Goal: Task Accomplishment & Management: Use online tool/utility

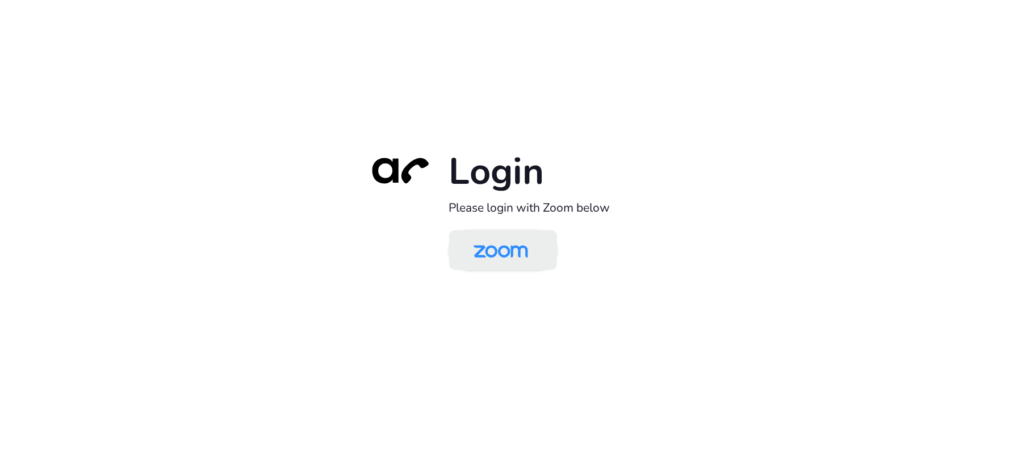
click at [521, 235] on img at bounding box center [501, 251] width 78 height 37
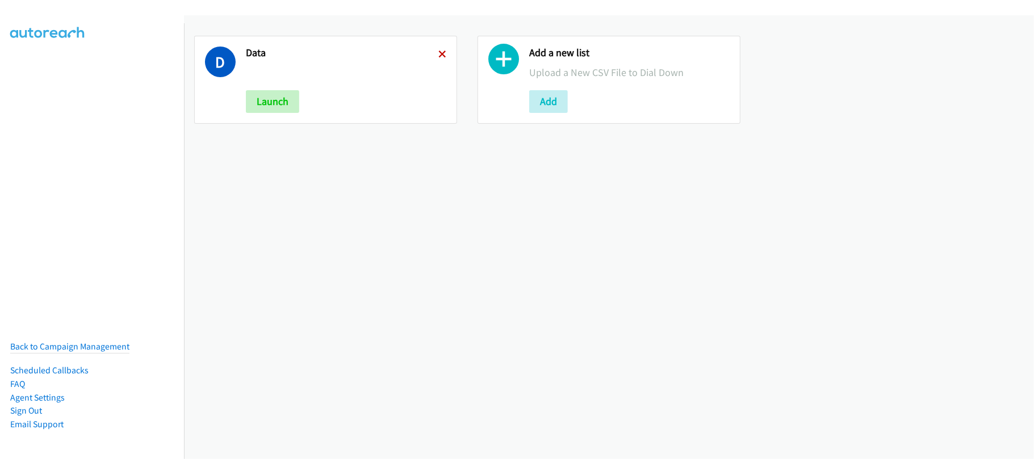
click at [440, 55] on icon at bounding box center [442, 55] width 8 height 8
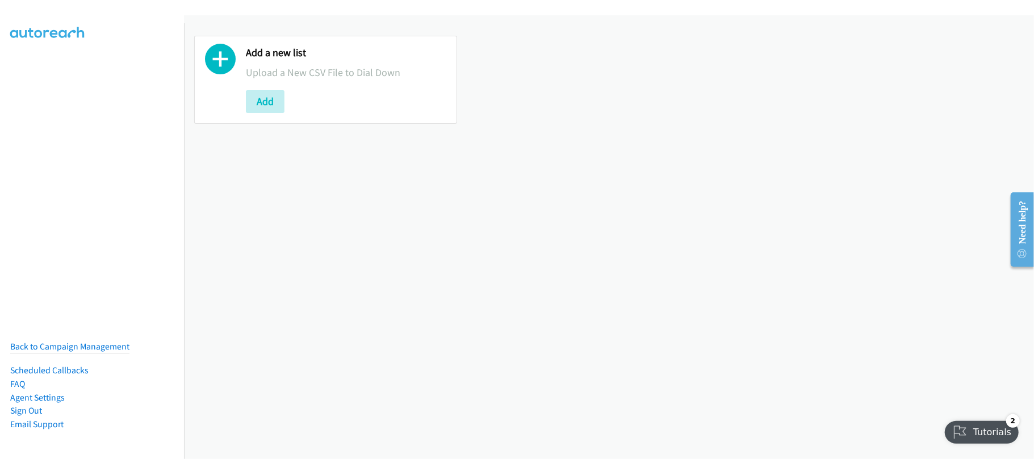
click at [265, 253] on div "Add a new list Upload a New CSV File to Dial Down Add" at bounding box center [609, 237] width 850 height 444
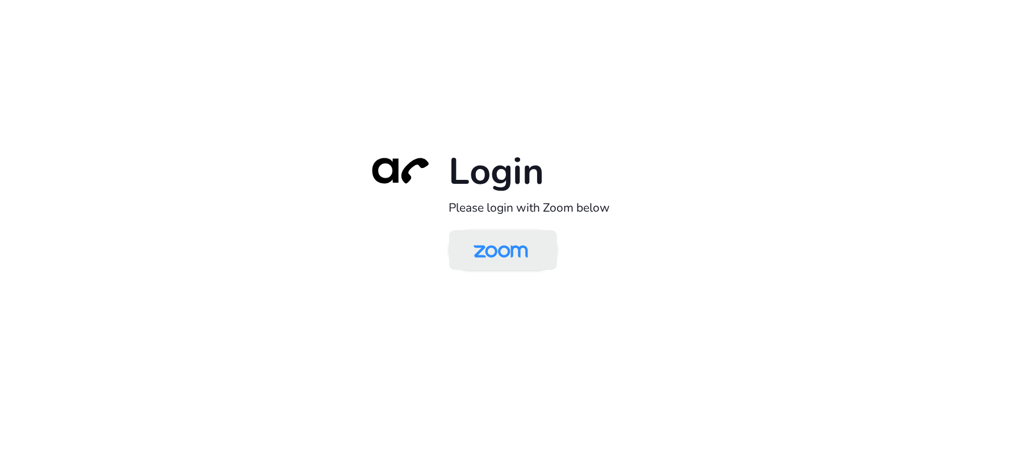
click at [514, 259] on img at bounding box center [501, 251] width 78 height 37
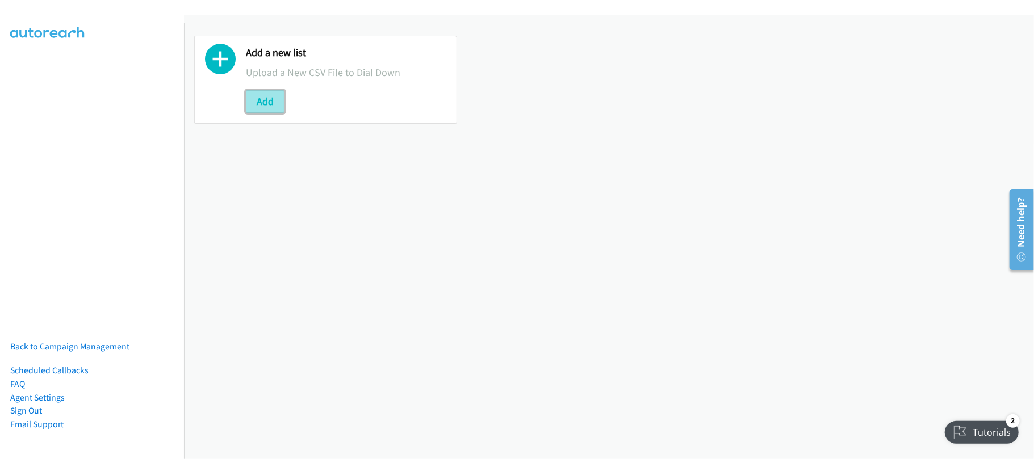
click at [275, 100] on button "Add" at bounding box center [265, 101] width 39 height 23
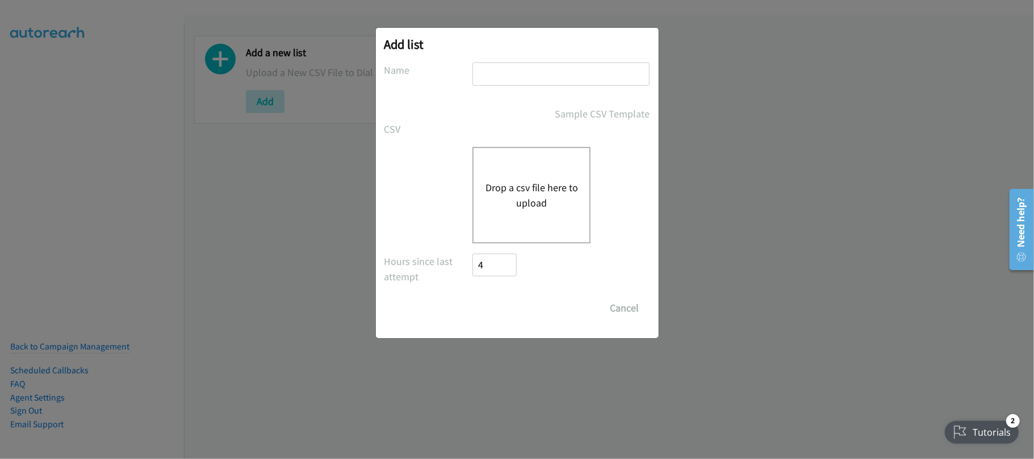
click at [494, 76] on input "text" at bounding box center [560, 73] width 177 height 23
type input "DATA"
click at [496, 196] on button "Drop a csv file here to upload" at bounding box center [531, 195] width 93 height 31
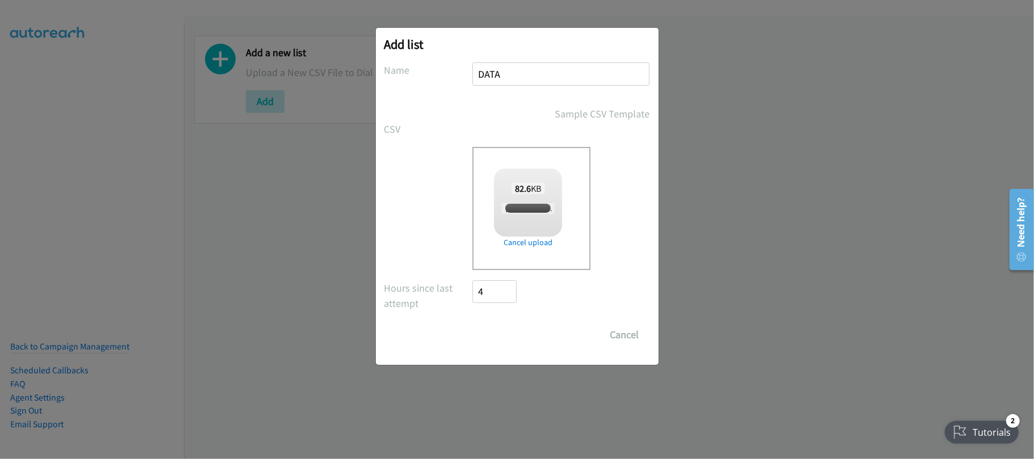
checkbox input "true"
click at [512, 324] on input "Save List" at bounding box center [503, 335] width 60 height 23
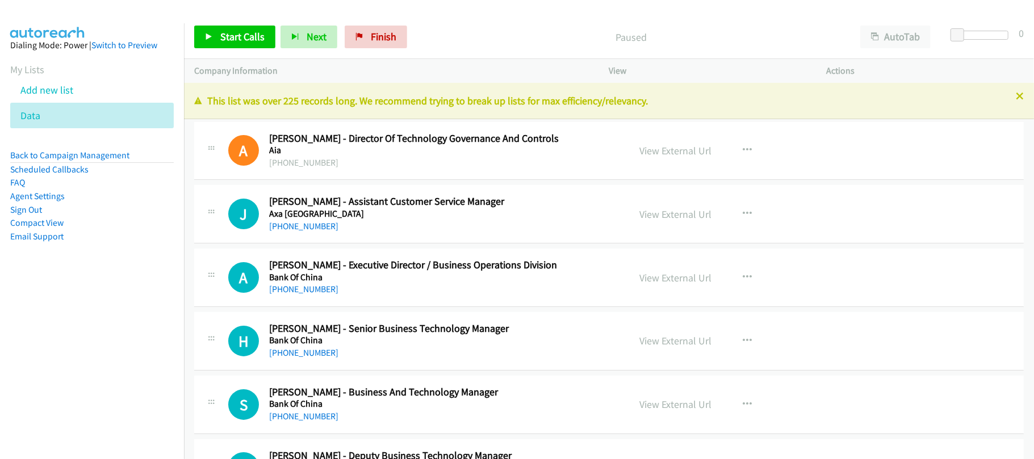
drag, startPoint x: 129, startPoint y: 310, endPoint x: 165, endPoint y: 279, distance: 46.7
click at [129, 310] on nav "Dialing Mode: Power | Switch to Preview My Lists Add new list Data Back to Camp…" at bounding box center [92, 252] width 185 height 459
click at [94, 420] on nav "Dialing Mode: Power | Switch to Preview My Lists Add new list Data Back to Camp…" at bounding box center [92, 252] width 185 height 459
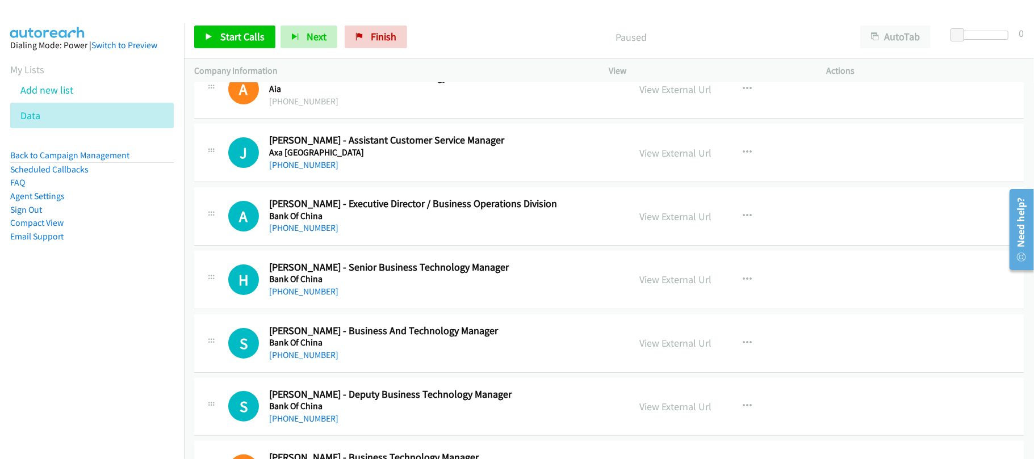
scroll to position [76, 0]
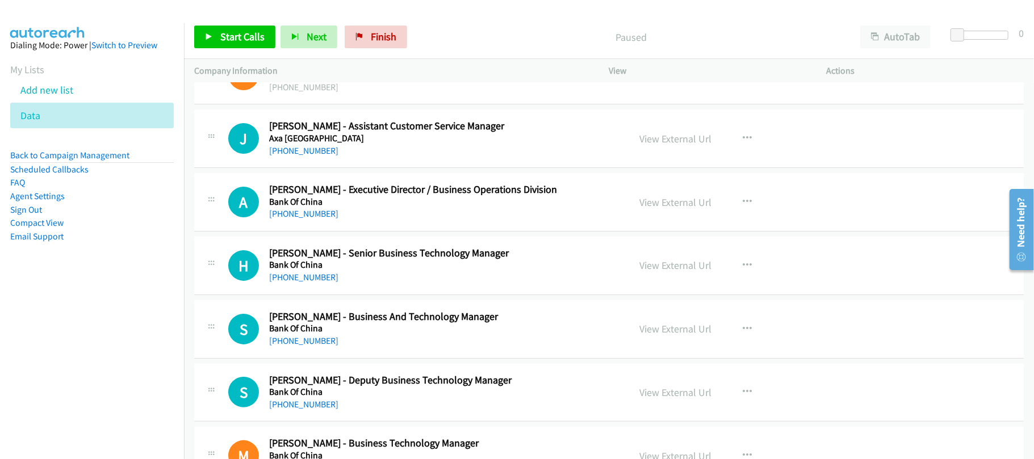
click at [69, 303] on nav "Dialing Mode: Power | Switch to Preview My Lists Add new list Data Back to Camp…" at bounding box center [92, 252] width 185 height 459
click at [69, 291] on aside "Dialing Mode: Power | Switch to Preview My Lists Add new list Data Back to Camp…" at bounding box center [92, 158] width 184 height 271
click at [683, 130] on div "View External Url View External Url Schedule/Manage Callback Start Calls Here R…" at bounding box center [744, 138] width 228 height 37
click at [680, 133] on link "View External Url" at bounding box center [676, 138] width 72 height 13
click at [315, 190] on h2 "Adrian Lam - Executive Director / Business Operations Division" at bounding box center [441, 189] width 345 height 13
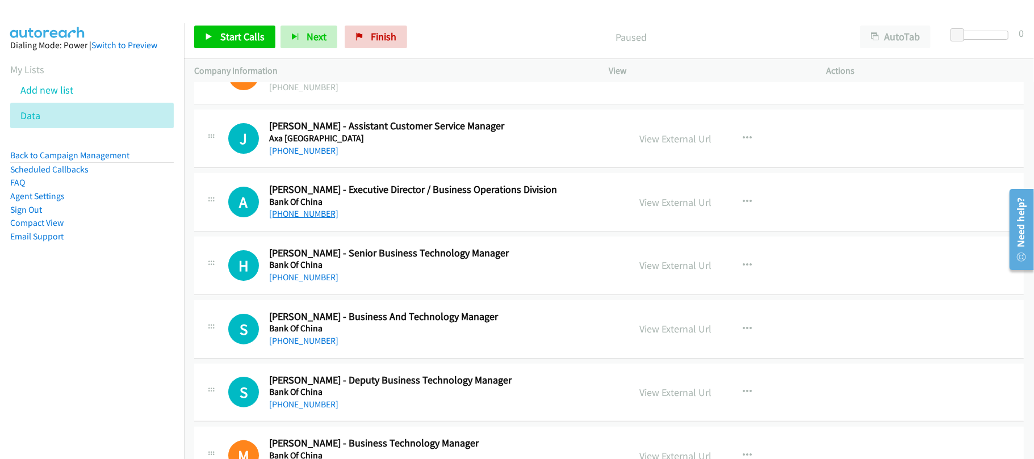
click at [318, 218] on link "+1 646-879-6961" at bounding box center [303, 213] width 69 height 11
click at [310, 145] on link "+852 9677 2878" at bounding box center [303, 150] width 69 height 11
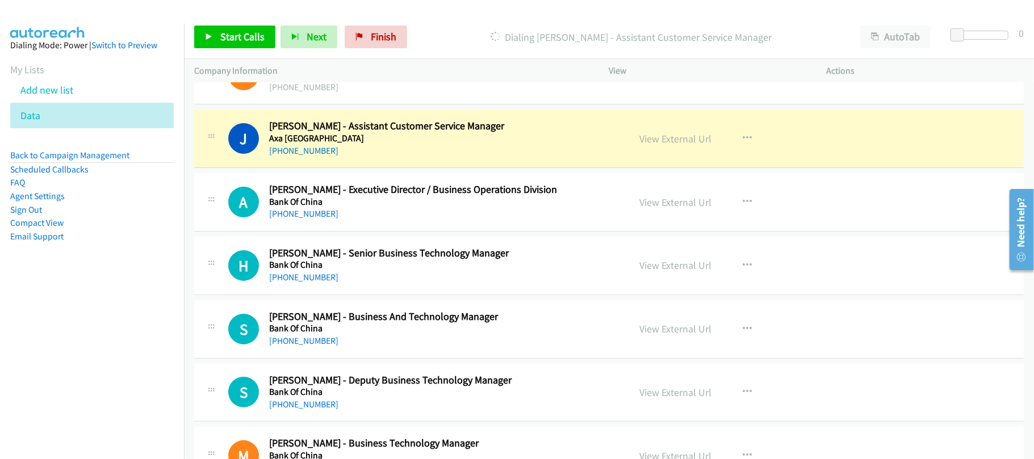
click at [359, 139] on h5 "Axa Hong Kong" at bounding box center [441, 138] width 345 height 11
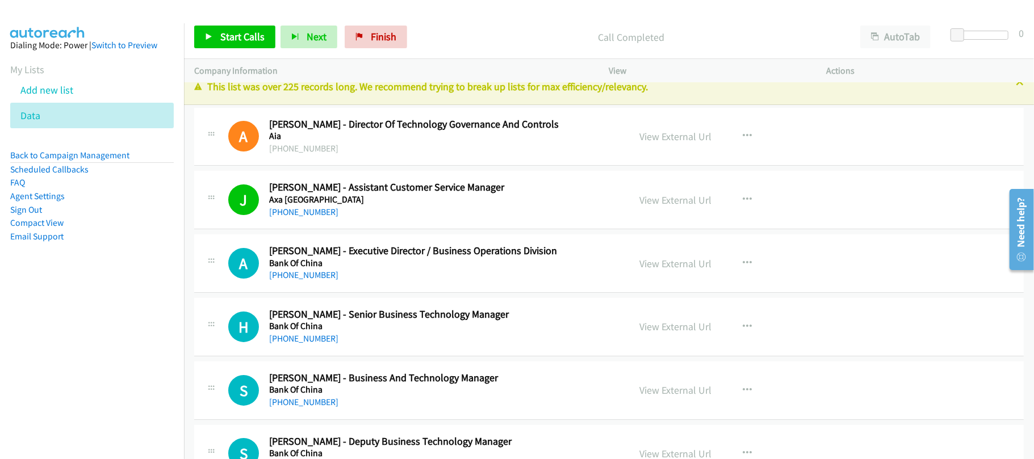
scroll to position [0, 0]
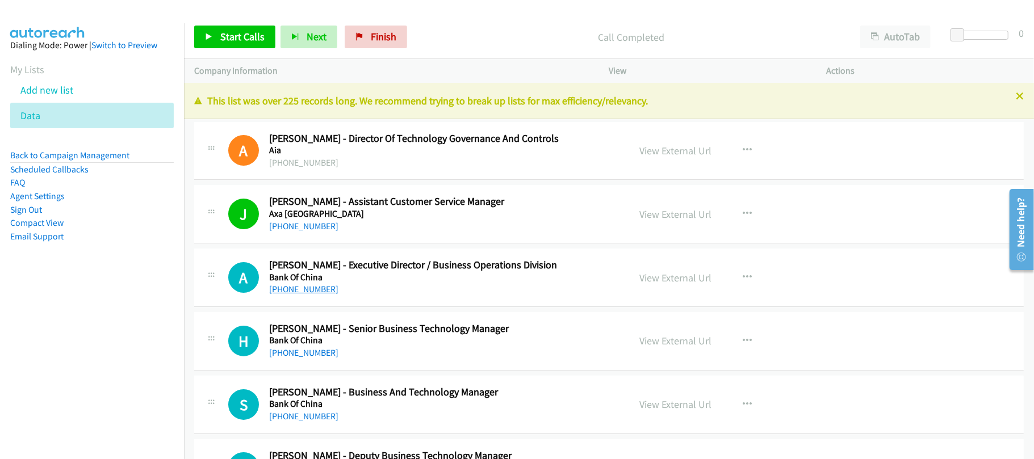
click at [301, 292] on link "+1 646-879-6961" at bounding box center [303, 289] width 69 height 11
click at [410, 289] on div "+1 646-879-6961" at bounding box center [441, 290] width 345 height 14
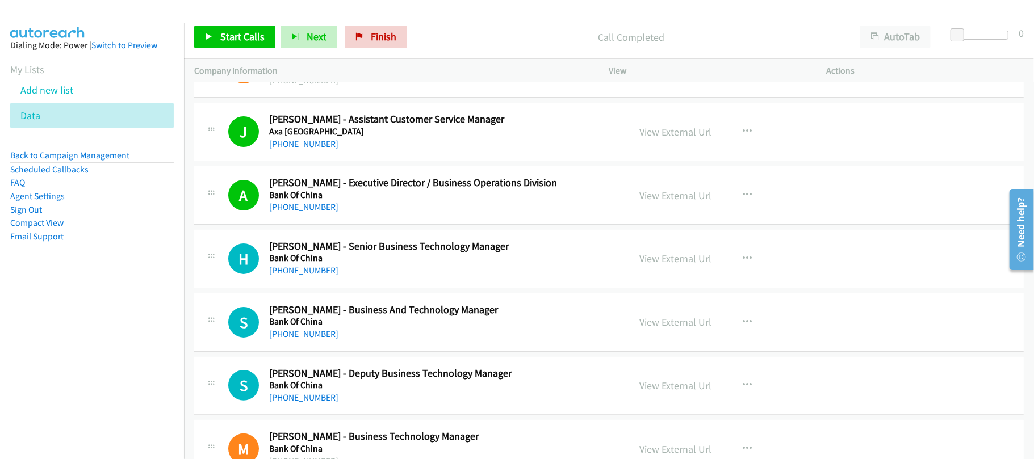
scroll to position [151, 0]
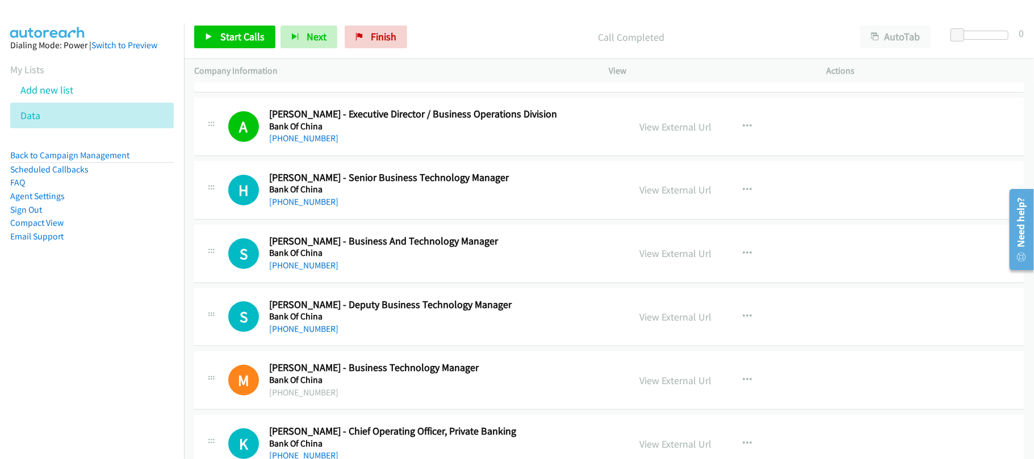
click at [333, 201] on div "+852 6341 0069" at bounding box center [441, 202] width 345 height 14
click at [269, 198] on link "+852 6341 0069" at bounding box center [303, 201] width 69 height 11
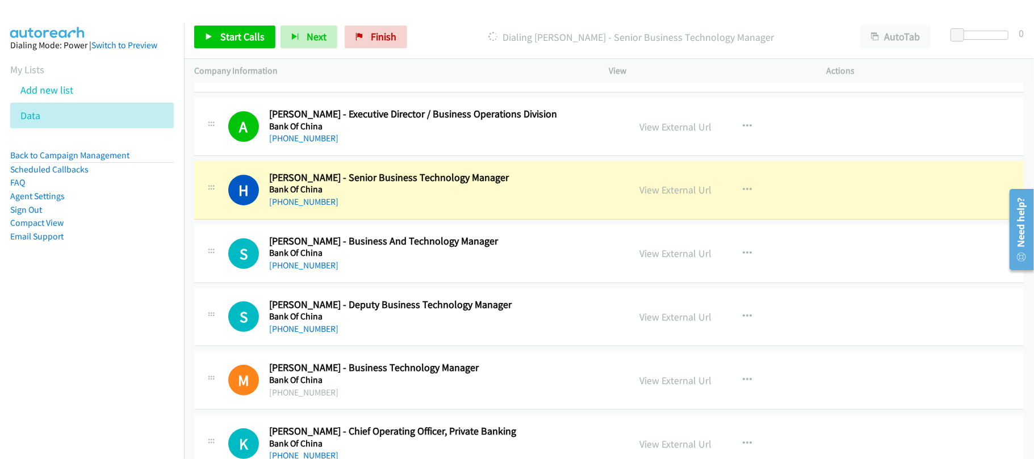
click at [375, 221] on td "H Callback Scheduled Hugo Lau - Senior Business Technology Manager Bank Of Chin…" at bounding box center [609, 190] width 850 height 64
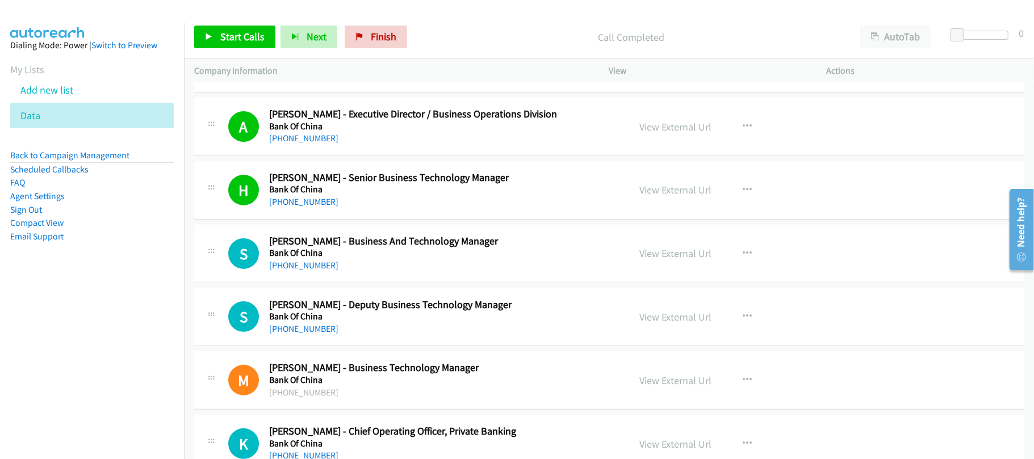
click at [308, 257] on h5 "Bank Of China" at bounding box center [441, 253] width 345 height 11
click at [307, 260] on link "+852 6761 2091" at bounding box center [303, 265] width 69 height 11
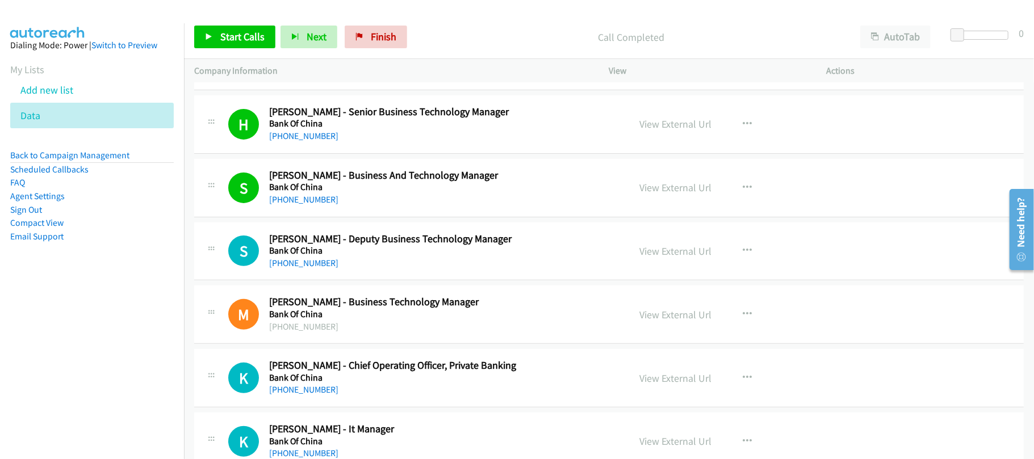
scroll to position [303, 0]
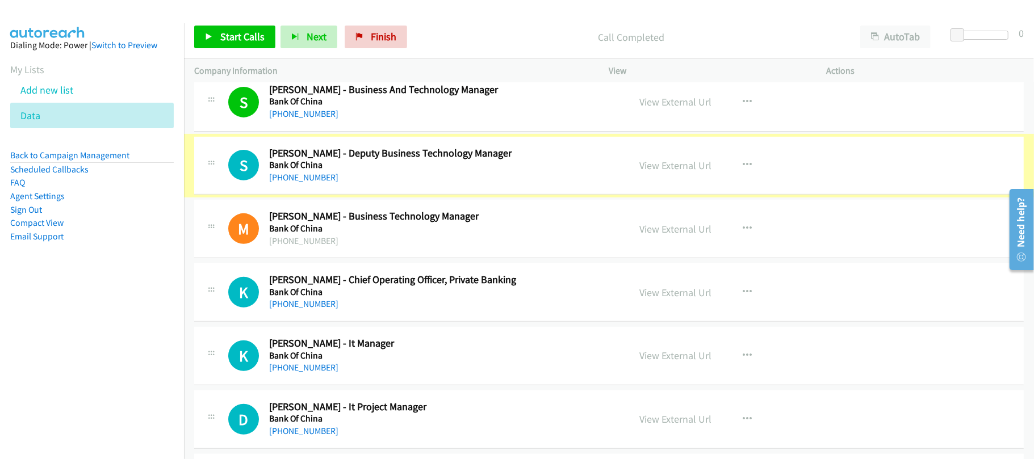
click at [299, 182] on link "+852 3718 3740" at bounding box center [303, 177] width 69 height 11
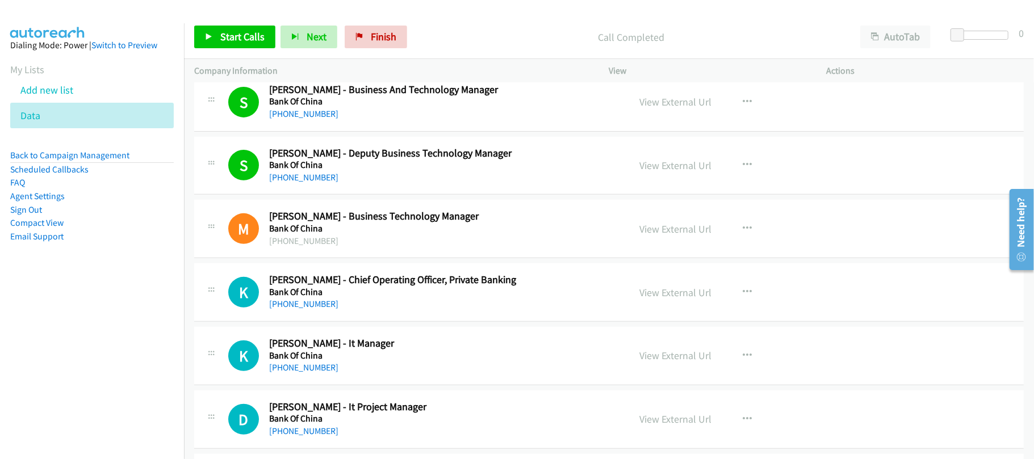
click at [429, 303] on div "+852 9499 6061" at bounding box center [441, 305] width 345 height 14
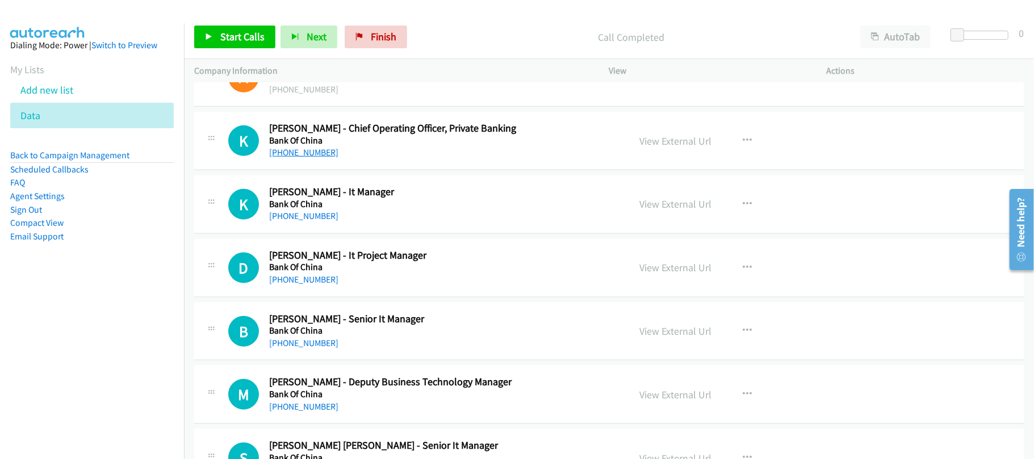
click at [296, 158] on link "+852 9499 6061" at bounding box center [303, 152] width 69 height 11
click at [288, 221] on link "+852 6645 9697" at bounding box center [303, 216] width 69 height 11
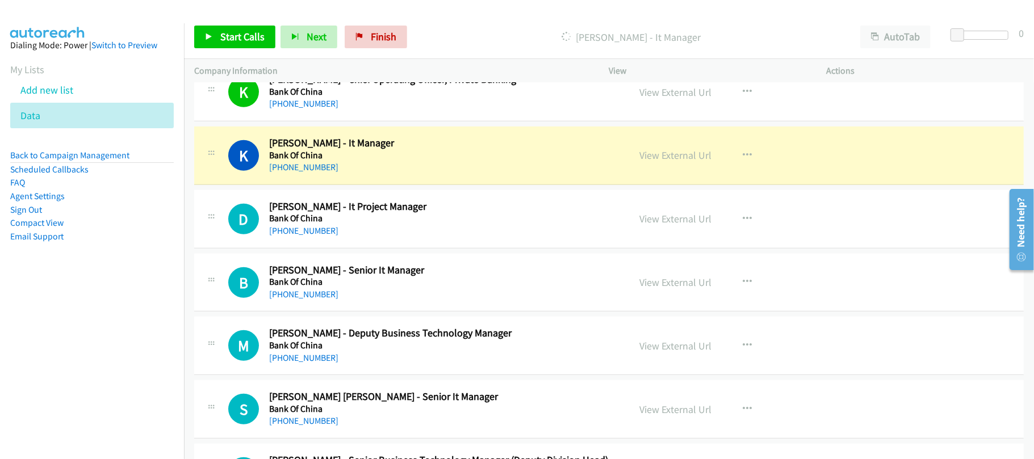
scroll to position [530, 0]
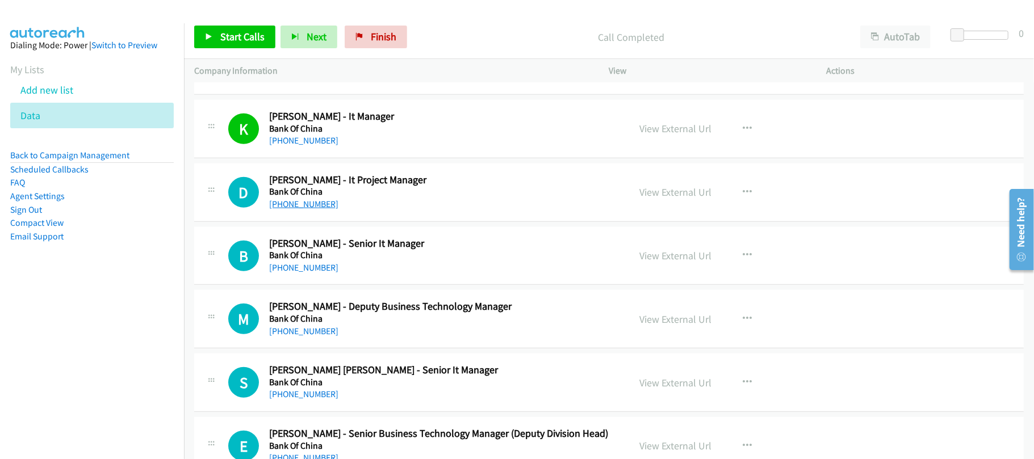
click at [279, 204] on link "+852 3982 9199" at bounding box center [303, 204] width 69 height 11
drag, startPoint x: 308, startPoint y: 266, endPoint x: 691, endPoint y: 334, distance: 388.8
click at [308, 266] on link "+852 9762 9305" at bounding box center [303, 267] width 69 height 11
click at [300, 328] on link "+852 6921 0089" at bounding box center [303, 331] width 69 height 11
click at [383, 330] on div "+852 6921 0089" at bounding box center [441, 332] width 345 height 14
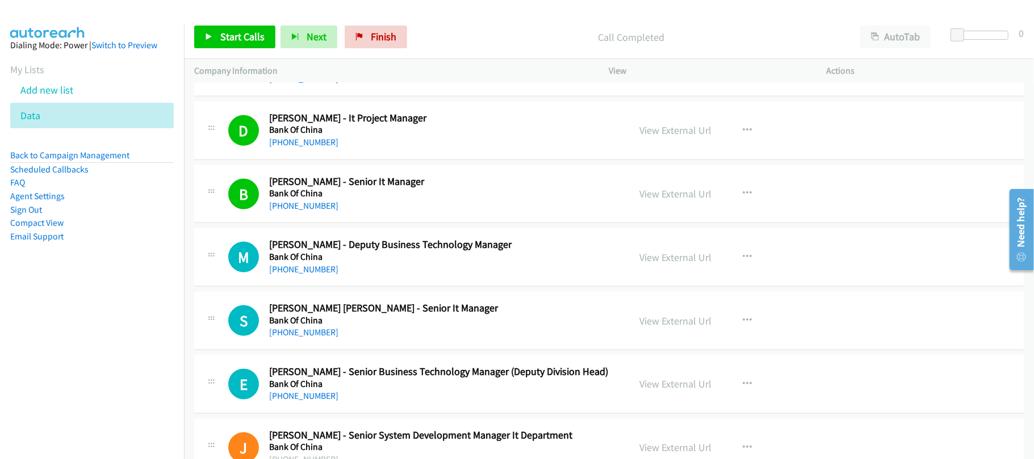
scroll to position [605, 0]
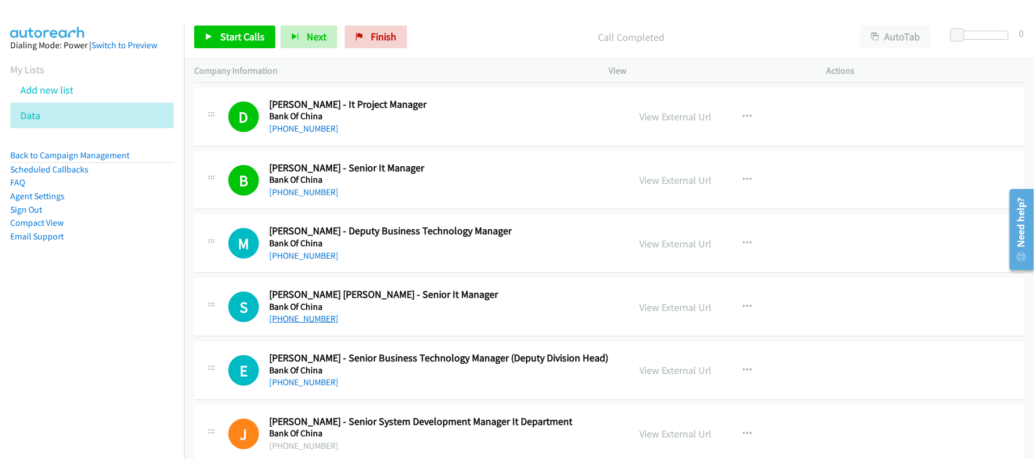
click at [308, 324] on link "+852 2841 0410" at bounding box center [303, 318] width 69 height 11
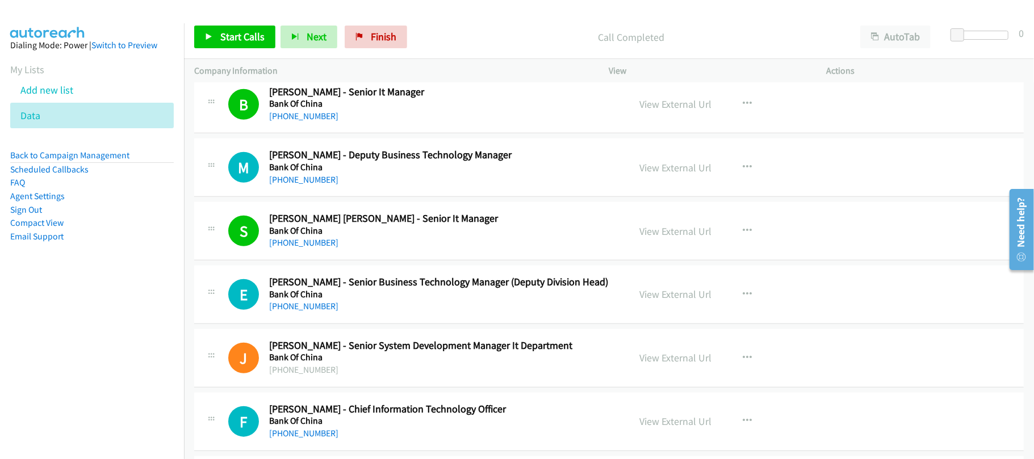
drag, startPoint x: 316, startPoint y: 246, endPoint x: 784, endPoint y: 362, distance: 481.9
click at [319, 246] on link "+852 2841 0410" at bounding box center [303, 242] width 69 height 11
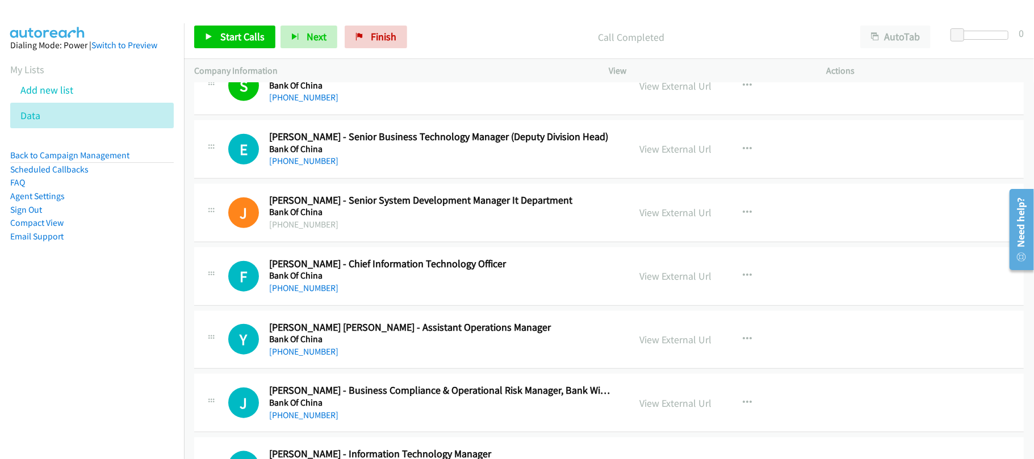
scroll to position [832, 0]
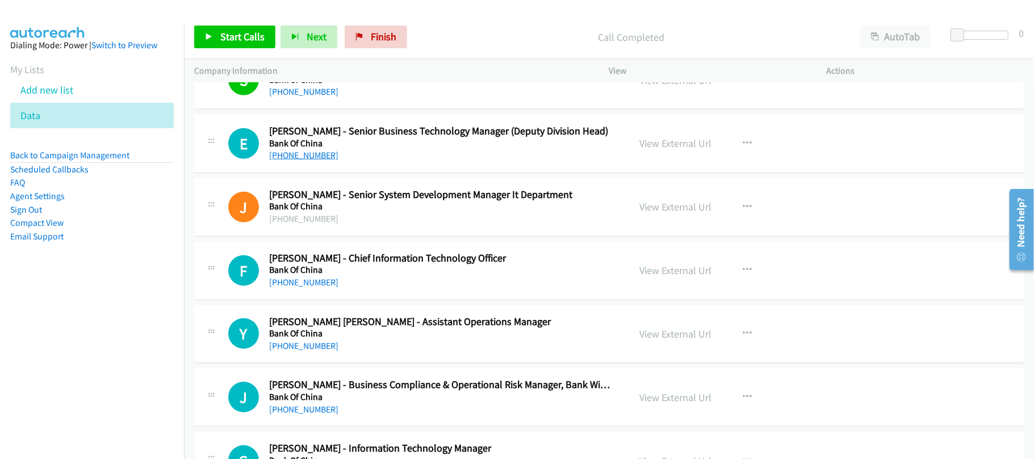
click at [301, 155] on link "+852 9382 8354" at bounding box center [303, 155] width 69 height 11
click at [282, 281] on link "+852 2160 8888" at bounding box center [303, 282] width 69 height 11
click at [421, 289] on div "+852 2160 8888" at bounding box center [441, 283] width 345 height 14
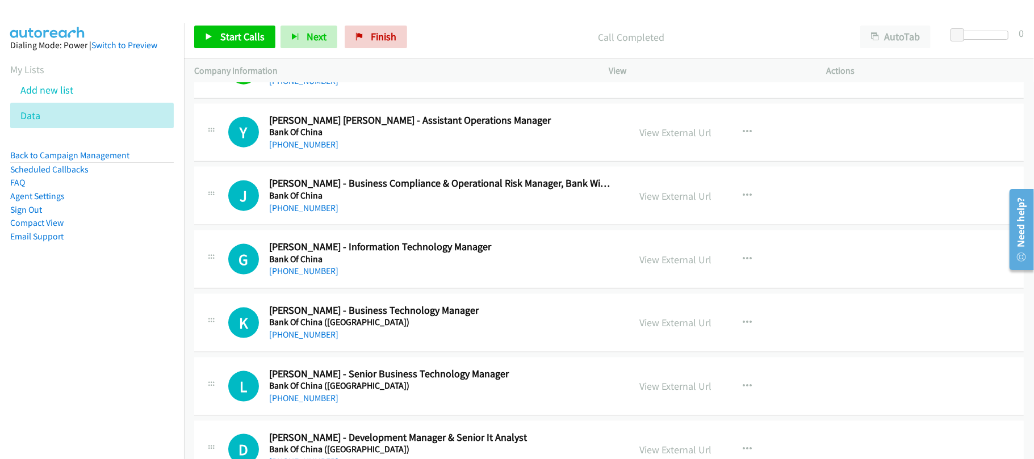
scroll to position [1060, 0]
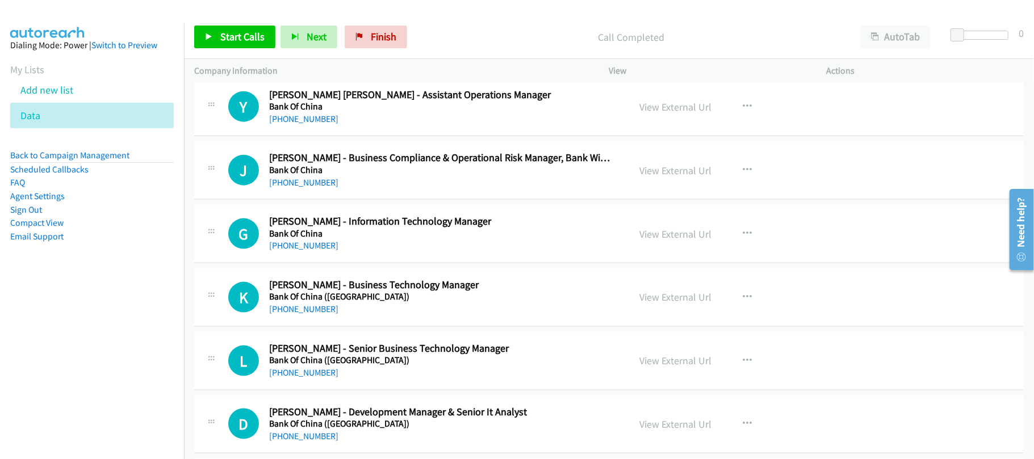
click at [291, 176] on h5 "Bank Of China" at bounding box center [441, 170] width 345 height 11
click at [296, 193] on div "J Callback Scheduled Jasmine T. - Business Compliance & Operational Risk Manage…" at bounding box center [609, 170] width 830 height 58
click at [307, 188] on link "+852 5223 2334" at bounding box center [303, 182] width 69 height 11
click at [280, 244] on link "+852 6828 1700" at bounding box center [303, 245] width 69 height 11
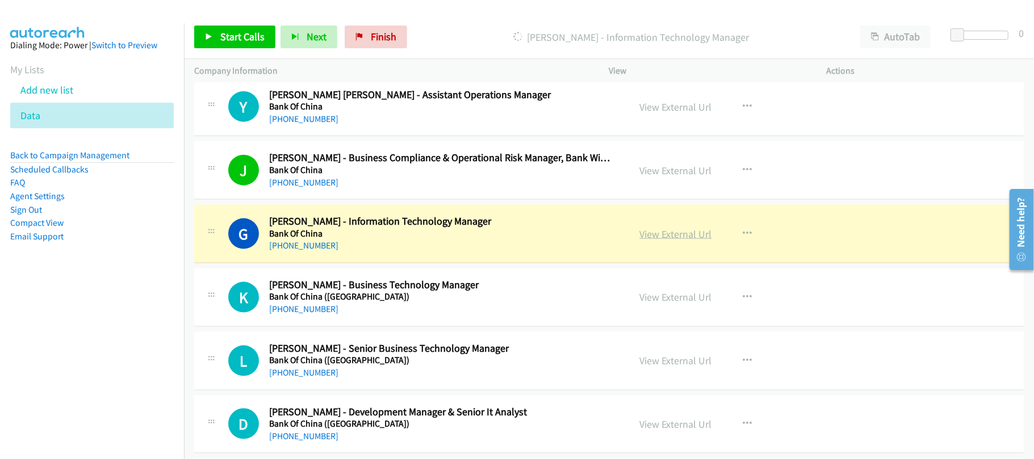
click at [660, 234] on link "View External Url" at bounding box center [676, 234] width 72 height 13
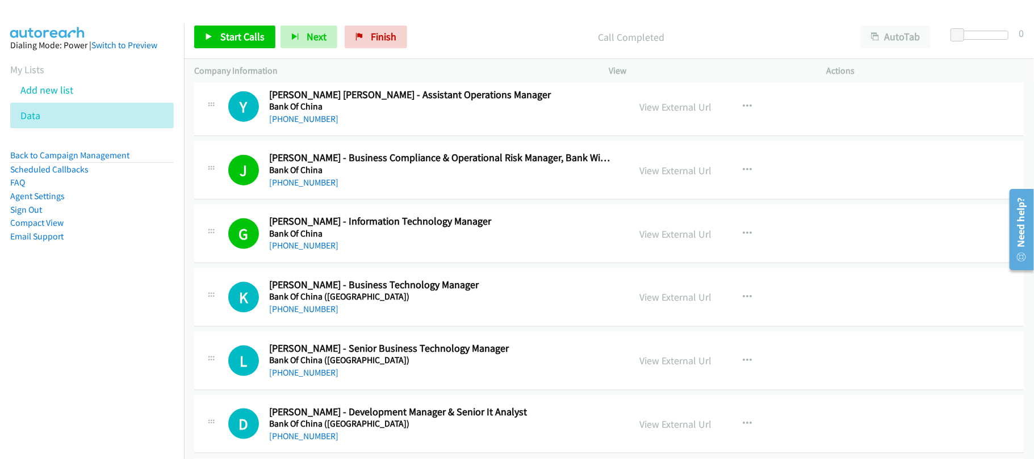
click at [294, 312] on link "+852 9091 3392" at bounding box center [303, 309] width 69 height 11
click at [298, 315] on link "+852 9091 3392" at bounding box center [303, 309] width 69 height 11
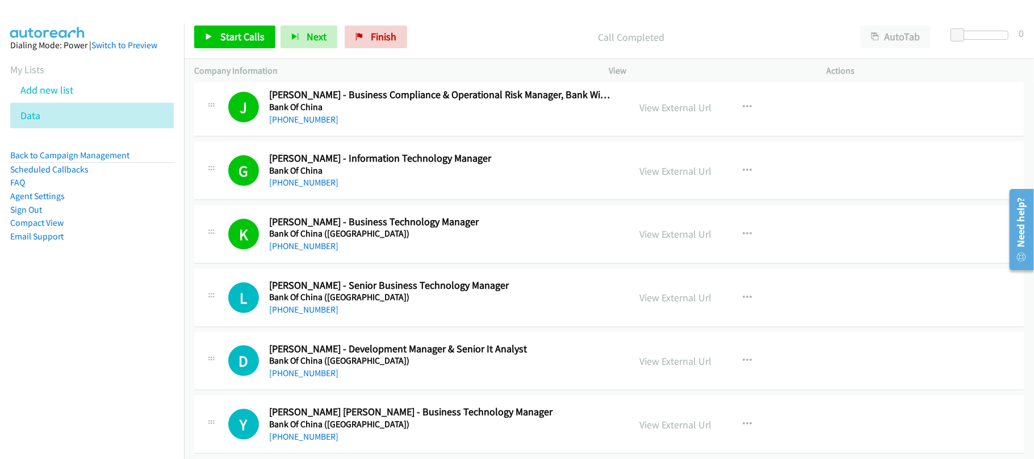
scroll to position [1211, 0]
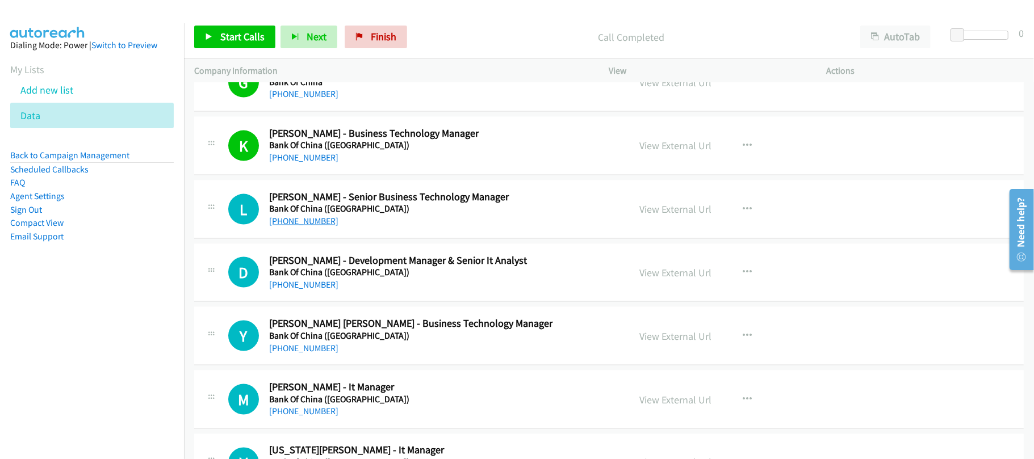
click at [302, 223] on link "+852 9621 2158" at bounding box center [303, 221] width 69 height 11
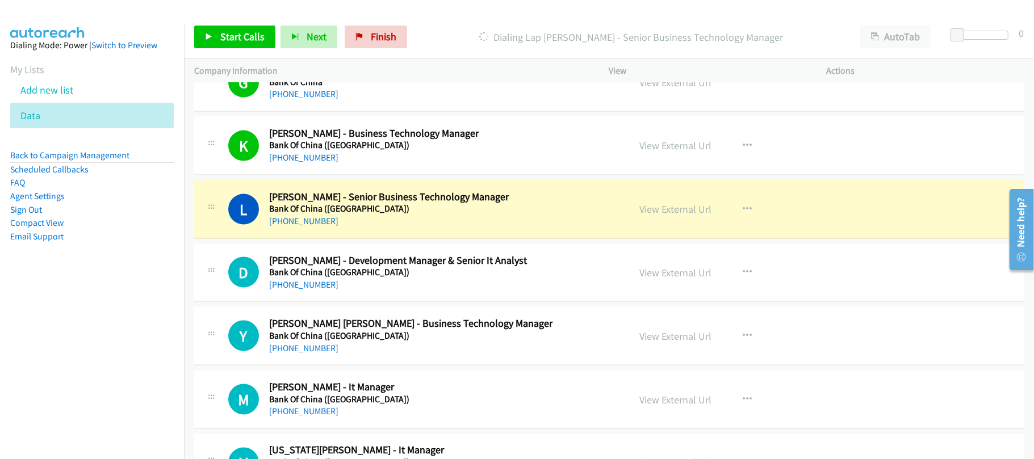
click at [437, 285] on div "+852 6548 5051" at bounding box center [441, 285] width 345 height 14
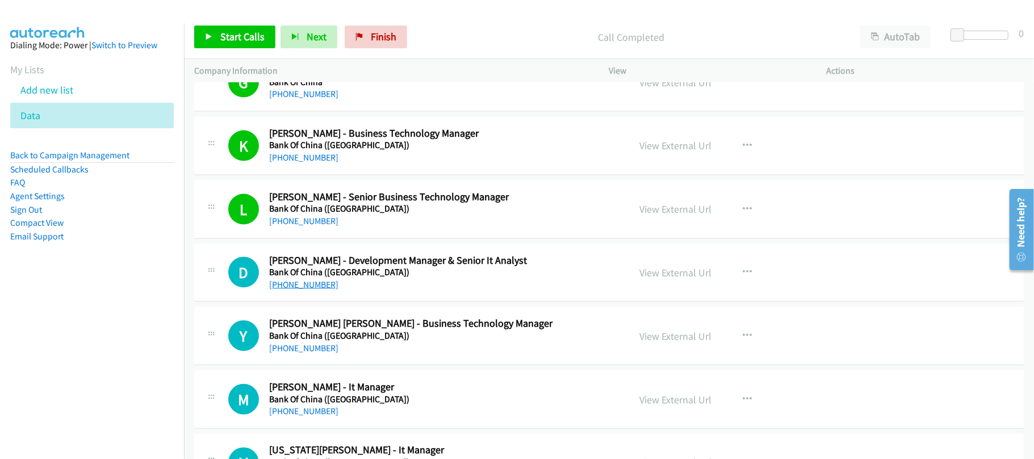
click at [312, 290] on link "+852 6548 5051" at bounding box center [303, 284] width 69 height 11
click at [419, 282] on div "+852 6548 5051" at bounding box center [441, 285] width 345 height 14
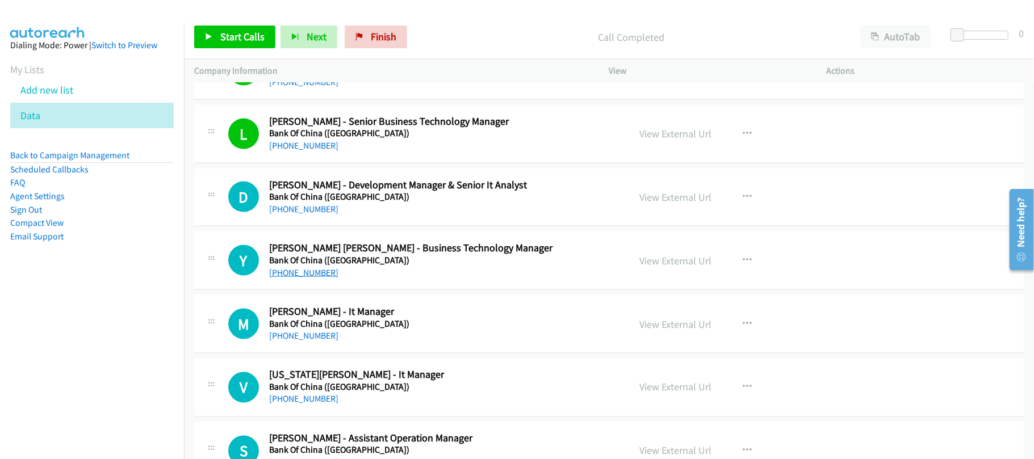
click at [298, 275] on link "+852 5106 0060" at bounding box center [303, 272] width 69 height 11
click at [303, 275] on link "+852 5106 0060" at bounding box center [303, 272] width 69 height 11
drag, startPoint x: 309, startPoint y: 337, endPoint x: 427, endPoint y: 332, distance: 117.7
click at [309, 337] on link "+852 9754 4787" at bounding box center [303, 335] width 69 height 11
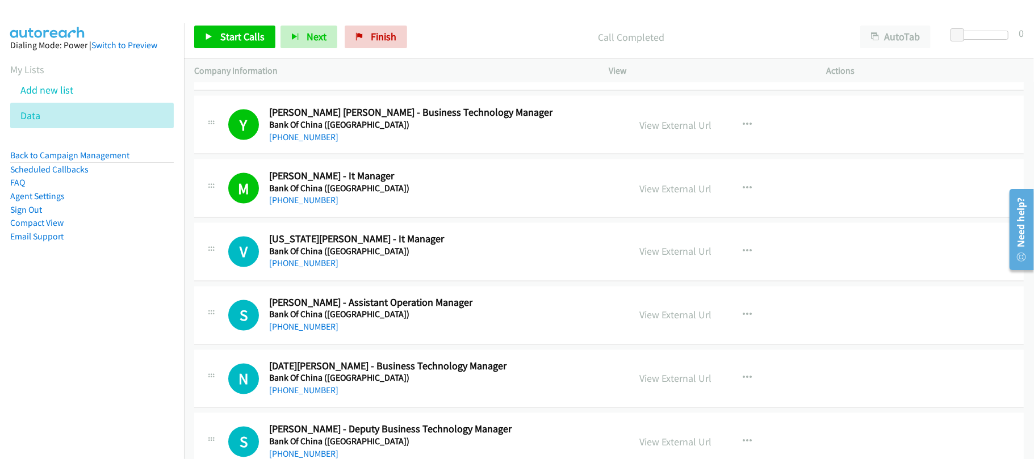
scroll to position [1438, 0]
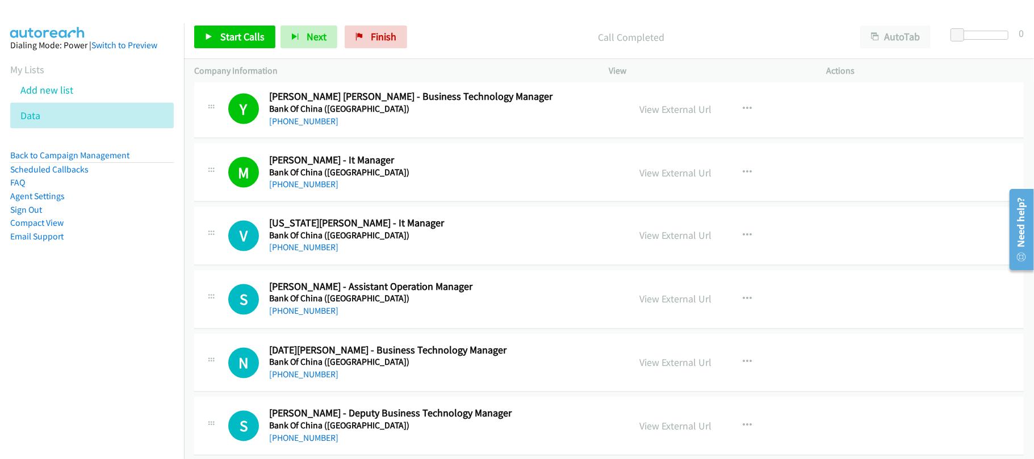
drag, startPoint x: 303, startPoint y: 256, endPoint x: 805, endPoint y: 327, distance: 507.6
click at [303, 253] on link "+852 9035 1226" at bounding box center [303, 247] width 69 height 11
click at [321, 248] on link "+852 9035 1226" at bounding box center [303, 247] width 69 height 11
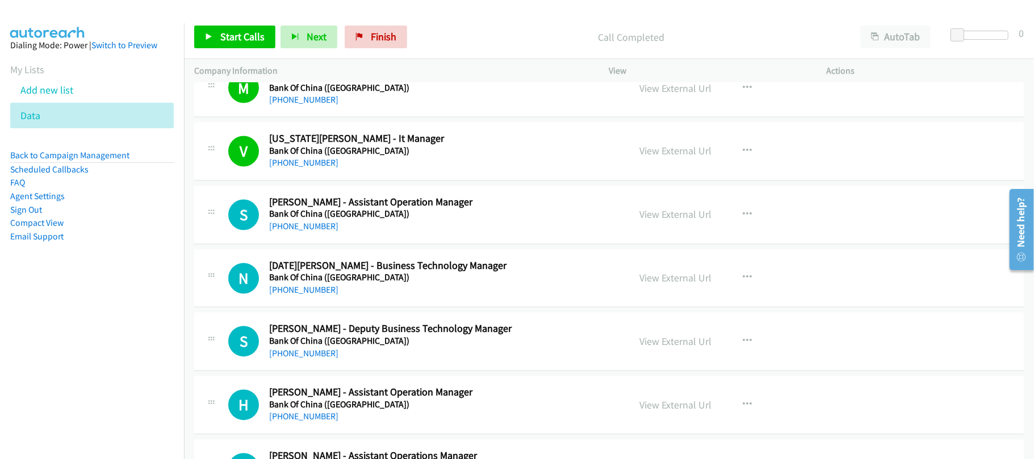
scroll to position [1590, 0]
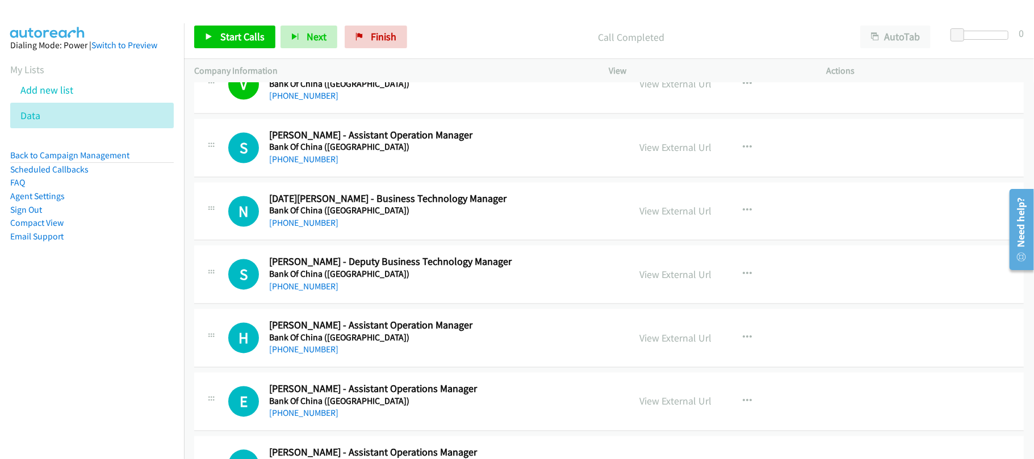
drag, startPoint x: 300, startPoint y: 227, endPoint x: 432, endPoint y: 231, distance: 132.4
click at [300, 227] on link "+852 5934 2072" at bounding box center [303, 223] width 69 height 11
drag, startPoint x: 298, startPoint y: 223, endPoint x: 336, endPoint y: 219, distance: 38.8
click at [298, 223] on link "+852 5934 2072" at bounding box center [303, 223] width 69 height 11
click at [292, 229] on link "+852 5934 2072" at bounding box center [303, 223] width 69 height 11
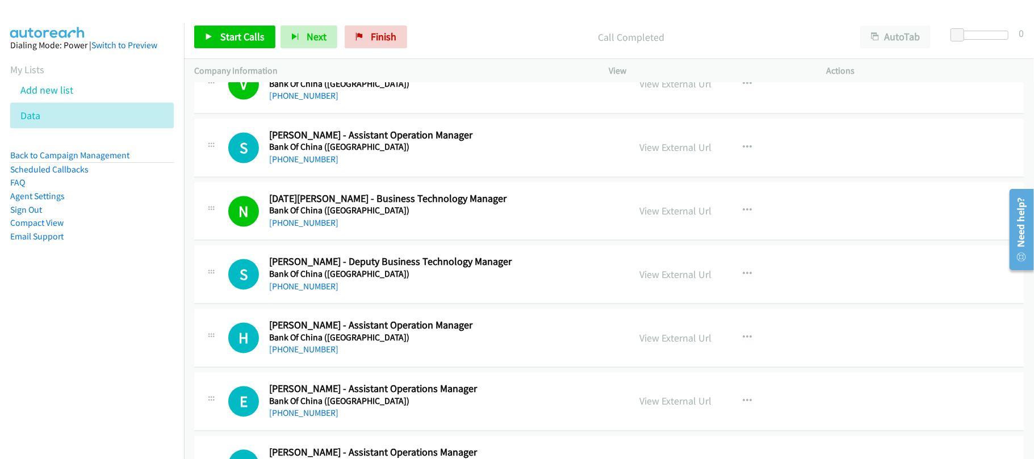
click at [369, 289] on div "+852 6028 6381" at bounding box center [441, 288] width 345 height 14
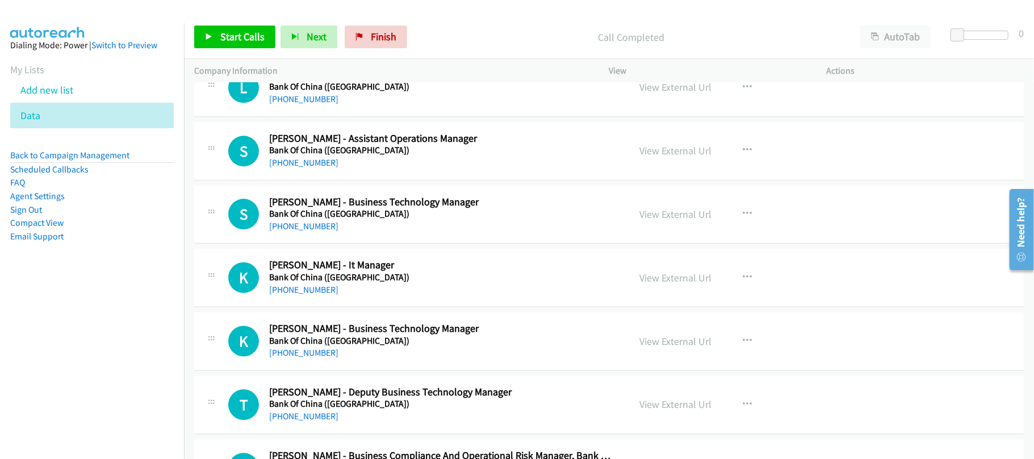
scroll to position [26614, 0]
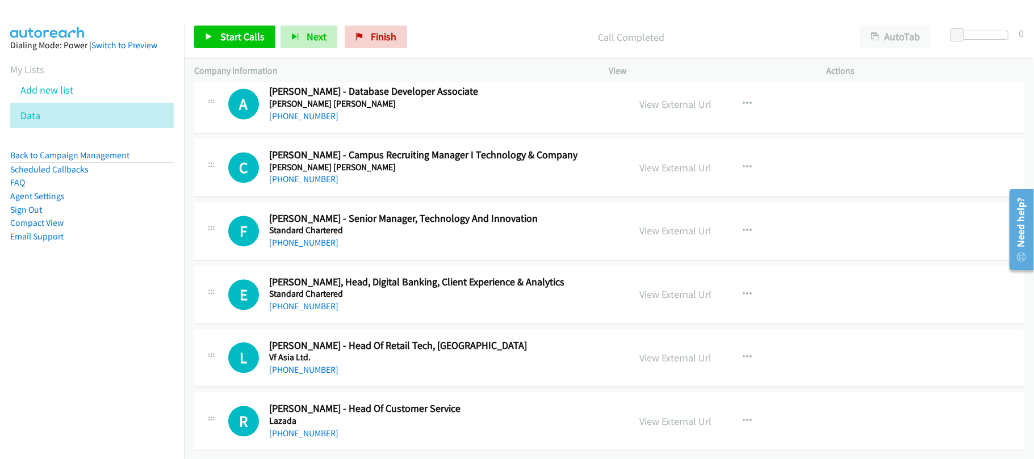
click at [319, 428] on link "+60 16-262 9831" at bounding box center [303, 433] width 69 height 11
click at [353, 371] on div "L Callback Scheduled Lareina Liu - Head Of Retail Tech, North Asia And Seaa Vf …" at bounding box center [609, 358] width 830 height 58
click at [303, 365] on link "+852 6509 0128" at bounding box center [303, 370] width 69 height 11
click at [308, 301] on link "+852 6392 6546" at bounding box center [303, 306] width 69 height 11
click at [316, 237] on link "+852 9227 5215" at bounding box center [303, 242] width 69 height 11
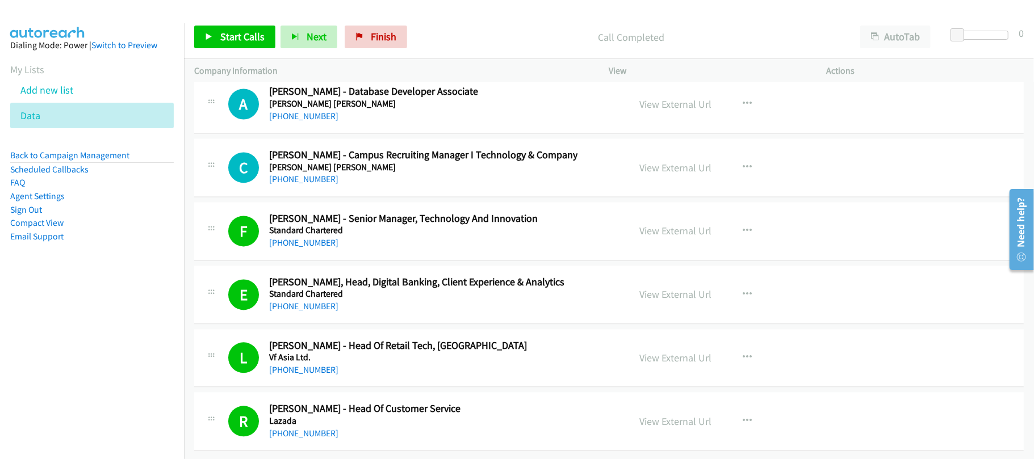
click at [369, 173] on div "+852 3980 8835" at bounding box center [423, 180] width 308 height 14
click at [304, 122] on link "+852 6336 5489" at bounding box center [303, 116] width 69 height 11
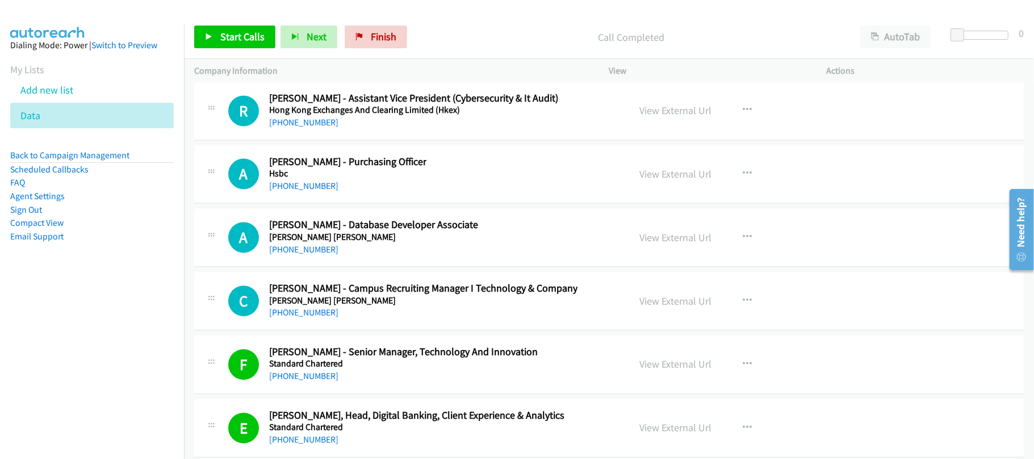
scroll to position [26311, 0]
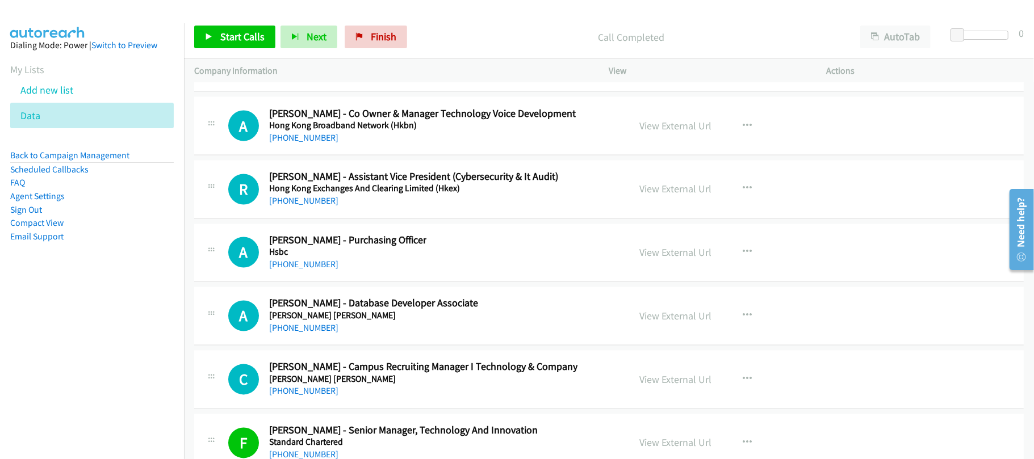
click at [393, 208] on div "+852 2522 1122" at bounding box center [413, 202] width 289 height 14
click at [300, 207] on link "+852 2522 1122" at bounding box center [303, 201] width 69 height 11
click at [421, 145] on div "+852 5195 5538" at bounding box center [422, 138] width 307 height 14
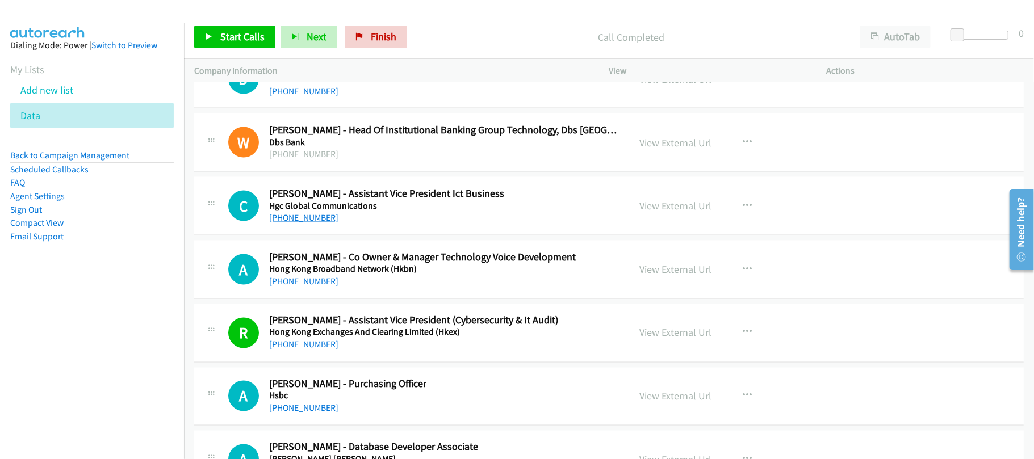
scroll to position [26160, 0]
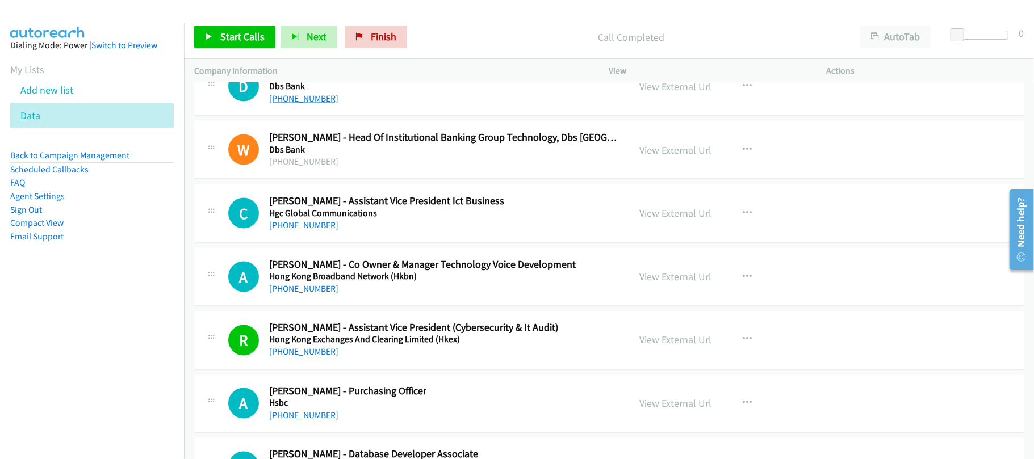
click at [300, 104] on link "+852 9103 0079" at bounding box center [303, 98] width 69 height 11
drag, startPoint x: 391, startPoint y: 128, endPoint x: 415, endPoint y: 206, distance: 80.8
click at [391, 53] on div "B Callback Scheduled Balasundaram Kuppuraj - Head Of Technology Operations Exec…" at bounding box center [609, 23] width 830 height 58
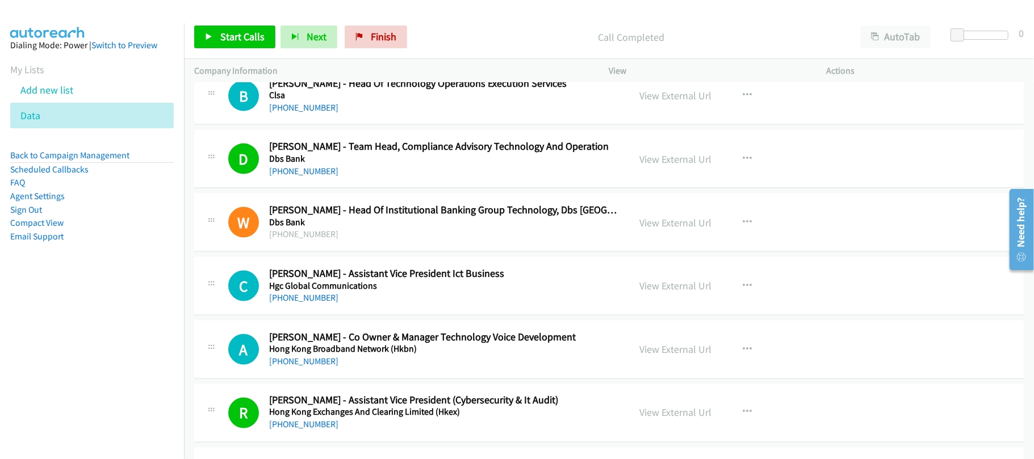
scroll to position [26084, 0]
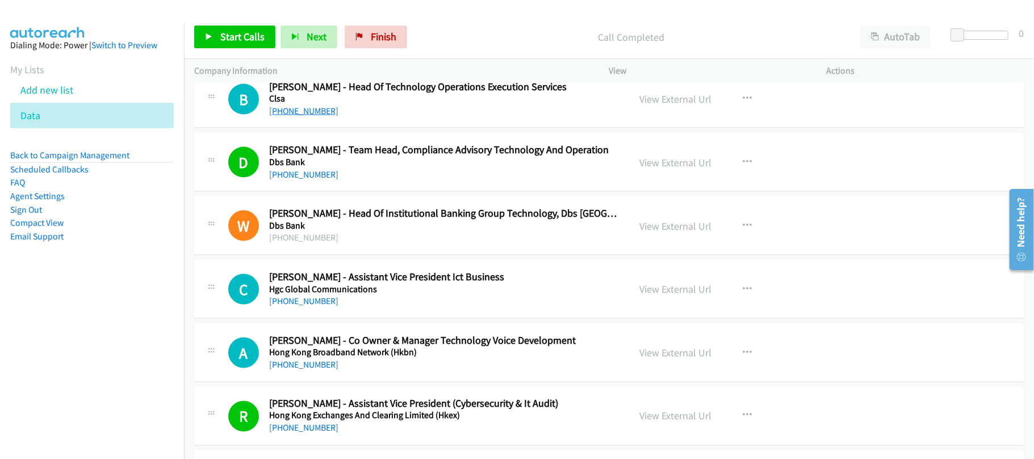
click at [311, 116] on link "+852 8223 4445" at bounding box center [303, 111] width 69 height 11
drag, startPoint x: 402, startPoint y: 253, endPoint x: 432, endPoint y: 248, distance: 30.1
click at [402, 182] on div "+852 9103 0079" at bounding box center [439, 175] width 340 height 14
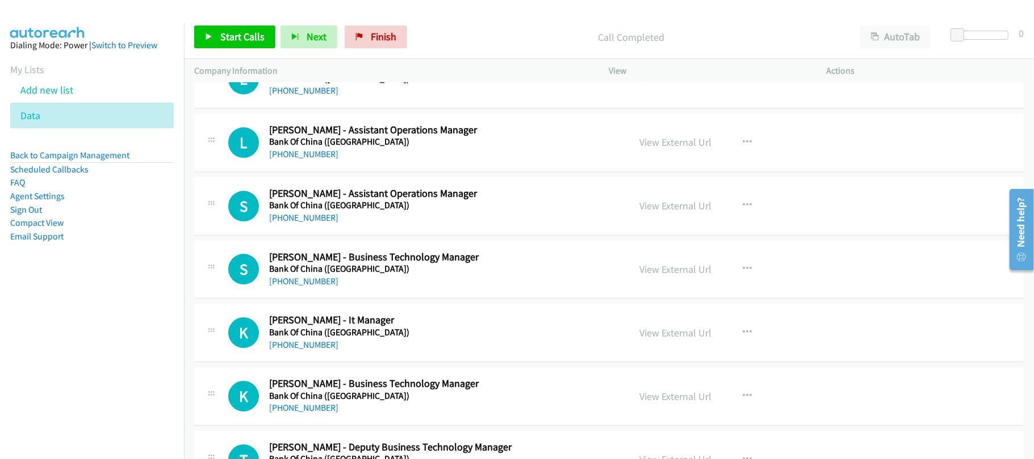
scroll to position [1968, 0]
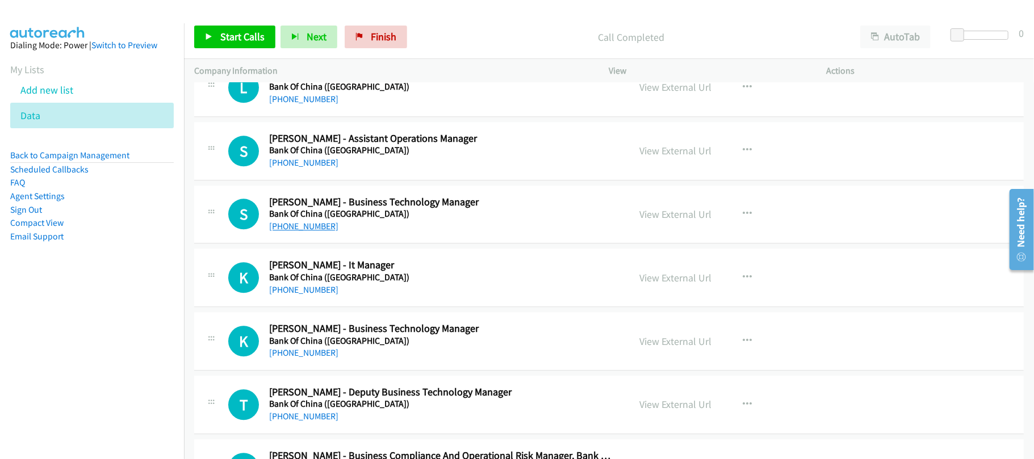
click at [305, 232] on link "+852 6933 5692" at bounding box center [303, 226] width 69 height 11
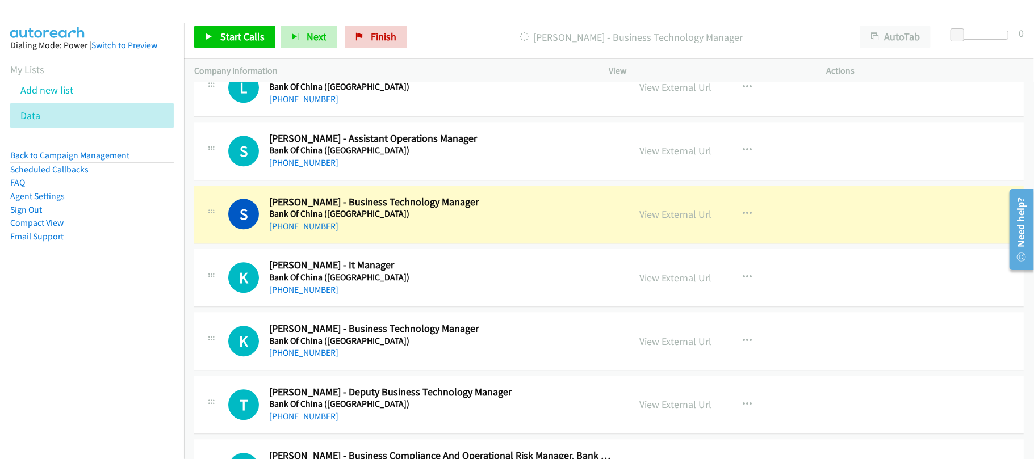
click at [398, 220] on h5 "Bank Of China (Hong Kong)" at bounding box center [441, 213] width 345 height 11
click at [683, 219] on link "View External Url" at bounding box center [676, 214] width 72 height 13
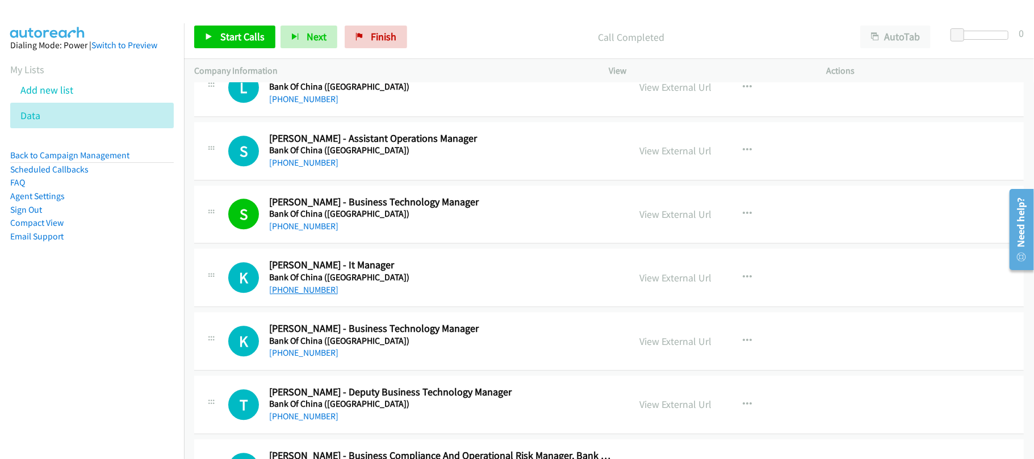
click at [295, 294] on link "+852 9313 8100" at bounding box center [303, 289] width 69 height 11
click at [401, 316] on td "K Callback Scheduled Kai Wing Li - Business Technology Manager Bank Of China (H…" at bounding box center [609, 342] width 850 height 64
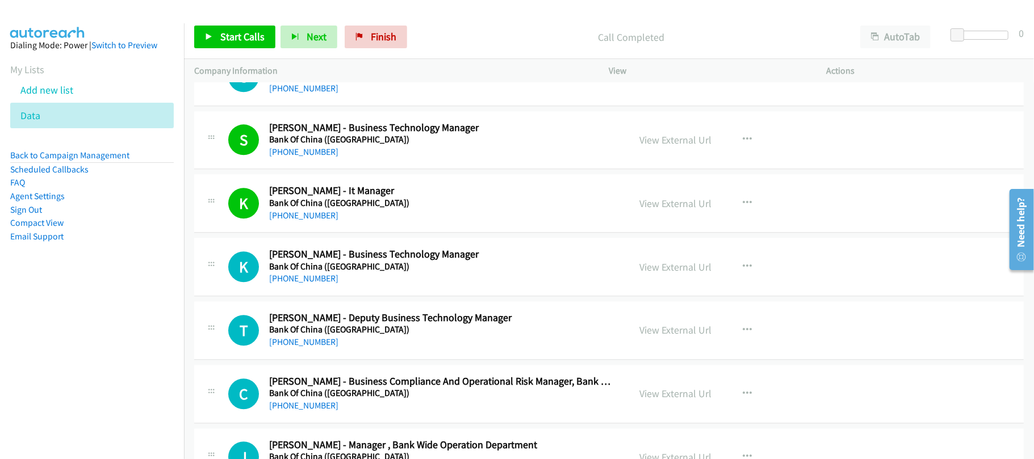
scroll to position [2044, 0]
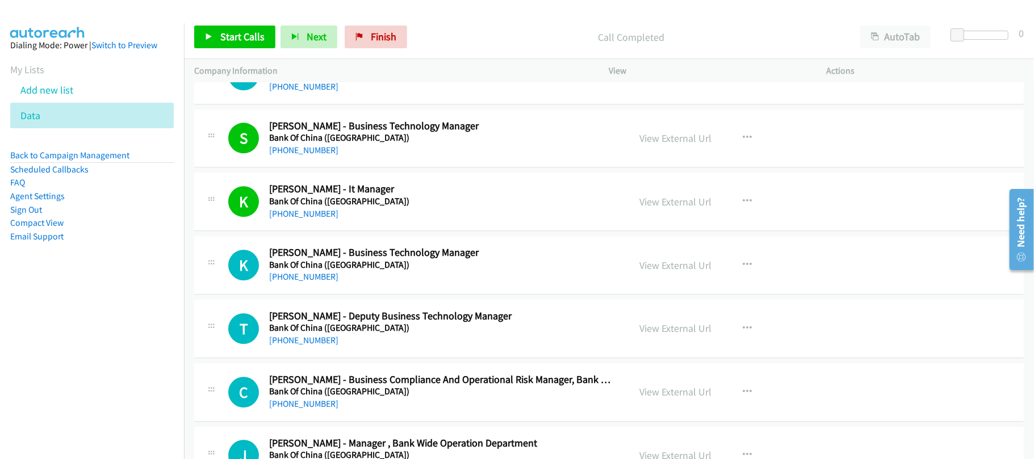
click at [319, 281] on link "+852 6030 2689" at bounding box center [303, 276] width 69 height 11
drag, startPoint x: 314, startPoint y: 288, endPoint x: 528, endPoint y: 288, distance: 214.1
click at [314, 282] on link "+852 6030 2689" at bounding box center [303, 276] width 69 height 11
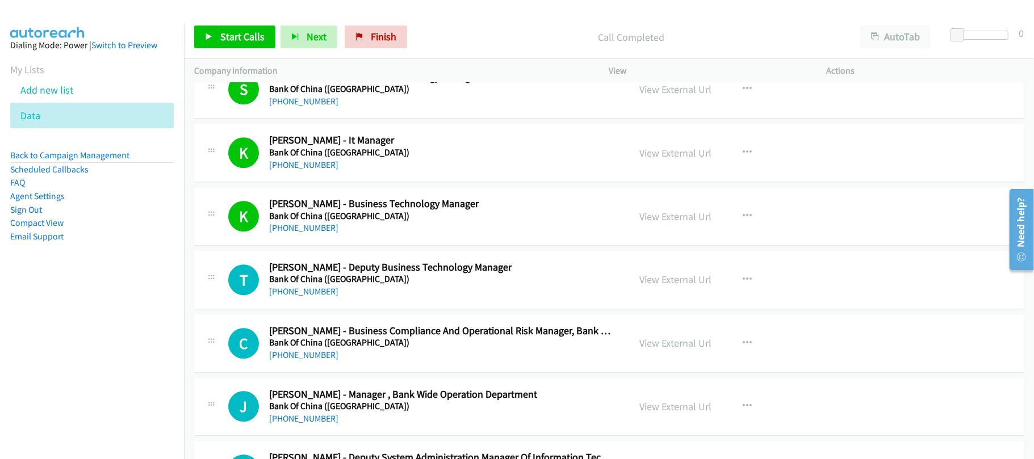
scroll to position [2120, 0]
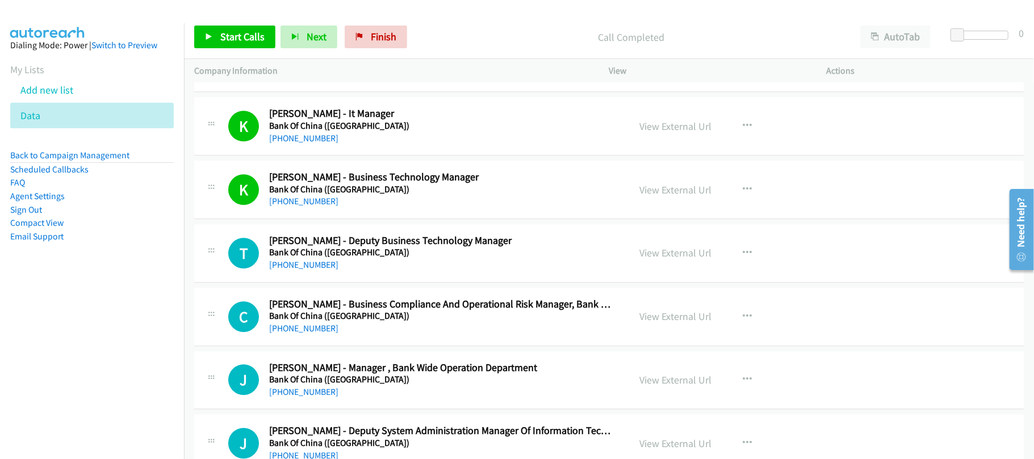
click at [407, 258] on h5 "Bank Of China (Hong Kong)" at bounding box center [441, 252] width 345 height 11
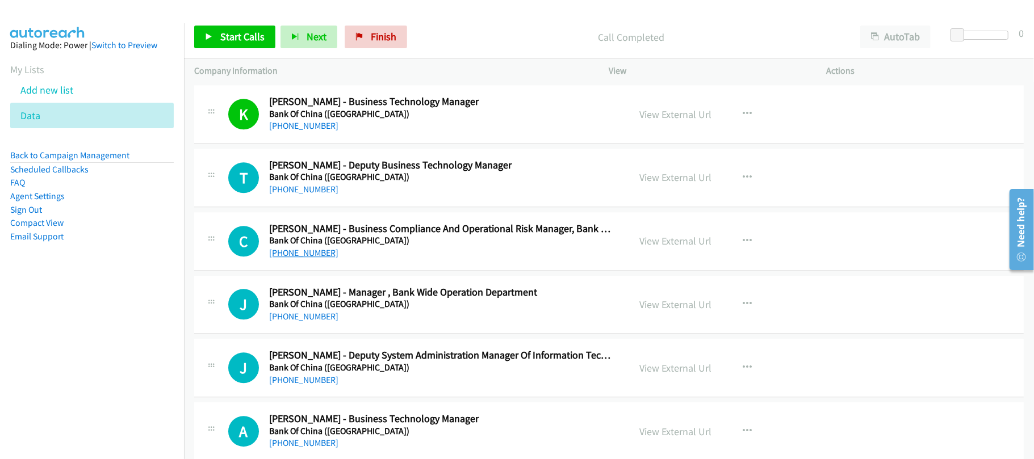
click at [316, 258] on link "+852 6482 2978" at bounding box center [303, 253] width 69 height 11
click at [405, 324] on div "+852 6208 3732" at bounding box center [441, 317] width 345 height 14
click at [307, 322] on link "+852 6208 3732" at bounding box center [303, 316] width 69 height 11
click at [407, 324] on div "+852 6208 3732" at bounding box center [441, 317] width 345 height 14
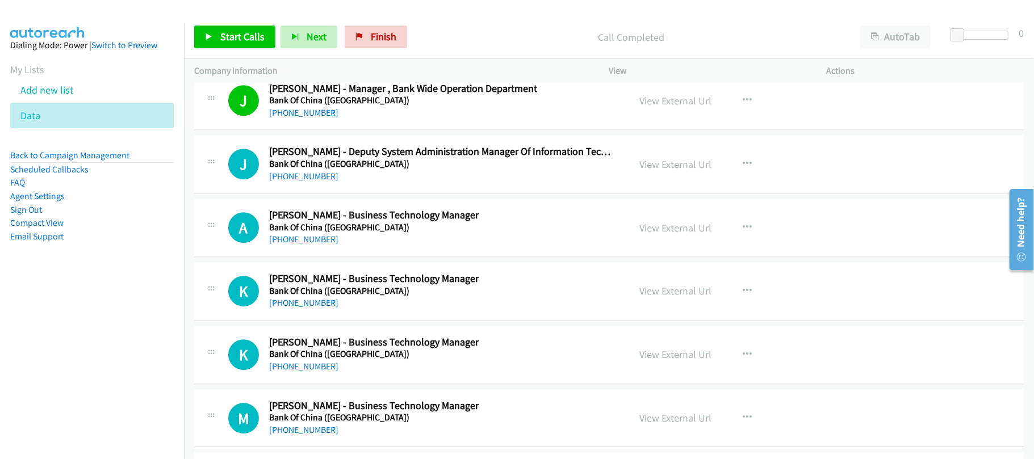
scroll to position [2422, 0]
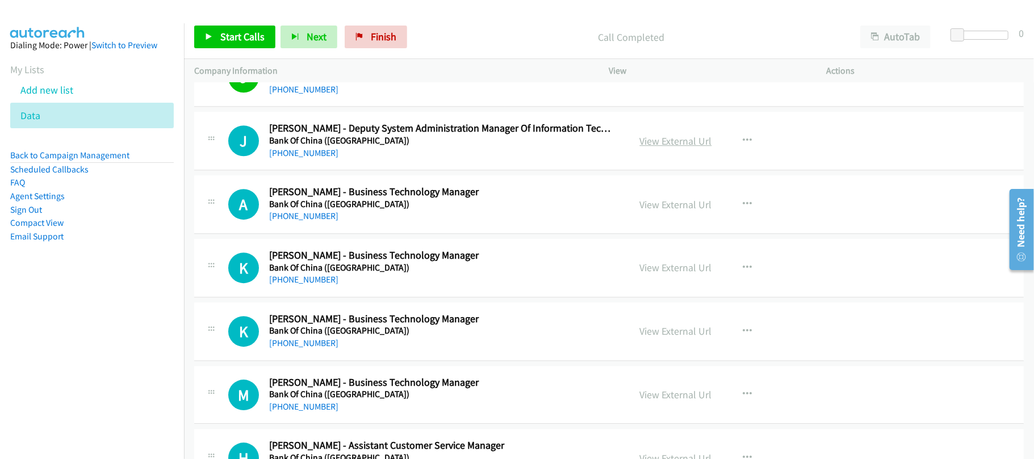
click at [664, 148] on link "View External Url" at bounding box center [676, 141] width 72 height 13
click at [312, 219] on link "+852 9034 8879" at bounding box center [303, 216] width 69 height 11
drag, startPoint x: 312, startPoint y: 288, endPoint x: 631, endPoint y: 316, distance: 320.3
click at [312, 285] on link "+852 9163 8115" at bounding box center [303, 279] width 69 height 11
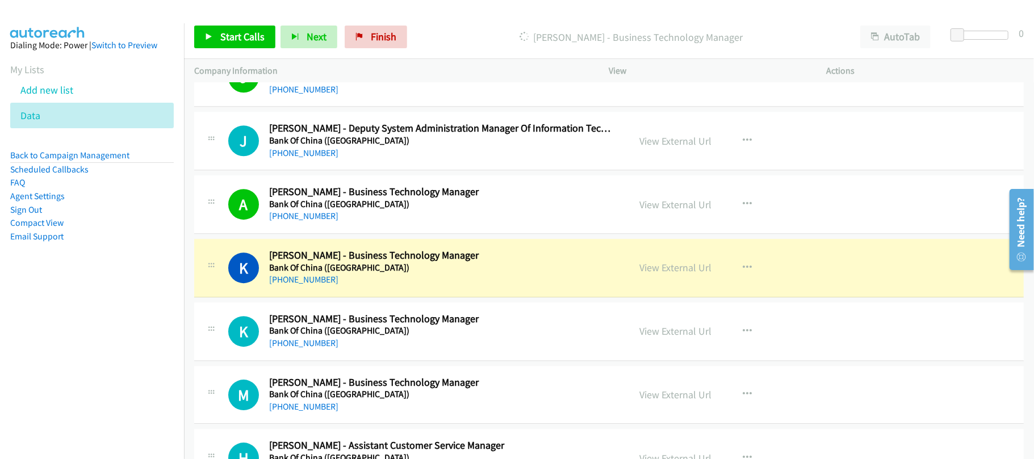
click at [296, 349] on link "+852 9171 0160" at bounding box center [303, 343] width 69 height 11
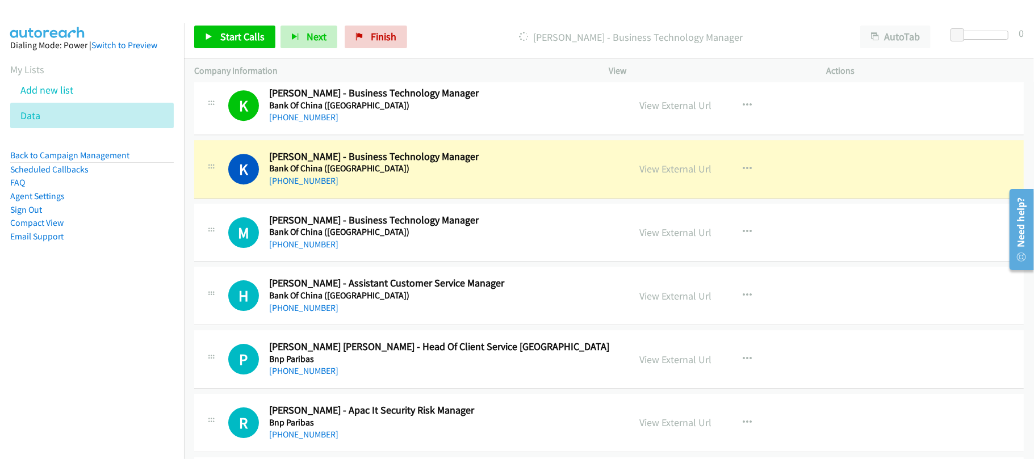
scroll to position [2650, 0]
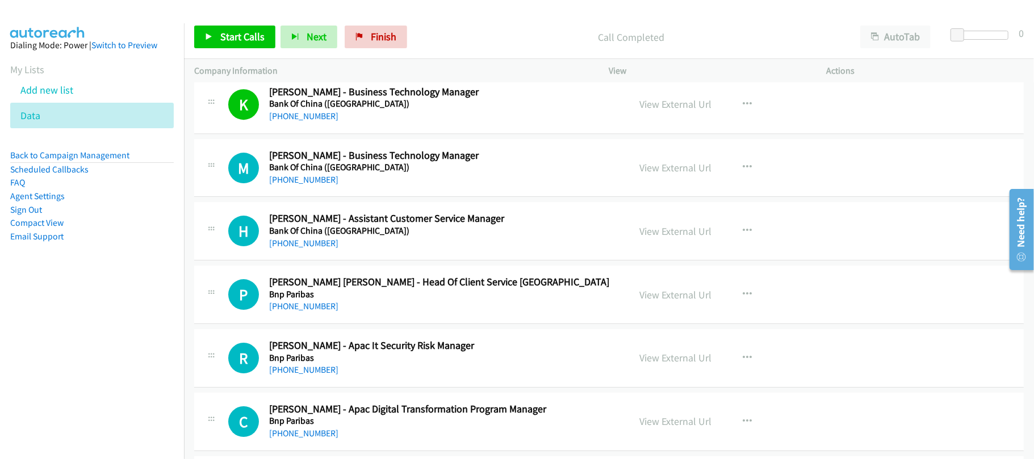
drag, startPoint x: 294, startPoint y: 187, endPoint x: 630, endPoint y: 237, distance: 340.5
click at [294, 185] on link "+852 6206 1589" at bounding box center [303, 179] width 69 height 11
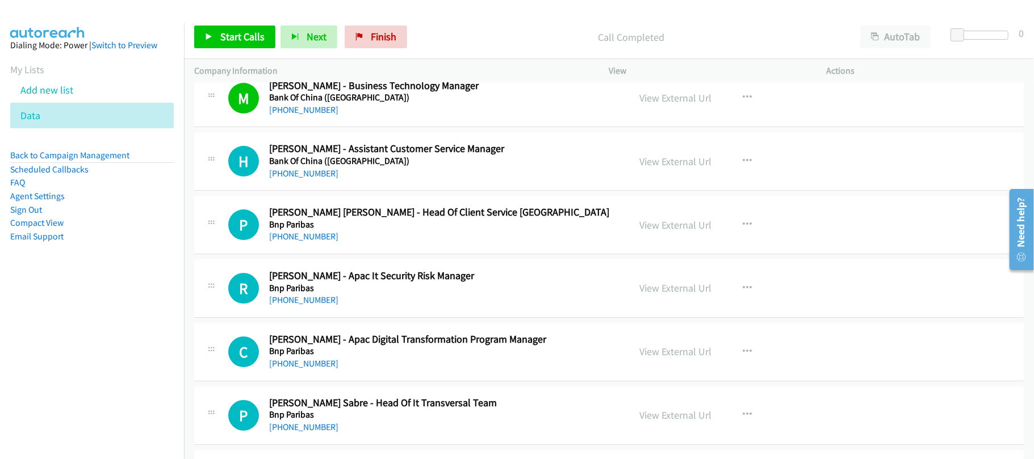
scroll to position [2726, 0]
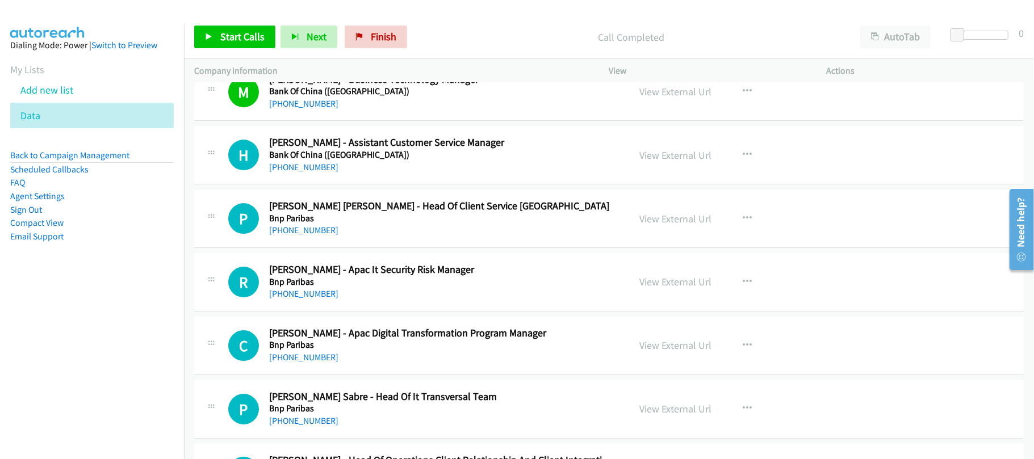
click at [401, 235] on div "+852 9663 1290" at bounding box center [441, 231] width 345 height 14
drag, startPoint x: 314, startPoint y: 236, endPoint x: 669, endPoint y: 278, distance: 357.3
click at [296, 224] on h5 "Bnp Paribas" at bounding box center [441, 218] width 345 height 11
click at [294, 236] on link "+852 9663 1290" at bounding box center [303, 230] width 69 height 11
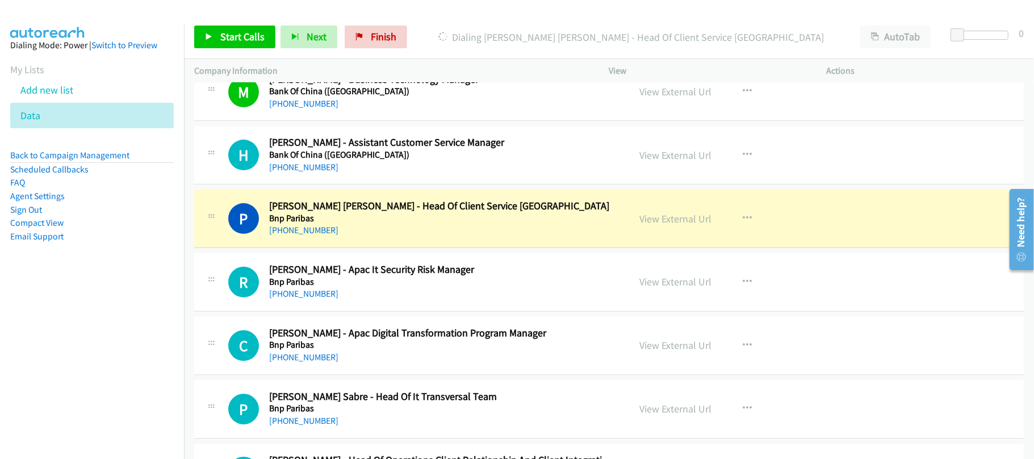
click at [387, 233] on div "+852 9663 1290" at bounding box center [441, 231] width 345 height 14
click at [664, 224] on link "View External Url" at bounding box center [676, 218] width 72 height 13
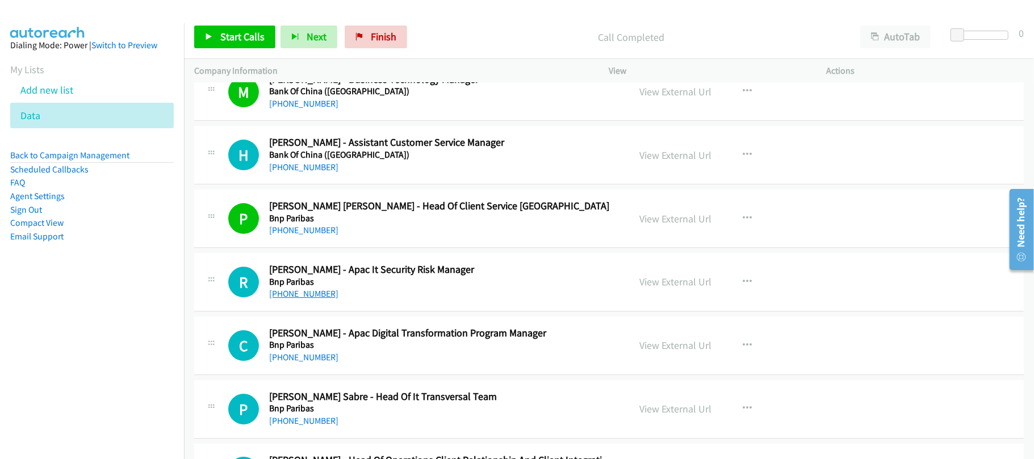
click at [289, 299] on link "+852 2108 5554" at bounding box center [303, 293] width 69 height 11
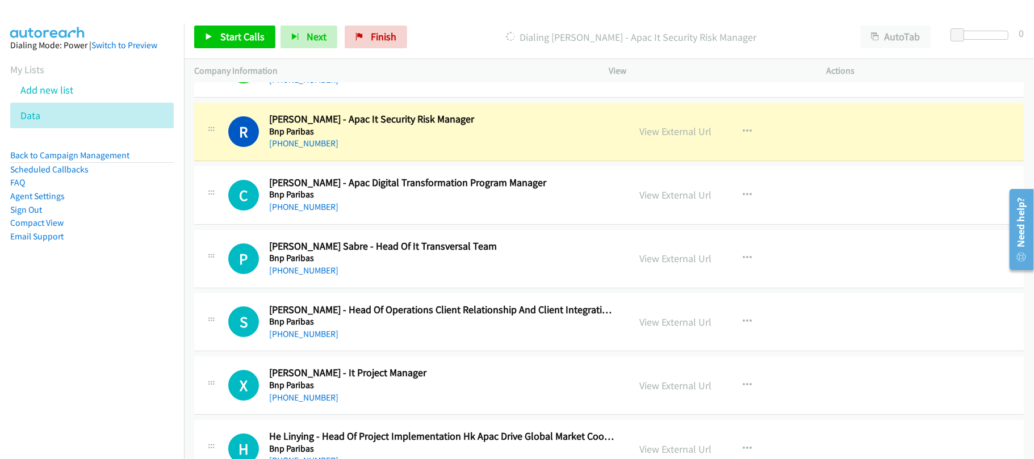
scroll to position [2877, 0]
drag, startPoint x: 319, startPoint y: 209, endPoint x: 320, endPoint y: 200, distance: 9.2
click at [319, 209] on link "+1 659-848-1098" at bounding box center [303, 206] width 69 height 11
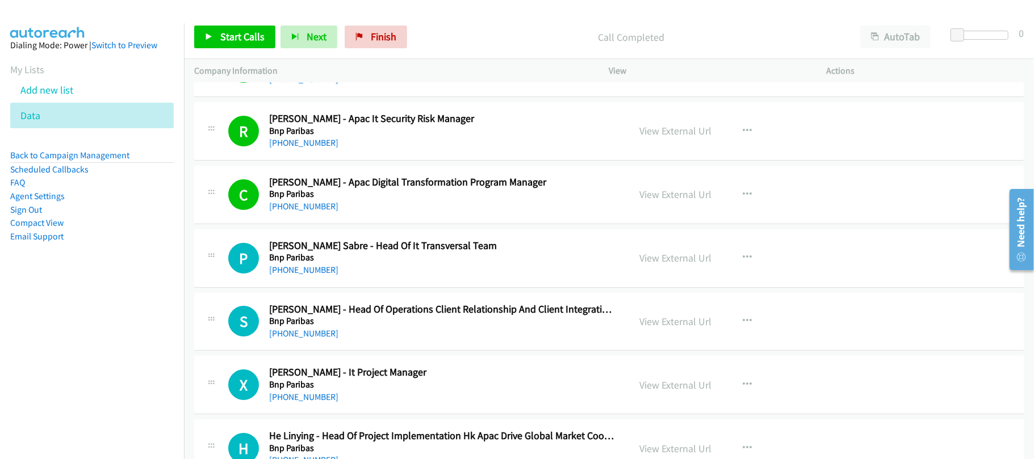
drag, startPoint x: 319, startPoint y: 279, endPoint x: 541, endPoint y: 238, distance: 225.8
click at [319, 275] on link "+852 6449 0129" at bounding box center [303, 270] width 69 height 11
drag, startPoint x: 321, startPoint y: 346, endPoint x: 425, endPoint y: 345, distance: 104.5
click at [321, 339] on link "+852 9701 9956" at bounding box center [303, 333] width 69 height 11
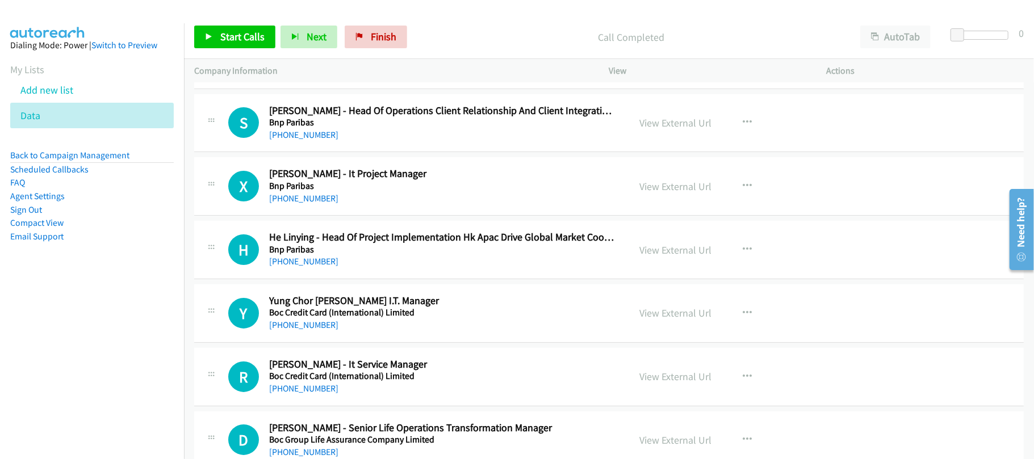
scroll to position [3104, 0]
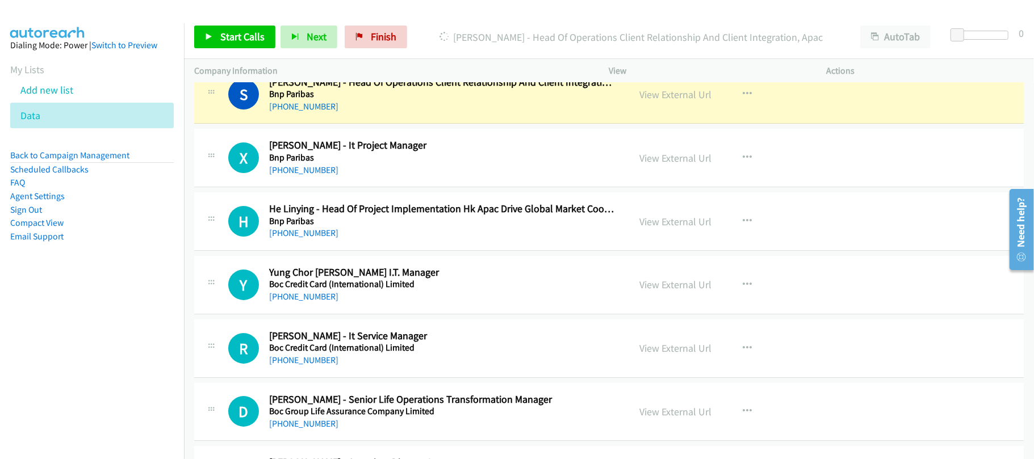
click at [413, 114] on div "+852 9701 9956" at bounding box center [441, 107] width 345 height 14
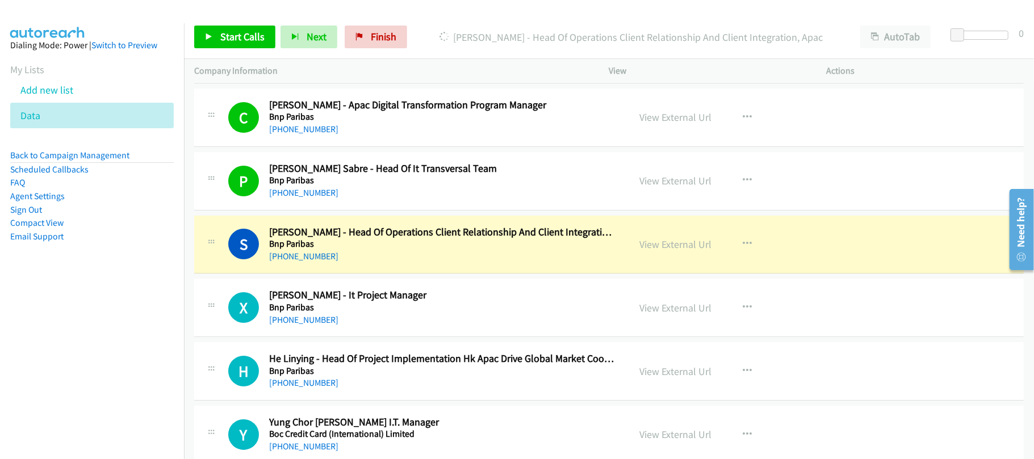
scroll to position [2953, 0]
click at [671, 252] on link "View External Url" at bounding box center [676, 245] width 72 height 13
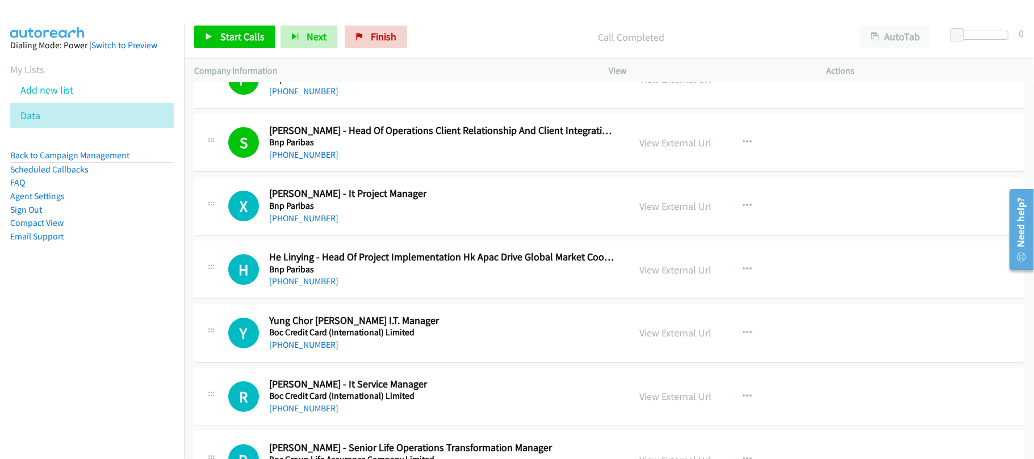
scroll to position [3104, 0]
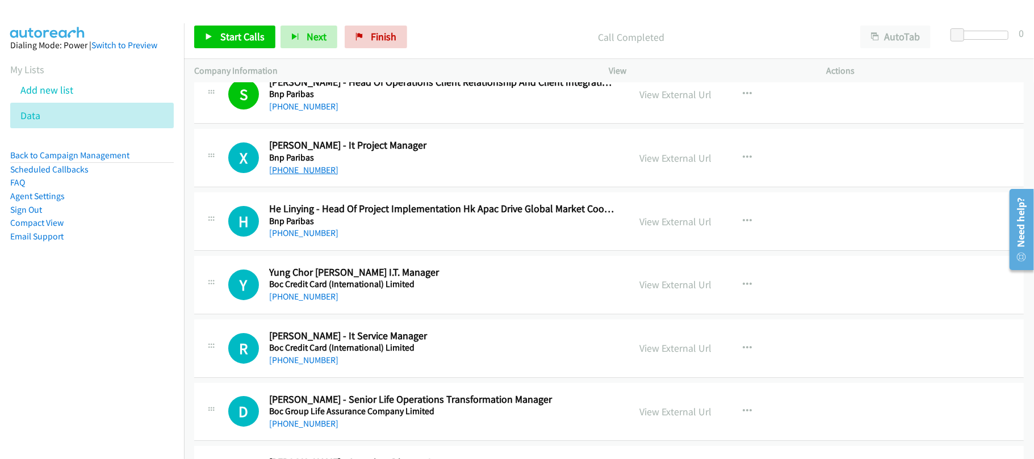
click at [298, 175] on link "+852 9134 9795" at bounding box center [303, 170] width 69 height 11
click at [409, 216] on h2 "He Linying - Head Of Project Implementation Hk Apac Drive Global Market Coo Off…" at bounding box center [441, 209] width 345 height 13
click at [295, 302] on link "+852 2108 3498" at bounding box center [303, 296] width 69 height 11
click at [416, 240] on div "+852 5170 3085" at bounding box center [441, 234] width 345 height 14
click at [648, 225] on link "View External Url" at bounding box center [676, 221] width 72 height 13
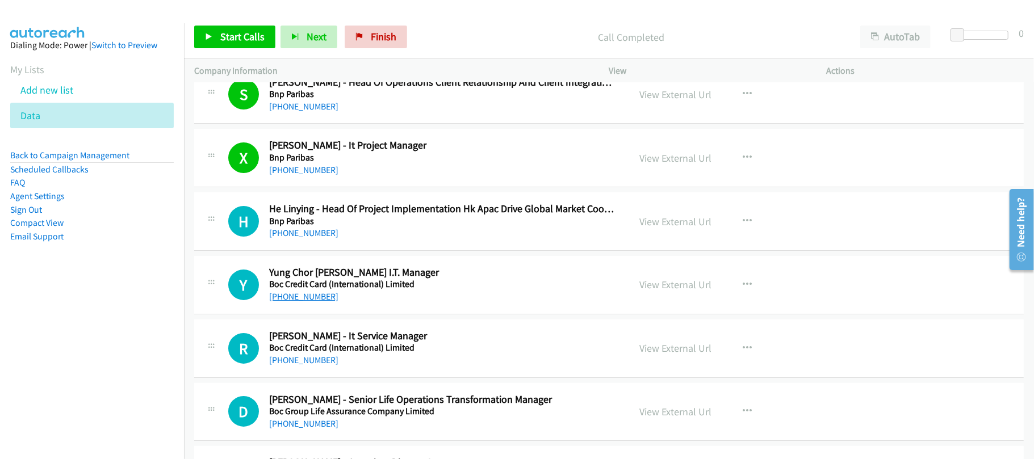
click at [314, 302] on link "+852 2108 3498" at bounding box center [303, 296] width 69 height 11
click at [312, 302] on link "+852 2108 3498" at bounding box center [303, 296] width 69 height 11
drag, startPoint x: 338, startPoint y: 305, endPoint x: 346, endPoint y: 300, distance: 8.7
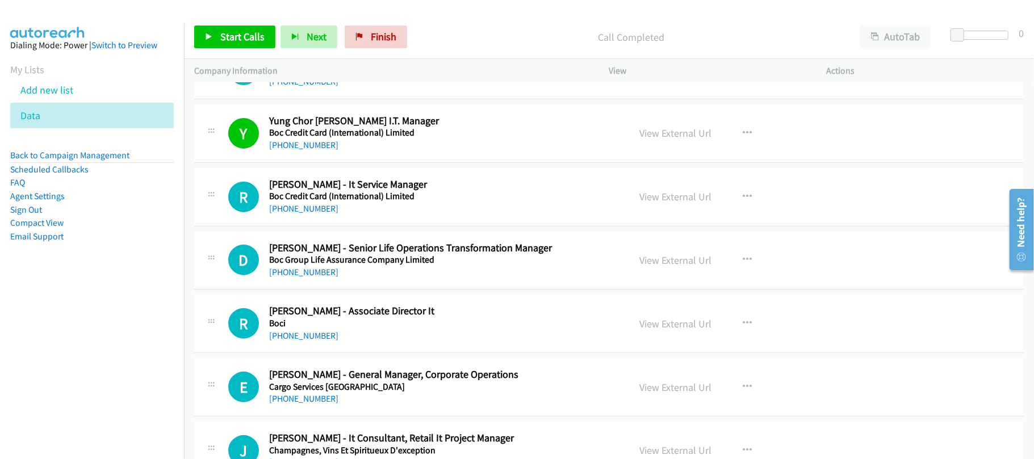
scroll to position [3331, 0]
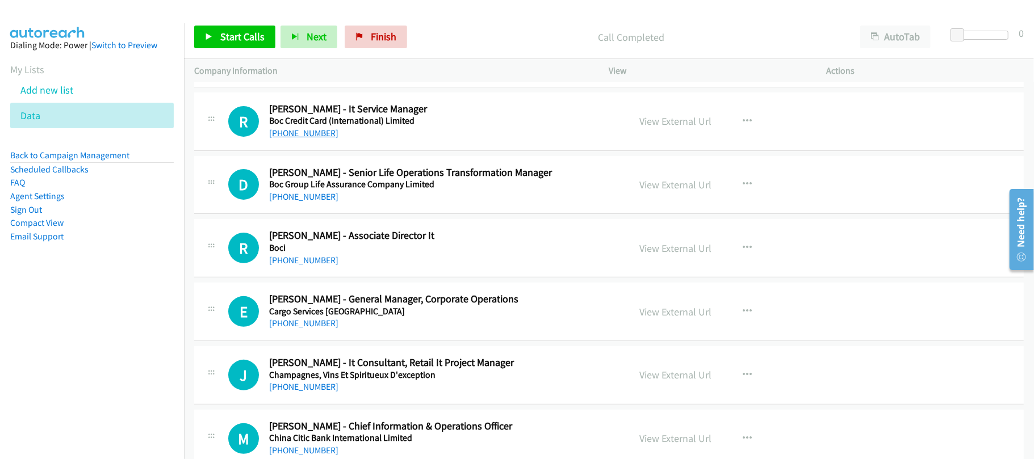
click at [288, 139] on link "+852 2296 7706" at bounding box center [303, 133] width 69 height 11
click at [326, 140] on div "+852 2296 7706" at bounding box center [441, 134] width 345 height 14
click at [316, 139] on link "+852 2296 7706" at bounding box center [303, 133] width 69 height 11
click at [367, 151] on div "R Callback Scheduled Rick Lam - It Service Manager Boc Credit Card (Internation…" at bounding box center [609, 122] width 830 height 58
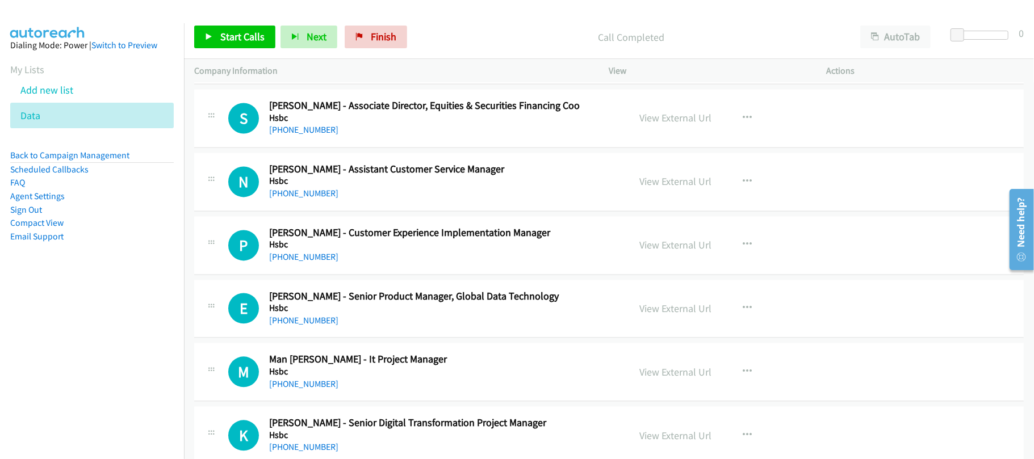
scroll to position [2675, 0]
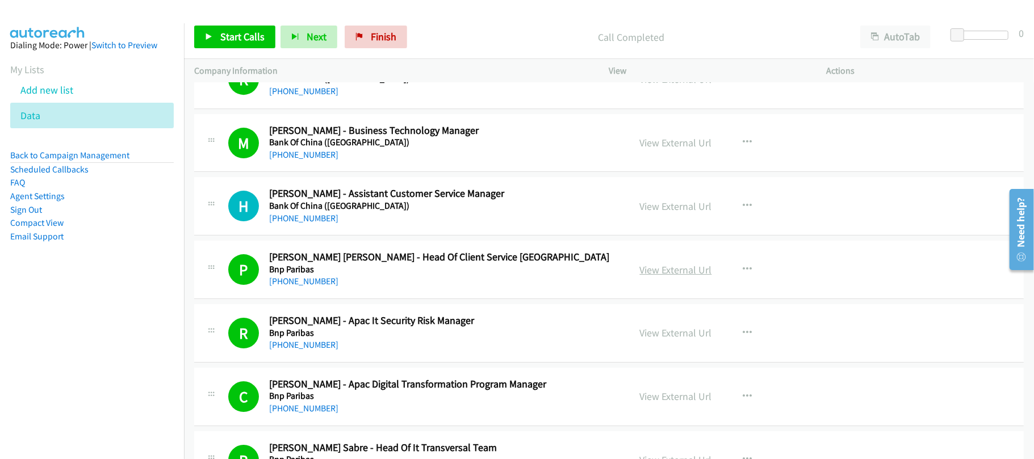
click at [656, 277] on link "View External Url" at bounding box center [676, 269] width 72 height 13
click at [352, 275] on h5 "Bnp Paribas" at bounding box center [441, 269] width 345 height 11
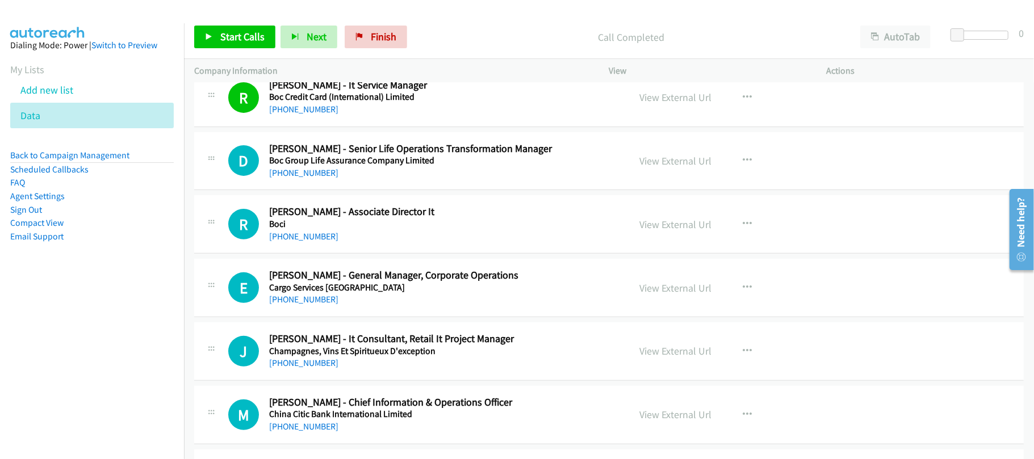
scroll to position [3356, 0]
click at [298, 177] on link "+852 9660 9626" at bounding box center [303, 171] width 69 height 11
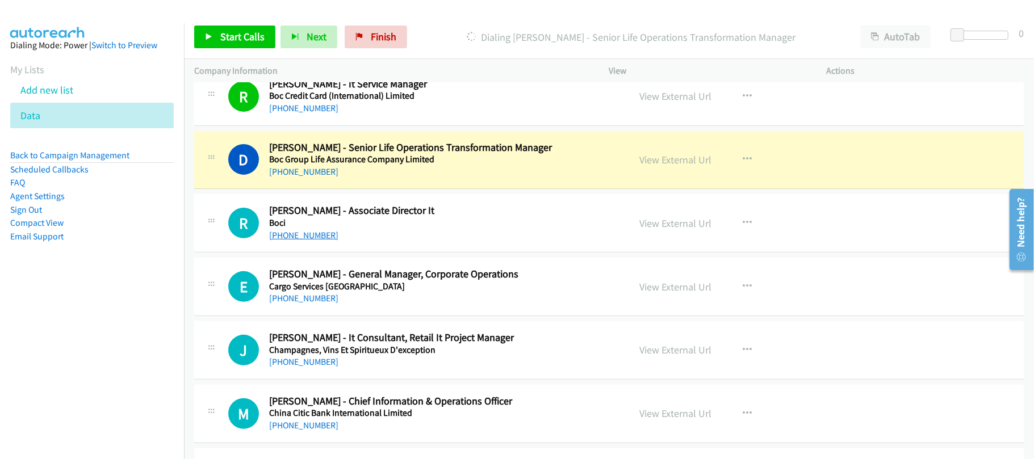
click at [309, 241] on link "+852 3988 6520" at bounding box center [303, 235] width 69 height 11
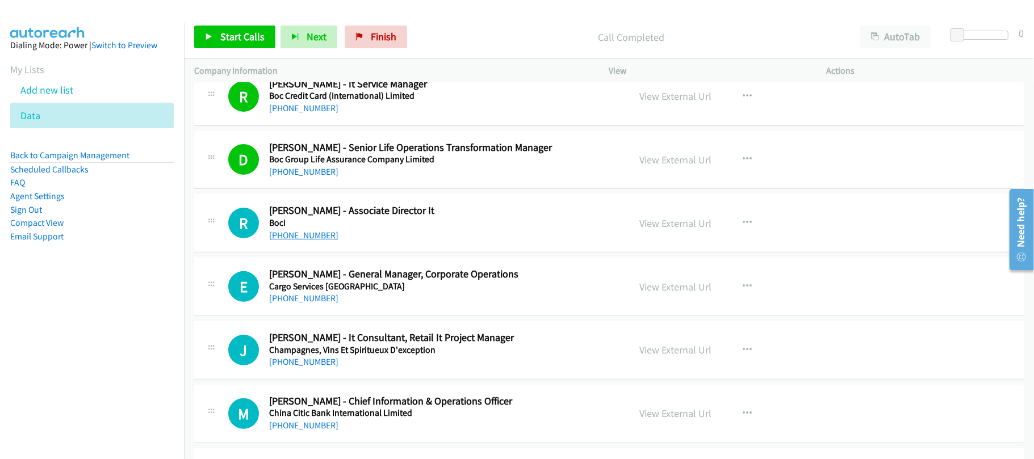
click at [285, 241] on link "+852 3988 6520" at bounding box center [303, 235] width 69 height 11
click at [342, 253] on div "R Callback Scheduled Ricky Wong - Associate Director It Boci Asia/Hong_Kong +85…" at bounding box center [609, 223] width 830 height 58
click at [305, 304] on link "+852 6139 0554" at bounding box center [303, 298] width 69 height 11
drag, startPoint x: 303, startPoint y: 310, endPoint x: 550, endPoint y: 312, distance: 247.6
click at [303, 304] on link "+852 6139 0554" at bounding box center [303, 298] width 69 height 11
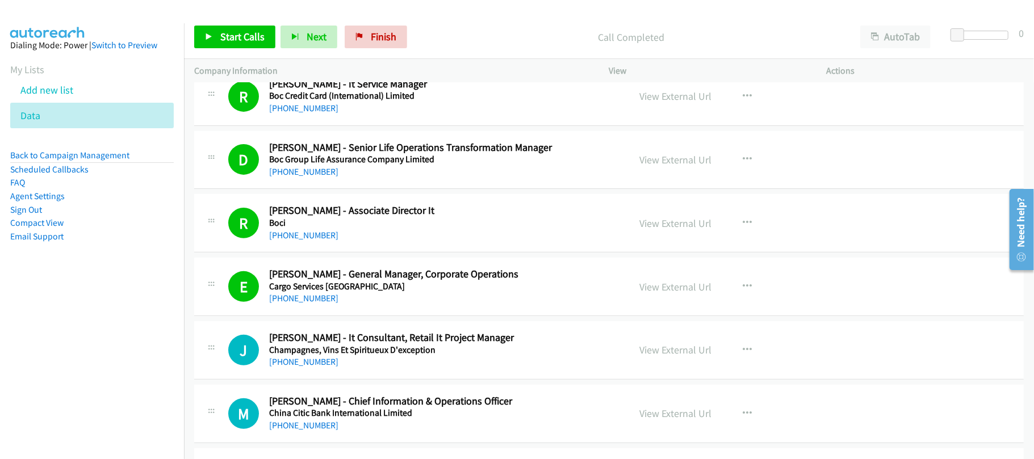
scroll to position [3432, 0]
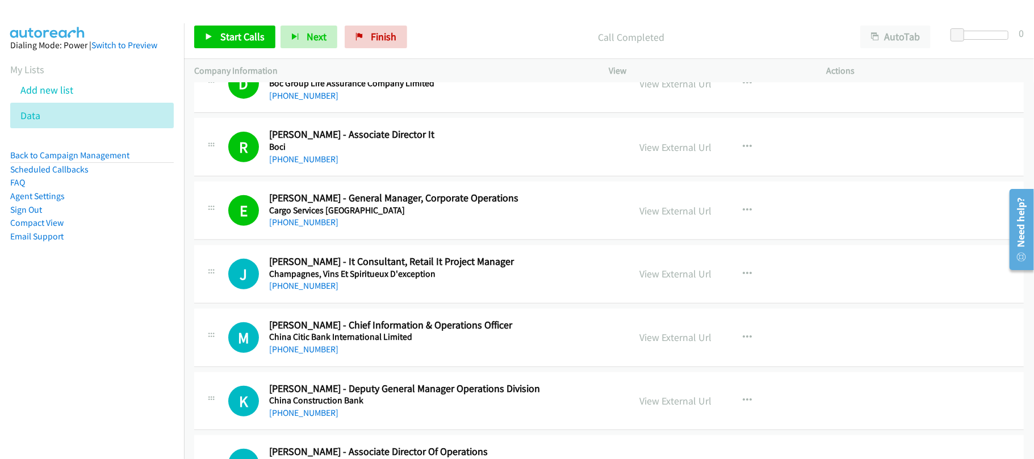
click at [348, 293] on div "+852 2976 1600" at bounding box center [441, 286] width 345 height 14
click at [296, 291] on link "+852 2976 1600" at bounding box center [303, 286] width 69 height 11
drag, startPoint x: 370, startPoint y: 309, endPoint x: 385, endPoint y: 305, distance: 15.3
click at [370, 304] on div "J Callback Scheduled Jack Gan - It Consultant, Retail It Project Manager Champa…" at bounding box center [609, 274] width 830 height 58
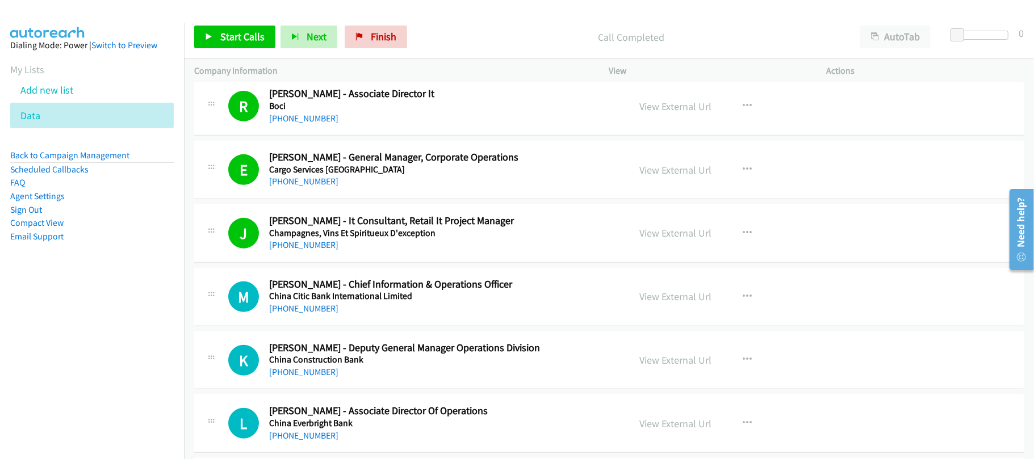
scroll to position [3508, 0]
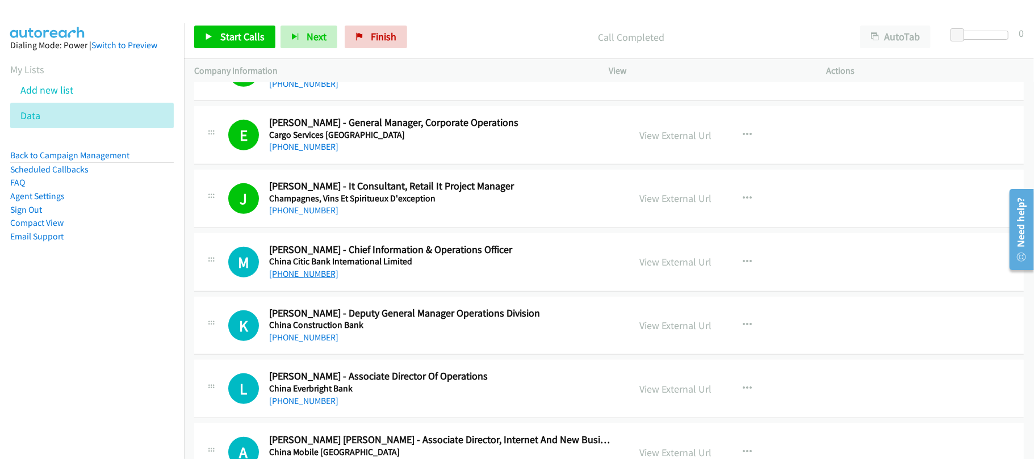
click at [314, 279] on link "+852 9038 7403" at bounding box center [303, 274] width 69 height 11
click at [354, 292] on div "M Callback Scheduled Michael Leung - Chief Information & Operations Officer Chi…" at bounding box center [609, 262] width 830 height 58
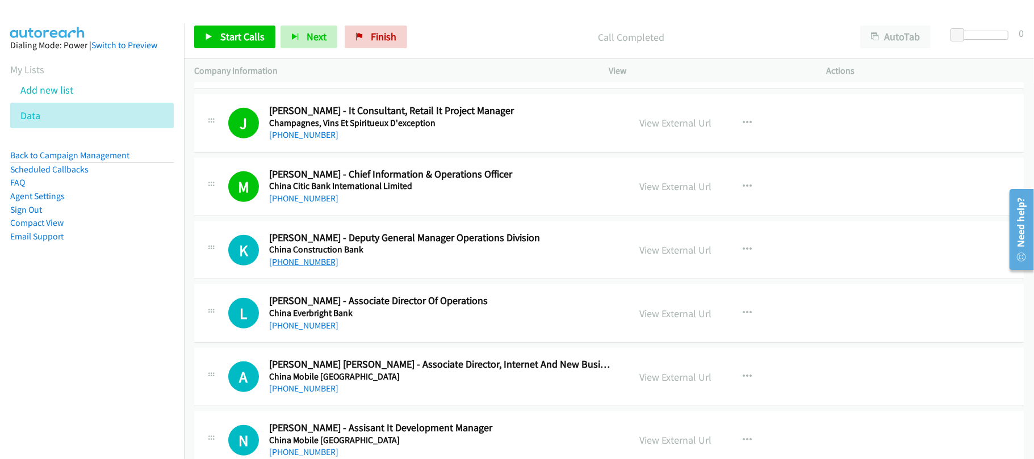
click at [295, 267] on link "+852 9226 2886" at bounding box center [303, 262] width 69 height 11
drag, startPoint x: 312, startPoint y: 270, endPoint x: 545, endPoint y: 269, distance: 233.4
click at [312, 267] on link "+852 9226 2886" at bounding box center [303, 262] width 69 height 11
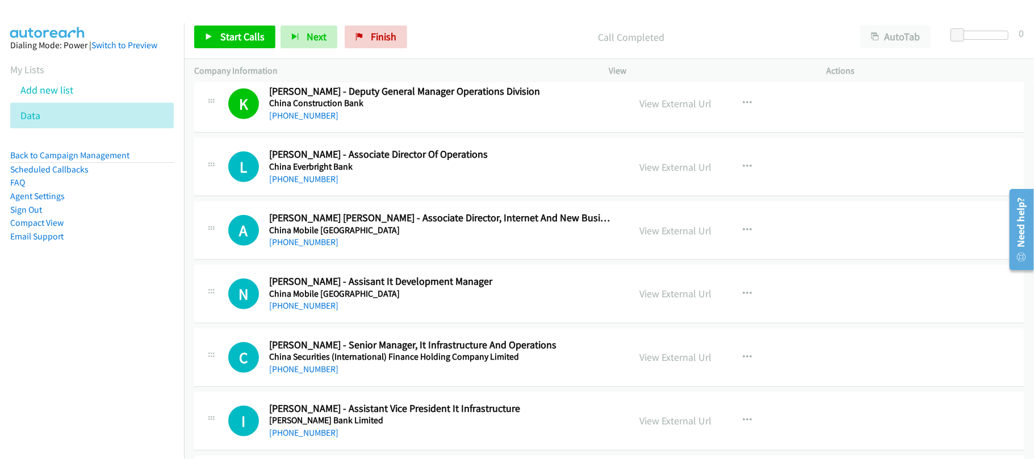
scroll to position [3735, 0]
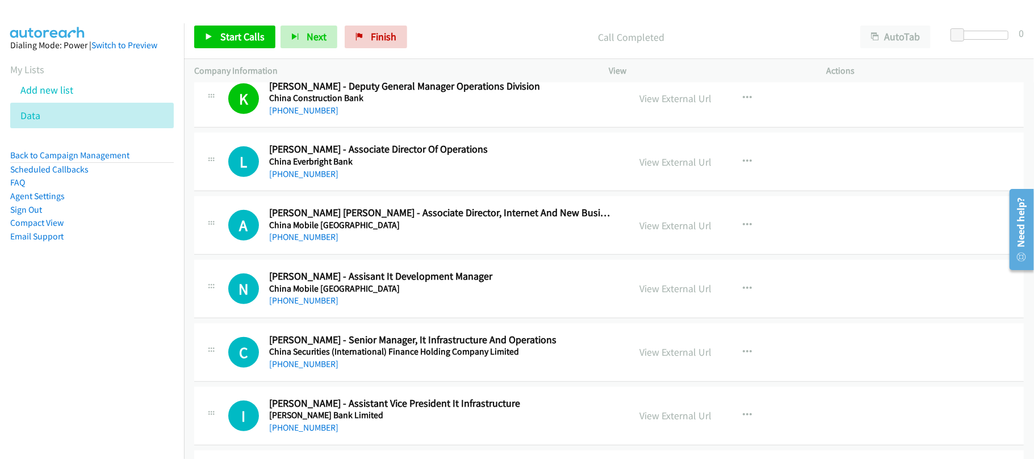
click at [384, 181] on div "+852 2601 3038" at bounding box center [441, 175] width 345 height 14
click at [303, 179] on link "+852 2601 3038" at bounding box center [303, 174] width 69 height 11
drag, startPoint x: 364, startPoint y: 233, endPoint x: 367, endPoint y: 244, distance: 11.7
click at [317, 242] on link "+852 9204 4228" at bounding box center [303, 237] width 69 height 11
click at [330, 255] on div "A Callback Scheduled Alex Ck Chan - Associate Director, Internet And New Busine…" at bounding box center [609, 225] width 830 height 58
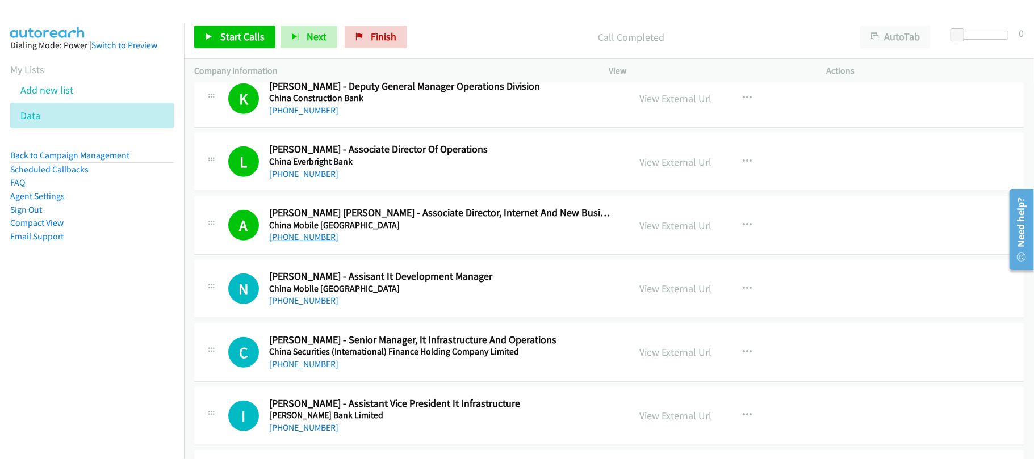
click at [303, 242] on link "+852 9204 4228" at bounding box center [303, 237] width 69 height 11
click at [354, 244] on div "+852 9204 4228" at bounding box center [441, 238] width 345 height 14
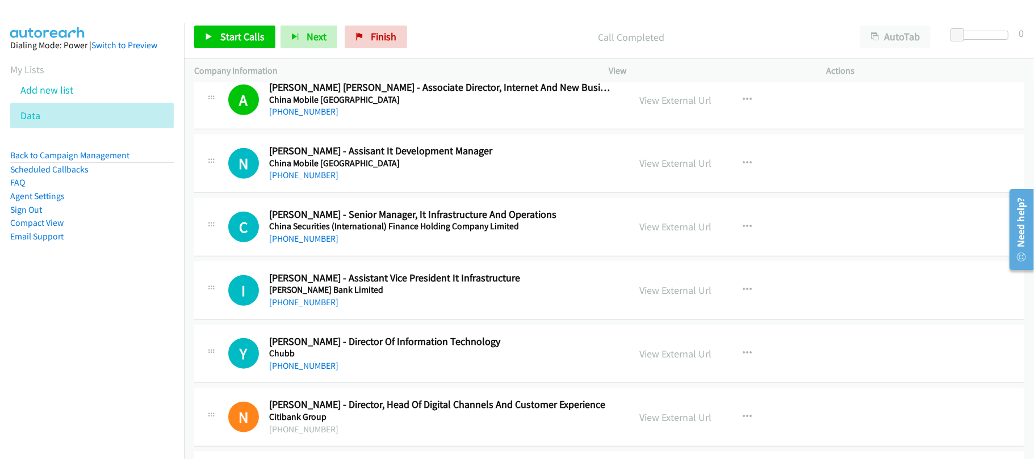
scroll to position [3886, 0]
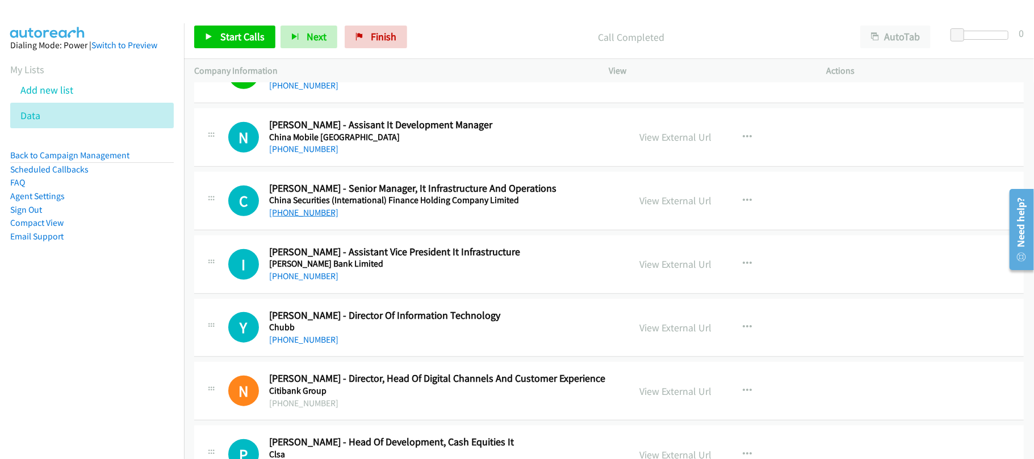
click at [309, 218] on link "+852 3465 5600" at bounding box center [303, 212] width 69 height 11
click at [369, 283] on div "+852 3768 6888" at bounding box center [441, 277] width 345 height 14
click at [294, 282] on link "+852 3768 6888" at bounding box center [303, 276] width 69 height 11
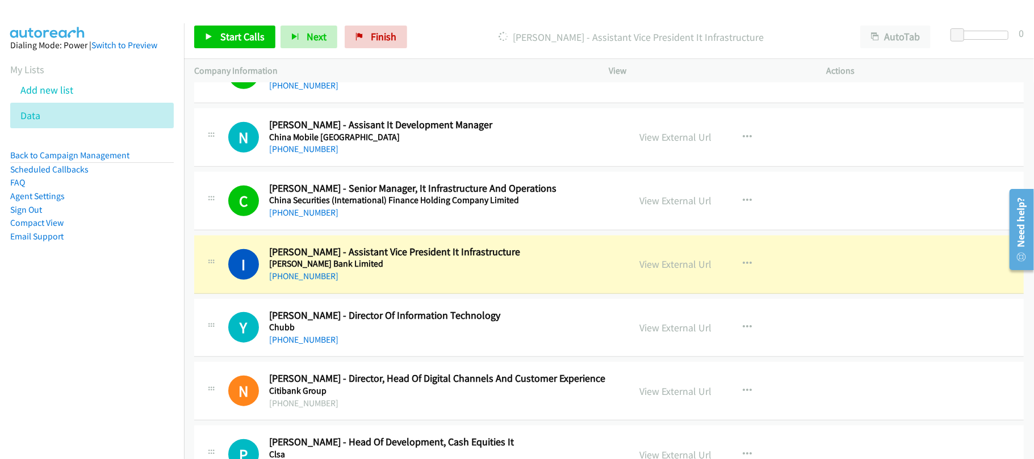
click at [304, 270] on h5 "Chong Hing Bank Limited" at bounding box center [441, 263] width 345 height 11
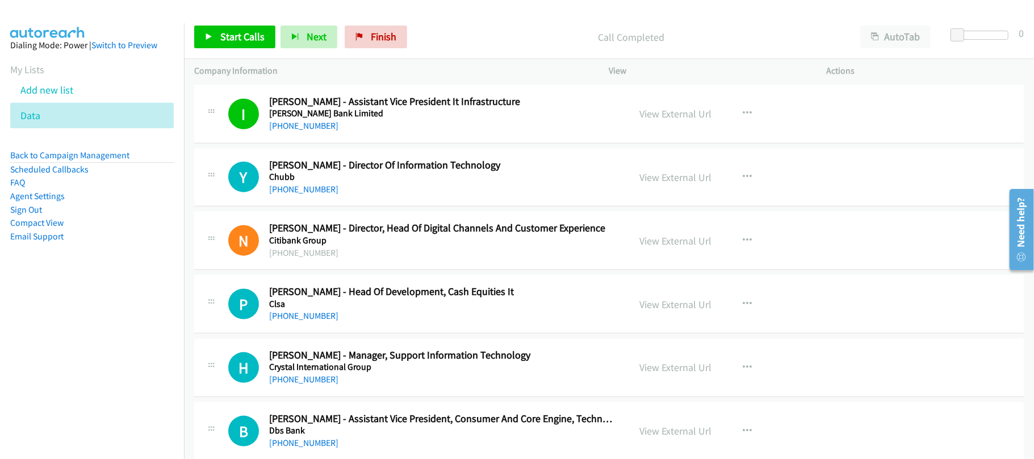
scroll to position [4037, 0]
click at [307, 194] on link "+852 3191 6222" at bounding box center [303, 188] width 69 height 11
click at [329, 257] on div "[PHONE_NUMBER]" at bounding box center [441, 253] width 345 height 14
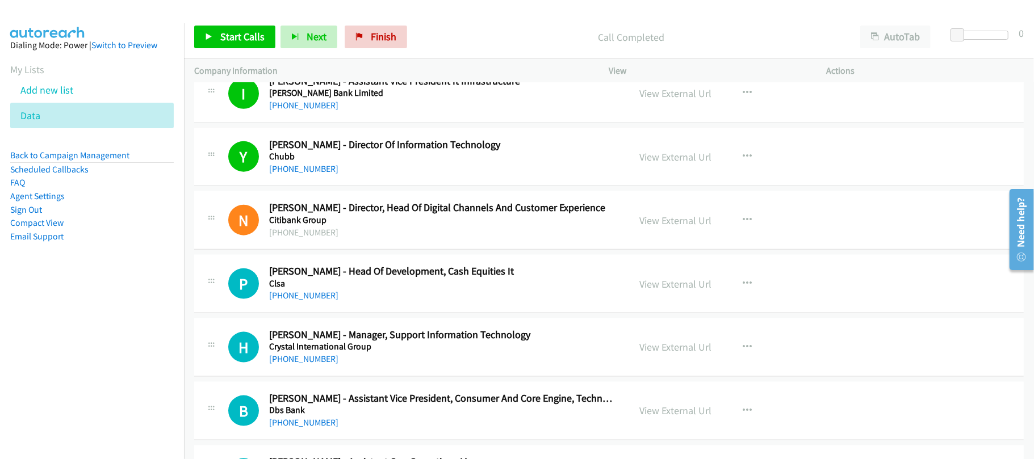
scroll to position [4114, 0]
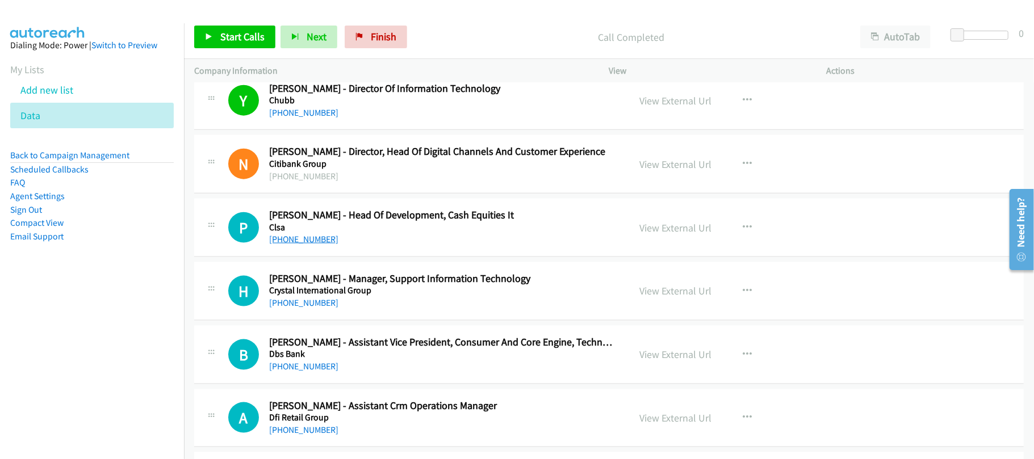
click at [319, 245] on link "+852 9260 1926" at bounding box center [303, 239] width 69 height 11
click at [303, 245] on link "+852 9260 1926" at bounding box center [303, 239] width 69 height 11
drag, startPoint x: 307, startPoint y: 264, endPoint x: 378, endPoint y: 266, distance: 71.0
click at [307, 257] on div "P Callback Scheduled Phil Perrott - Head Of Development, Cash Equities It Clsa …" at bounding box center [609, 228] width 830 height 58
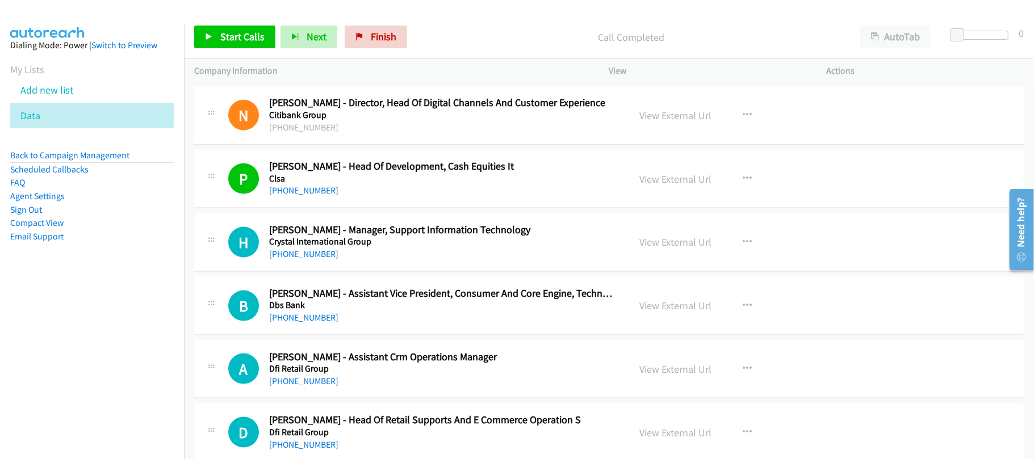
scroll to position [4189, 0]
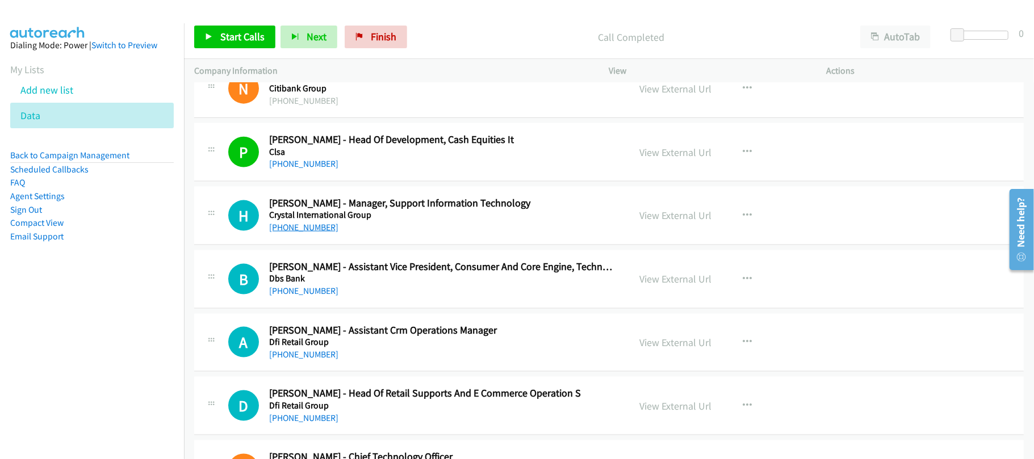
click at [291, 233] on link "+852 2112 8161" at bounding box center [303, 227] width 69 height 11
click at [384, 235] on div "+852 2112 8161" at bounding box center [441, 228] width 345 height 14
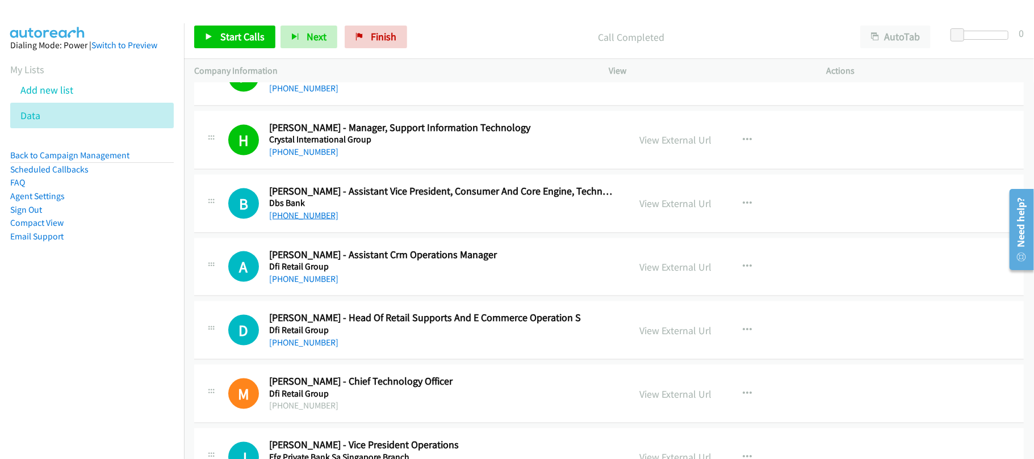
click at [307, 221] on link "+852 6845 7359" at bounding box center [303, 215] width 69 height 11
click at [362, 233] on div "B Callback Scheduled Bonnie Ng - Assistant Vice President, Consumer And Core En…" at bounding box center [609, 204] width 830 height 58
click at [282, 284] on link "+852 9656 0040" at bounding box center [303, 279] width 69 height 11
click at [386, 286] on div "+852 9656 0040" at bounding box center [441, 280] width 345 height 14
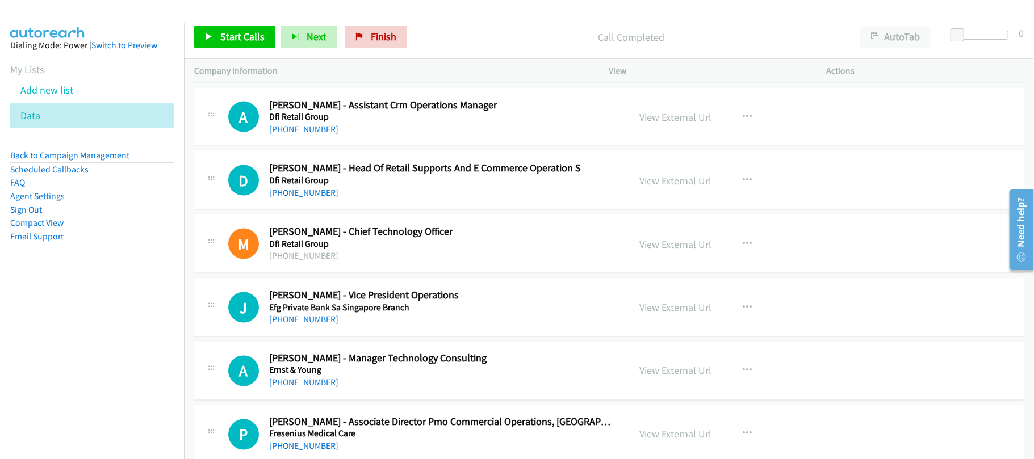
scroll to position [4416, 0]
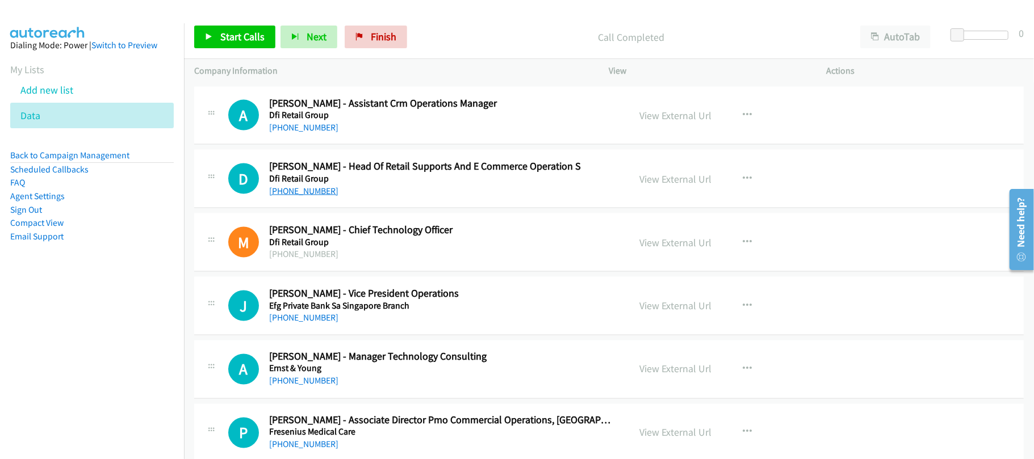
click at [312, 196] on link "+852 2167 7526" at bounding box center [303, 191] width 69 height 11
click at [371, 261] on div "+8526174354979" at bounding box center [441, 255] width 345 height 14
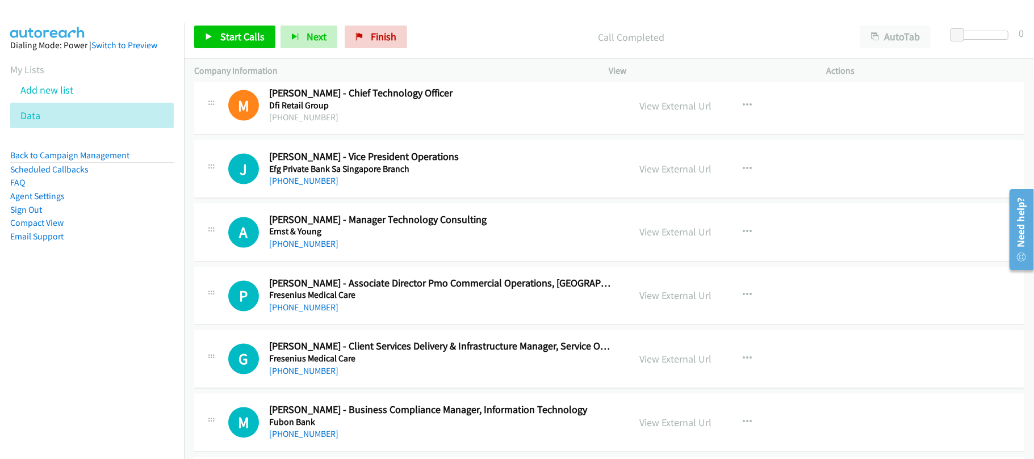
scroll to position [4568, 0]
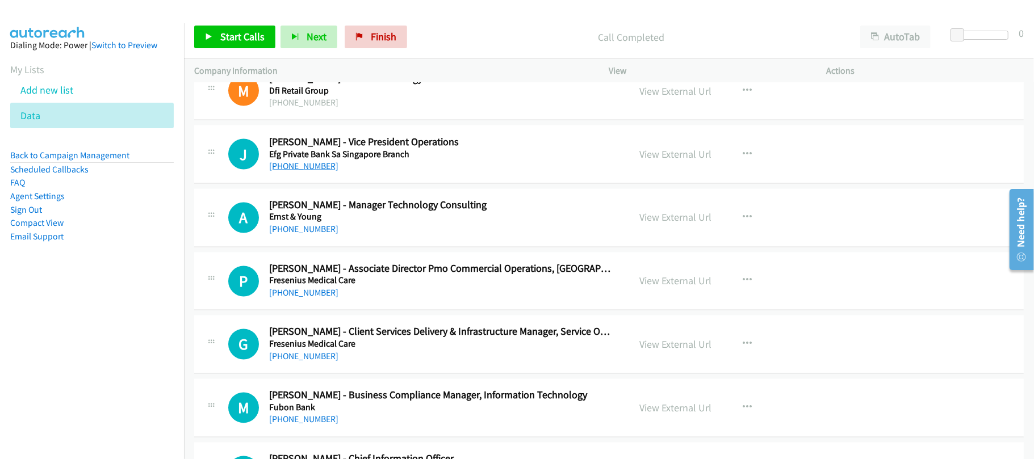
click at [299, 171] on link "+852 9662 4903" at bounding box center [303, 166] width 69 height 11
click at [394, 237] on div "+852 6606 4757" at bounding box center [441, 230] width 345 height 14
click at [311, 235] on link "+852 6606 4757" at bounding box center [303, 229] width 69 height 11
click at [369, 237] on div "+852 6606 4757" at bounding box center [441, 230] width 345 height 14
click at [310, 235] on link "+852 6606 4757" at bounding box center [303, 229] width 69 height 11
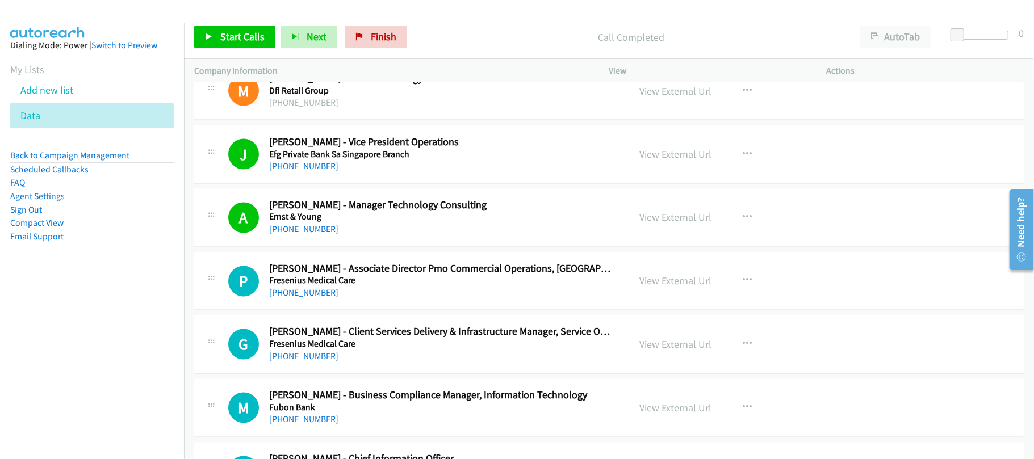
click at [350, 250] on td "A Callback Scheduled Alice Tong - Manager Technology Consulting Ernst & Young A…" at bounding box center [609, 218] width 850 height 64
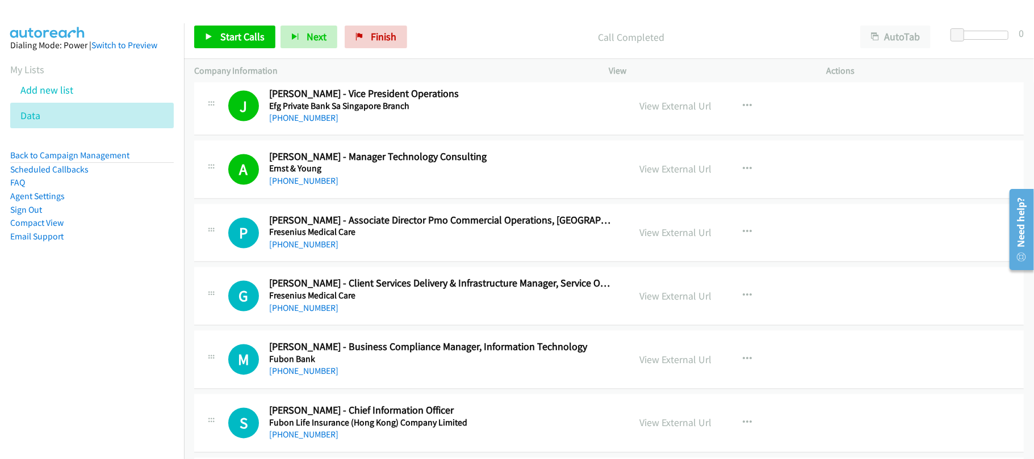
scroll to position [4643, 0]
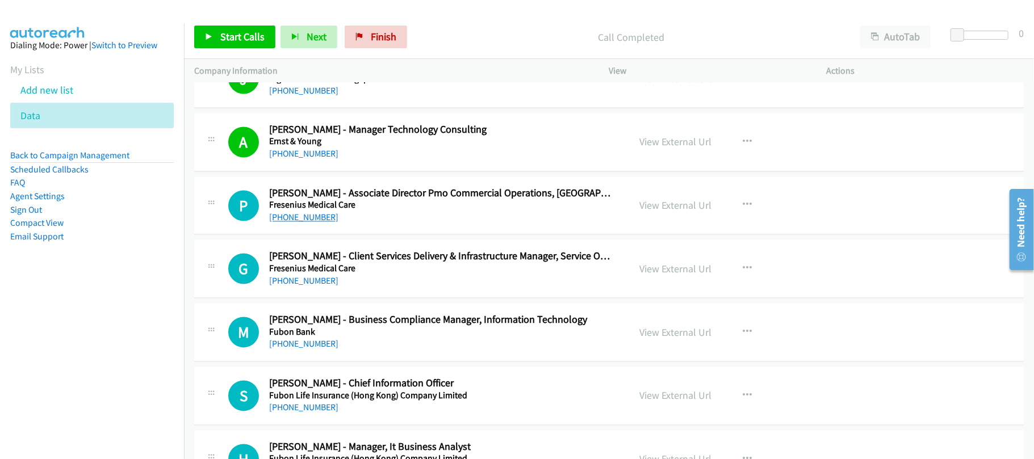
click at [320, 223] on link "+852 2583 7167" at bounding box center [303, 217] width 69 height 11
click at [369, 236] on div "P Callback Scheduled Patricia Diaz Martinez De Maraon - Associate Director Pmo …" at bounding box center [609, 206] width 830 height 58
click at [319, 287] on link "+852 2583 0290" at bounding box center [303, 281] width 69 height 11
drag, startPoint x: 309, startPoint y: 300, endPoint x: 503, endPoint y: 312, distance: 194.0
click at [309, 287] on link "+852 2583 0290" at bounding box center [303, 281] width 69 height 11
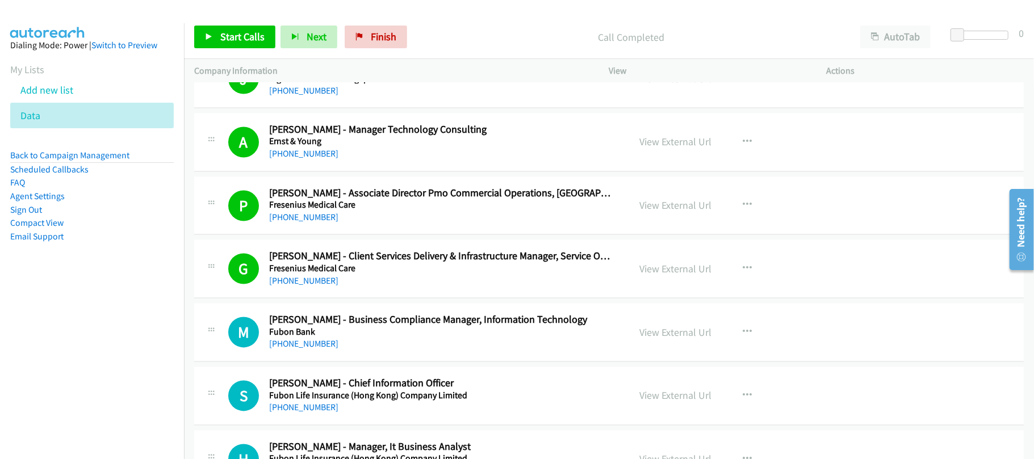
click at [376, 288] on div "+852 2583 0290" at bounding box center [441, 282] width 345 height 14
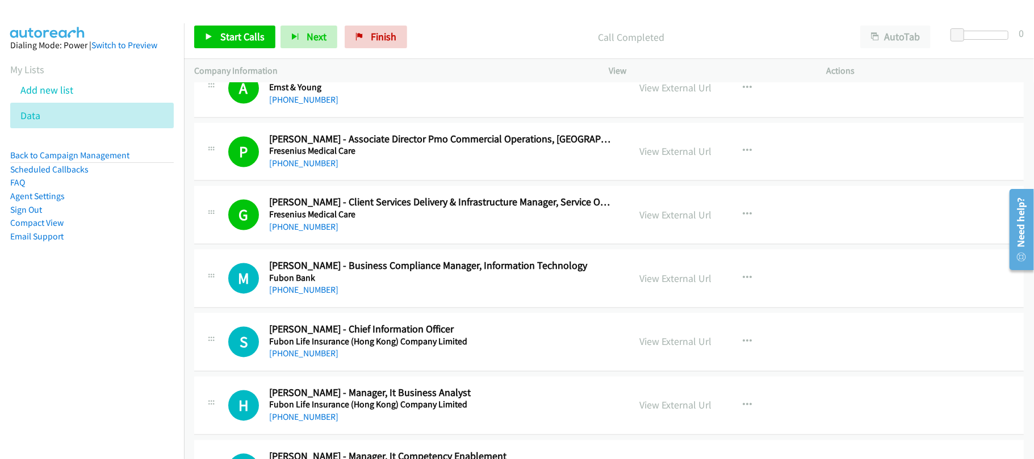
scroll to position [4719, 0]
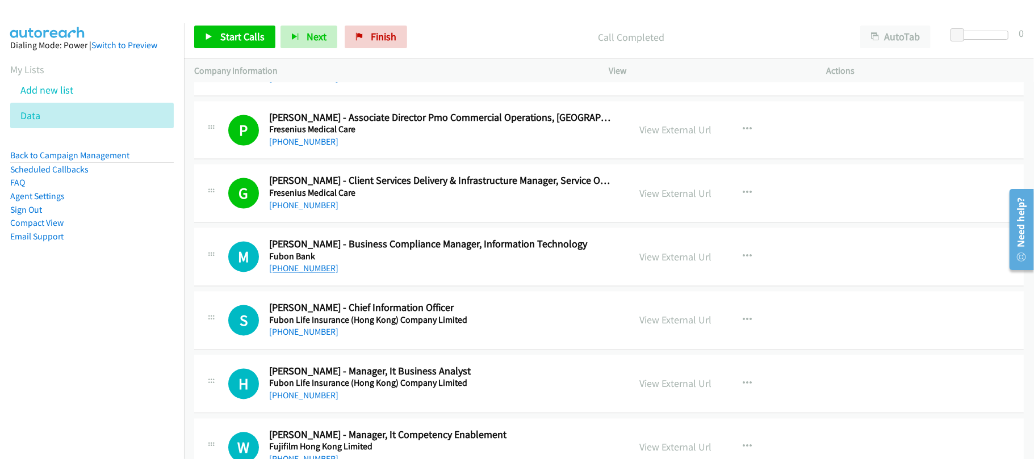
click at [309, 274] on link "+852 9762 0032" at bounding box center [303, 268] width 69 height 11
drag, startPoint x: 379, startPoint y: 307, endPoint x: 333, endPoint y: 334, distance: 54.2
click at [299, 338] on link "+852 6929 4282" at bounding box center [303, 332] width 69 height 11
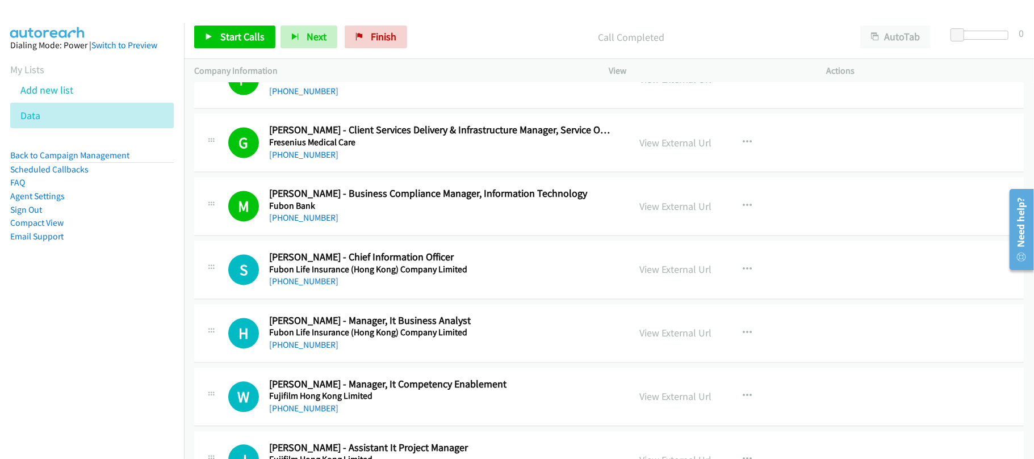
scroll to position [4795, 0]
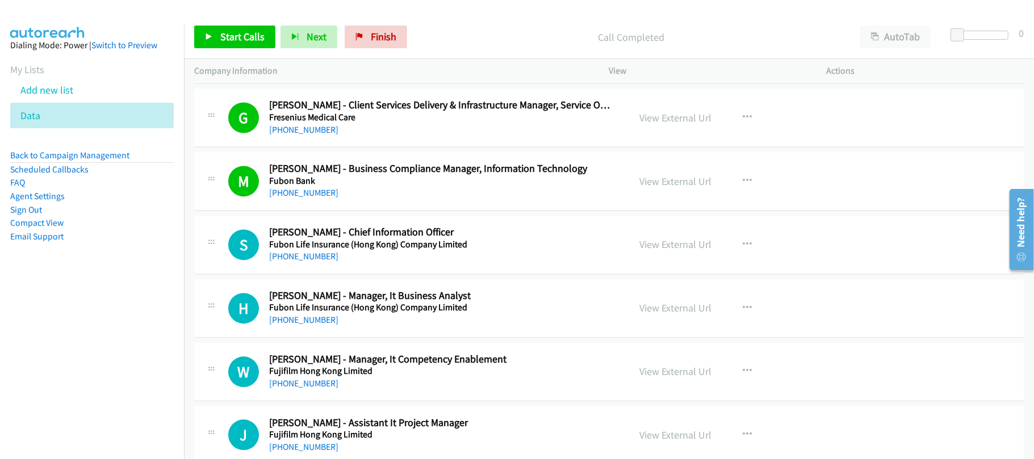
click at [366, 211] on div "M Callback Scheduled Michael Wong - Business Compliance Manager, Information Te…" at bounding box center [609, 181] width 830 height 58
drag, startPoint x: 295, startPoint y: 205, endPoint x: 382, endPoint y: 239, distance: 93.3
click at [313, 198] on link "+852 9762 0032" at bounding box center [303, 192] width 69 height 11
drag, startPoint x: 326, startPoint y: 287, endPoint x: 316, endPoint y: 284, distance: 10.1
click at [303, 262] on link "+852 6929 4282" at bounding box center [303, 256] width 69 height 11
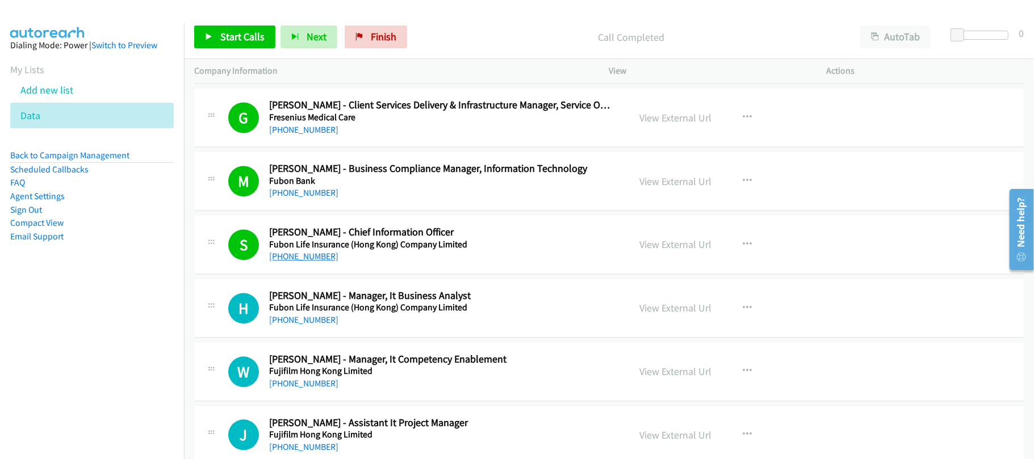
click at [307, 262] on link "+852 6929 4282" at bounding box center [303, 256] width 69 height 11
drag, startPoint x: 284, startPoint y: 341, endPoint x: 298, endPoint y: 338, distance: 14.5
click at [319, 327] on div "+852 3180 3128" at bounding box center [441, 320] width 345 height 14
click at [316, 325] on link "+852 3180 3128" at bounding box center [303, 320] width 69 height 11
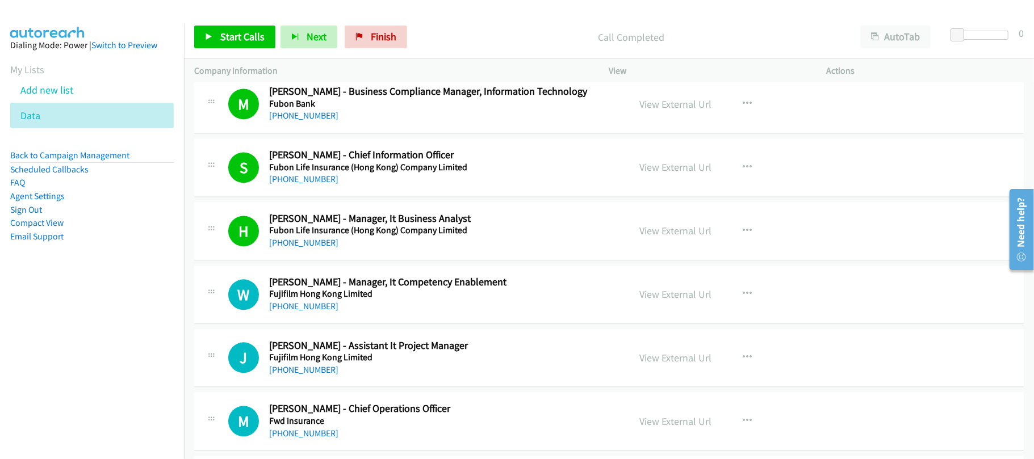
scroll to position [4946, 0]
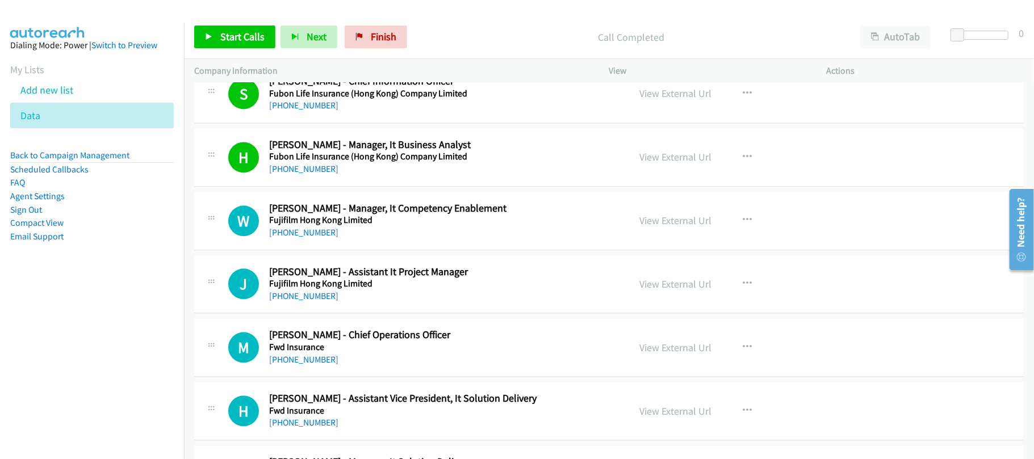
click at [318, 238] on link "+852 9633 4124" at bounding box center [303, 232] width 69 height 11
click at [378, 240] on div "+852 9633 4124" at bounding box center [441, 233] width 345 height 14
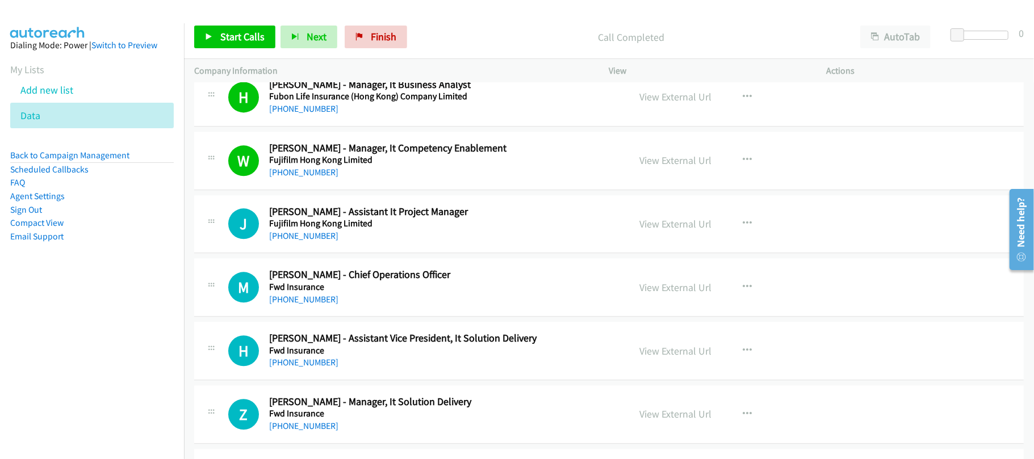
scroll to position [5098, 0]
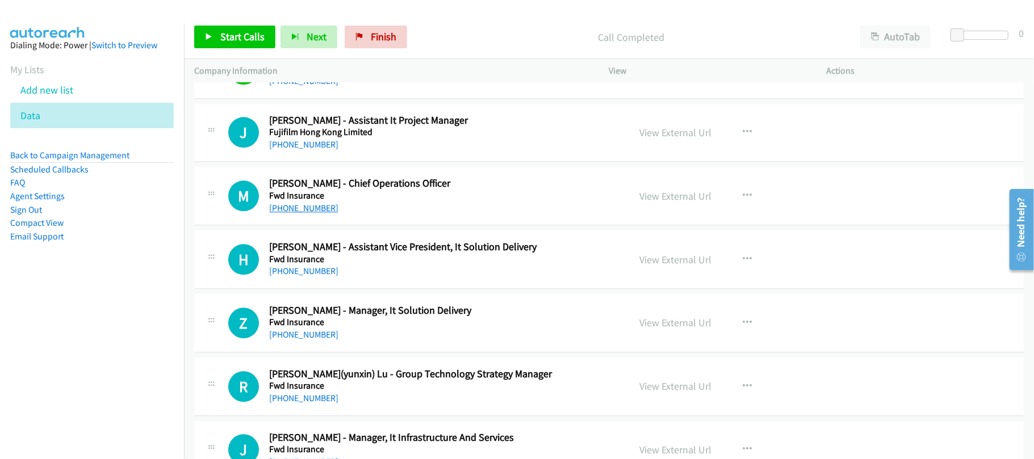
click at [316, 214] on link "+852 9273 7269" at bounding box center [303, 208] width 69 height 11
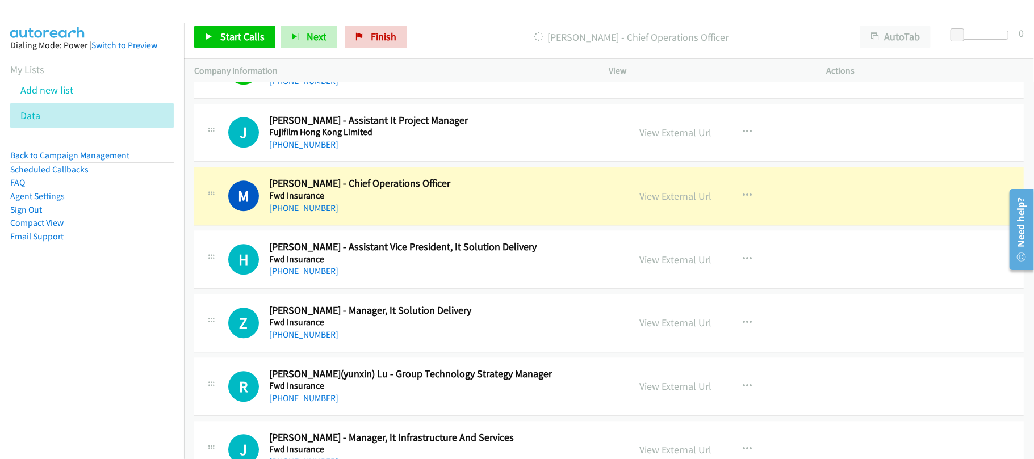
click at [371, 215] on div "+852 9273 7269" at bounding box center [441, 209] width 345 height 14
click at [366, 225] on div "M Callback Scheduled Michael Lee - Chief Operations Officer Fwd Insurance Asia/…" at bounding box center [609, 196] width 830 height 58
click at [643, 203] on link "View External Url" at bounding box center [676, 196] width 72 height 13
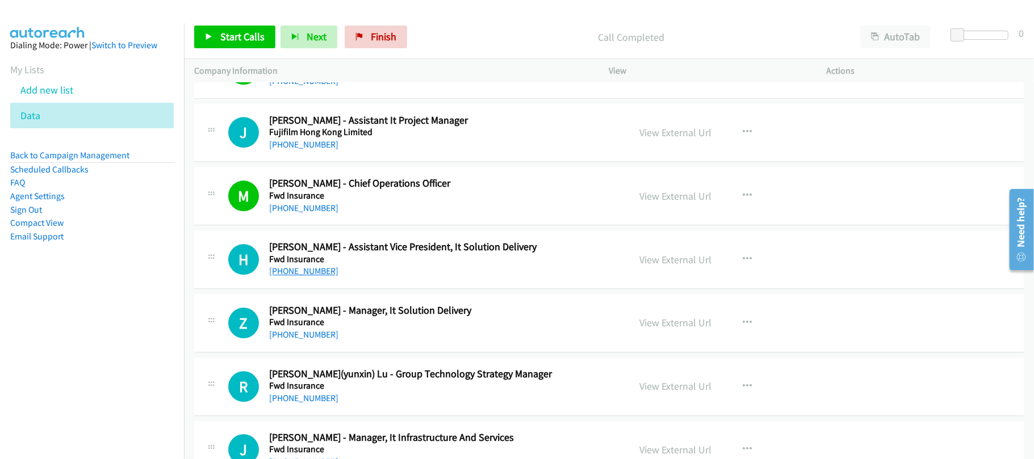
click at [315, 277] on link "+852 9328 3849" at bounding box center [303, 271] width 69 height 11
drag, startPoint x: 345, startPoint y: 318, endPoint x: 380, endPoint y: 291, distance: 43.7
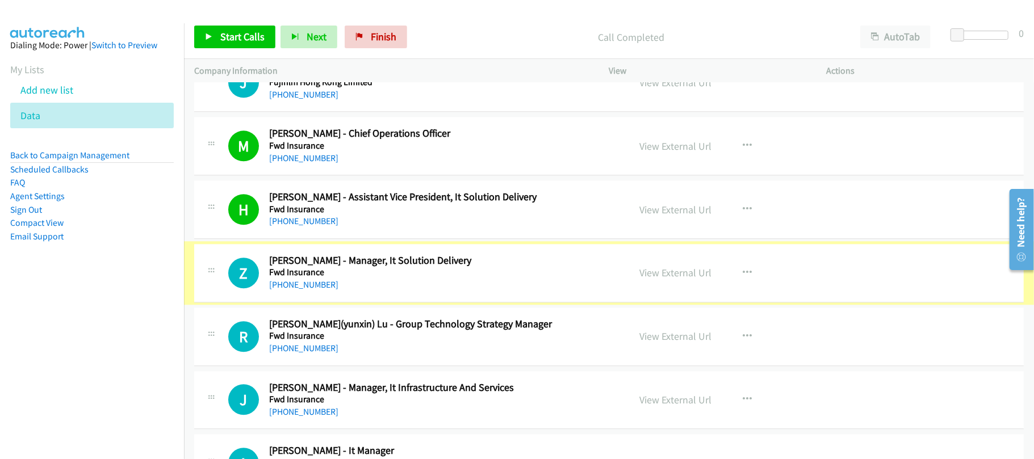
scroll to position [5249, 0]
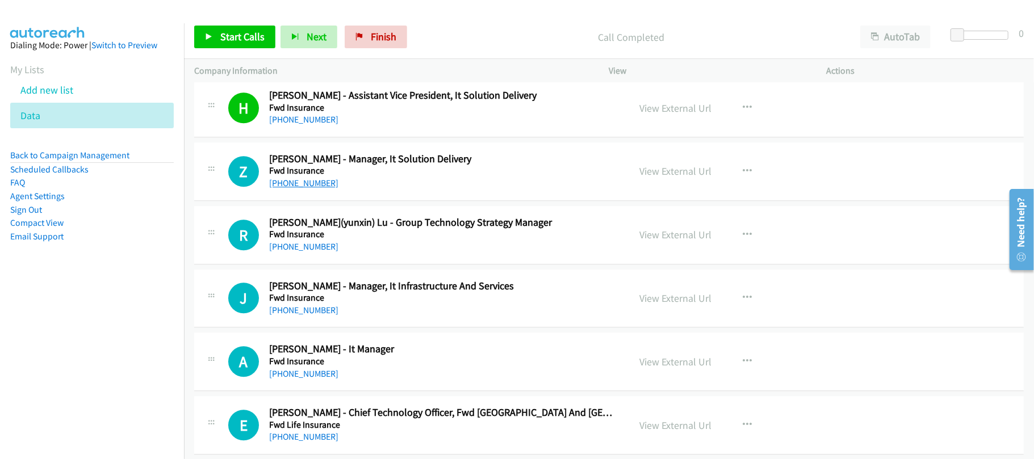
click at [311, 189] on link "+852 6737 1255" at bounding box center [303, 183] width 69 height 11
click at [382, 265] on div "R Callback Scheduled Rachel(yunxin) Lu - Group Technology Strategy Manager Fwd …" at bounding box center [609, 235] width 830 height 58
click at [306, 252] on link "+852 9475 1564" at bounding box center [303, 246] width 69 height 11
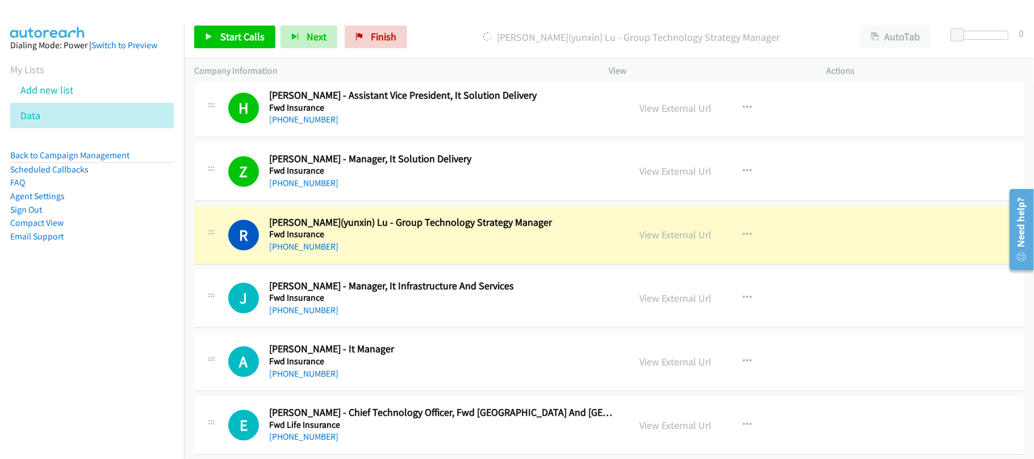
click at [374, 254] on div "+852 9475 1564" at bounding box center [441, 247] width 345 height 14
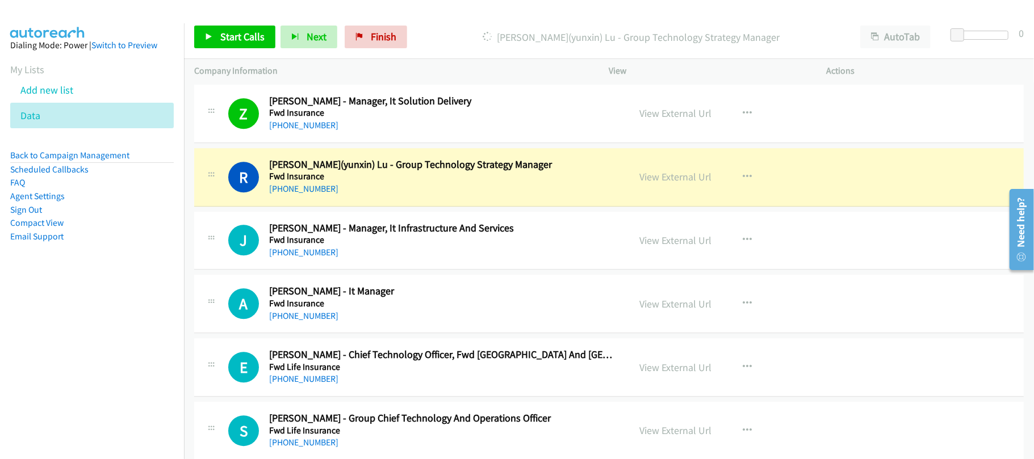
scroll to position [5325, 0]
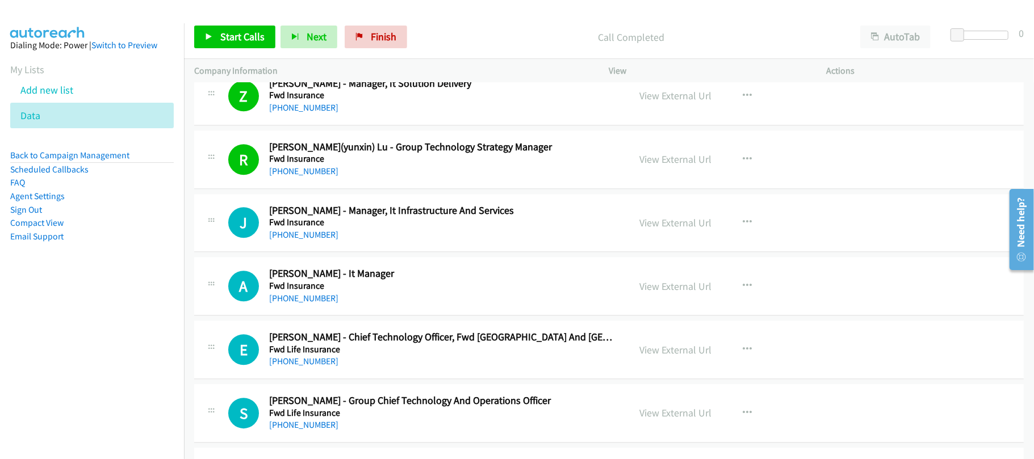
click at [301, 240] on link "+852 6011 8404" at bounding box center [303, 234] width 69 height 11
drag, startPoint x: 303, startPoint y: 312, endPoint x: 339, endPoint y: 312, distance: 36.3
click at [303, 304] on link "+852 9175 2174" at bounding box center [303, 298] width 69 height 11
click at [375, 306] on div "+852 9175 2174" at bounding box center [441, 299] width 345 height 14
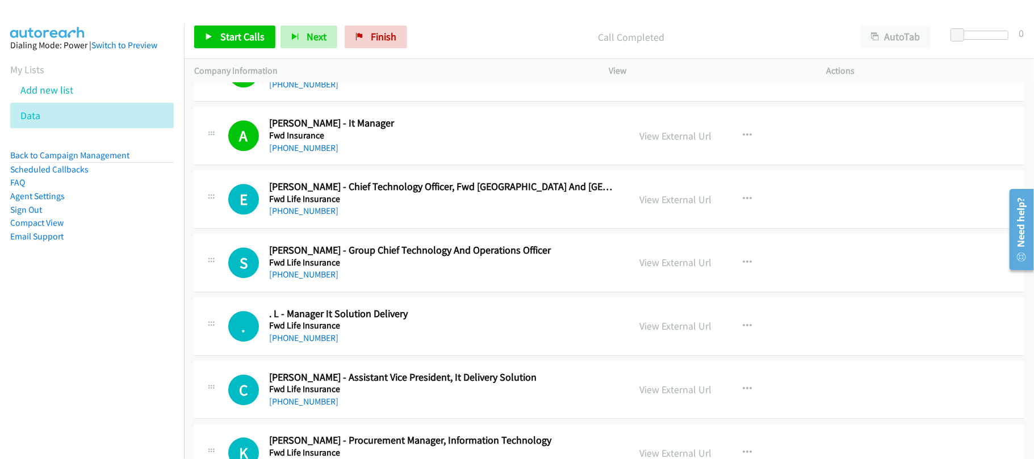
scroll to position [5476, 0]
click at [303, 215] on link "+852 9300 6988" at bounding box center [303, 209] width 69 height 11
click at [328, 267] on h5 "Fwd Life Insurance" at bounding box center [441, 261] width 345 height 11
click at [296, 281] on div "+852 6680 1163" at bounding box center [441, 274] width 345 height 14
click at [281, 279] on link "+852 6680 1163" at bounding box center [303, 273] width 69 height 11
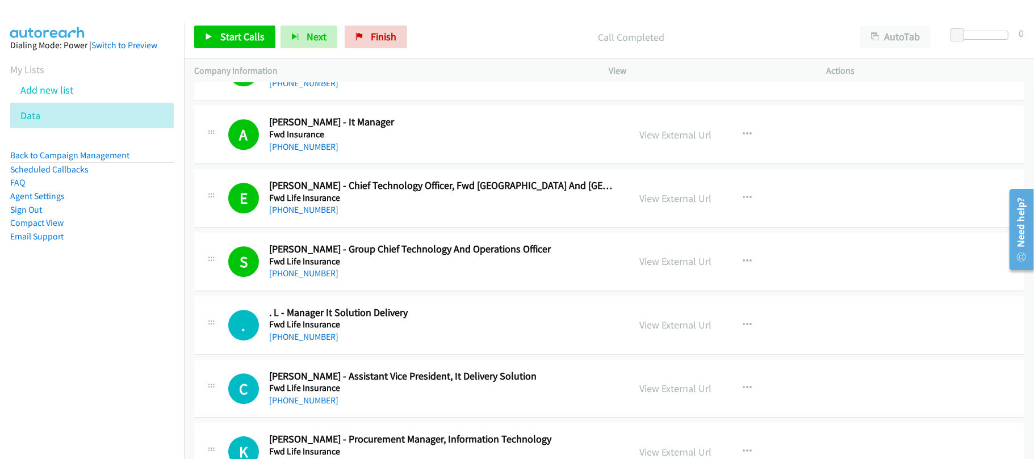
click at [376, 291] on div "S Callback Scheduled Sandeep Pandey - Group Chief Technology And Operations Off…" at bounding box center [609, 262] width 830 height 58
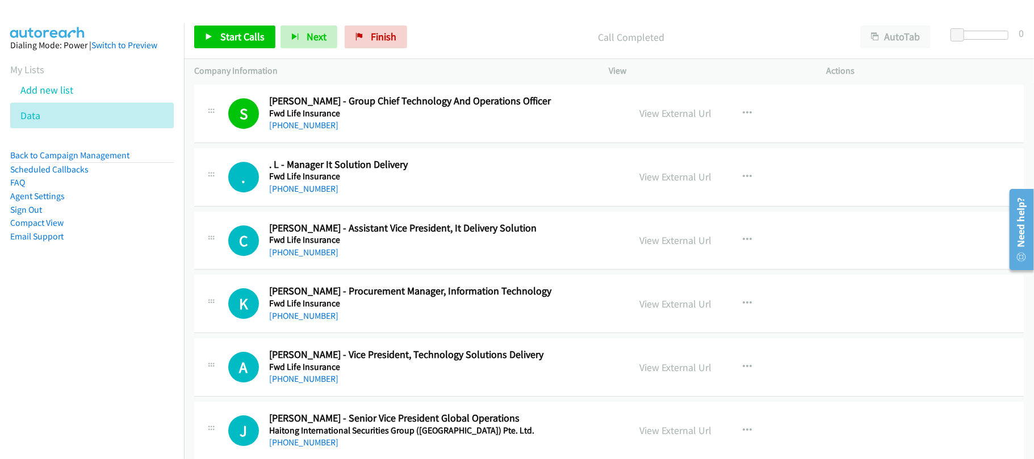
scroll to position [5627, 0]
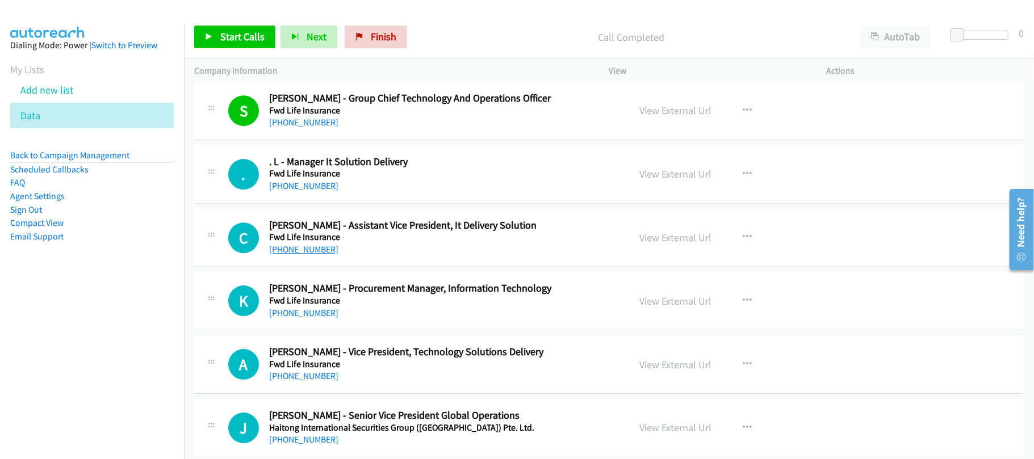
click at [283, 255] on link "+852 9200 0755" at bounding box center [303, 249] width 69 height 11
click at [316, 319] on link "+852 2850 2311" at bounding box center [303, 313] width 69 height 11
drag, startPoint x: 351, startPoint y: 332, endPoint x: 357, endPoint y: 311, distance: 21.8
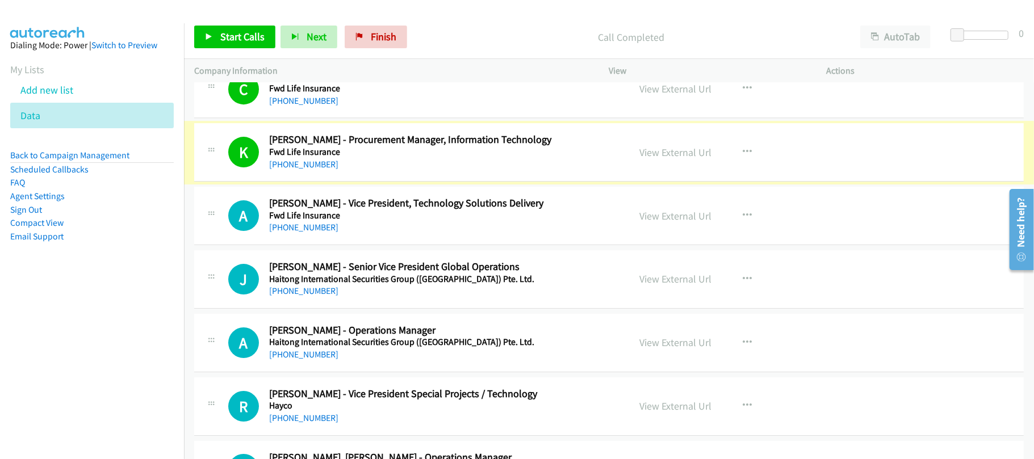
scroll to position [5779, 0]
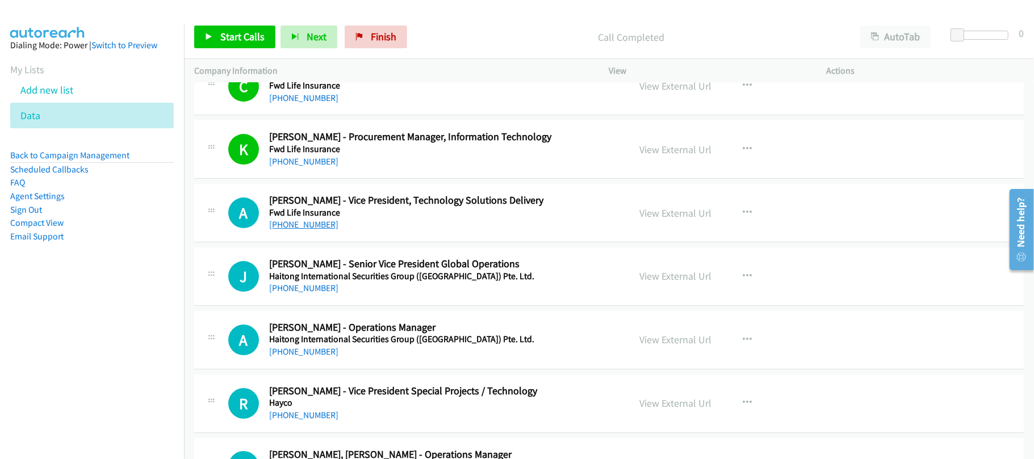
click at [316, 230] on link "+852 9046 4932" at bounding box center [303, 224] width 69 height 11
click at [301, 294] on link "+852 2848 4333" at bounding box center [303, 288] width 69 height 11
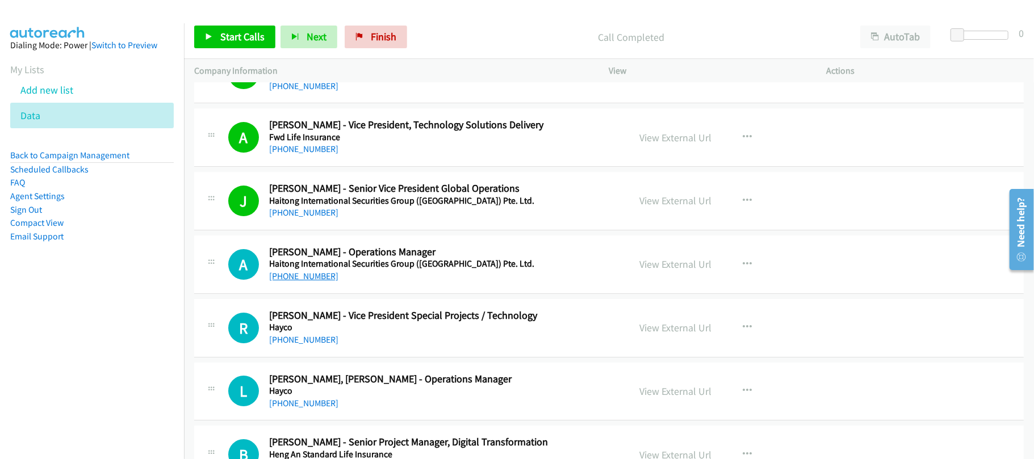
click at [315, 282] on link "+852 2801 2655" at bounding box center [303, 276] width 69 height 11
click at [330, 347] on div "+852 9269 2237" at bounding box center [441, 340] width 345 height 14
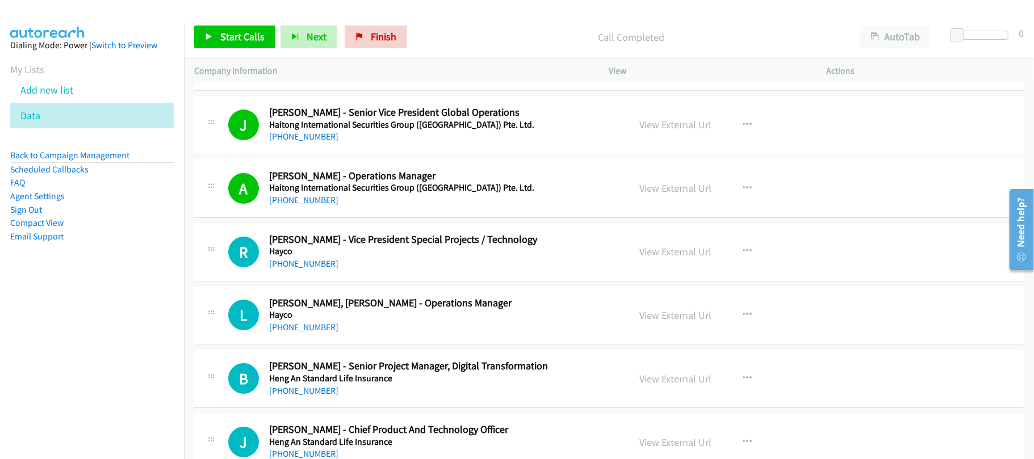
scroll to position [6006, 0]
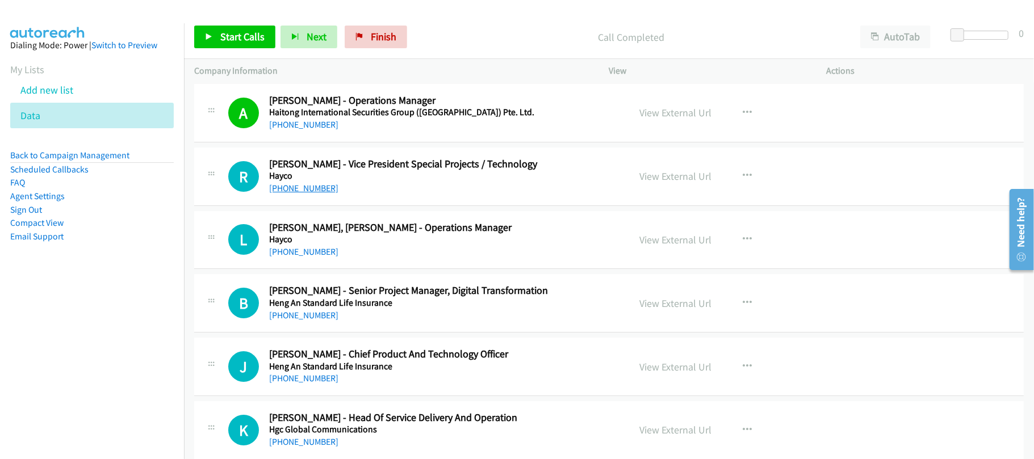
click at [271, 194] on link "+852 9269 2237" at bounding box center [303, 188] width 69 height 11
click at [334, 245] on h5 "Hayco" at bounding box center [441, 239] width 345 height 11
click at [323, 257] on link "+852 9820 6490" at bounding box center [303, 251] width 69 height 11
click at [317, 257] on link "+852 9820 6490" at bounding box center [303, 251] width 69 height 11
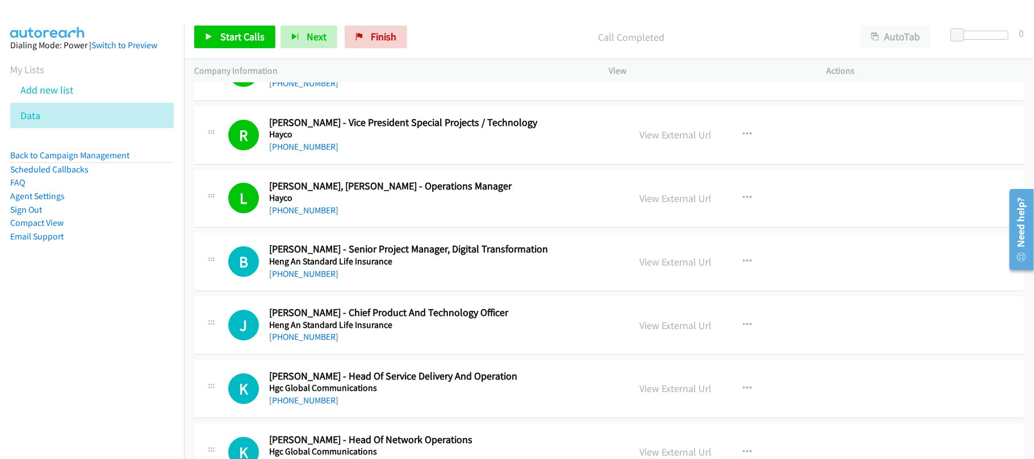
scroll to position [6082, 0]
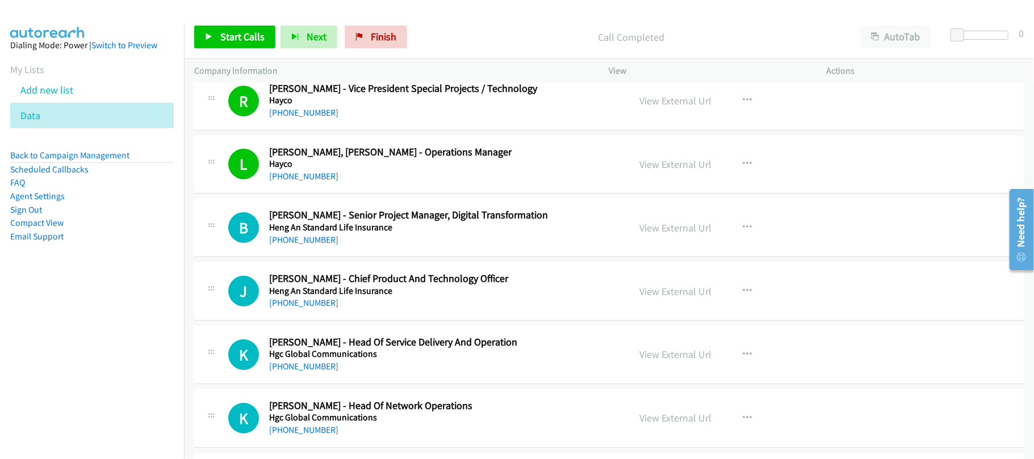
click at [346, 247] on div "+852 9131 5162" at bounding box center [441, 240] width 345 height 14
click at [317, 245] on link "+852 9131 5162" at bounding box center [303, 240] width 69 height 11
click at [300, 308] on link "+852 2169 0700" at bounding box center [303, 303] width 69 height 11
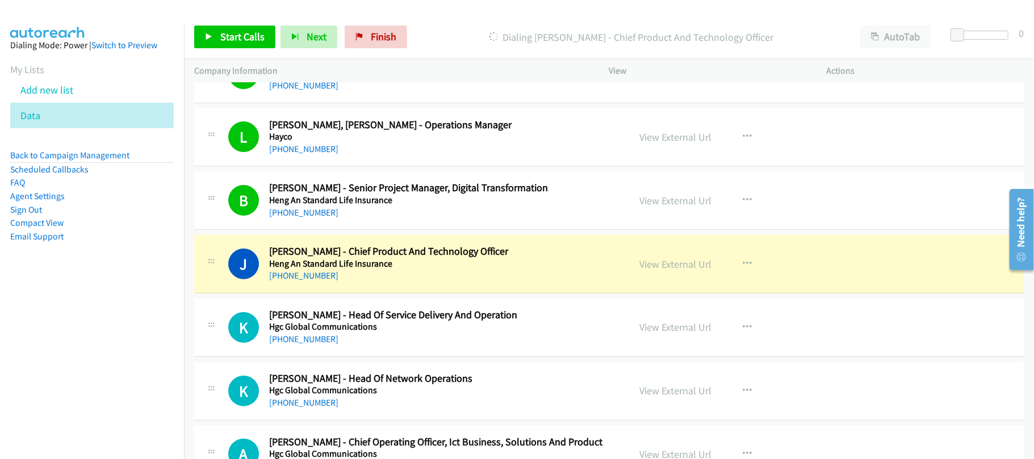
scroll to position [6158, 0]
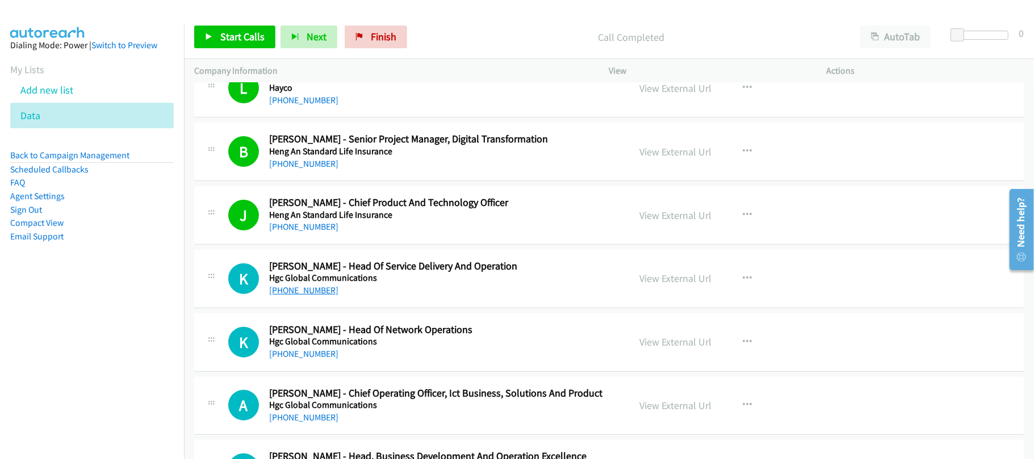
click at [311, 296] on link "+852 6625 7436" at bounding box center [303, 290] width 69 height 11
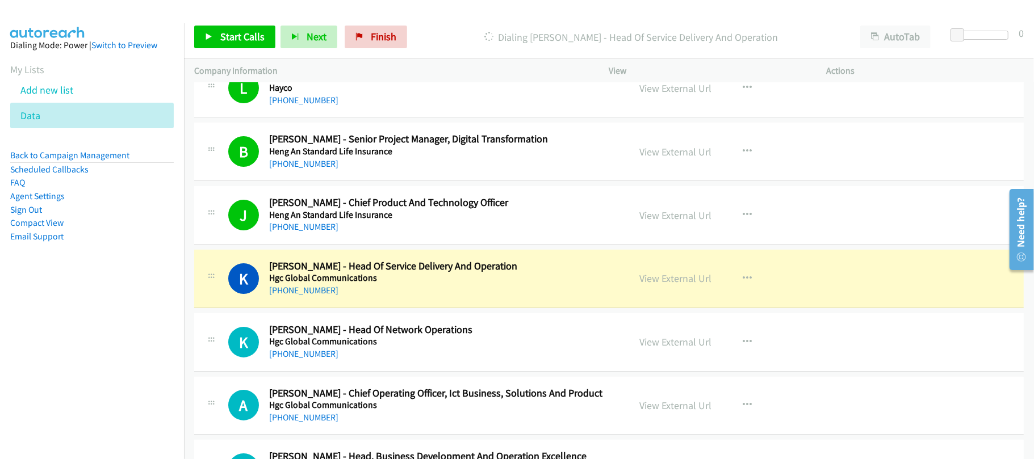
click at [346, 298] on div "+852 6625 7436" at bounding box center [441, 291] width 345 height 14
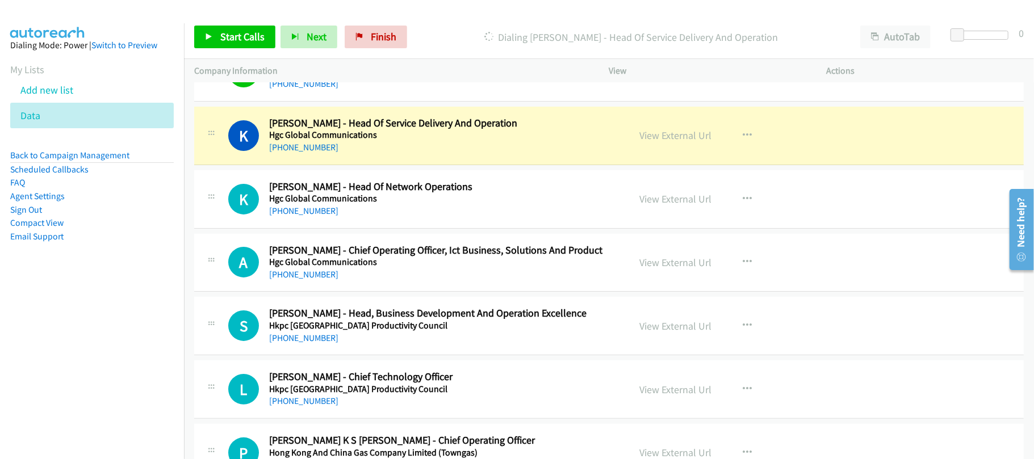
scroll to position [6309, 0]
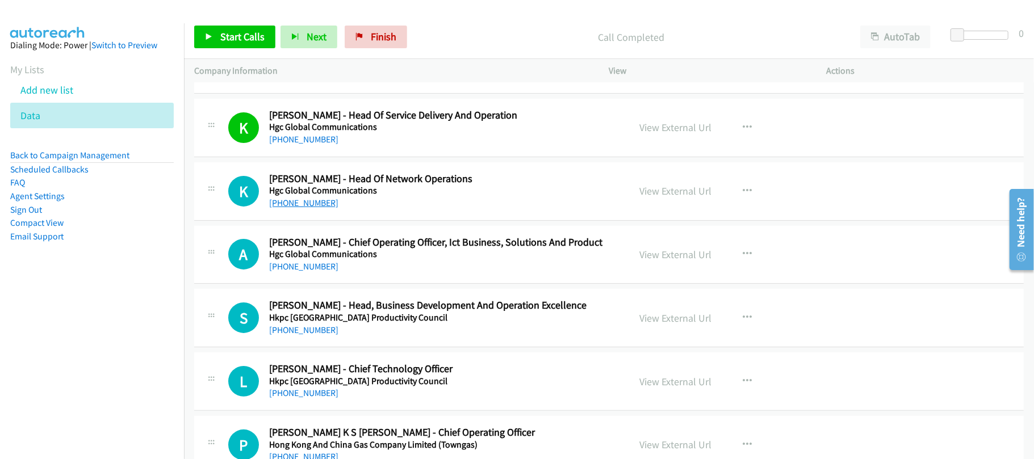
click at [319, 208] on link "+852 9460 0968" at bounding box center [303, 203] width 69 height 11
click at [321, 272] on link "+852 9430 5076" at bounding box center [303, 266] width 69 height 11
click at [326, 337] on div "+852 6333 9870" at bounding box center [441, 331] width 345 height 14
click at [312, 336] on link "+852 6333 9870" at bounding box center [303, 330] width 69 height 11
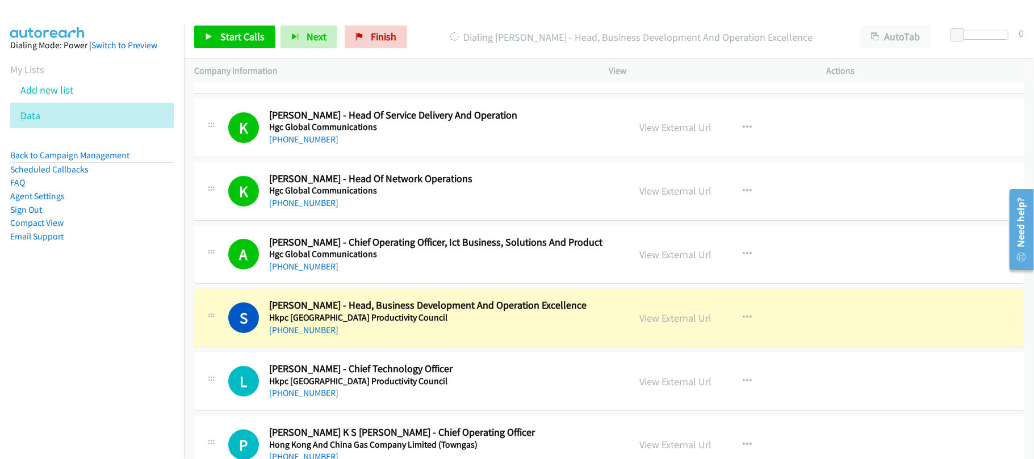
click at [366, 348] on div "S Callback Scheduled Stella Leung - Head, Business Development And Operation Ex…" at bounding box center [609, 318] width 830 height 58
click at [653, 325] on link "View External Url" at bounding box center [676, 318] width 72 height 13
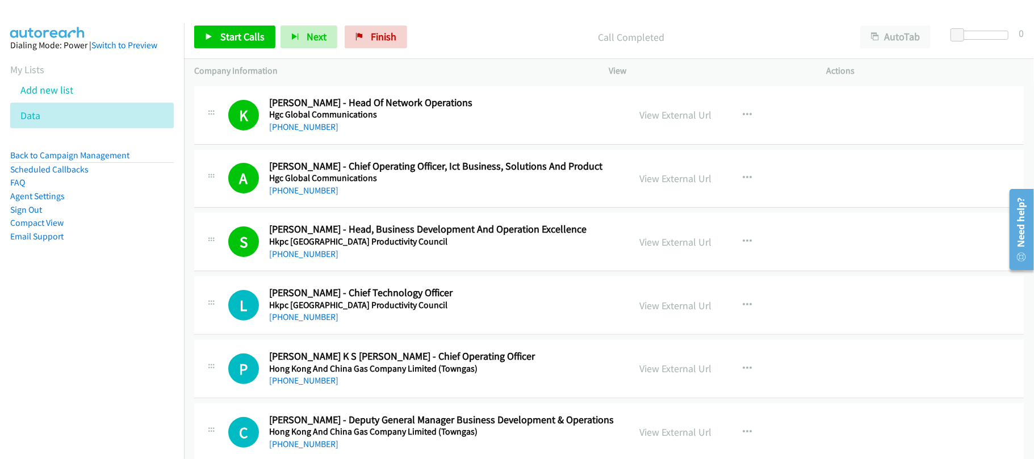
scroll to position [6460, 0]
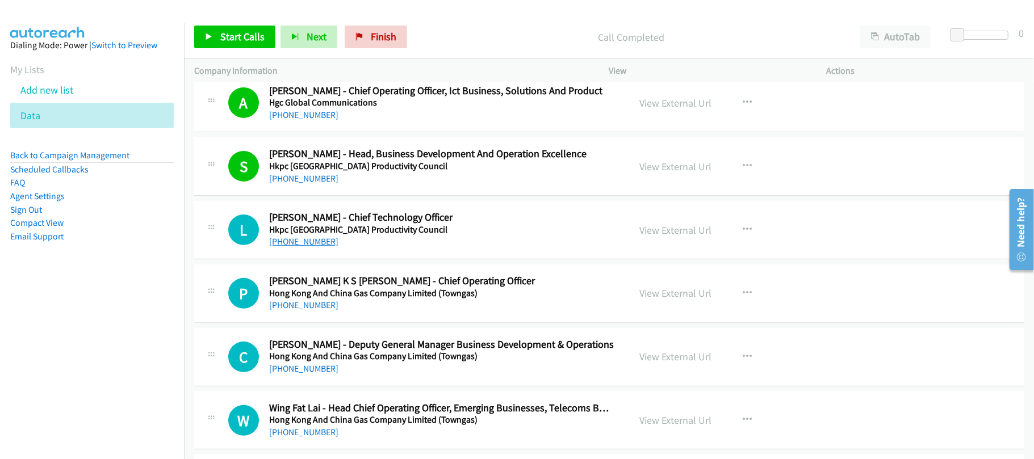
click at [316, 247] on link "+852 2788 5982" at bounding box center [303, 241] width 69 height 11
click at [350, 288] on h2 "Philip K S Siu - Chief Operating Officer" at bounding box center [441, 281] width 345 height 13
click at [359, 260] on div "L Callback Scheduled Lawrence Cheung - Chief Technology Officer Hkpc Hong Kong …" at bounding box center [609, 230] width 830 height 58
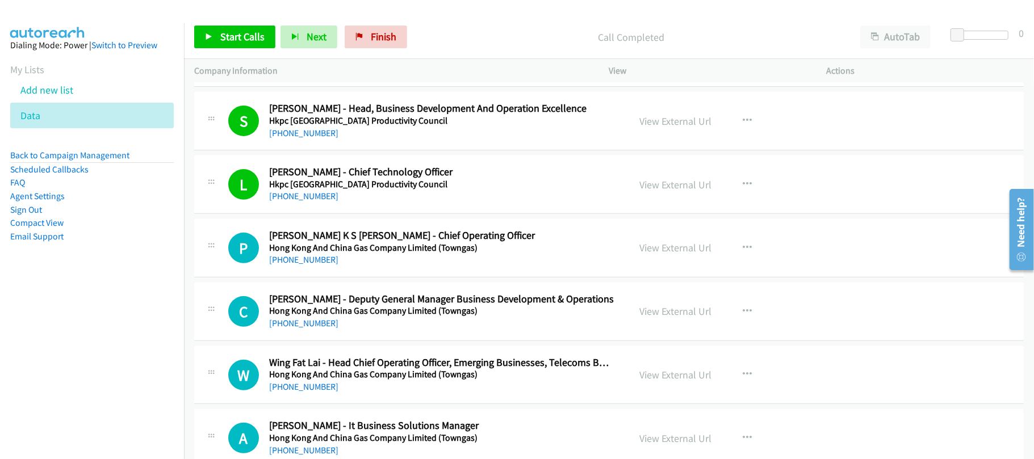
scroll to position [6612, 0]
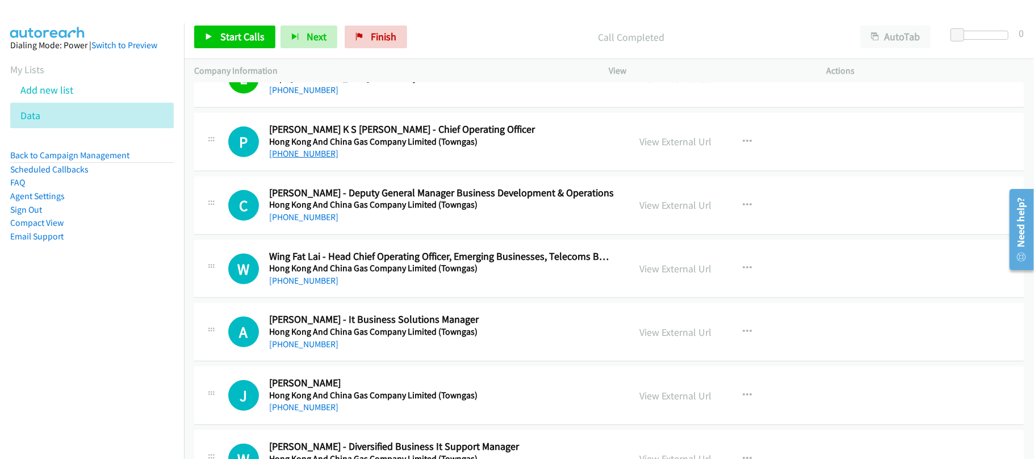
click at [299, 159] on link "+852 2258 0119" at bounding box center [303, 153] width 69 height 11
click at [323, 171] on div "P Callback Scheduled Philip K S Siu - Chief Operating Officer Hong Kong And Chi…" at bounding box center [609, 142] width 830 height 58
click at [305, 159] on link "+852 2258 0119" at bounding box center [303, 153] width 69 height 11
click at [328, 235] on div "C Callback Scheduled Chris Tam - Deputy General Manager Business Development & …" at bounding box center [609, 206] width 830 height 58
click at [301, 223] on link "+852 9736 7271" at bounding box center [303, 217] width 69 height 11
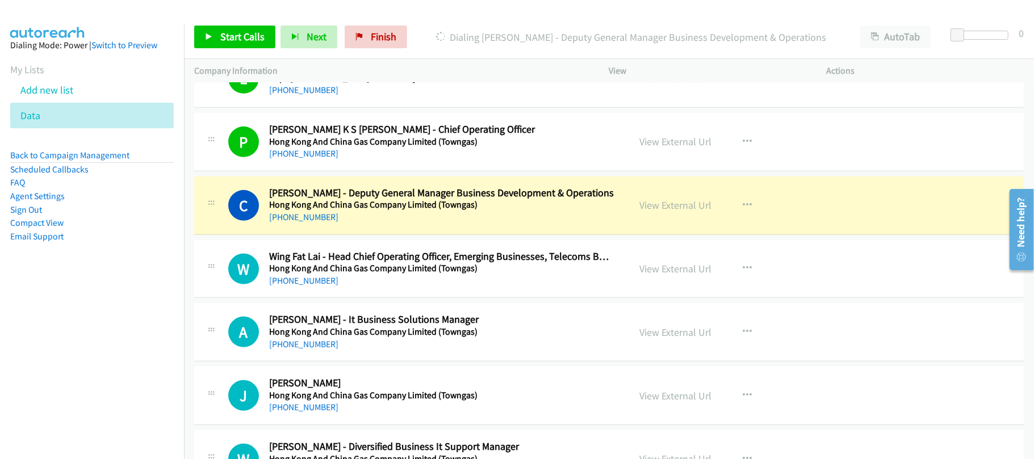
click at [169, 315] on nav "Dialing Mode: Power | Switch to Preview My Lists Add new list Data Back to Camp…" at bounding box center [92, 252] width 185 height 459
click at [362, 261] on div "W Callback Scheduled Wing Fat Lai - Head Chief Operating Officer, Emerging Busi…" at bounding box center [609, 269] width 830 height 58
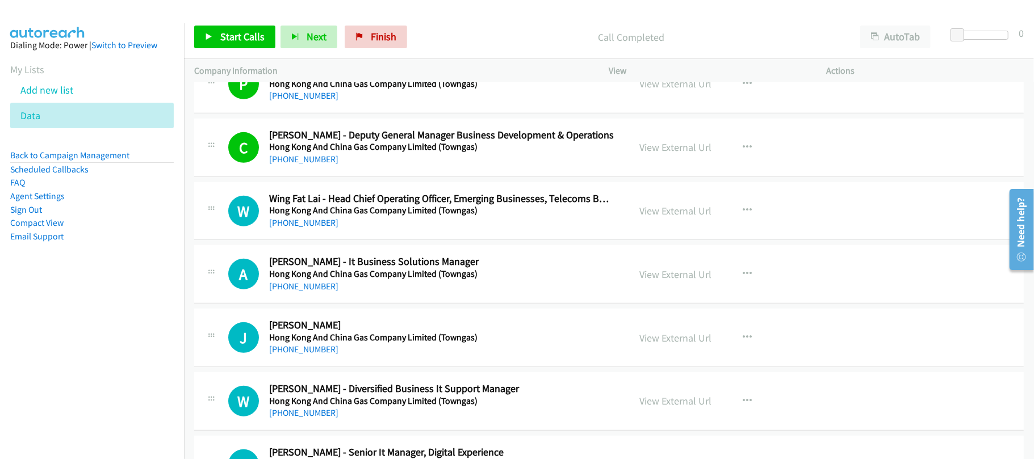
scroll to position [6688, 0]
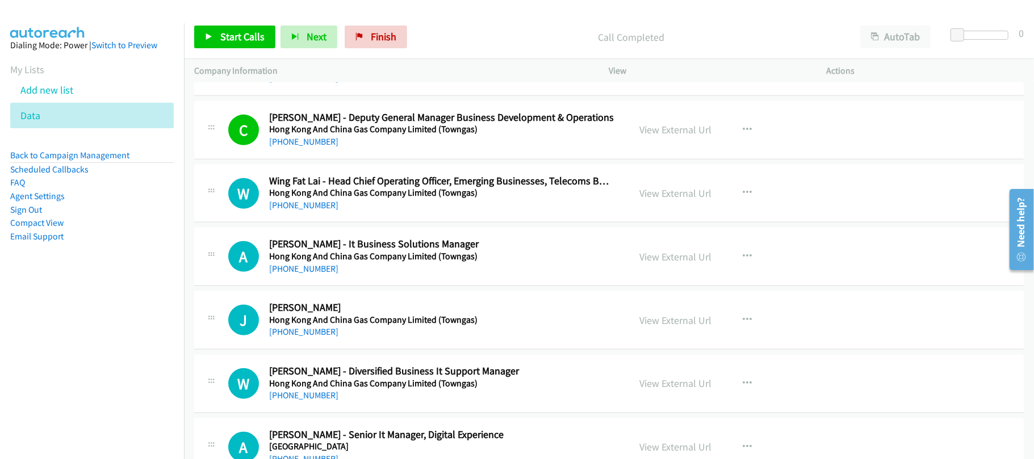
click at [287, 211] on link "+852 2963 3812" at bounding box center [303, 205] width 69 height 11
click at [359, 225] on td "W Callback Scheduled Wing Fat Lai - Head Chief Operating Officer, Emerging Busi…" at bounding box center [609, 194] width 850 height 64
click at [316, 274] on link "+1 630-788-2995" at bounding box center [303, 268] width 69 height 11
click at [360, 315] on h2 "James Kwan - Coo" at bounding box center [441, 308] width 345 height 13
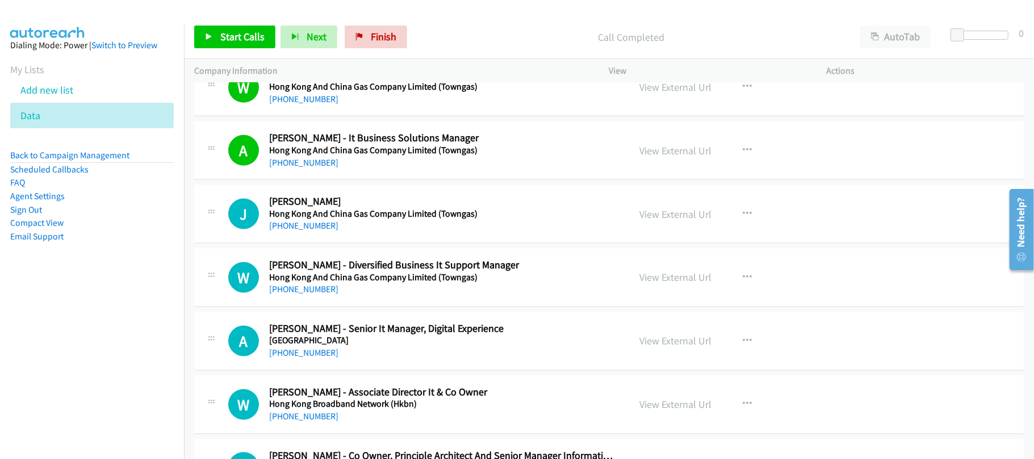
scroll to position [6839, 0]
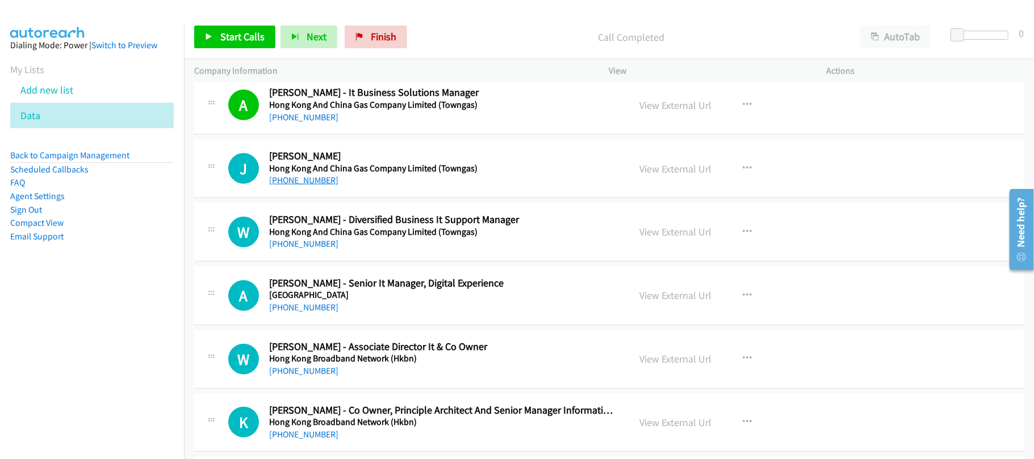
click at [309, 186] on link "+852 2561 6182" at bounding box center [303, 180] width 69 height 11
click at [318, 249] on link "+852 2963 3647" at bounding box center [303, 243] width 69 height 11
click at [308, 186] on link "+852 2561 6182" at bounding box center [303, 180] width 69 height 11
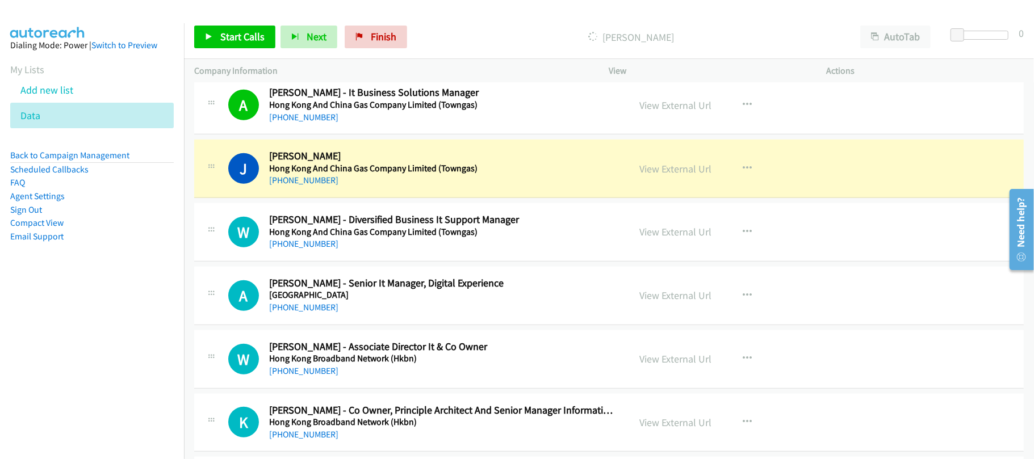
click at [370, 198] on div "J Callback Scheduled James Kwan - Coo Hong Kong And China Gas Company Limited (…" at bounding box center [609, 169] width 830 height 58
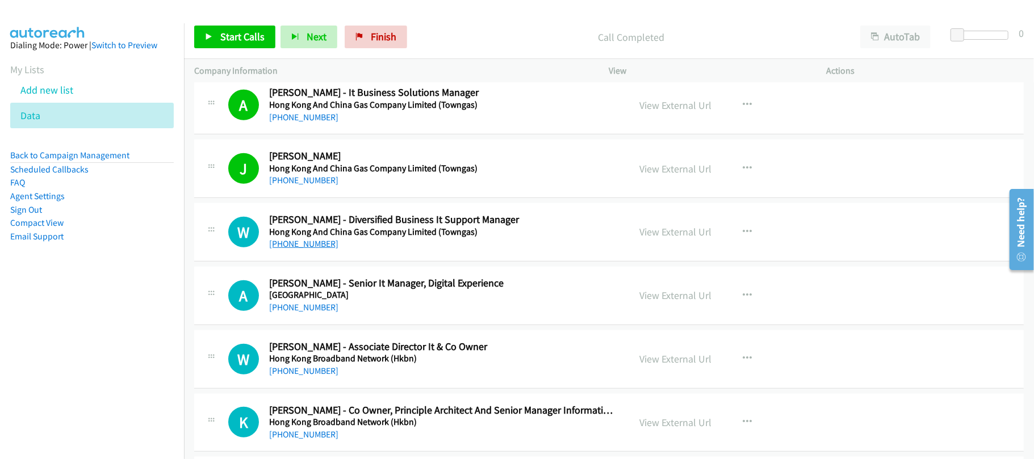
click at [302, 249] on link "+852 2963 3647" at bounding box center [303, 243] width 69 height 11
click at [306, 315] on div "+852 9409 9712" at bounding box center [441, 308] width 345 height 14
click at [307, 313] on link "+852 9409 9712" at bounding box center [303, 307] width 69 height 11
click at [350, 295] on div "A Callback Scheduled Alvar Poon - Senior It Manager, Digital Experience Hong Ko…" at bounding box center [609, 296] width 830 height 58
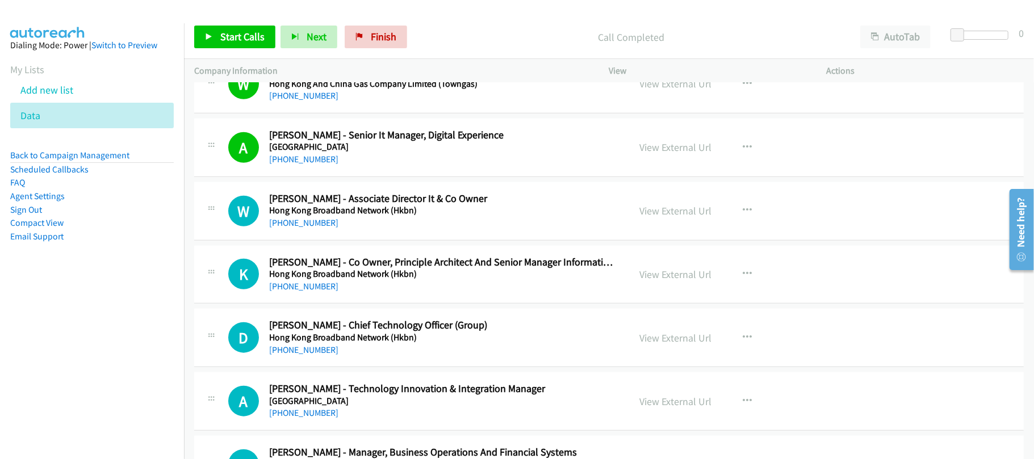
scroll to position [6990, 0]
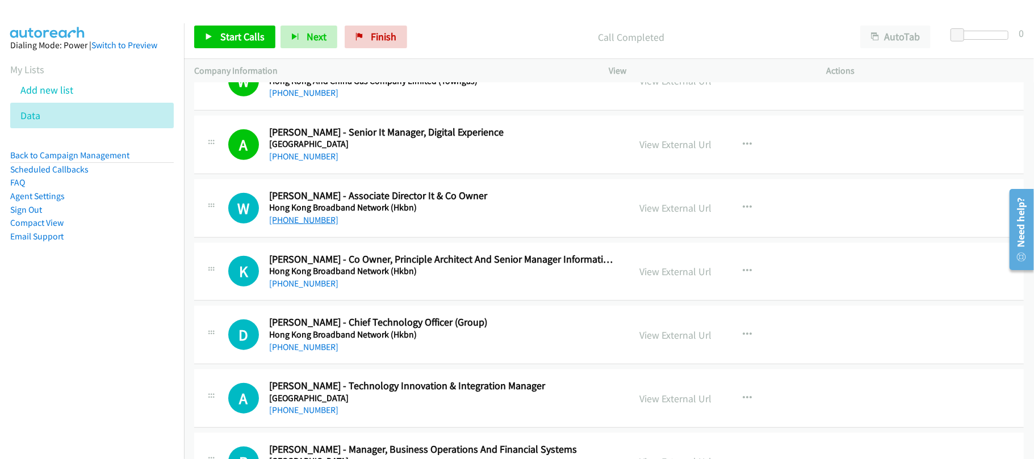
click at [314, 225] on link "+852 6108 2169" at bounding box center [303, 220] width 69 height 11
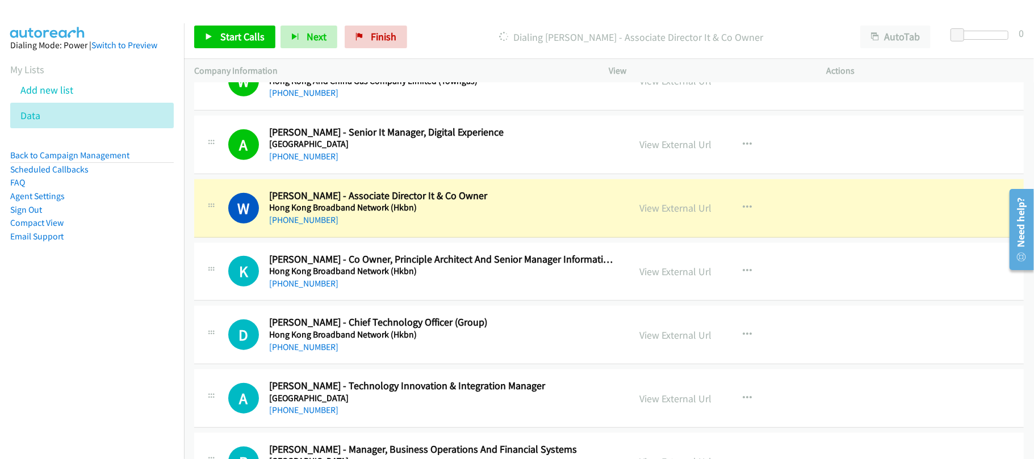
click at [103, 305] on nav "Dialing Mode: Power | Switch to Preview My Lists Add new list Data Back to Camp…" at bounding box center [92, 252] width 185 height 459
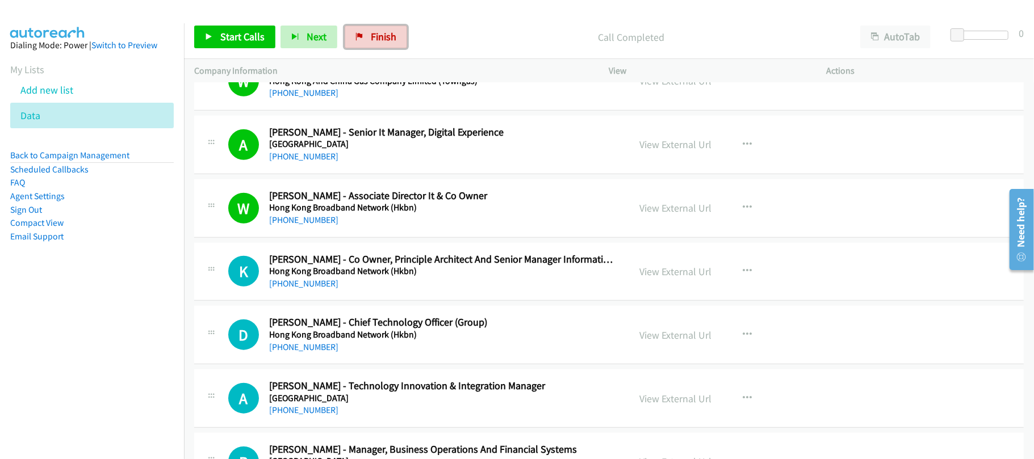
click at [391, 32] on span "Finish" at bounding box center [384, 36] width 26 height 13
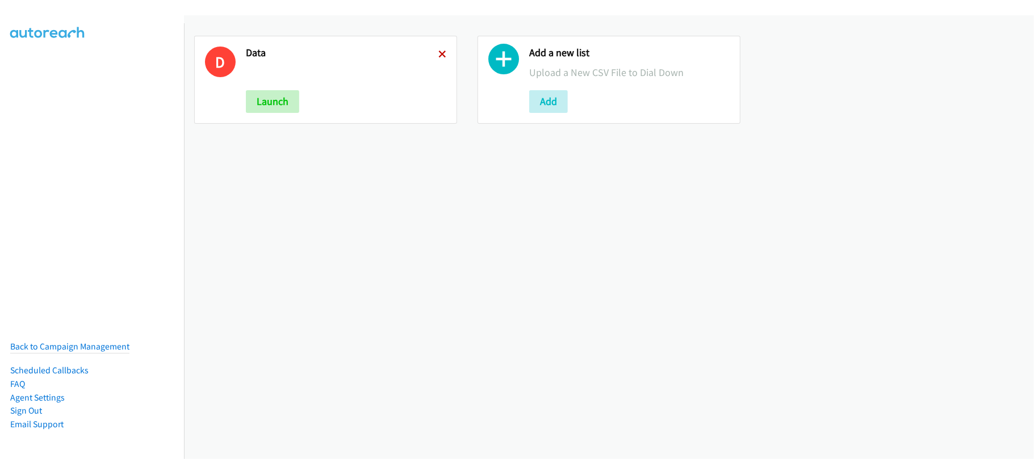
click at [438, 51] on icon at bounding box center [442, 55] width 8 height 8
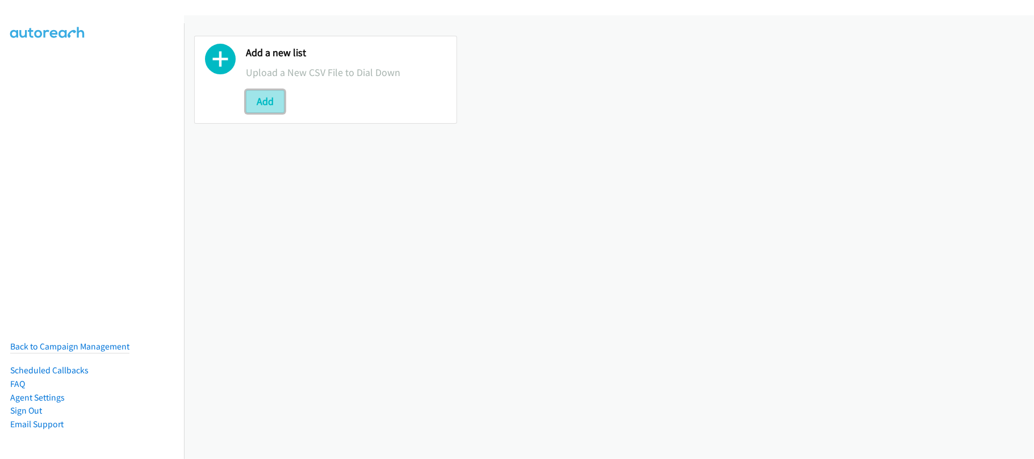
click at [267, 96] on button "Add" at bounding box center [265, 101] width 39 height 23
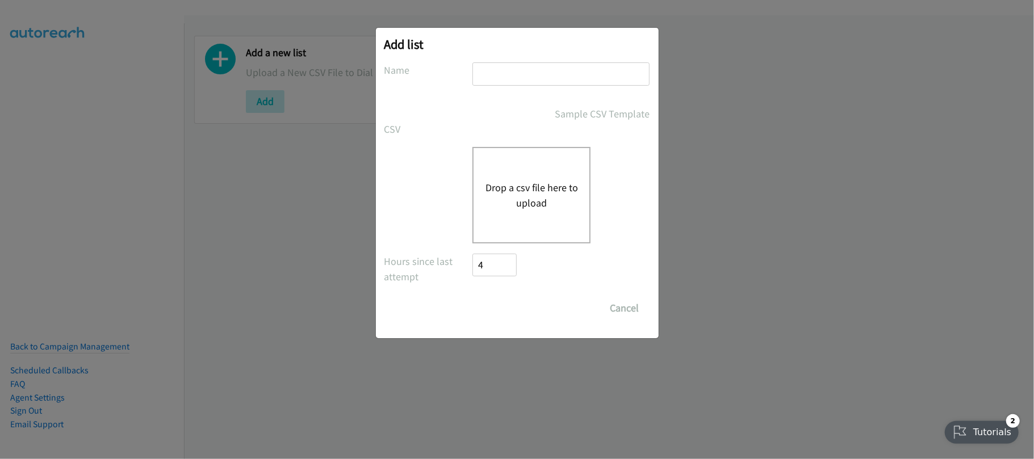
click at [546, 76] on input "text" at bounding box center [560, 73] width 177 height 23
type input "SF"
click at [527, 206] on button "Drop a csv file here to upload" at bounding box center [531, 195] width 93 height 31
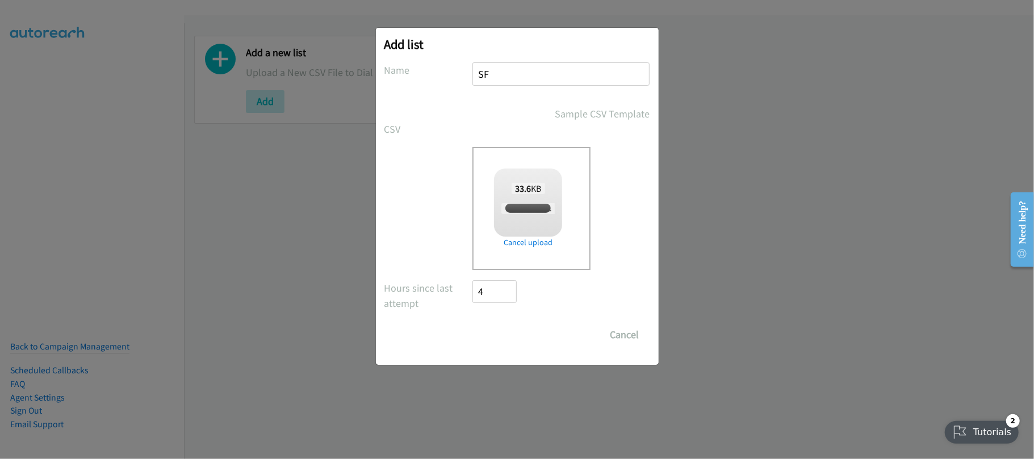
checkbox input "true"
click at [509, 326] on input "Save List" at bounding box center [503, 335] width 60 height 23
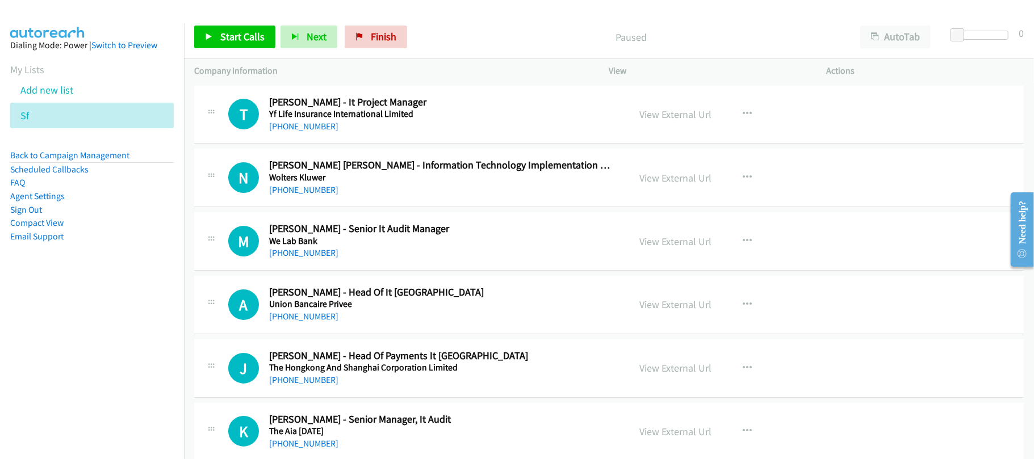
click at [92, 309] on nav "Dialing Mode: Power | Switch to Preview My Lists Add new list Sf Back to Campai…" at bounding box center [92, 252] width 185 height 459
click at [659, 114] on link "View External Url" at bounding box center [676, 114] width 72 height 13
click at [307, 128] on link "[PHONE_NUMBER]" at bounding box center [303, 126] width 69 height 11
click at [290, 190] on link "[PHONE_NUMBER]" at bounding box center [303, 190] width 69 height 11
click at [309, 246] on h5 "We Lab Bank" at bounding box center [441, 241] width 345 height 11
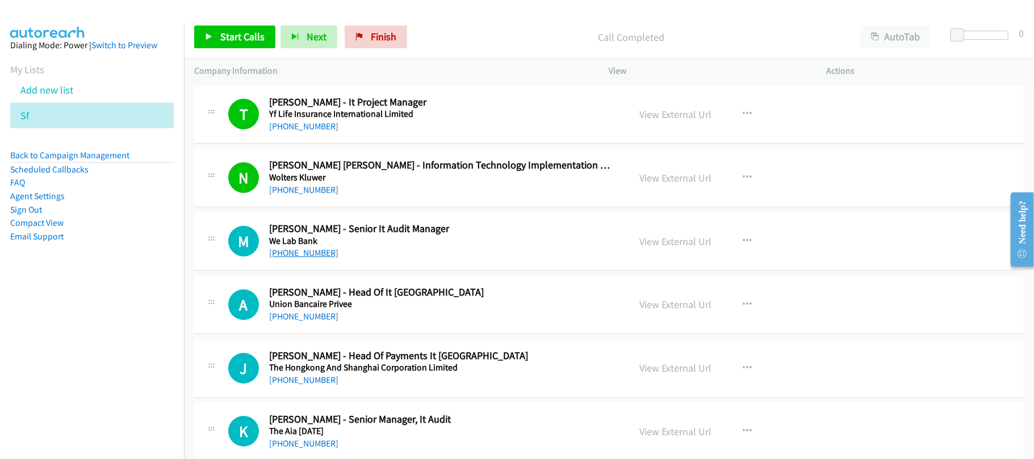
click at [308, 248] on link "[PHONE_NUMBER]" at bounding box center [303, 253] width 69 height 11
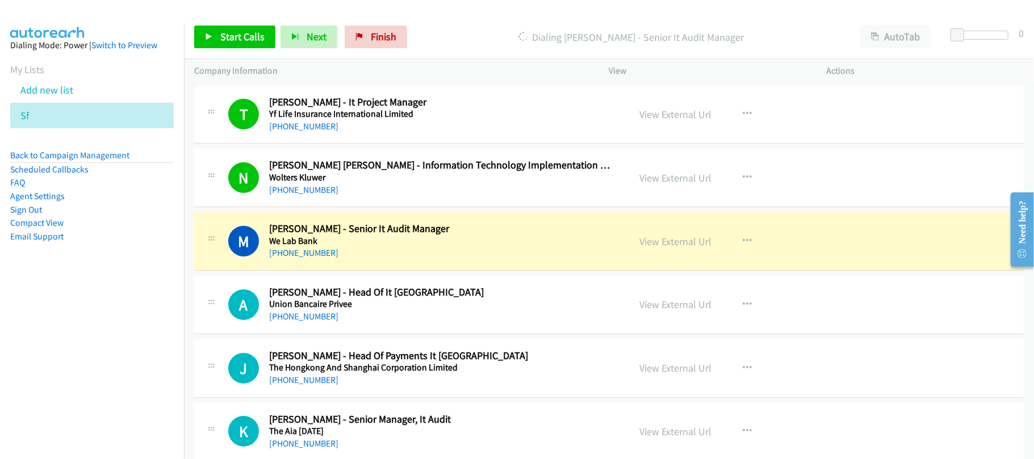
click at [371, 261] on div "M Callback Scheduled [PERSON_NAME] - Senior It Audit Manager We Lab Bank [GEOGR…" at bounding box center [609, 241] width 830 height 58
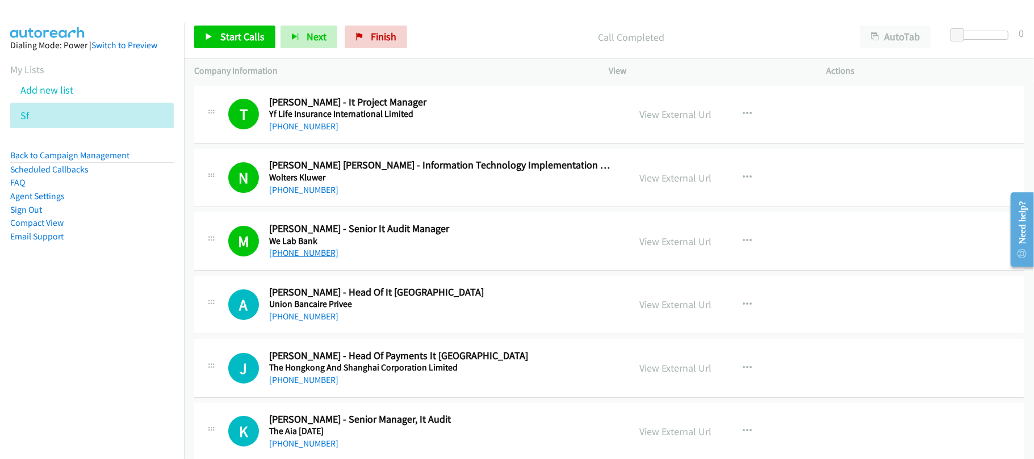
click at [306, 253] on link "[PHONE_NUMBER]" at bounding box center [303, 253] width 69 height 11
click at [312, 319] on link "[PHONE_NUMBER]" at bounding box center [303, 316] width 69 height 11
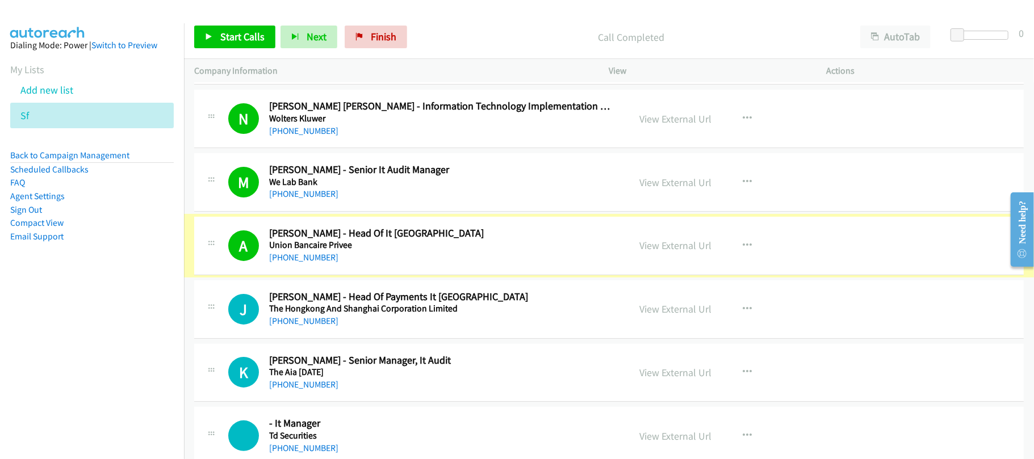
scroll to position [76, 0]
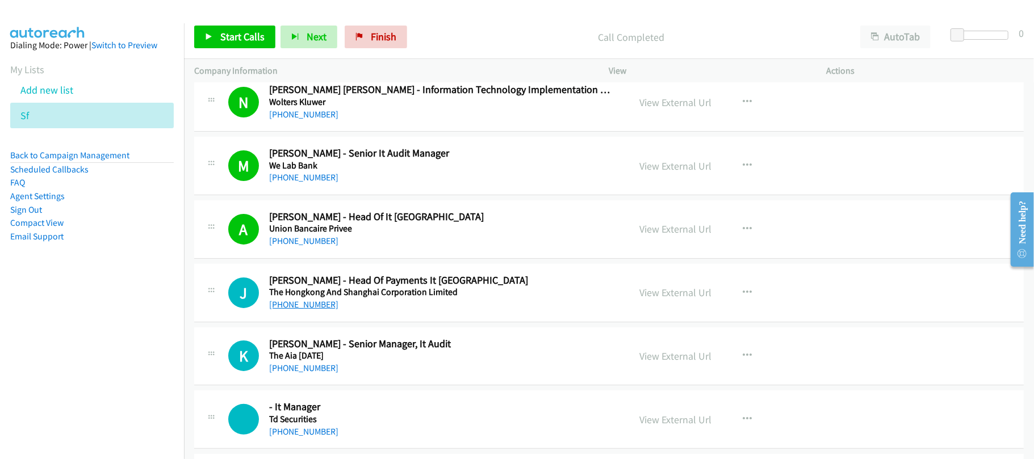
click at [316, 307] on link "[PHONE_NUMBER]" at bounding box center [303, 304] width 69 height 11
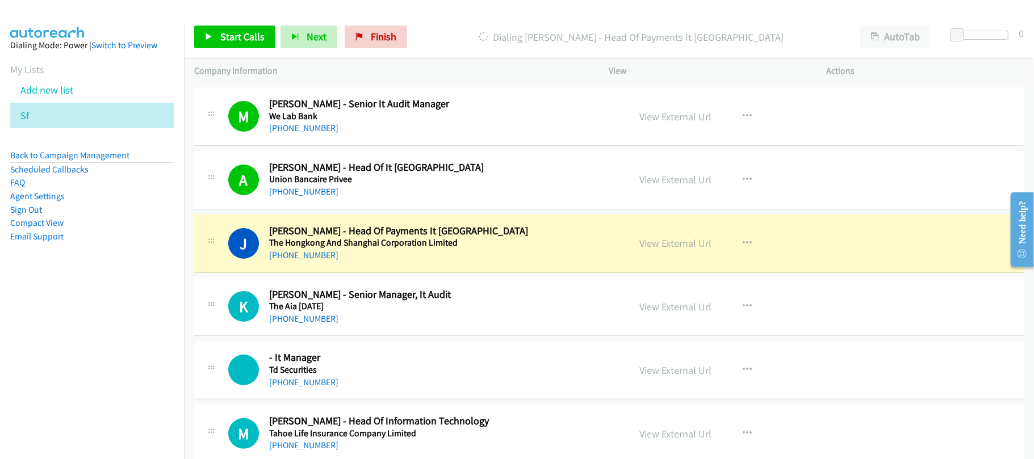
scroll to position [227, 0]
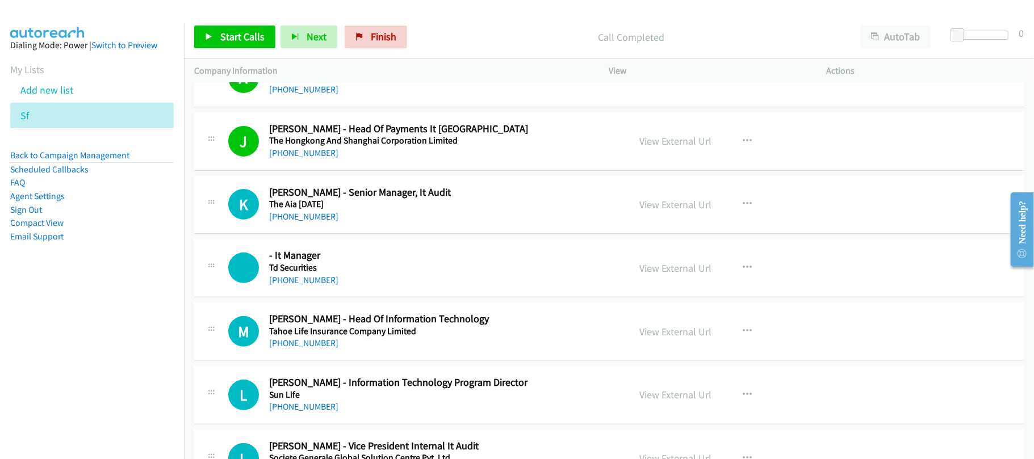
click at [311, 225] on div "K Callback Scheduled [PERSON_NAME] - Senior Manager, It Audit The Aia [DATE] [G…" at bounding box center [609, 205] width 830 height 58
click at [311, 224] on div "[PHONE_NUMBER]" at bounding box center [441, 217] width 345 height 14
click at [313, 214] on link "[PHONE_NUMBER]" at bounding box center [303, 216] width 69 height 11
drag, startPoint x: 296, startPoint y: 278, endPoint x: 328, endPoint y: 278, distance: 32.4
click at [296, 278] on link "[PHONE_NUMBER]" at bounding box center [303, 280] width 69 height 11
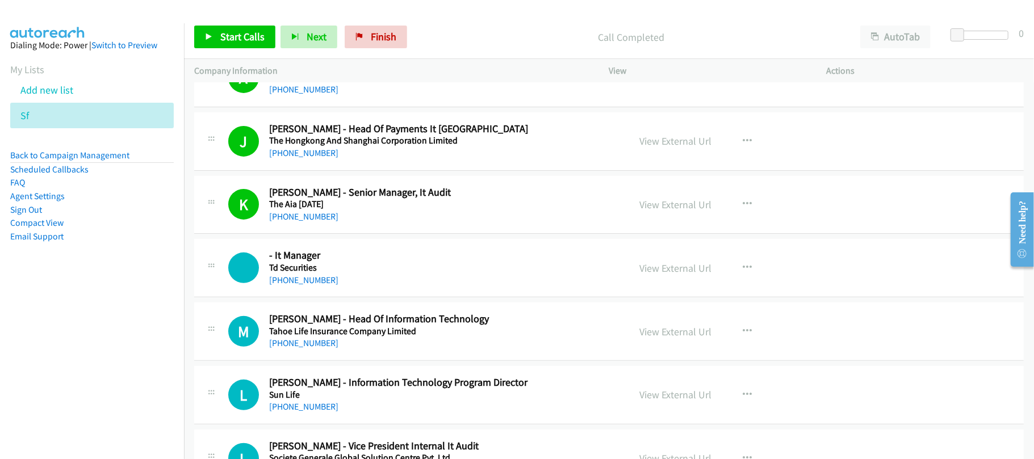
scroll to position [303, 0]
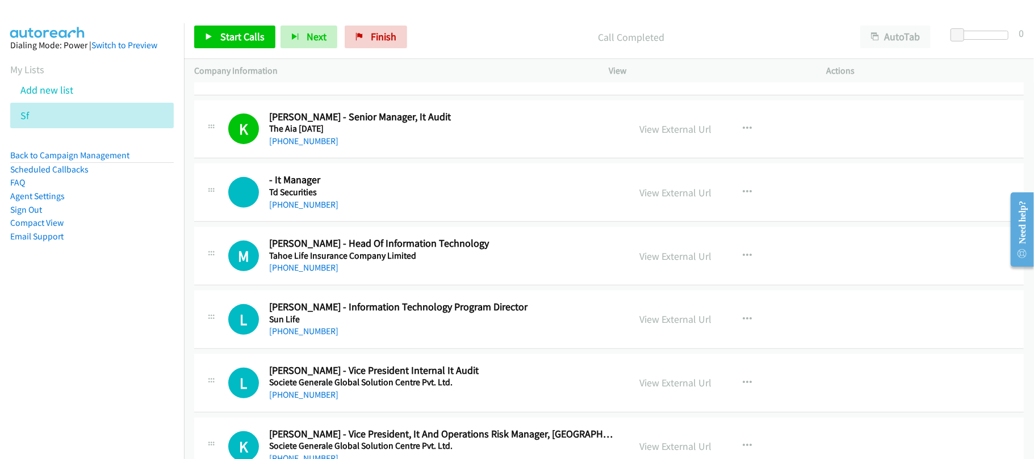
click at [339, 270] on div "[PHONE_NUMBER]" at bounding box center [441, 268] width 345 height 14
click at [303, 263] on link "[PHONE_NUMBER]" at bounding box center [303, 267] width 69 height 11
click at [323, 330] on link "[PHONE_NUMBER]" at bounding box center [303, 331] width 69 height 11
click at [326, 327] on div "[PHONE_NUMBER]" at bounding box center [441, 332] width 345 height 14
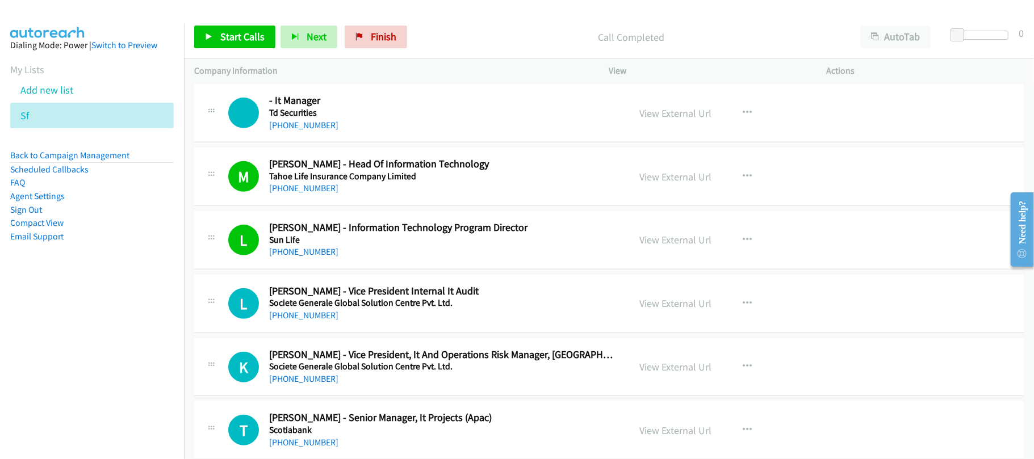
scroll to position [454, 0]
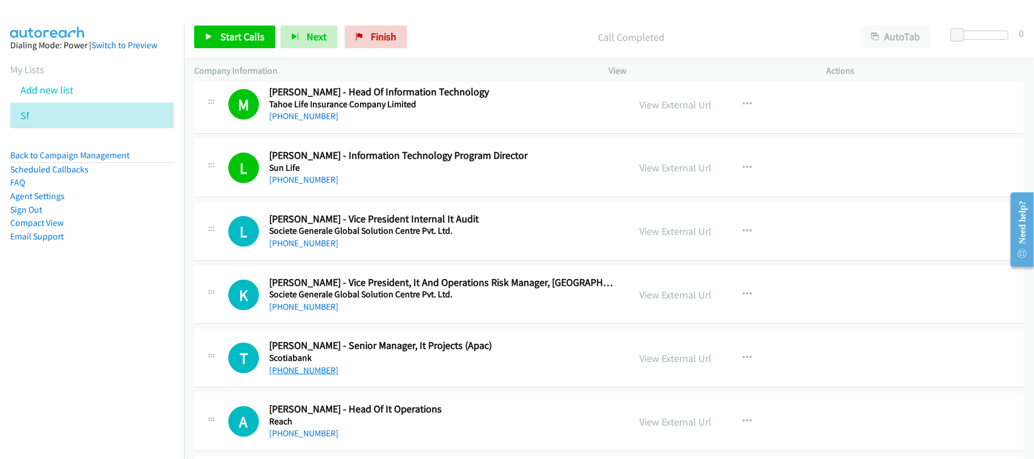
click at [291, 367] on link "[PHONE_NUMBER]" at bounding box center [303, 370] width 69 height 11
drag, startPoint x: 316, startPoint y: 373, endPoint x: 323, endPoint y: 373, distance: 6.8
click at [316, 373] on link "[PHONE_NUMBER]" at bounding box center [303, 370] width 69 height 11
click at [349, 395] on div "A Callback Scheduled [PERSON_NAME] - Head Of It Operations Reach [GEOGRAPHIC_DA…" at bounding box center [609, 422] width 830 height 58
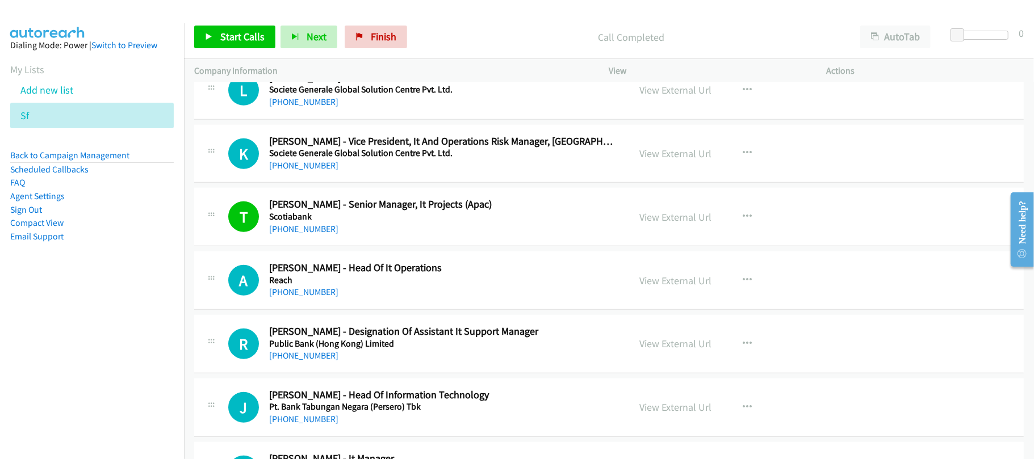
scroll to position [605, 0]
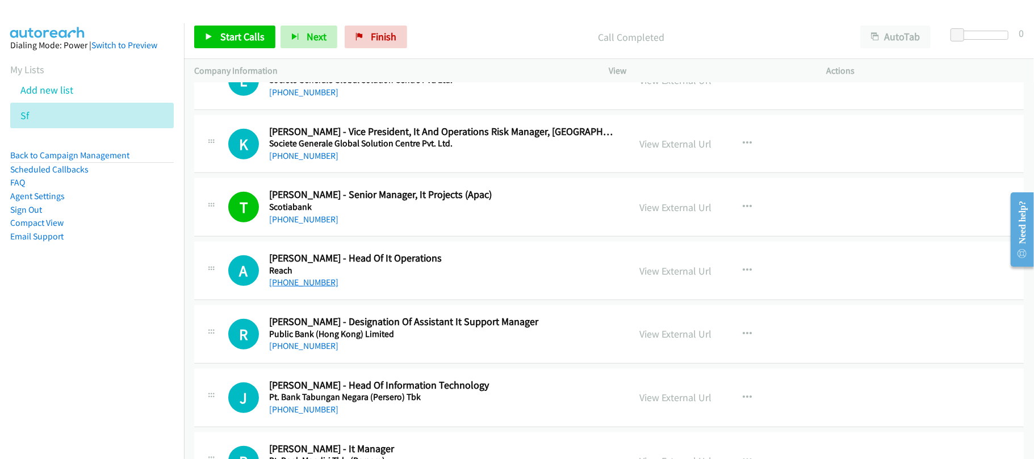
click at [304, 281] on link "[PHONE_NUMBER]" at bounding box center [303, 282] width 69 height 11
drag, startPoint x: 354, startPoint y: 294, endPoint x: 357, endPoint y: 248, distance: 46.7
click at [354, 294] on div "A Callback Scheduled [PERSON_NAME] - Head Of It Operations Reach [GEOGRAPHIC_DA…" at bounding box center [609, 271] width 830 height 58
click at [299, 407] on link "[PHONE_NUMBER]" at bounding box center [303, 409] width 69 height 11
click at [410, 357] on div "R Callback Scheduled [PERSON_NAME] - Designation Of Assistant It Support Manage…" at bounding box center [609, 335] width 830 height 58
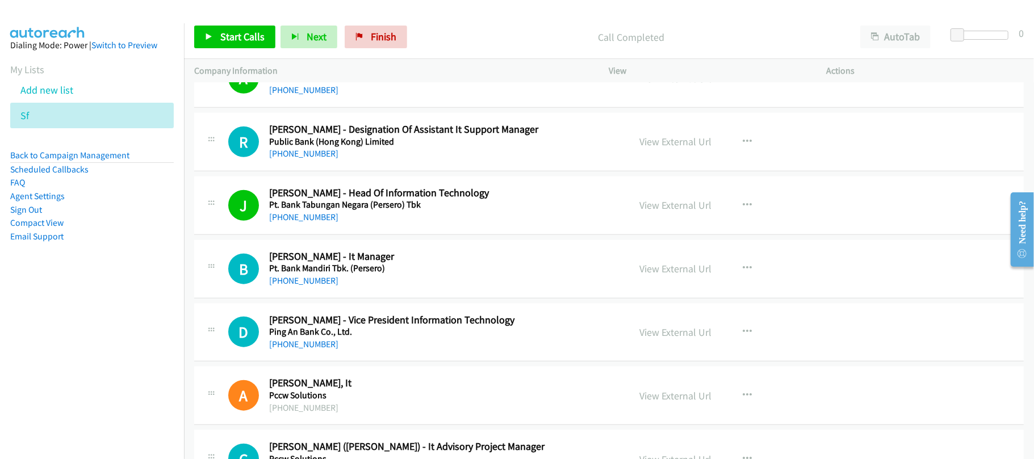
scroll to position [832, 0]
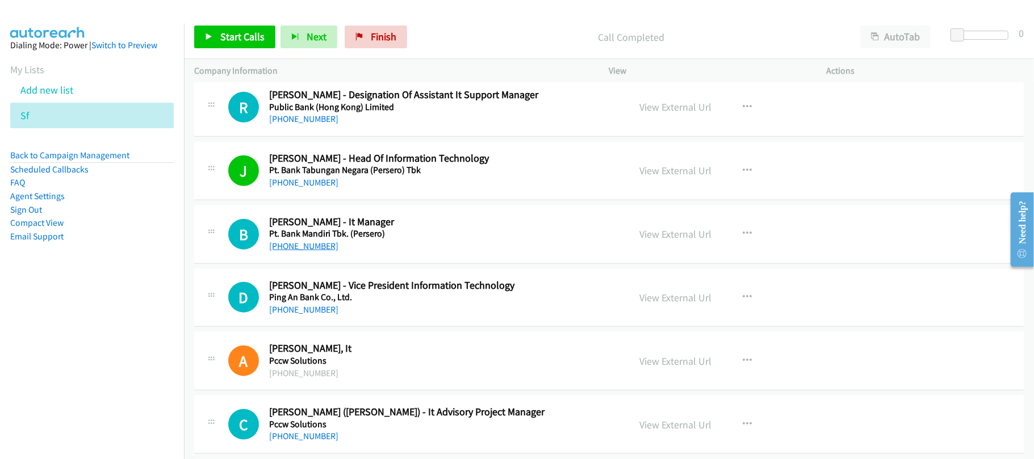
click at [307, 248] on link "[PHONE_NUMBER]" at bounding box center [303, 246] width 69 height 11
click at [396, 323] on div "D Callback Scheduled [PERSON_NAME] - Vice President Information Technology Ping…" at bounding box center [609, 298] width 830 height 58
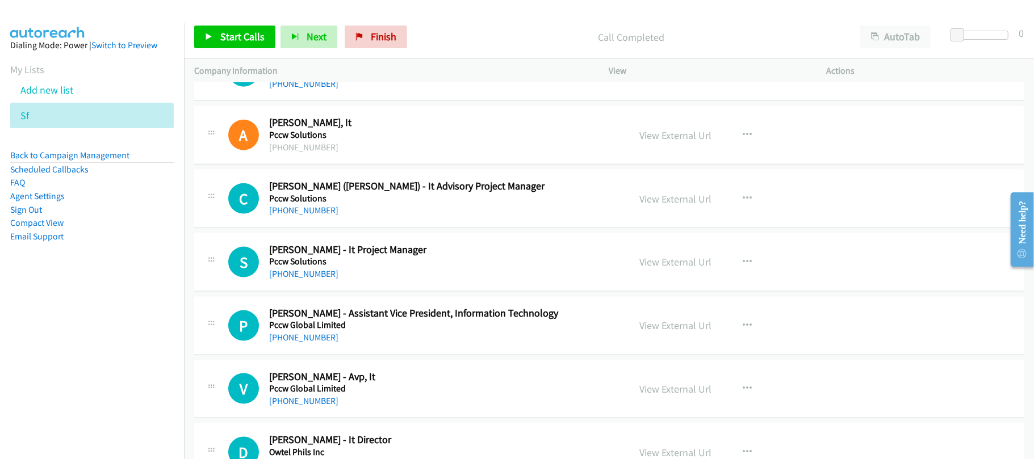
scroll to position [1060, 0]
click at [316, 266] on h5 "Pccw Solutions" at bounding box center [441, 260] width 345 height 11
click at [308, 278] on link "[PHONE_NUMBER]" at bounding box center [303, 272] width 69 height 11
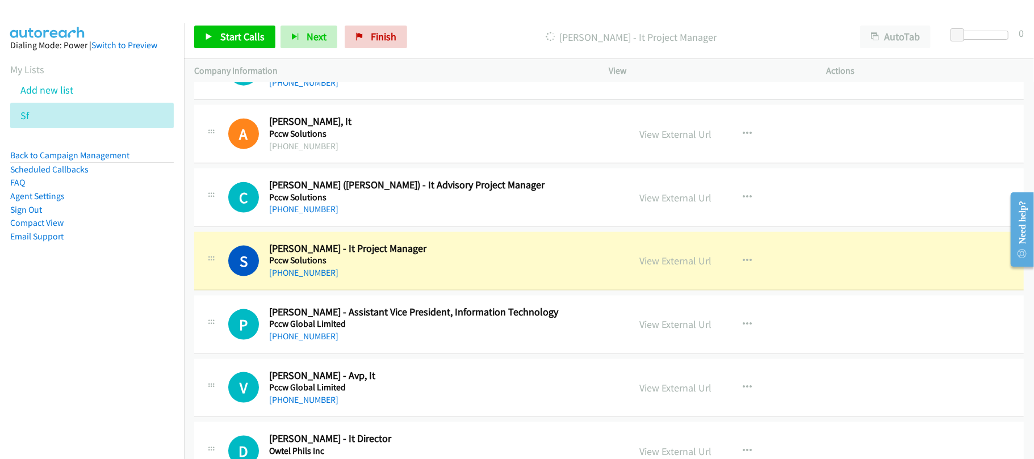
click at [365, 342] on div "[PHONE_NUMBER]" at bounding box center [441, 337] width 345 height 14
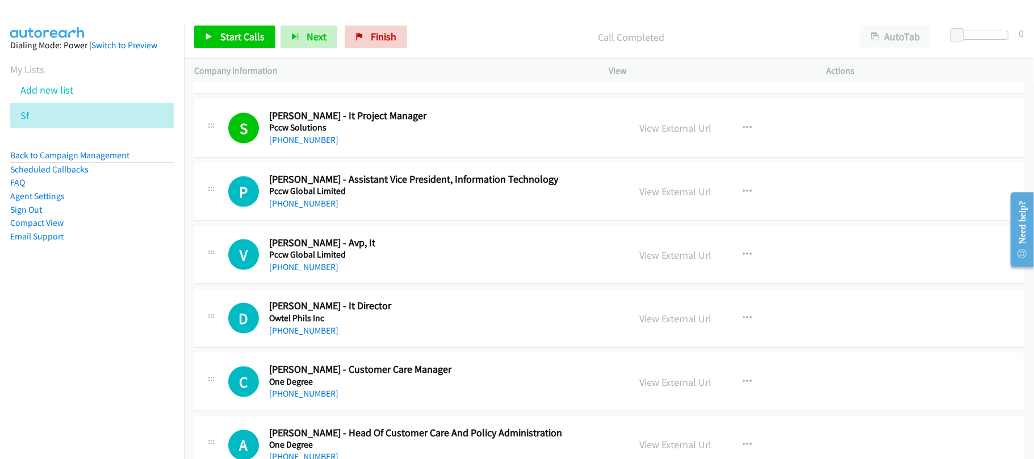
scroll to position [1211, 0]
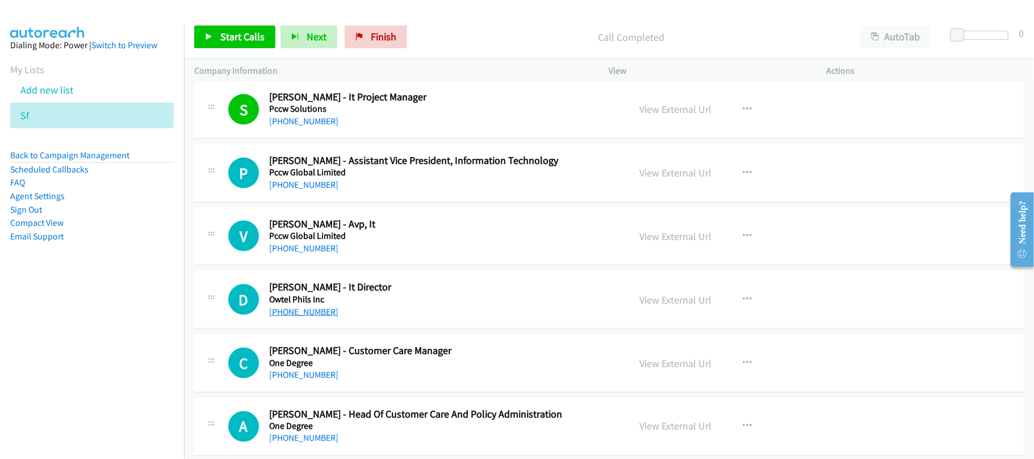
click at [310, 316] on link "[PHONE_NUMBER]" at bounding box center [303, 312] width 69 height 11
drag, startPoint x: 300, startPoint y: 376, endPoint x: 309, endPoint y: 365, distance: 14.2
click at [300, 376] on link "[PHONE_NUMBER]" at bounding box center [303, 375] width 69 height 11
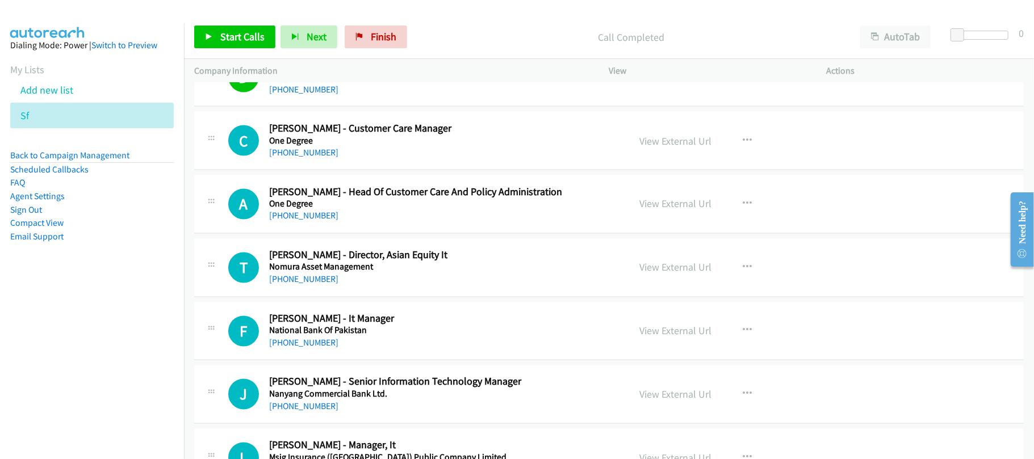
scroll to position [1438, 0]
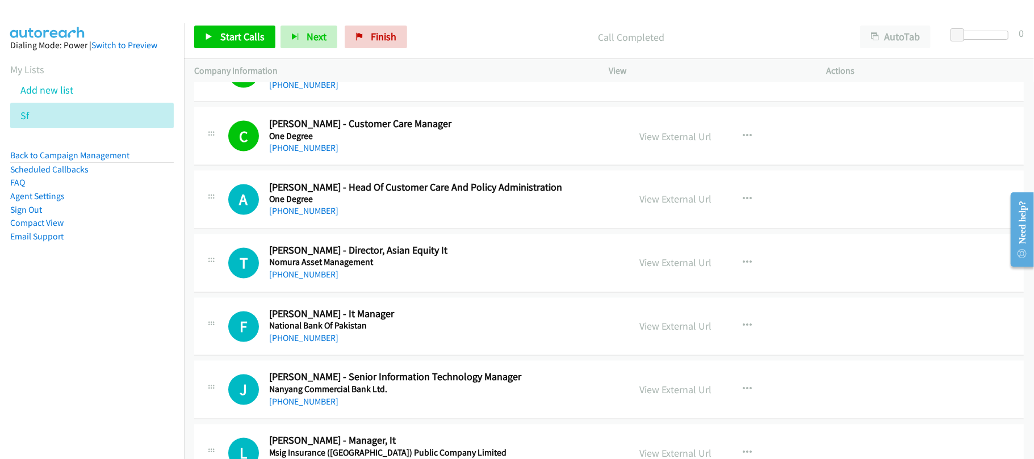
click at [313, 209] on div "[PHONE_NUMBER]" at bounding box center [441, 212] width 345 height 14
click at [309, 216] on link "[PHONE_NUMBER]" at bounding box center [303, 211] width 69 height 11
click at [391, 282] on div "[PHONE_NUMBER]" at bounding box center [441, 276] width 345 height 14
click at [280, 341] on link "[PHONE_NUMBER]" at bounding box center [303, 338] width 69 height 11
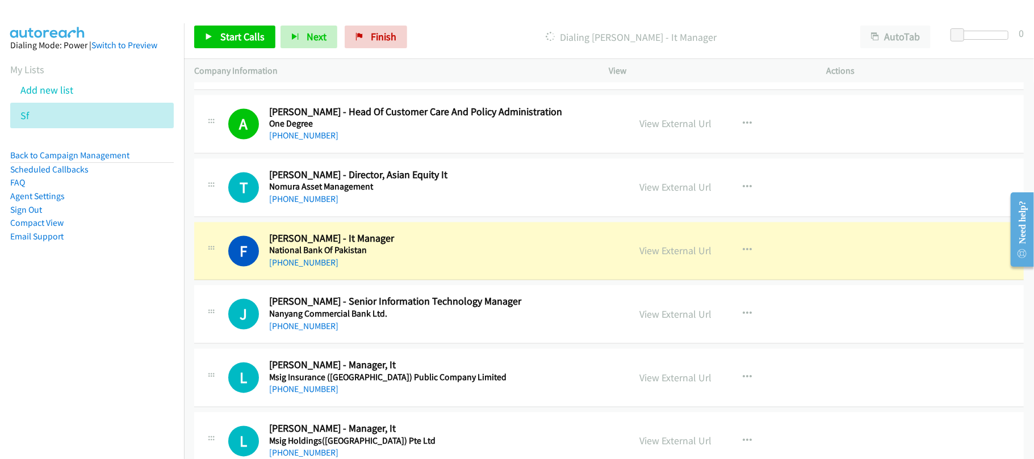
scroll to position [1590, 0]
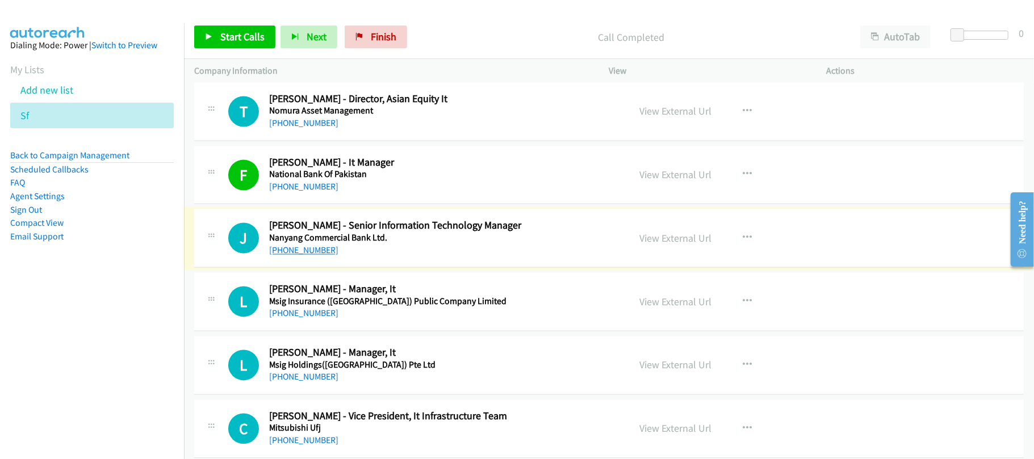
click at [310, 255] on link "[PHONE_NUMBER]" at bounding box center [303, 250] width 69 height 11
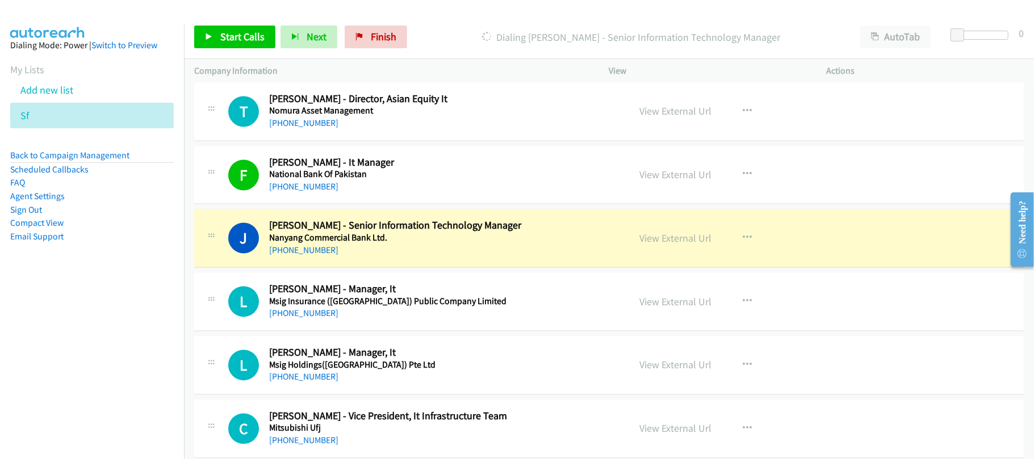
click at [388, 328] on div "L Callback Scheduled [PERSON_NAME] - Manager, It Msig Insurance ([GEOGRAPHIC_DA…" at bounding box center [609, 302] width 830 height 58
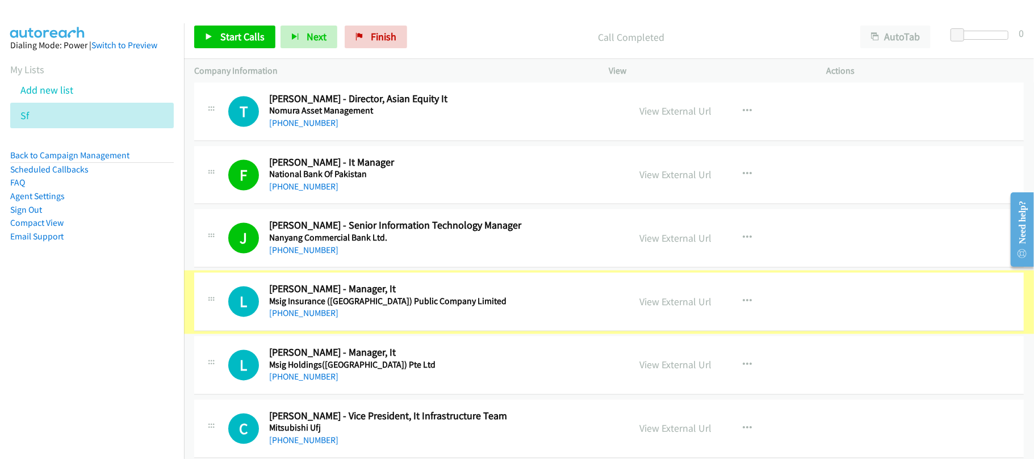
click at [307, 317] on link "[PHONE_NUMBER]" at bounding box center [303, 313] width 69 height 11
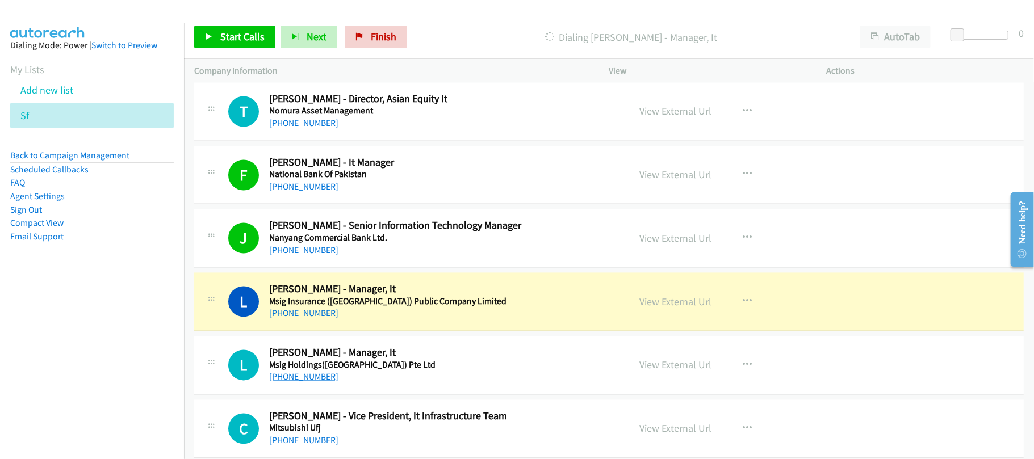
drag, startPoint x: 283, startPoint y: 384, endPoint x: 302, endPoint y: 383, distance: 19.4
click at [283, 383] on link "[PHONE_NUMBER]" at bounding box center [303, 377] width 69 height 11
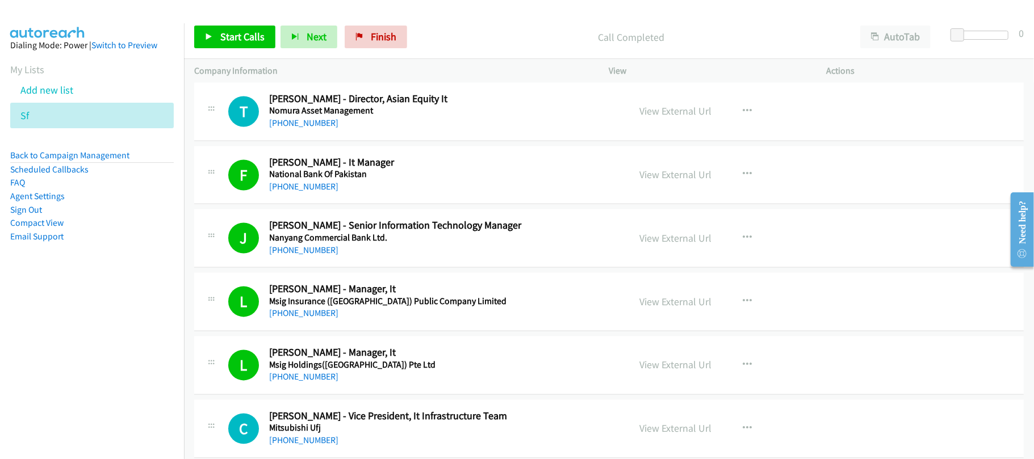
click at [393, 383] on div "[PHONE_NUMBER]" at bounding box center [441, 378] width 345 height 14
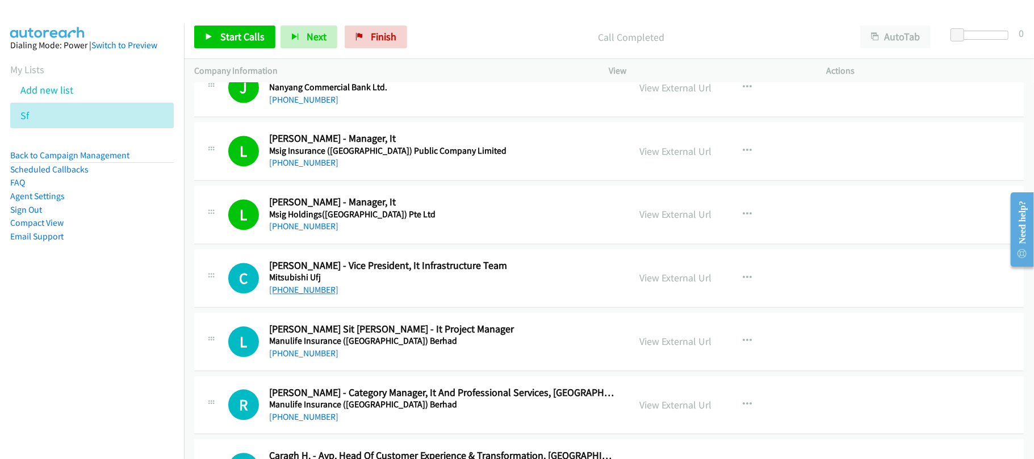
drag, startPoint x: 309, startPoint y: 287, endPoint x: 309, endPoint y: 294, distance: 6.8
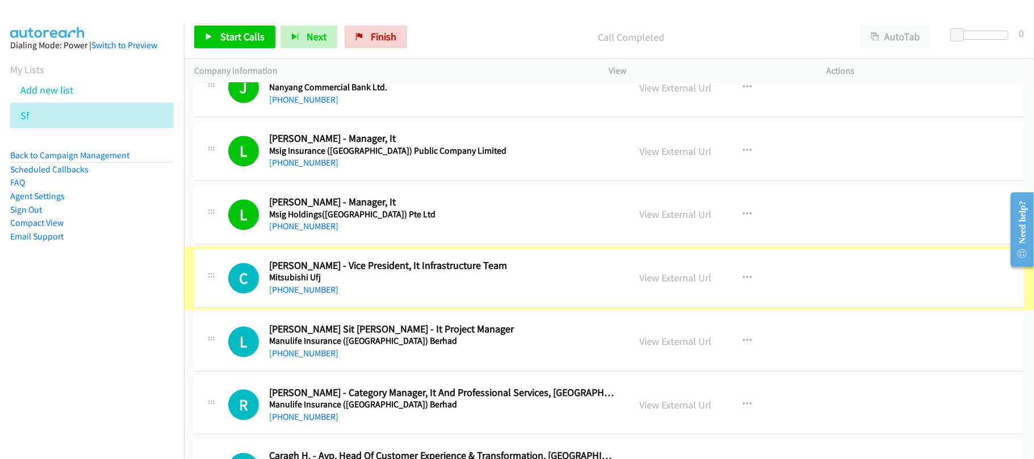
click at [309, 295] on link "[PHONE_NUMBER]" at bounding box center [303, 289] width 69 height 11
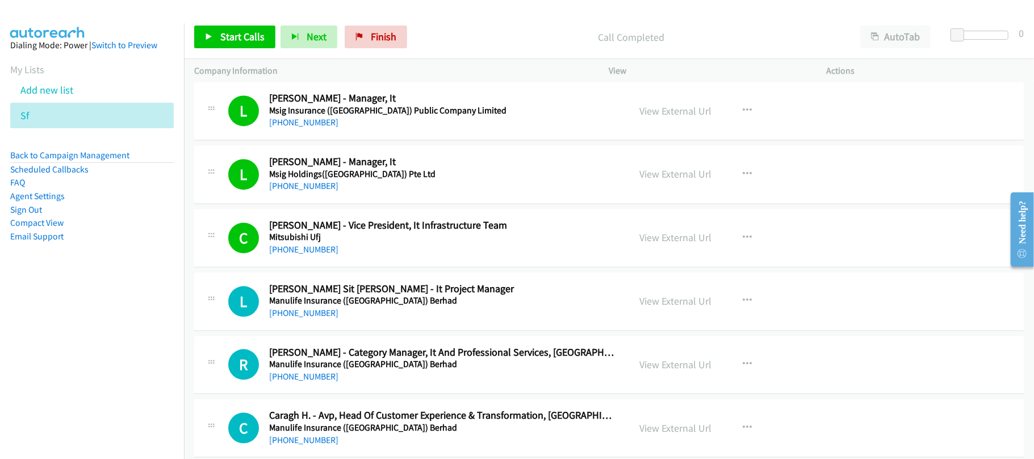
scroll to position [1817, 0]
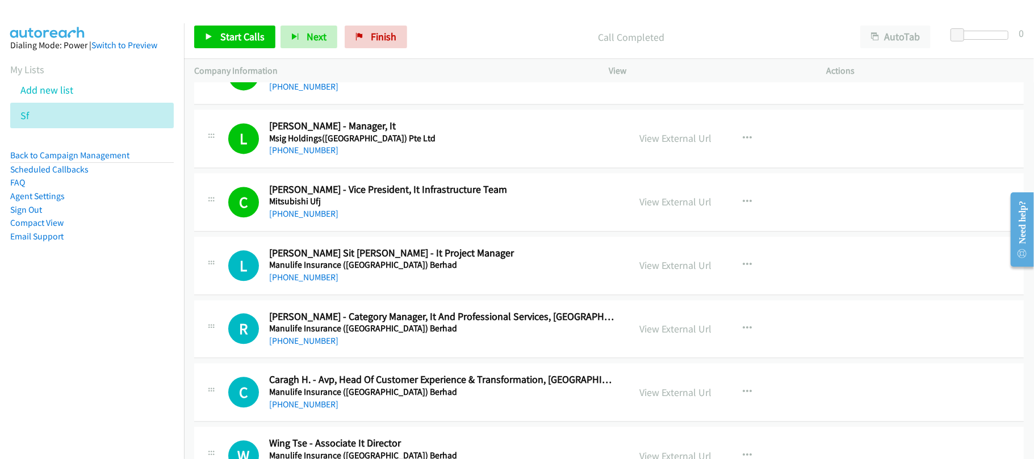
click at [307, 284] on div "[PHONE_NUMBER]" at bounding box center [441, 278] width 345 height 14
click at [303, 271] on h5 "Manulife Insurance ([GEOGRAPHIC_DATA]) Berhad" at bounding box center [441, 265] width 345 height 11
click at [300, 283] on link "[PHONE_NUMBER]" at bounding box center [303, 277] width 69 height 11
click at [321, 346] on link "[PHONE_NUMBER]" at bounding box center [303, 341] width 69 height 11
click at [411, 375] on div "C Callback Scheduled Caragh H. - Avp, Head Of Customer Experience & Transformat…" at bounding box center [609, 392] width 830 height 58
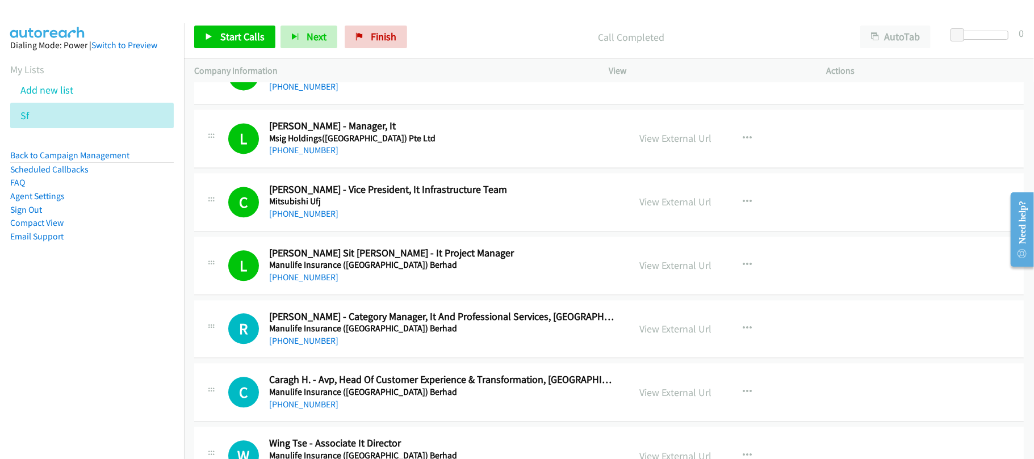
scroll to position [1893, 0]
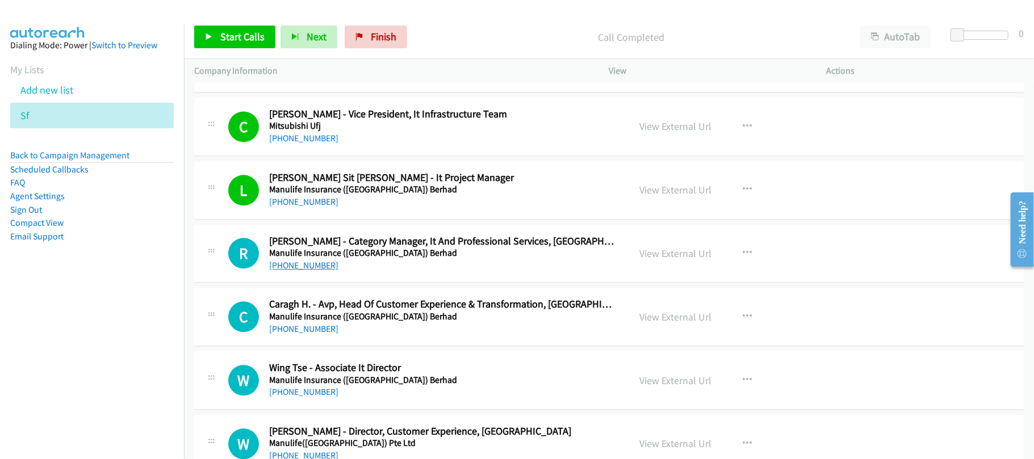
click at [320, 271] on link "[PHONE_NUMBER]" at bounding box center [303, 265] width 69 height 11
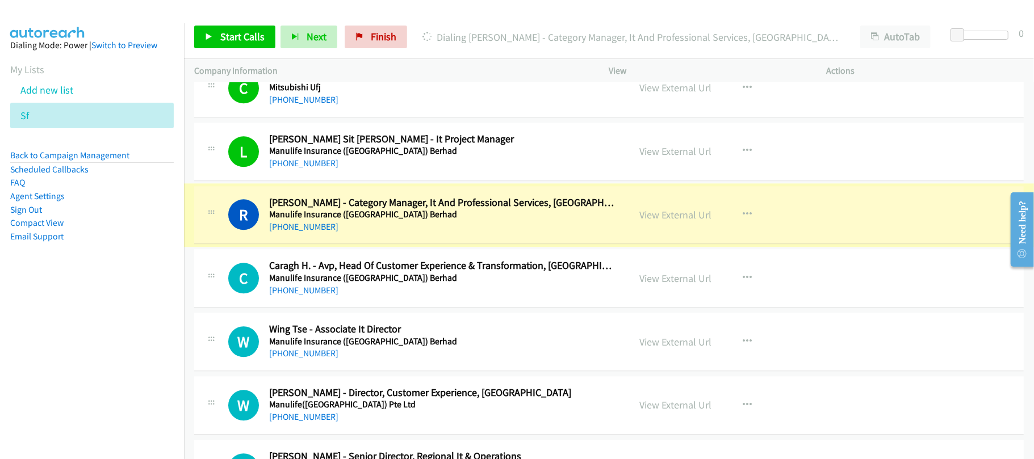
scroll to position [1968, 0]
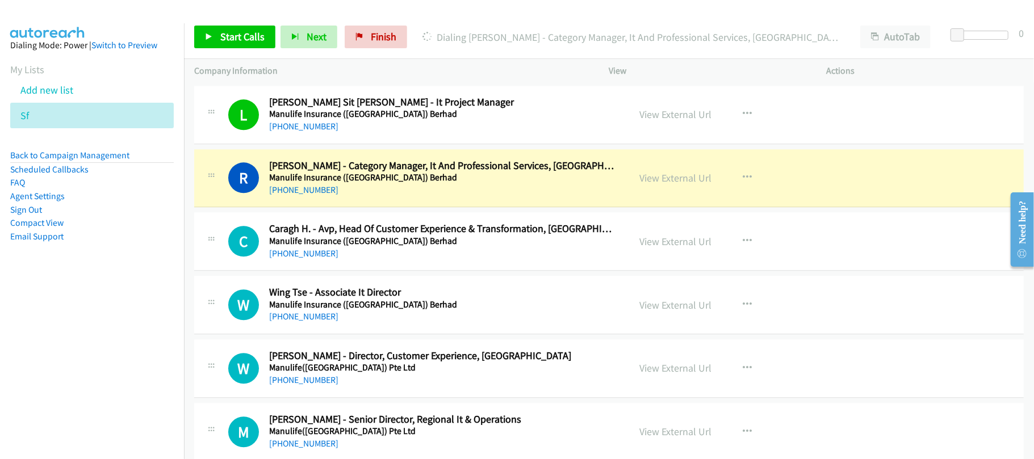
click at [387, 311] on h5 "Manulife Insurance ([GEOGRAPHIC_DATA]) Berhad" at bounding box center [441, 304] width 345 height 11
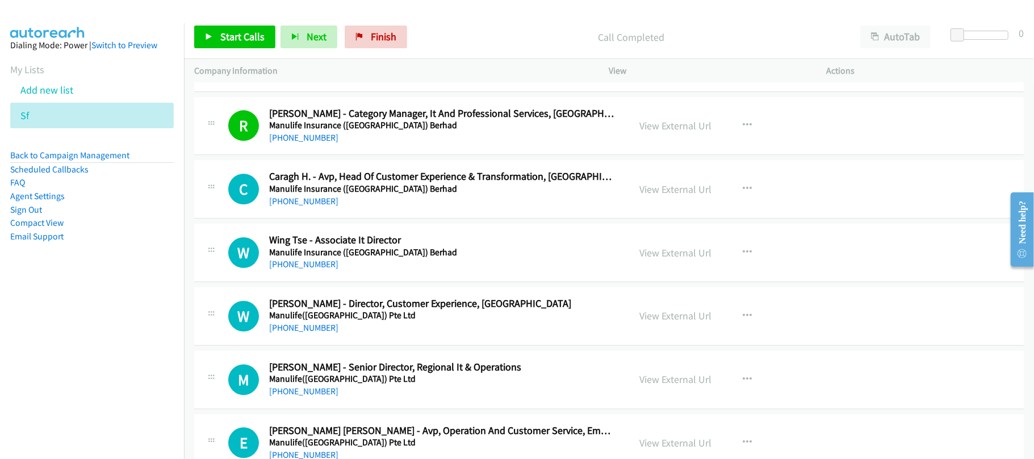
scroll to position [2044, 0]
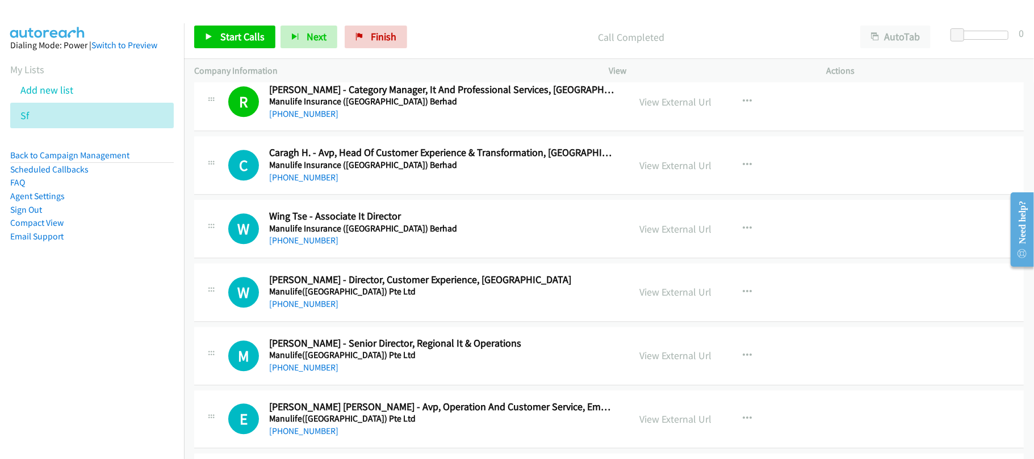
click at [309, 254] on div "W Callback Scheduled [PERSON_NAME] - Associate It Director Manulife Insurance (…" at bounding box center [609, 229] width 830 height 58
click at [307, 246] on link "[PHONE_NUMBER]" at bounding box center [303, 240] width 69 height 11
drag, startPoint x: 371, startPoint y: 292, endPoint x: 361, endPoint y: 298, distance: 11.2
click at [371, 287] on h2 "[PERSON_NAME] - Director, Customer Experience, [GEOGRAPHIC_DATA]" at bounding box center [441, 280] width 345 height 13
click at [307, 309] on link "[PHONE_NUMBER]" at bounding box center [303, 304] width 69 height 11
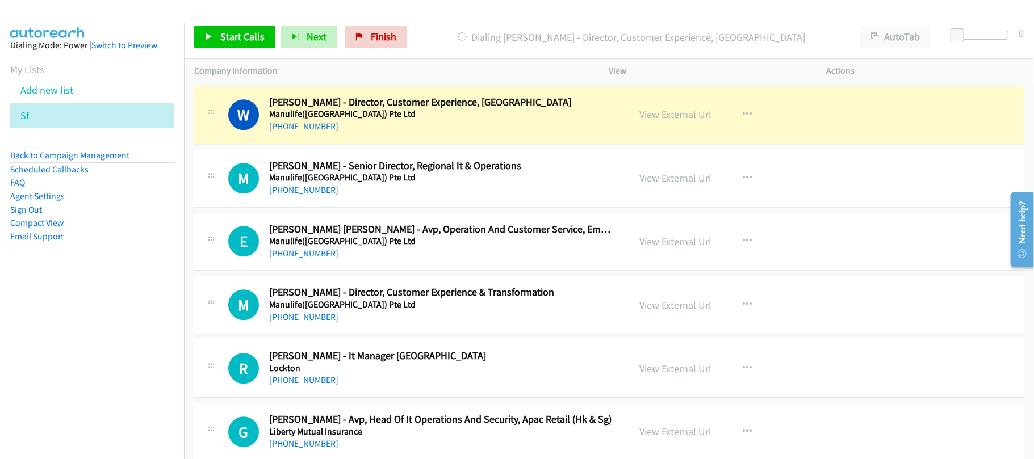
scroll to position [2195, 0]
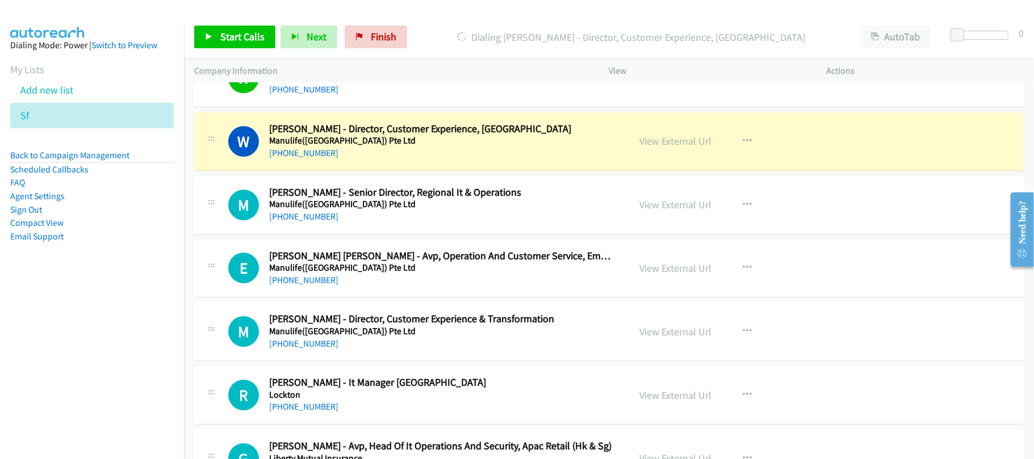
click at [384, 160] on div "[PHONE_NUMBER]" at bounding box center [441, 154] width 345 height 14
click at [684, 144] on link "View External Url" at bounding box center [676, 141] width 72 height 13
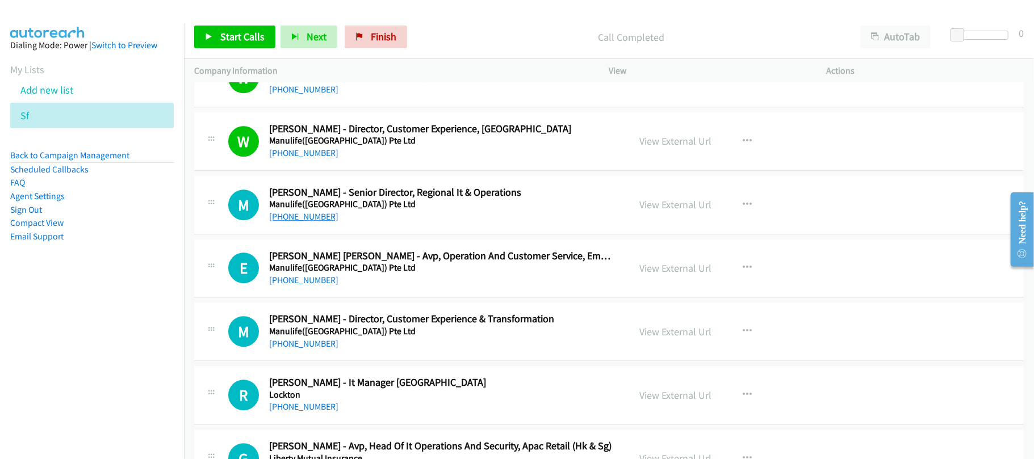
click at [291, 221] on link "[PHONE_NUMBER]" at bounding box center [303, 216] width 69 height 11
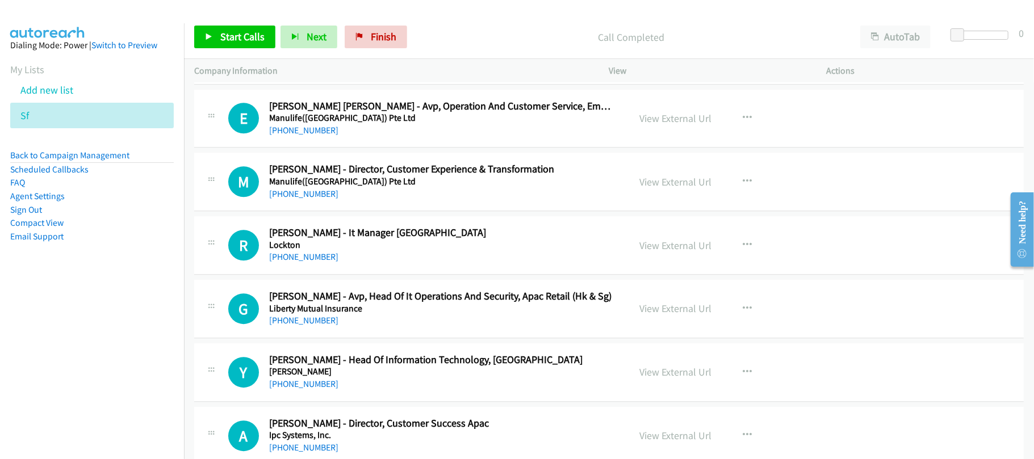
scroll to position [2347, 0]
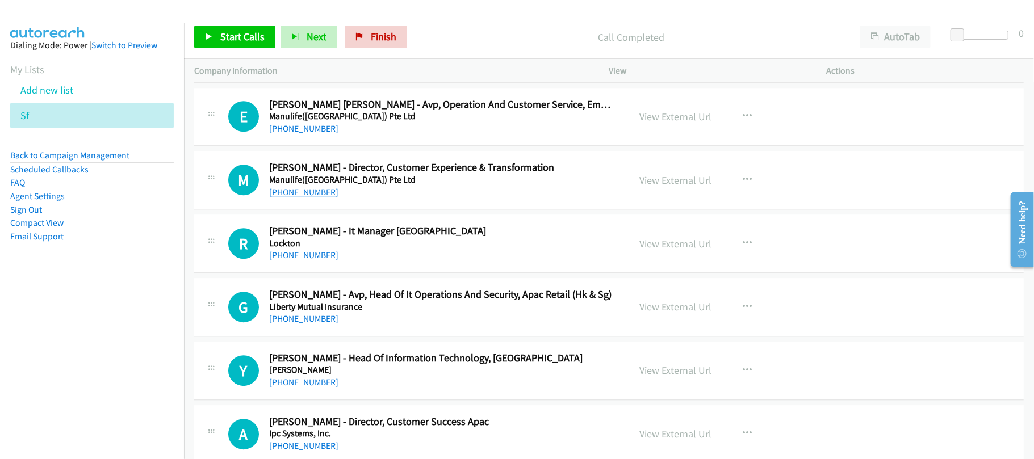
click at [301, 193] on link "[PHONE_NUMBER]" at bounding box center [303, 192] width 69 height 11
click at [355, 273] on div "R Callback Scheduled [PERSON_NAME] - It Manager [GEOGRAPHIC_DATA] [GEOGRAPHIC_D…" at bounding box center [609, 244] width 830 height 58
click at [302, 260] on link "[PHONE_NUMBER]" at bounding box center [303, 255] width 69 height 11
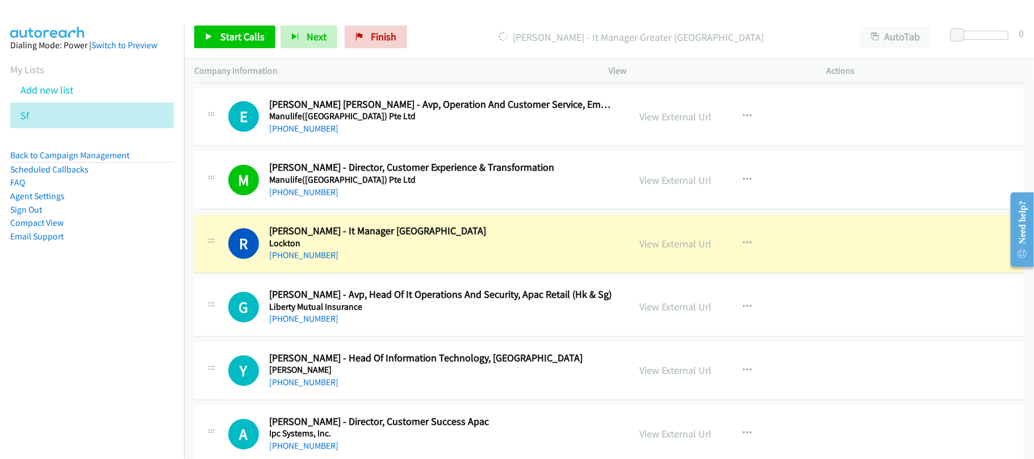
scroll to position [2422, 0]
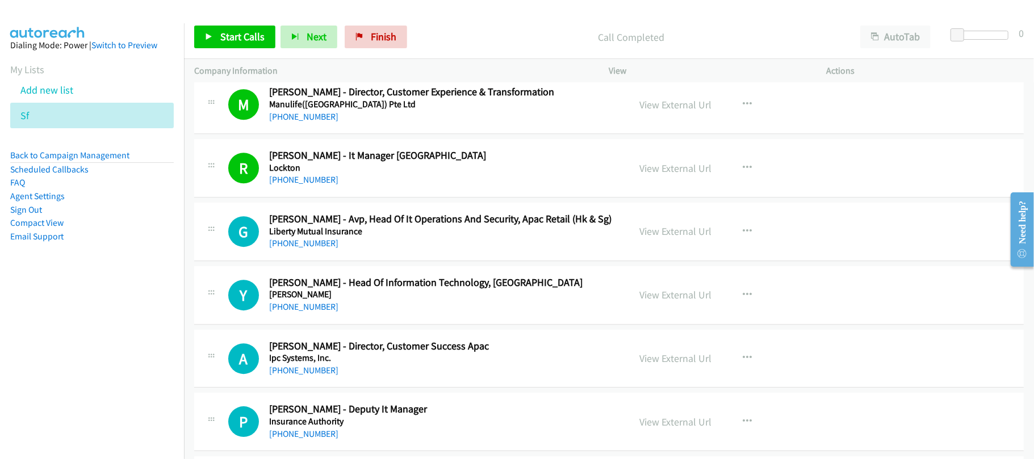
click at [359, 314] on div "[PHONE_NUMBER]" at bounding box center [441, 307] width 345 height 14
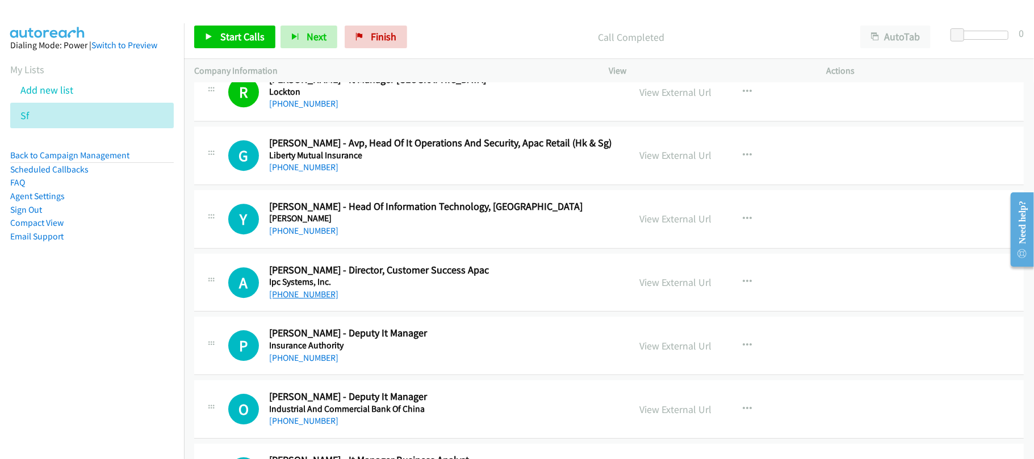
click at [319, 300] on link "[PHONE_NUMBER]" at bounding box center [303, 294] width 69 height 11
click at [382, 302] on div "[PHONE_NUMBER]" at bounding box center [441, 295] width 345 height 14
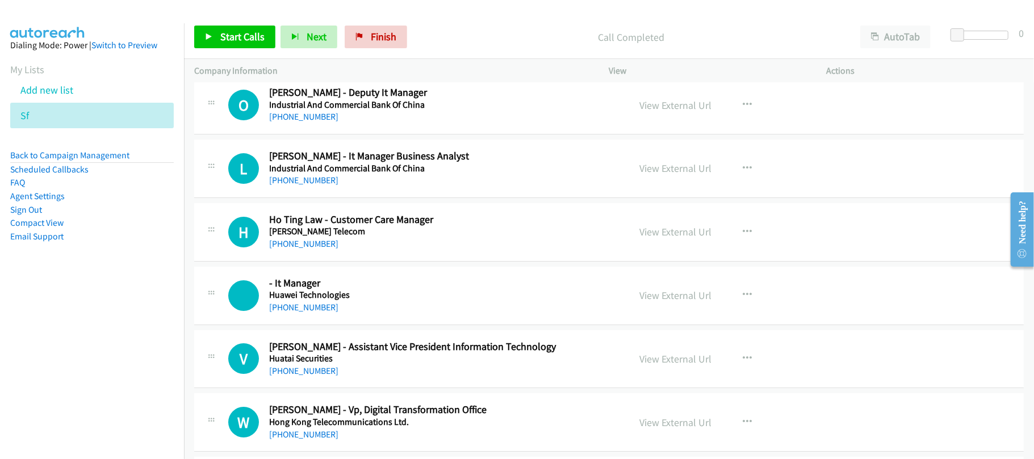
scroll to position [2877, 0]
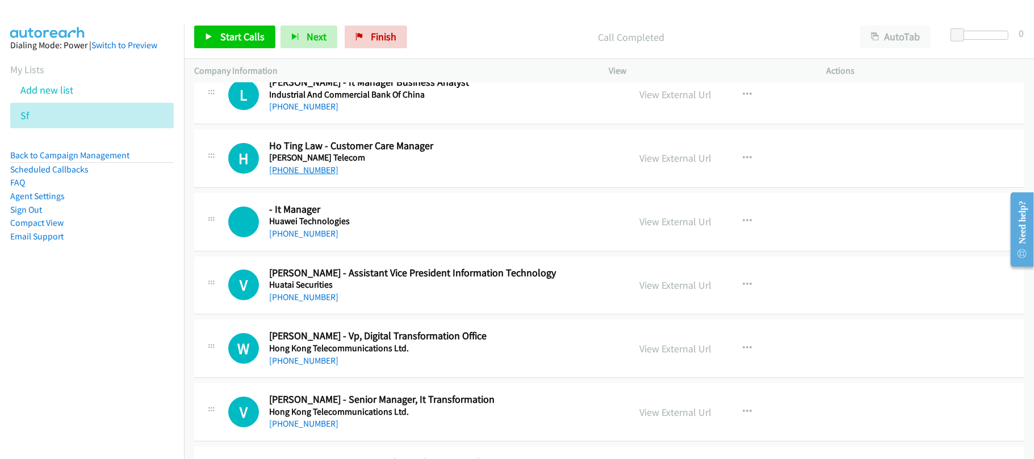
click at [306, 173] on link "[PHONE_NUMBER]" at bounding box center [303, 170] width 69 height 11
click at [309, 239] on link "[PHONE_NUMBER]" at bounding box center [303, 233] width 69 height 11
drag, startPoint x: 370, startPoint y: 189, endPoint x: 357, endPoint y: 187, distance: 13.3
click at [370, 188] on div "H Callback Scheduled Ho Ting Law - Customer Care Manager [PERSON_NAME] Telecom …" at bounding box center [609, 158] width 830 height 58
click at [308, 175] on link "[PHONE_NUMBER]" at bounding box center [303, 170] width 69 height 11
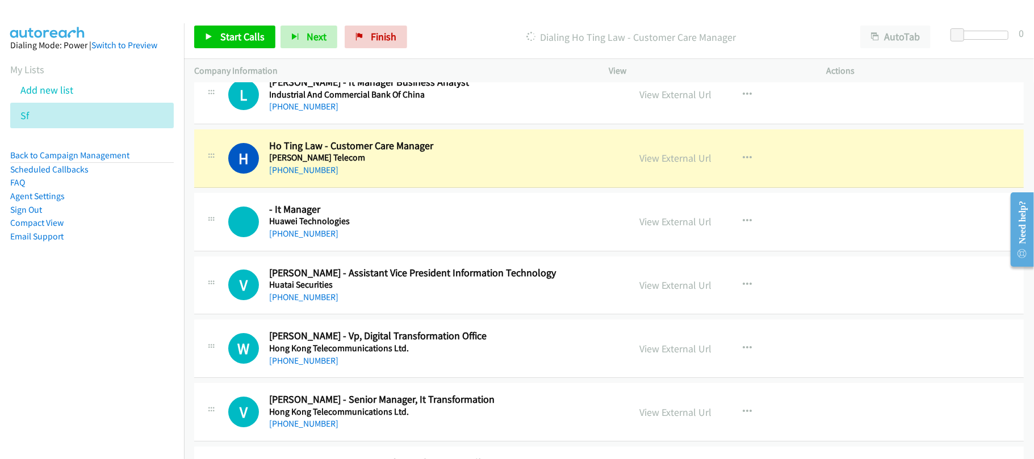
click at [411, 177] on div "[PHONE_NUMBER]" at bounding box center [441, 171] width 345 height 14
click at [693, 161] on link "View External Url" at bounding box center [676, 158] width 72 height 13
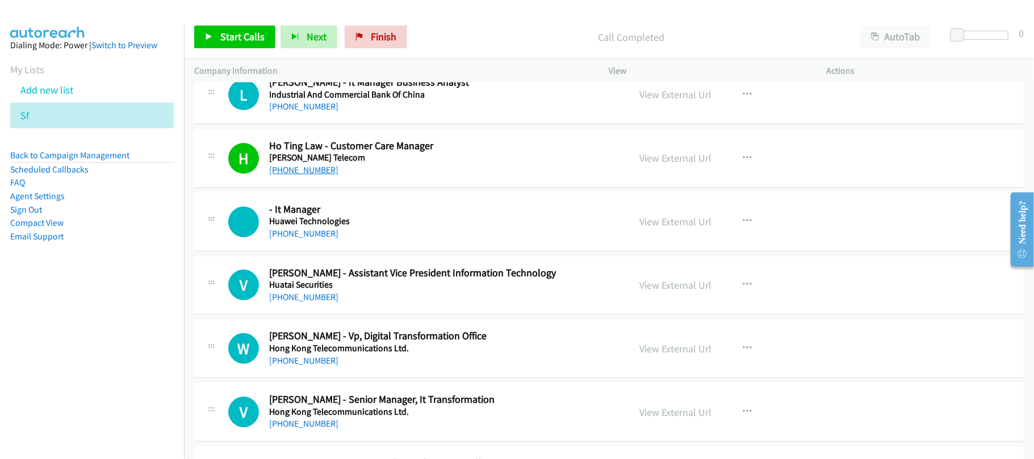
click at [307, 175] on link "[PHONE_NUMBER]" at bounding box center [303, 170] width 69 height 11
click at [421, 45] on div "Call Completed" at bounding box center [631, 37] width 438 height 23
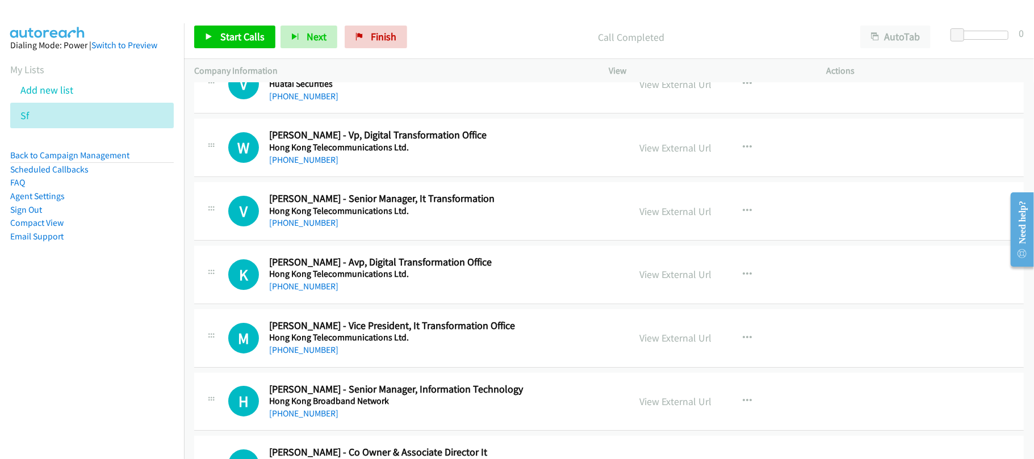
scroll to position [3104, 0]
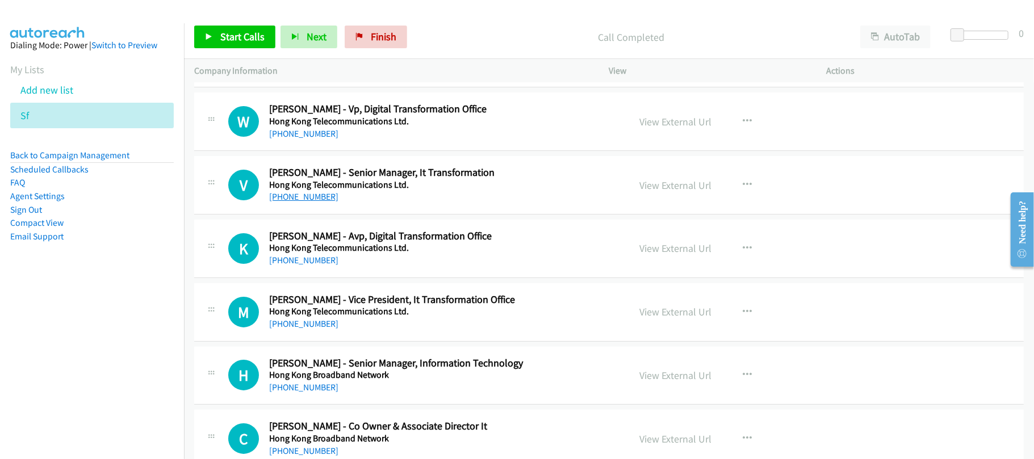
click at [307, 202] on link "[PHONE_NUMBER]" at bounding box center [303, 196] width 69 height 11
drag, startPoint x: 287, startPoint y: 204, endPoint x: 316, endPoint y: 200, distance: 29.3
click at [287, 202] on link "[PHONE_NUMBER]" at bounding box center [303, 196] width 69 height 11
click at [393, 267] on div "[PHONE_NUMBER]" at bounding box center [441, 261] width 345 height 14
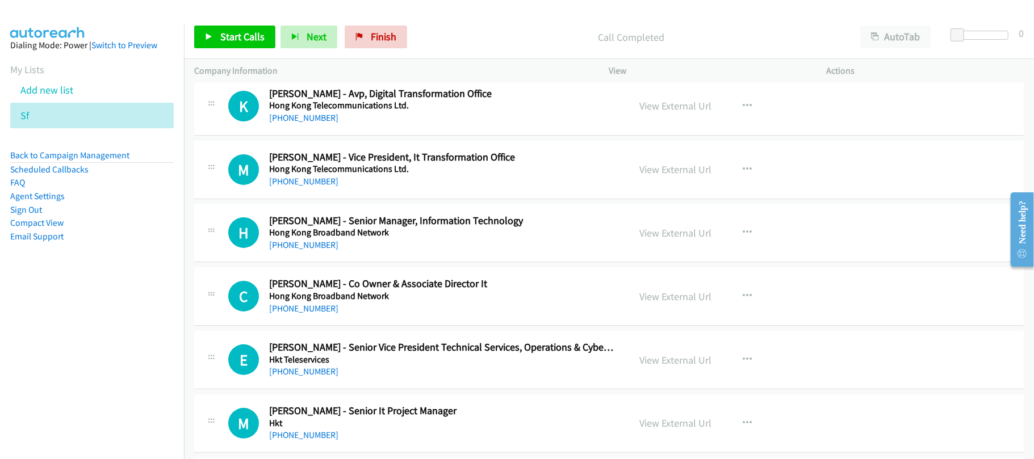
scroll to position [3255, 0]
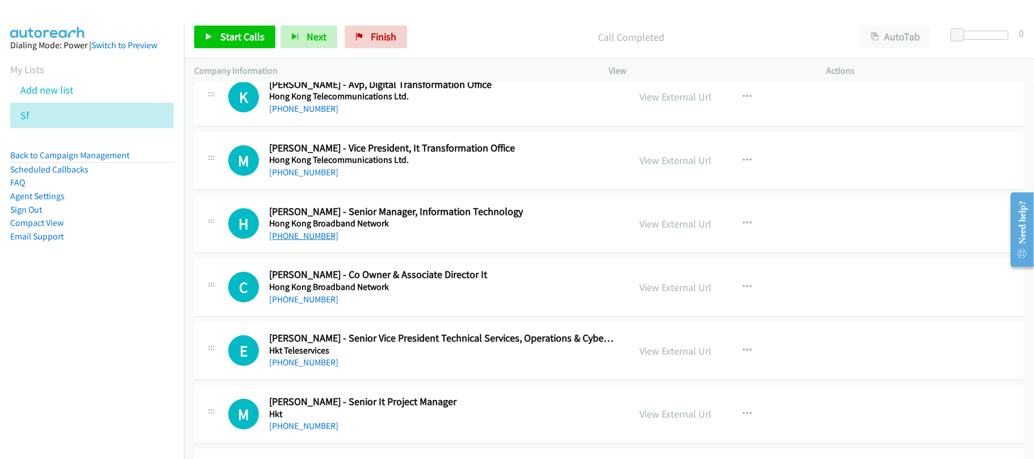
click at [321, 241] on link "[PHONE_NUMBER]" at bounding box center [303, 236] width 69 height 11
click at [388, 254] on div "H Callback Scheduled [PERSON_NAME] - Senior Manager, Information Technology [GE…" at bounding box center [609, 224] width 830 height 58
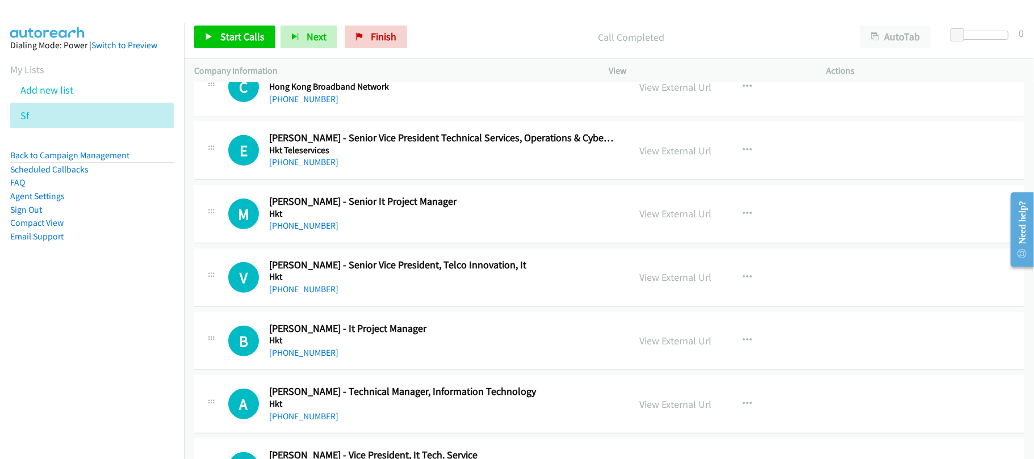
scroll to position [3483, 0]
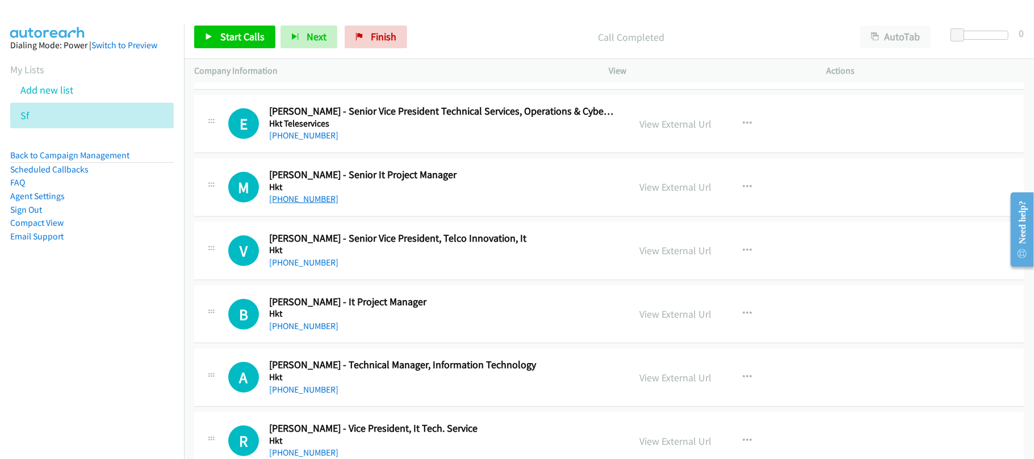
click at [305, 204] on link "[PHONE_NUMBER]" at bounding box center [303, 199] width 69 height 11
click at [383, 296] on div "B Callback Scheduled [PERSON_NAME] - It Project Manager Hkt [GEOGRAPHIC_DATA]/H…" at bounding box center [609, 315] width 830 height 58
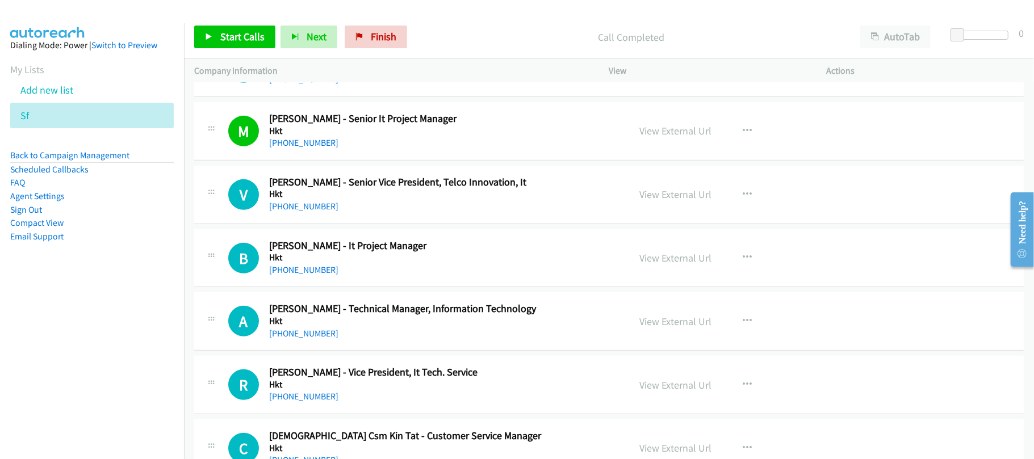
scroll to position [3634, 0]
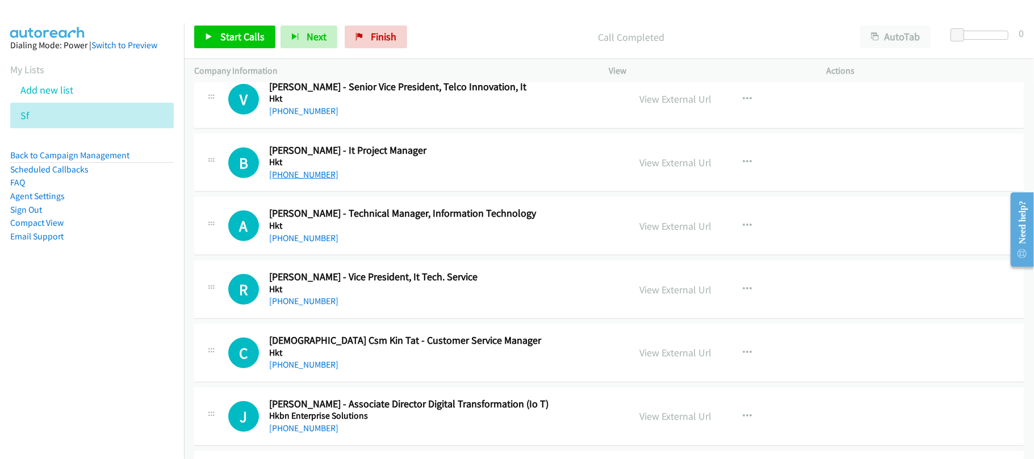
click at [315, 180] on link "[PHONE_NUMBER]" at bounding box center [303, 174] width 69 height 11
click at [366, 245] on div "[PHONE_NUMBER]" at bounding box center [441, 239] width 345 height 14
click at [303, 244] on link "[PHONE_NUMBER]" at bounding box center [303, 238] width 69 height 11
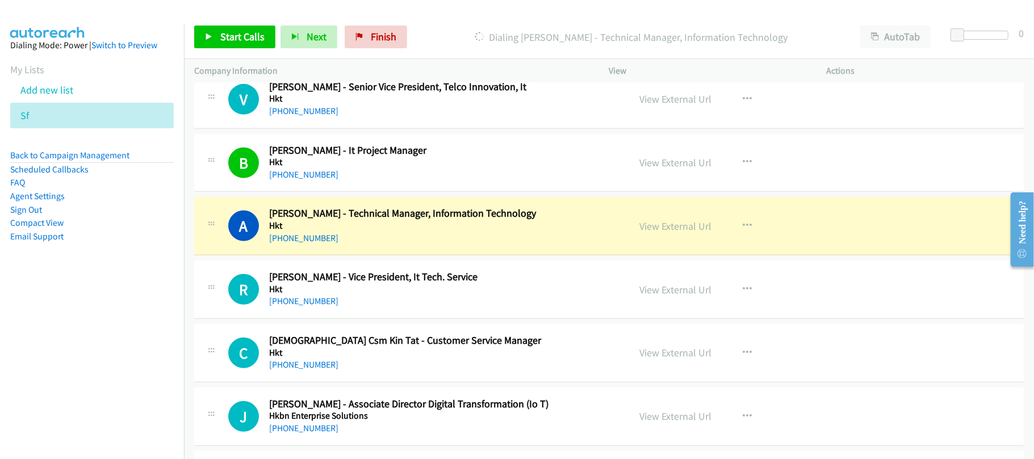
click at [371, 372] on div "[PHONE_NUMBER]" at bounding box center [441, 365] width 345 height 14
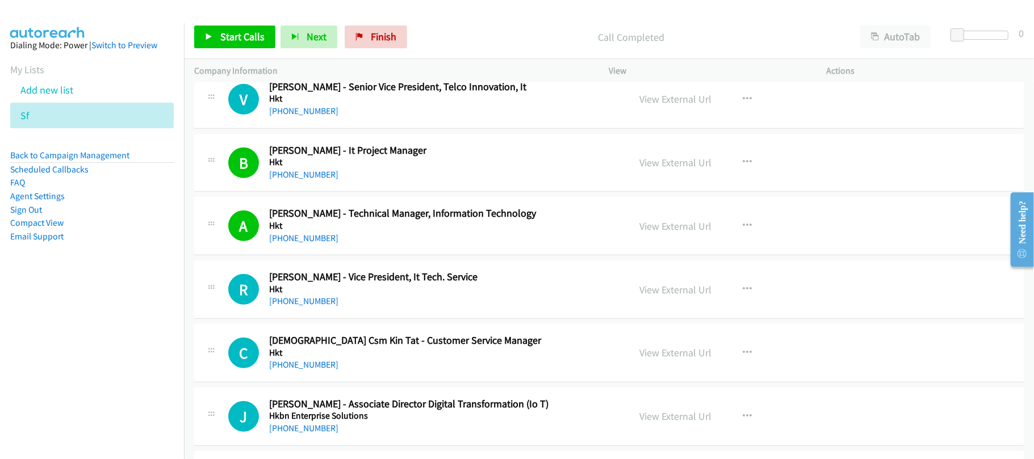
click at [344, 295] on h5 "Hkt" at bounding box center [441, 289] width 345 height 11
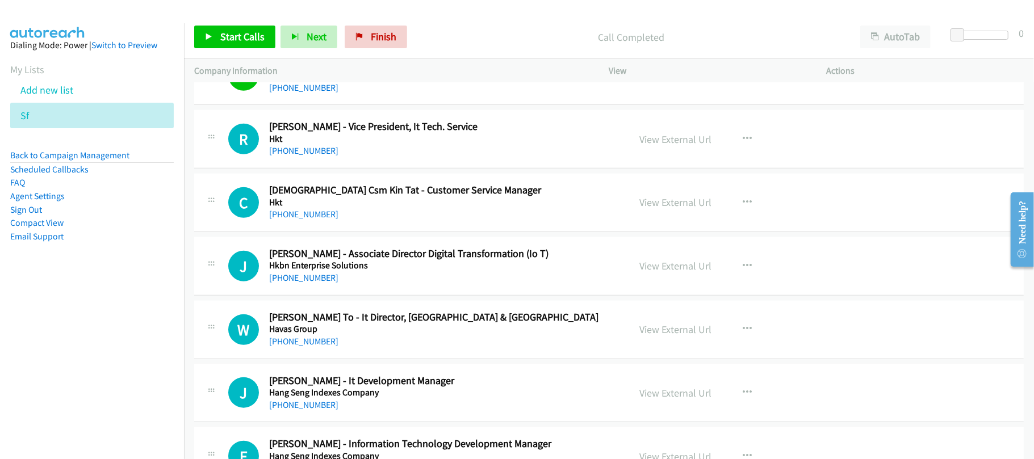
scroll to position [3785, 0]
click at [303, 219] on link "[PHONE_NUMBER]" at bounding box center [303, 213] width 69 height 11
click at [348, 313] on div "W Callback Scheduled [PERSON_NAME] To - It Director, [GEOGRAPHIC_DATA] & North …" at bounding box center [609, 329] width 830 height 58
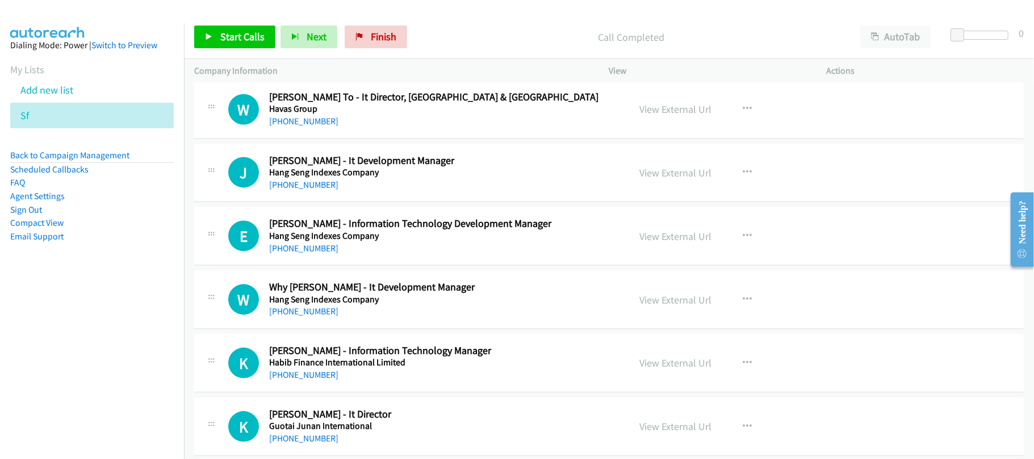
scroll to position [4012, 0]
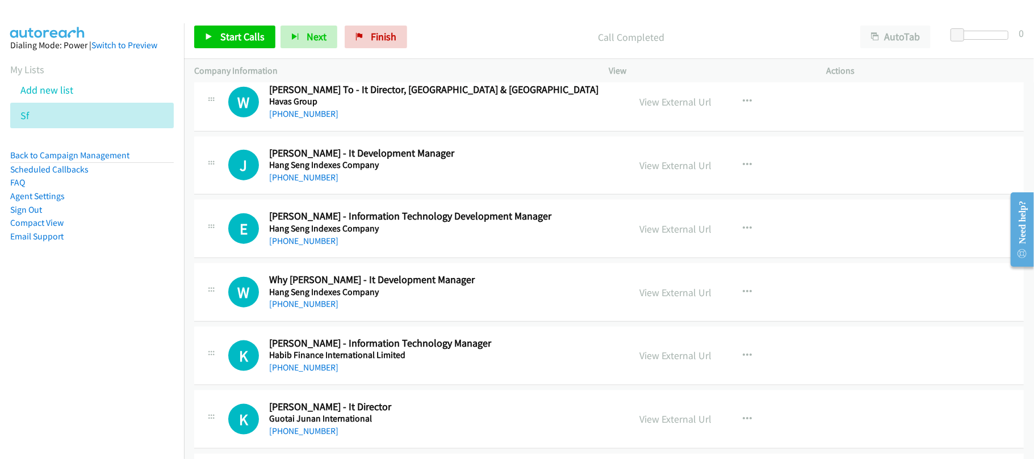
click at [291, 171] on h5 "Hang Seng Indexes Company" at bounding box center [441, 165] width 345 height 11
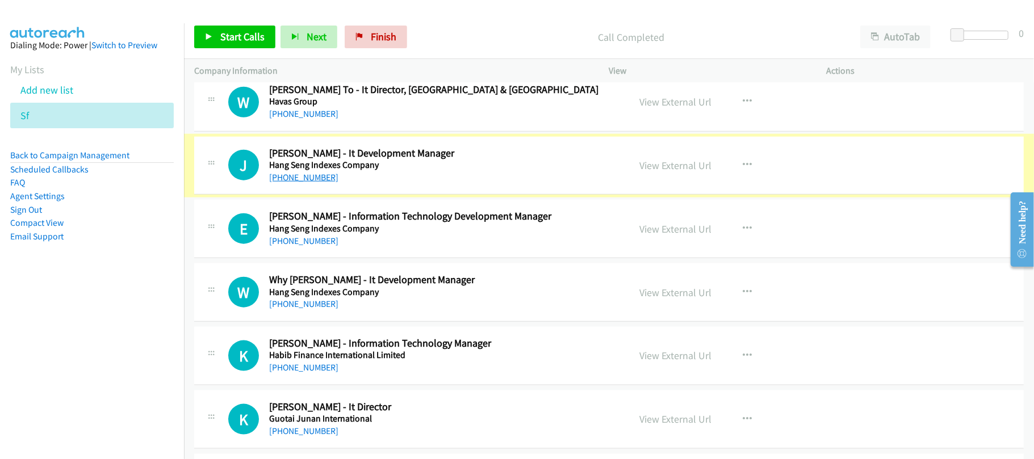
click at [293, 183] on link "[PHONE_NUMBER]" at bounding box center [303, 177] width 69 height 11
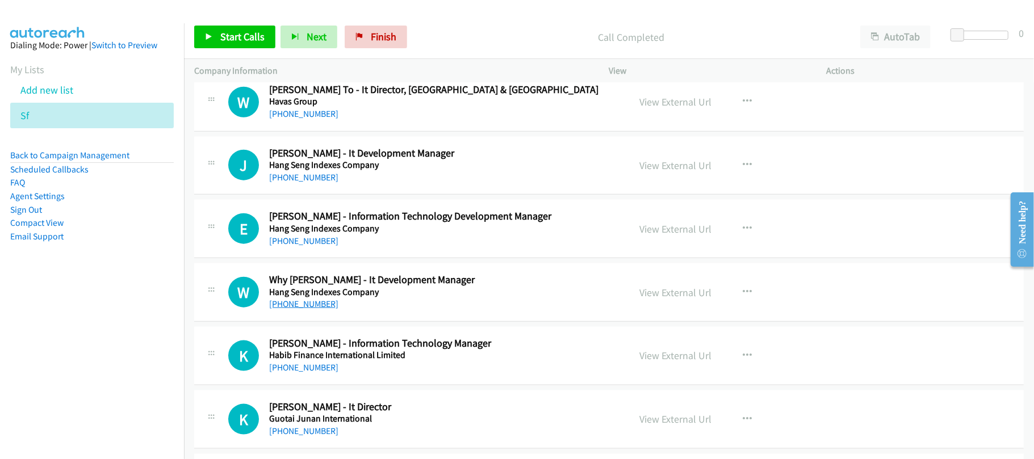
click at [313, 309] on link "[PHONE_NUMBER]" at bounding box center [303, 304] width 69 height 11
click at [340, 322] on div "W Callback Scheduled Why [PERSON_NAME] - It Development Manager Hang Seng Index…" at bounding box center [609, 292] width 830 height 58
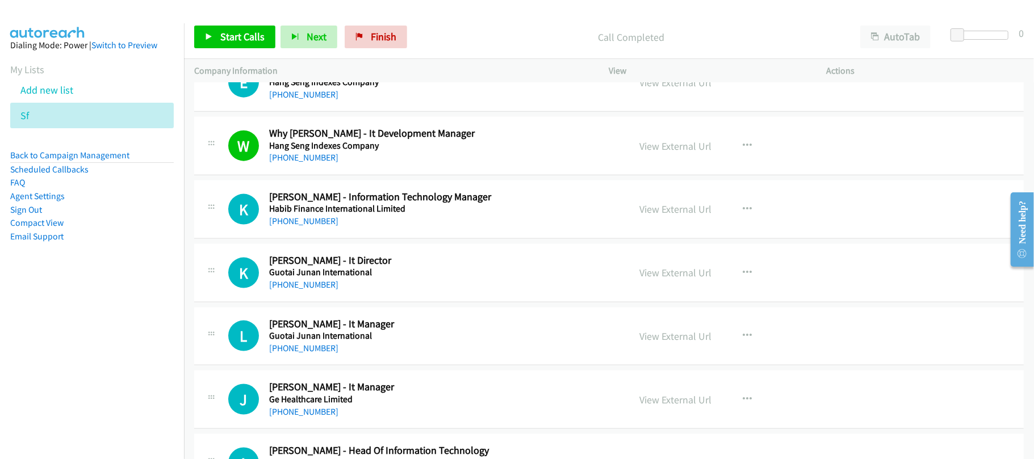
scroll to position [4164, 0]
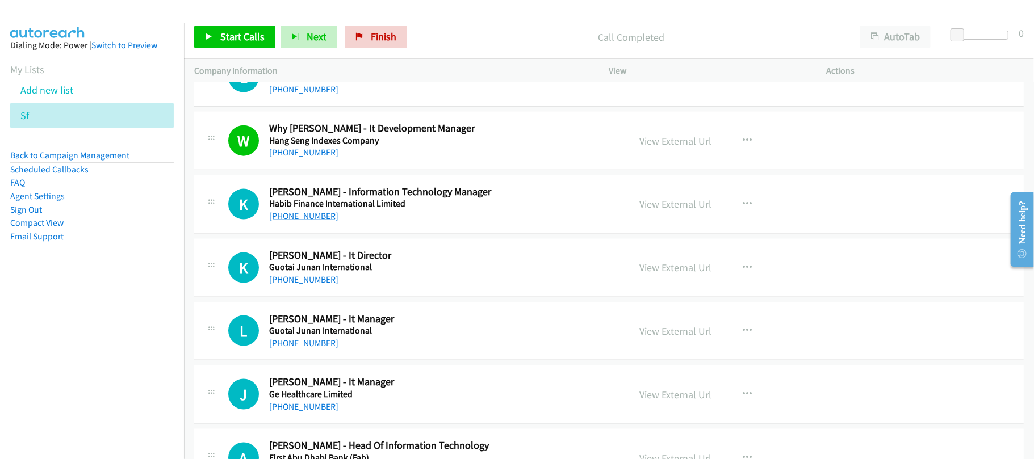
click at [321, 221] on link "[PHONE_NUMBER]" at bounding box center [303, 216] width 69 height 11
drag, startPoint x: 289, startPoint y: 291, endPoint x: 312, endPoint y: 288, distance: 22.9
click at [289, 285] on link "[PHONE_NUMBER]" at bounding box center [303, 279] width 69 height 11
click at [307, 350] on div "[PHONE_NUMBER]" at bounding box center [441, 344] width 345 height 14
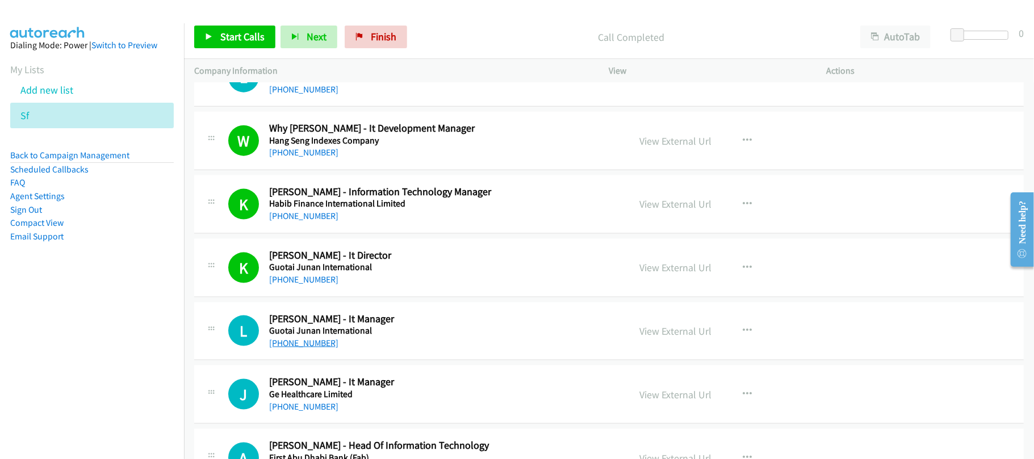
click at [315, 349] on link "[PHONE_NUMBER]" at bounding box center [303, 343] width 69 height 11
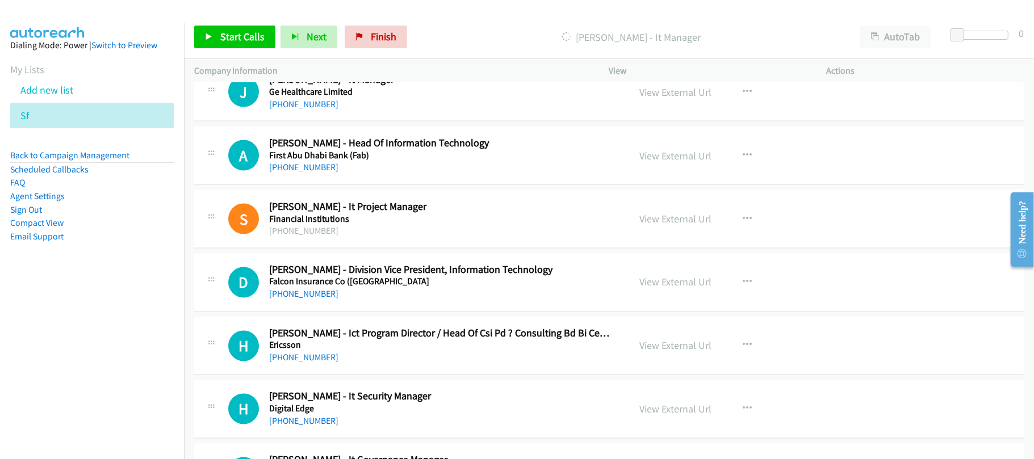
scroll to position [4391, 0]
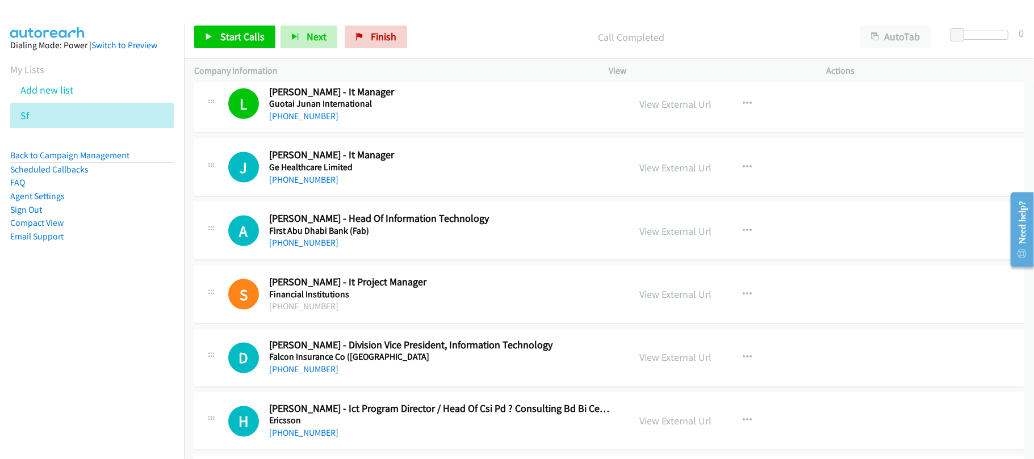
drag, startPoint x: 319, startPoint y: 192, endPoint x: 335, endPoint y: 192, distance: 16.5
click at [319, 185] on link "[PHONE_NUMBER]" at bounding box center [303, 179] width 69 height 11
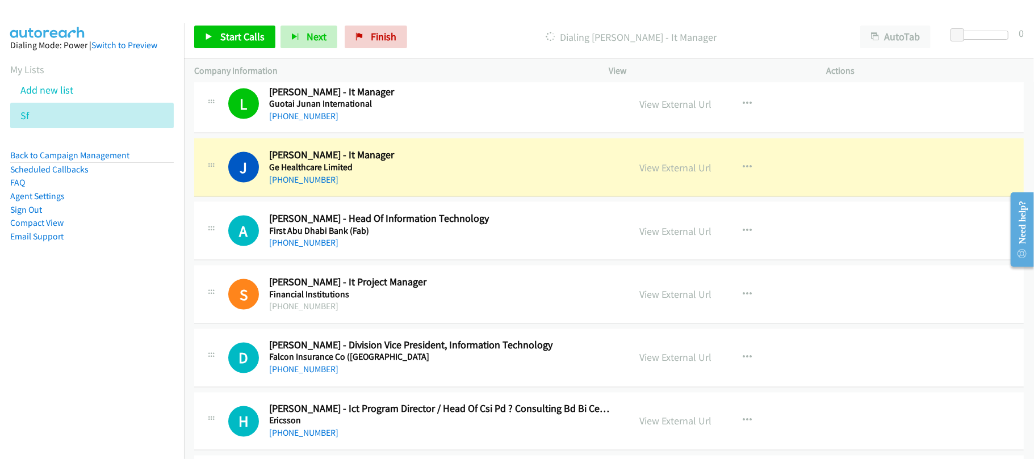
drag, startPoint x: 394, startPoint y: 196, endPoint x: 400, endPoint y: 198, distance: 7.0
click at [394, 187] on div "[PHONE_NUMBER]" at bounding box center [441, 180] width 345 height 14
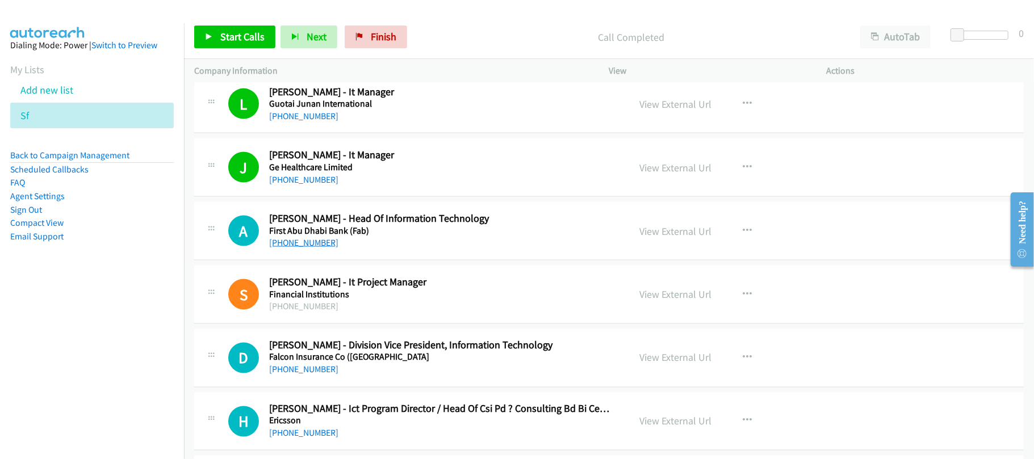
click at [304, 248] on link "[PHONE_NUMBER]" at bounding box center [303, 242] width 69 height 11
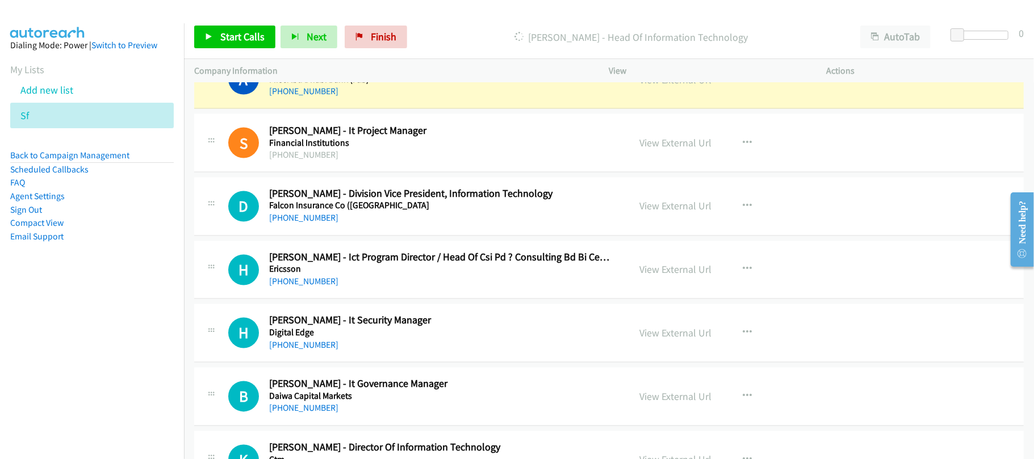
scroll to position [4467, 0]
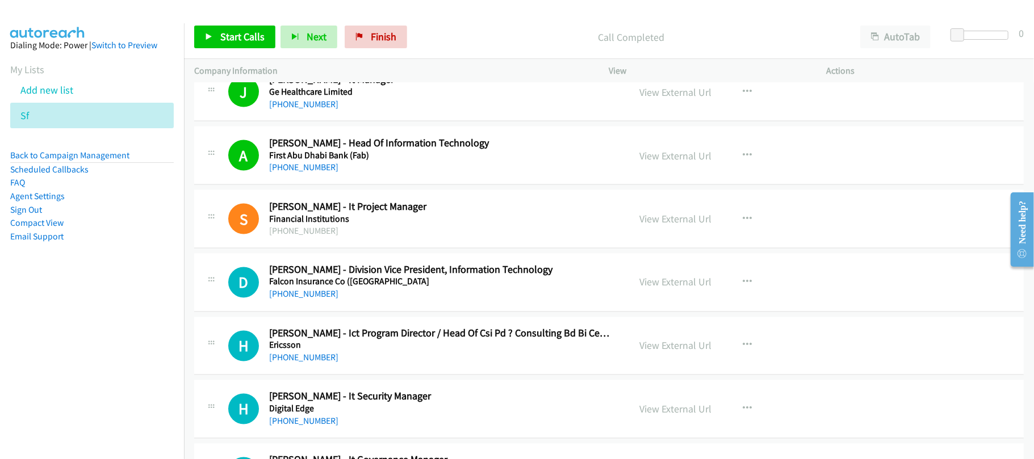
click at [280, 249] on div "S Callback Scheduled [PERSON_NAME] - It Project Manager Financial Institutions …" at bounding box center [609, 219] width 830 height 58
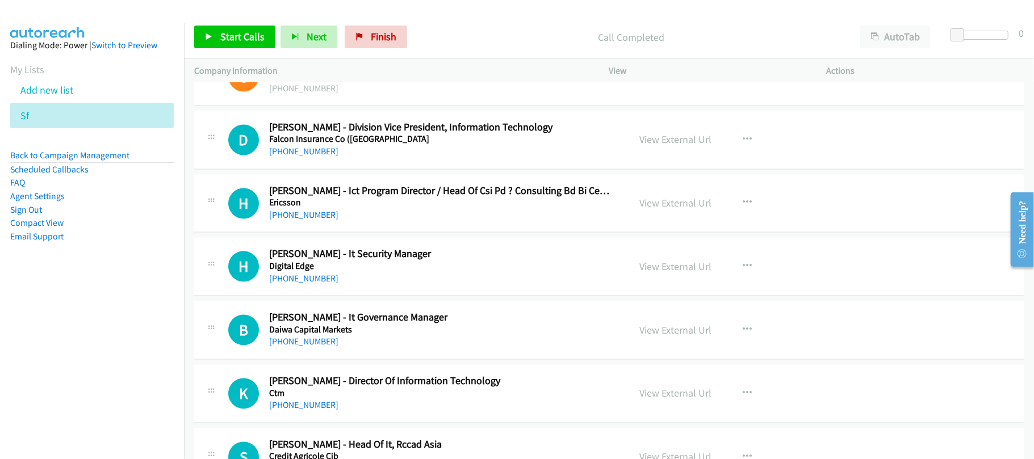
scroll to position [4694, 0]
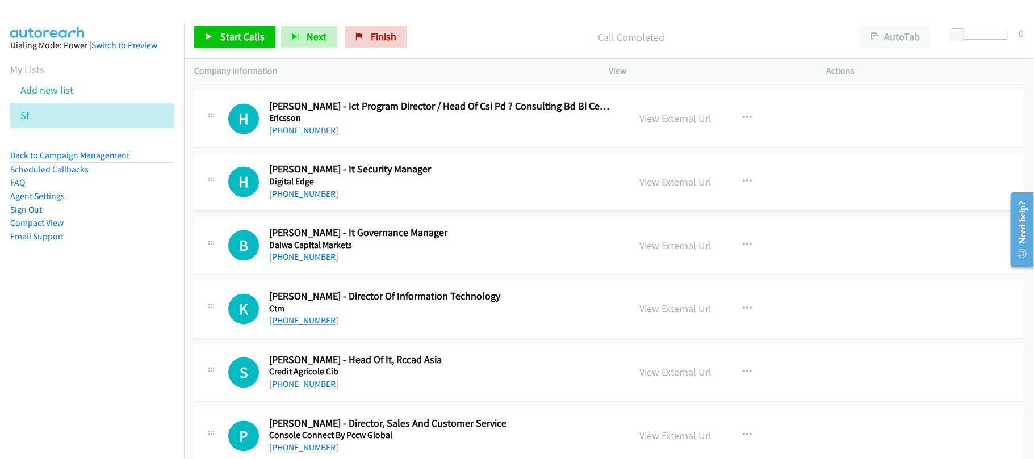
click at [307, 327] on link "[PHONE_NUMBER]" at bounding box center [303, 321] width 69 height 11
click at [392, 302] on div "K Callback Scheduled [PERSON_NAME] - Director Of Information Technology Ctm [GE…" at bounding box center [609, 310] width 830 height 58
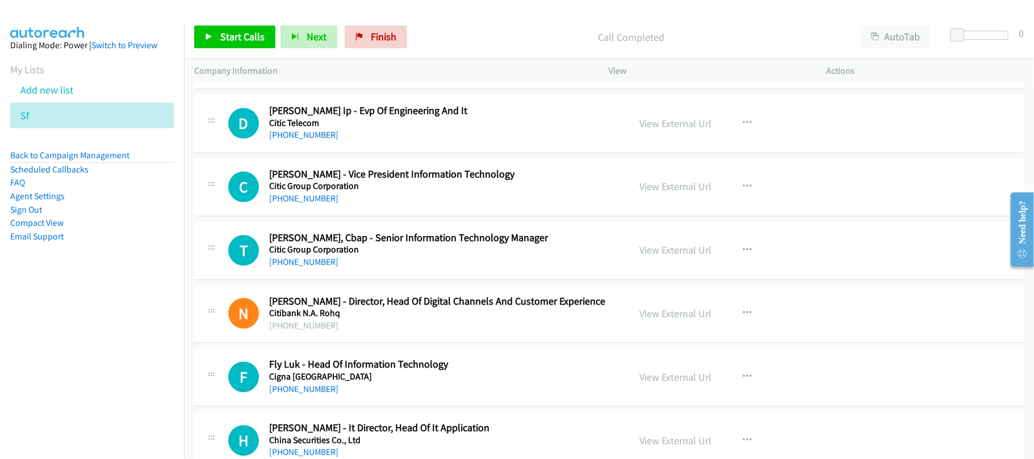
scroll to position [5224, 0]
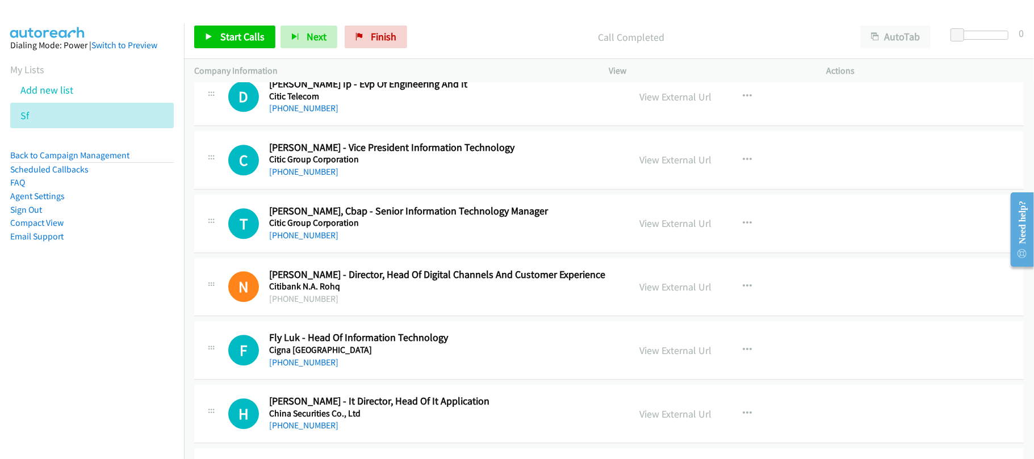
click at [317, 253] on div "T Callback Scheduled [PERSON_NAME], Cbap - Senior Information Technology Manage…" at bounding box center [609, 224] width 830 height 58
click at [315, 241] on link "[PHONE_NUMBER]" at bounding box center [303, 235] width 69 height 11
click at [408, 356] on h5 "Cigna [GEOGRAPHIC_DATA]" at bounding box center [441, 350] width 345 height 11
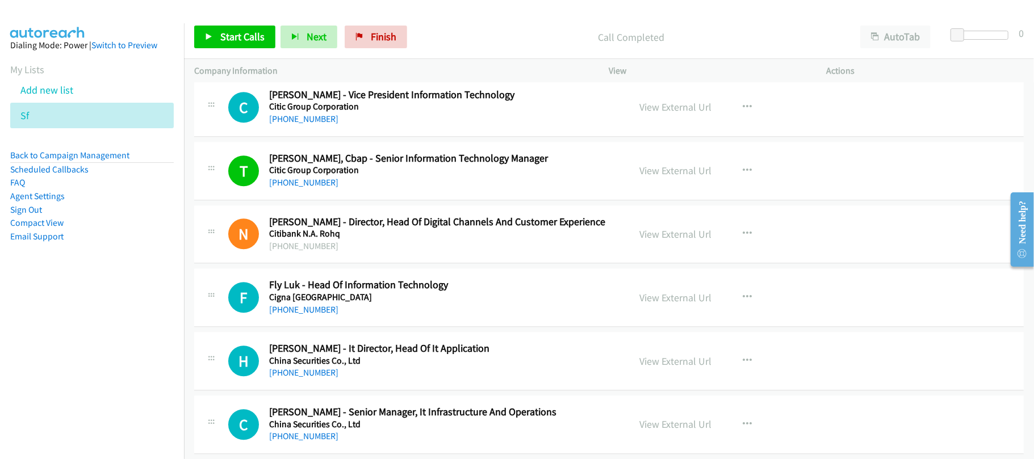
scroll to position [5300, 0]
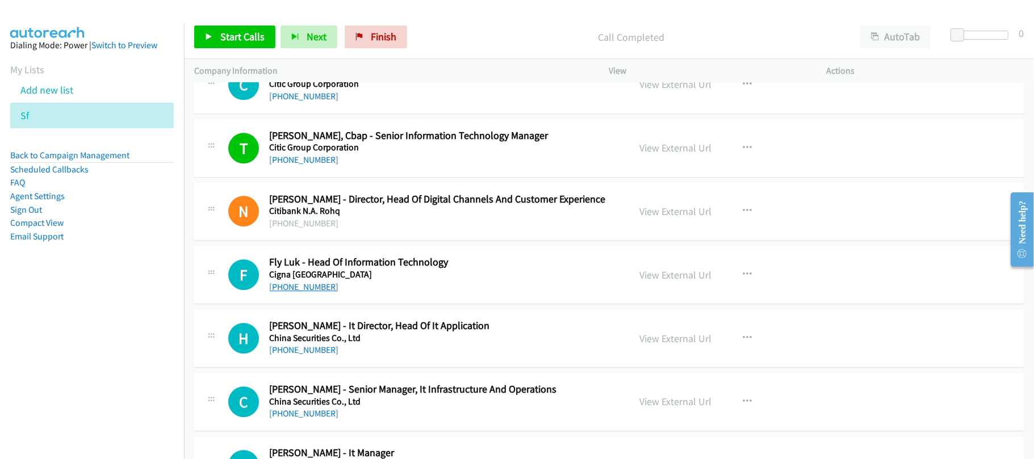
click at [303, 292] on link "[PHONE_NUMBER]" at bounding box center [303, 287] width 69 height 11
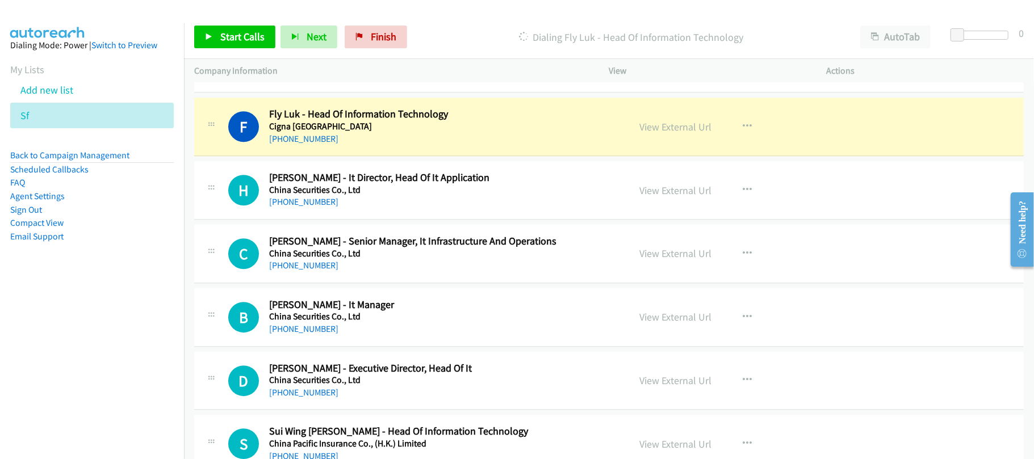
scroll to position [5451, 0]
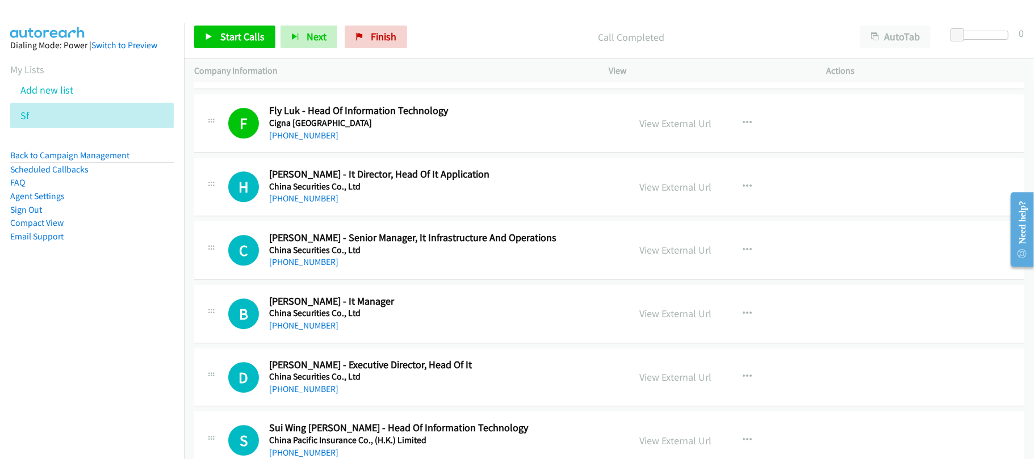
click at [369, 245] on h2 "[PERSON_NAME] - Senior Manager, It Infrastructure And Operations" at bounding box center [441, 238] width 345 height 13
click at [319, 204] on link "[PHONE_NUMBER]" at bounding box center [303, 198] width 69 height 11
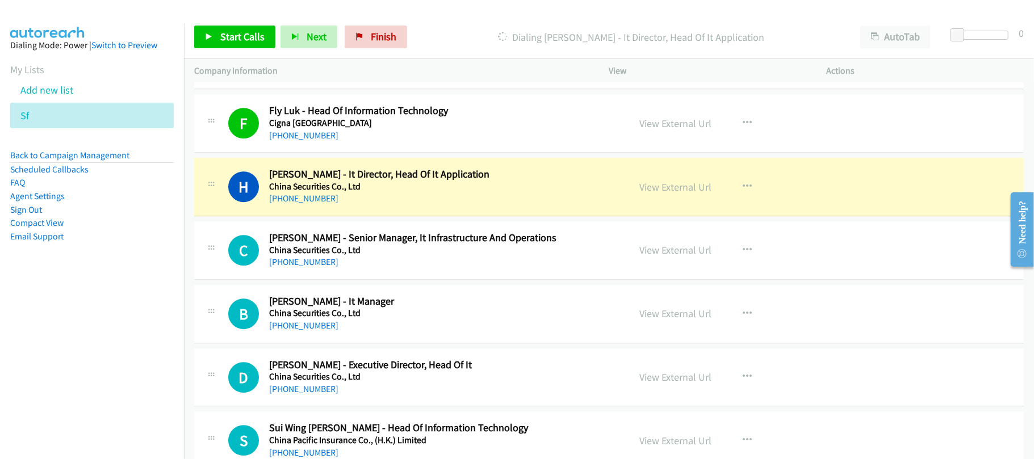
click at [382, 216] on div "H Callback Scheduled [PERSON_NAME] - It Director, Head Of It Application China …" at bounding box center [609, 187] width 830 height 58
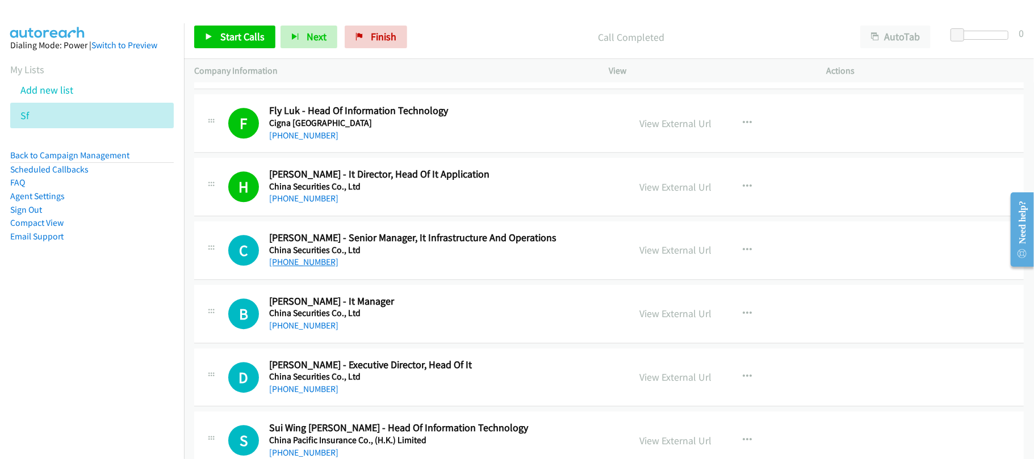
click at [320, 267] on link "[PHONE_NUMBER]" at bounding box center [303, 262] width 69 height 11
click at [383, 344] on div "B Callback Scheduled [PERSON_NAME] - It Manager China Securities Co., Ltd [GEOG…" at bounding box center [609, 314] width 830 height 58
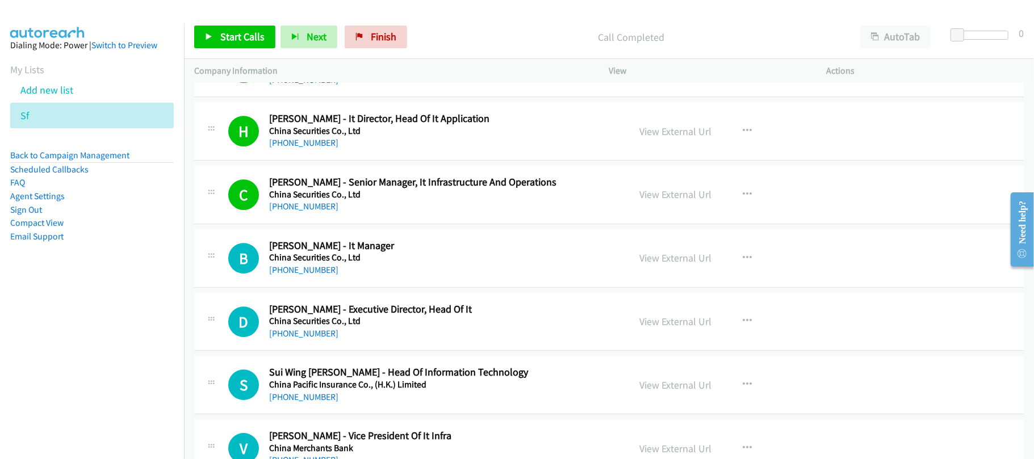
scroll to position [5602, 0]
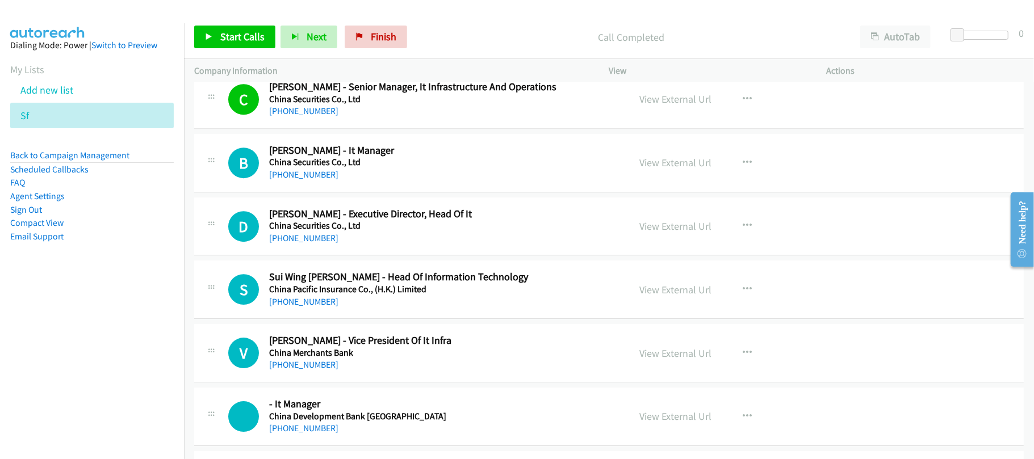
click at [290, 182] on div "[PHONE_NUMBER]" at bounding box center [441, 175] width 345 height 14
click at [285, 180] on link "[PHONE_NUMBER]" at bounding box center [303, 174] width 69 height 11
click at [396, 279] on div "S Callback Scheduled Sui Wing [PERSON_NAME] - Head Of Information Technology Ch…" at bounding box center [609, 290] width 830 height 58
click at [291, 307] on link "[PHONE_NUMBER]" at bounding box center [303, 301] width 69 height 11
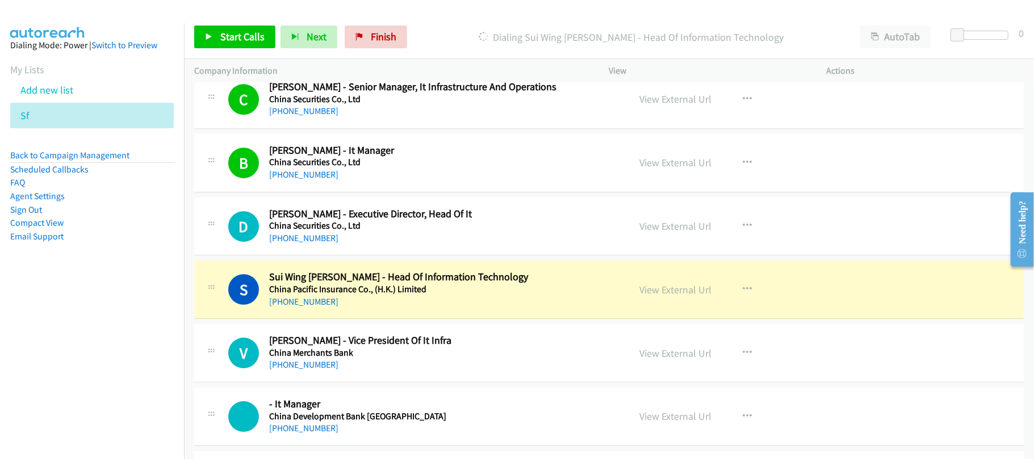
click at [334, 348] on h2 "[PERSON_NAME] - Vice President Of It Infra" at bounding box center [441, 340] width 345 height 13
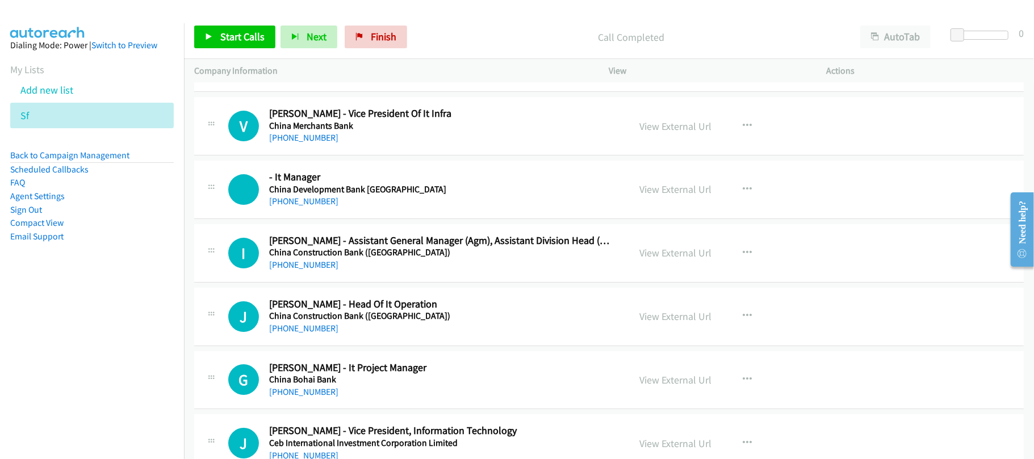
scroll to position [5906, 0]
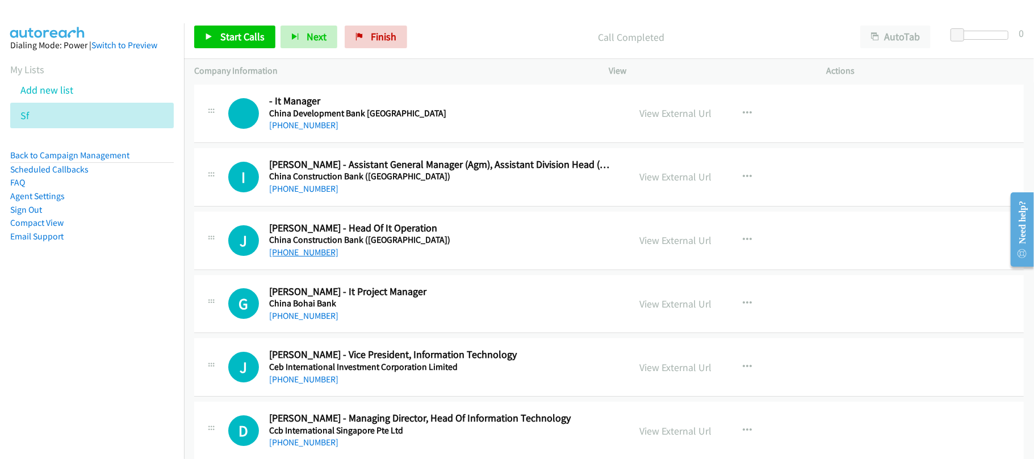
click at [318, 258] on link "[PHONE_NUMBER]" at bounding box center [303, 252] width 69 height 11
click at [313, 323] on div "[PHONE_NUMBER]" at bounding box center [441, 316] width 345 height 14
click at [317, 321] on link "[PHONE_NUMBER]" at bounding box center [303, 316] width 69 height 11
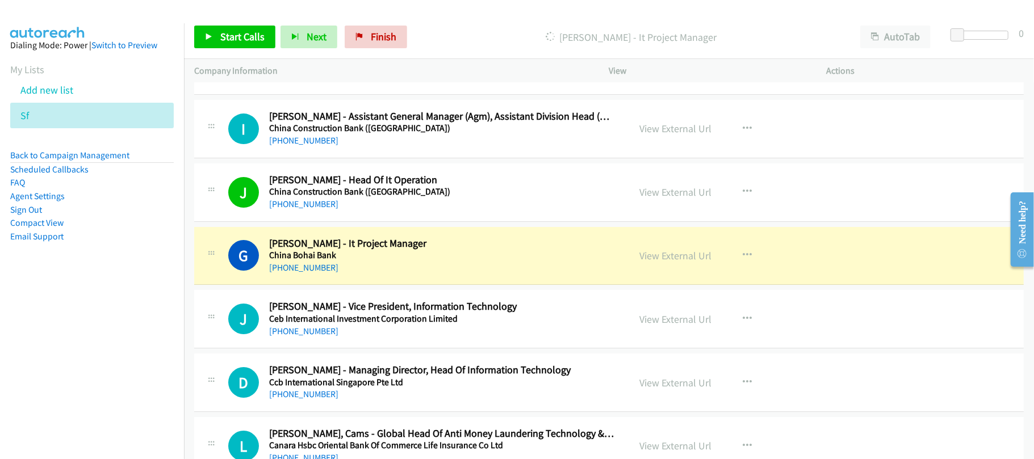
scroll to position [5981, 0]
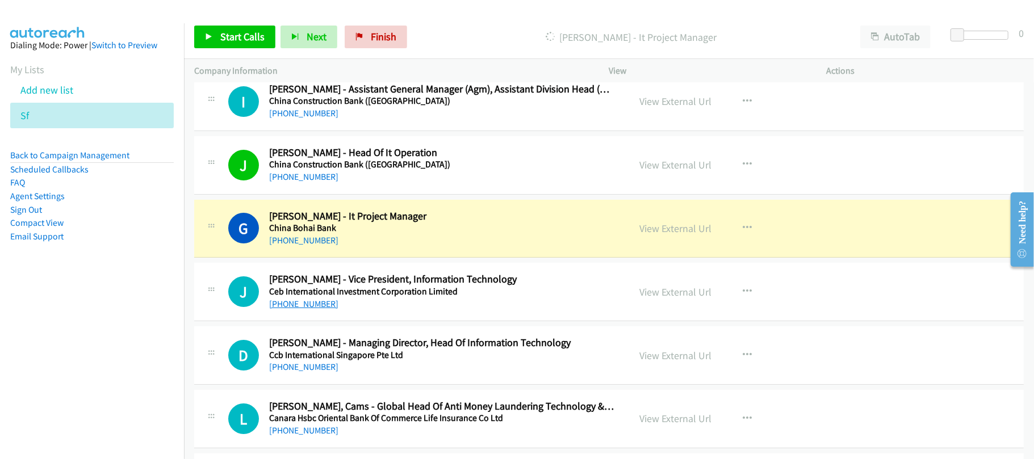
click at [296, 309] on link "[PHONE_NUMBER]" at bounding box center [303, 304] width 69 height 11
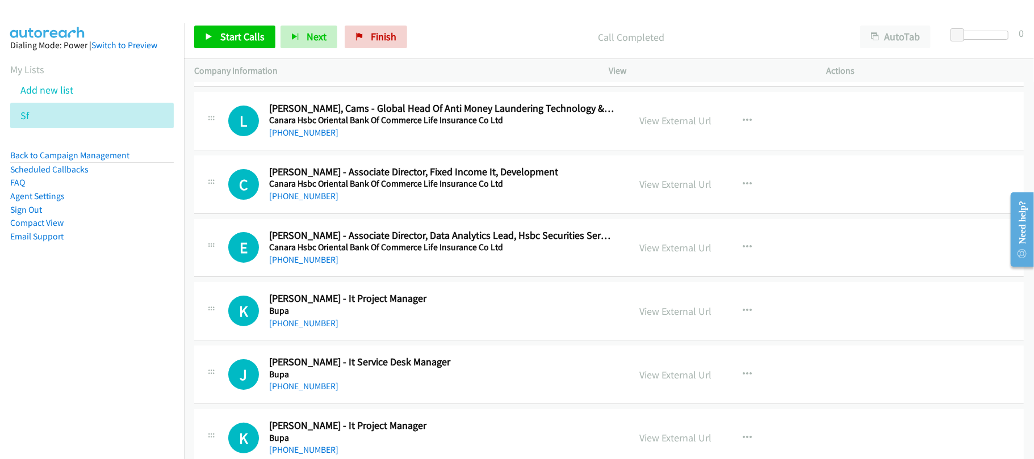
scroll to position [6284, 0]
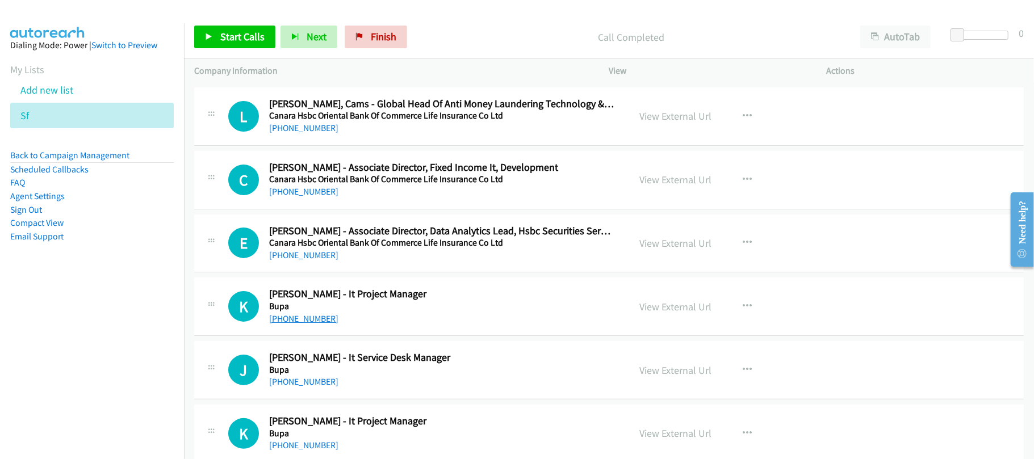
drag, startPoint x: 289, startPoint y: 333, endPoint x: 311, endPoint y: 333, distance: 22.1
click at [289, 324] on link "[PHONE_NUMBER]" at bounding box center [303, 318] width 69 height 11
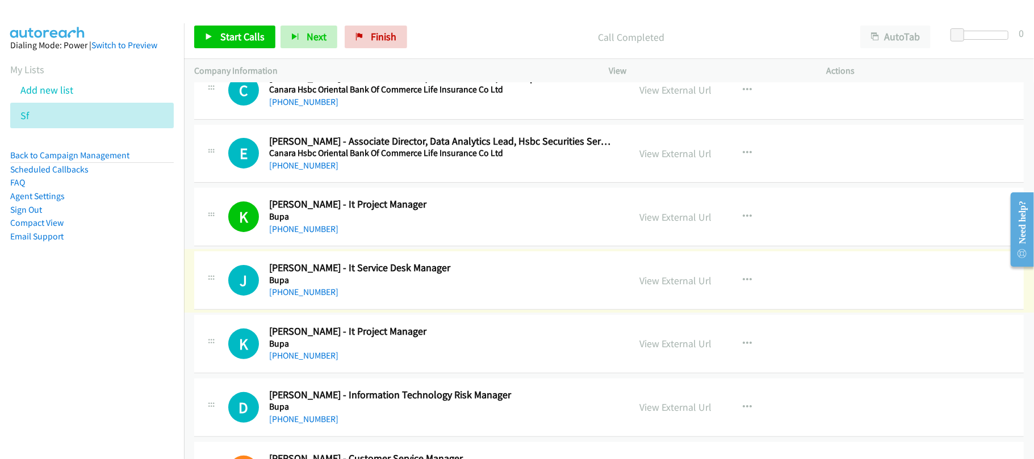
scroll to position [6511, 0]
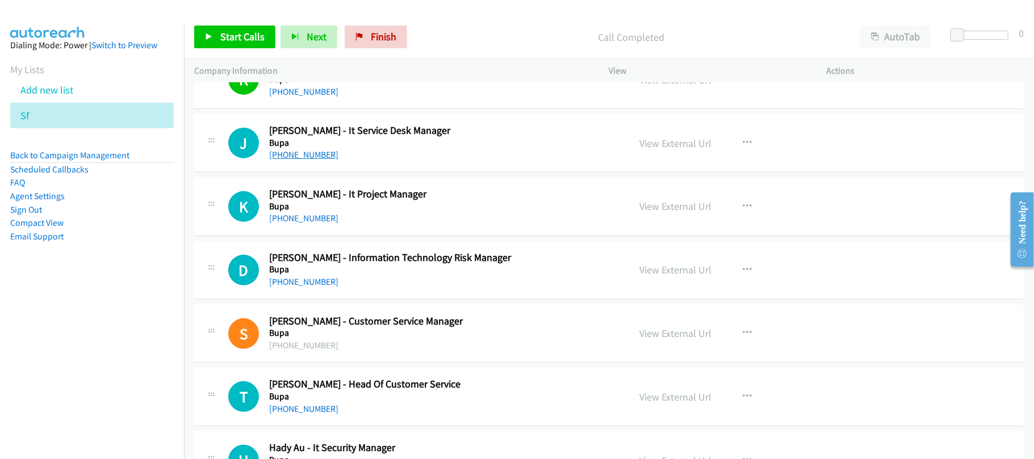
click at [307, 160] on link "[PHONE_NUMBER]" at bounding box center [303, 154] width 69 height 11
click at [311, 224] on link "[PHONE_NUMBER]" at bounding box center [303, 218] width 69 height 11
click at [388, 289] on div "[PHONE_NUMBER]" at bounding box center [441, 282] width 345 height 14
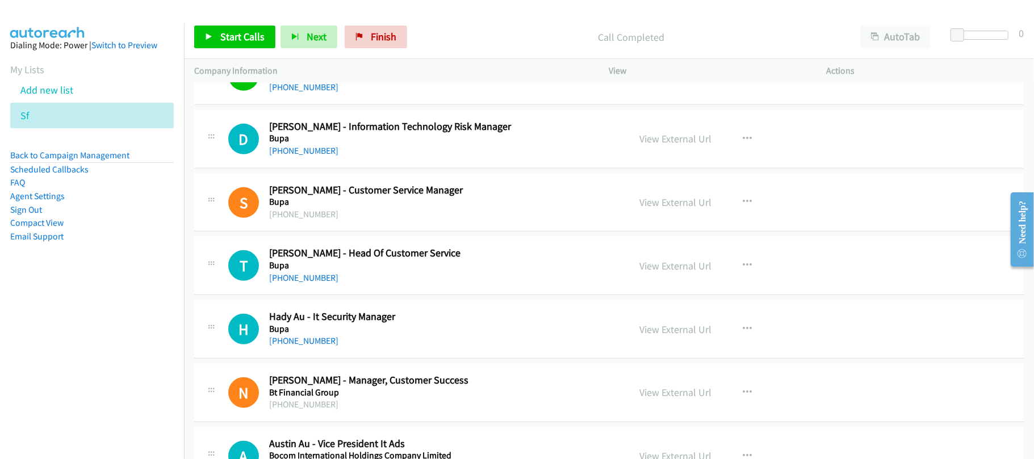
scroll to position [6663, 0]
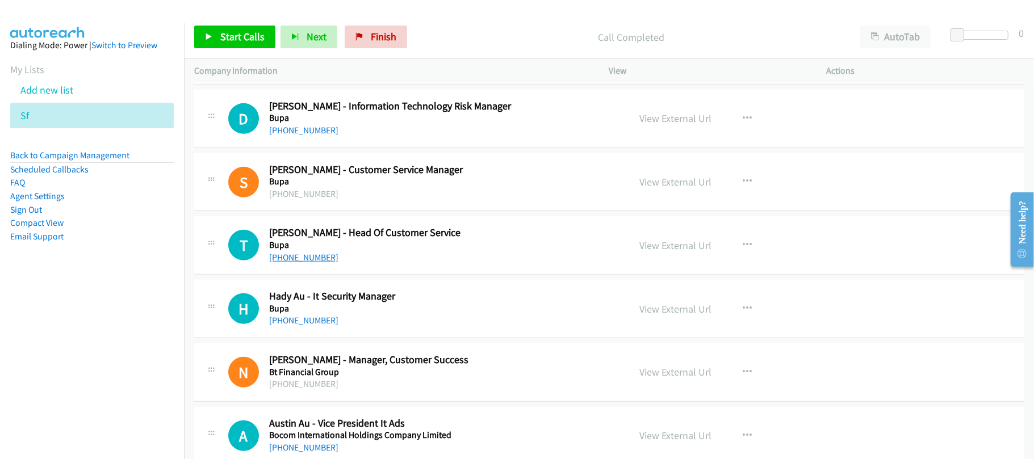
click at [292, 263] on link "[PHONE_NUMBER]" at bounding box center [303, 257] width 69 height 11
click at [380, 328] on div "[PHONE_NUMBER]" at bounding box center [441, 321] width 345 height 14
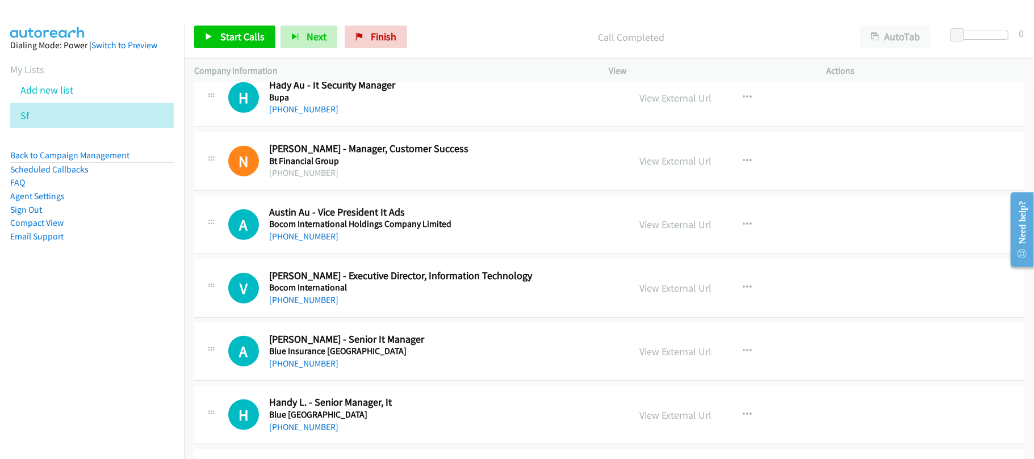
scroll to position [6965, 0]
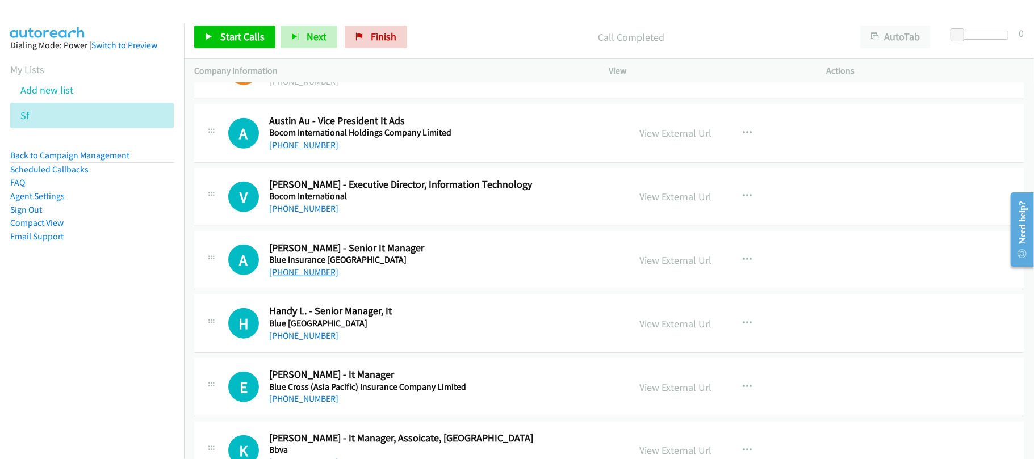
click at [313, 278] on link "[PHONE_NUMBER]" at bounding box center [303, 272] width 69 height 11
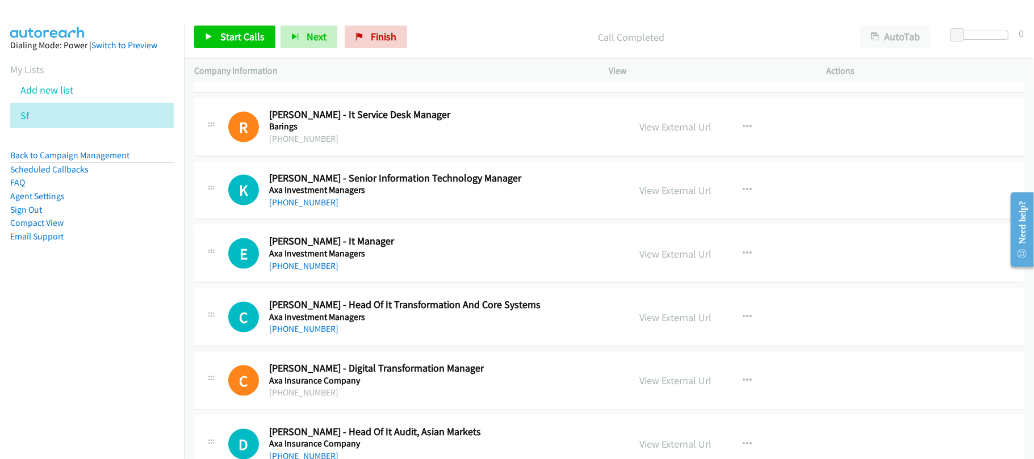
scroll to position [7420, 0]
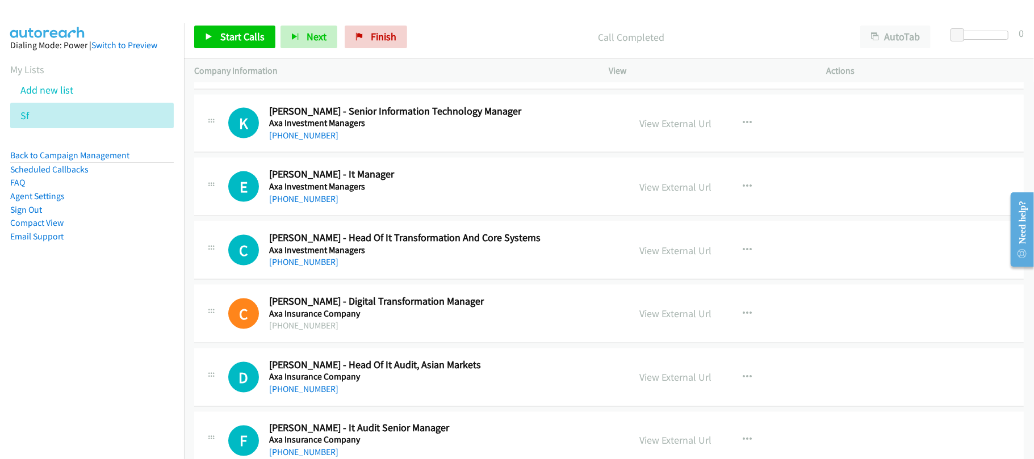
click at [403, 143] on div "[PHONE_NUMBER]" at bounding box center [441, 136] width 345 height 14
click at [306, 141] on link "[PHONE_NUMBER]" at bounding box center [303, 135] width 69 height 11
click at [303, 204] on link "[PHONE_NUMBER]" at bounding box center [303, 199] width 69 height 11
drag, startPoint x: 292, startPoint y: 282, endPoint x: 367, endPoint y: 286, distance: 75.1
click at [292, 267] on link "[PHONE_NUMBER]" at bounding box center [303, 262] width 69 height 11
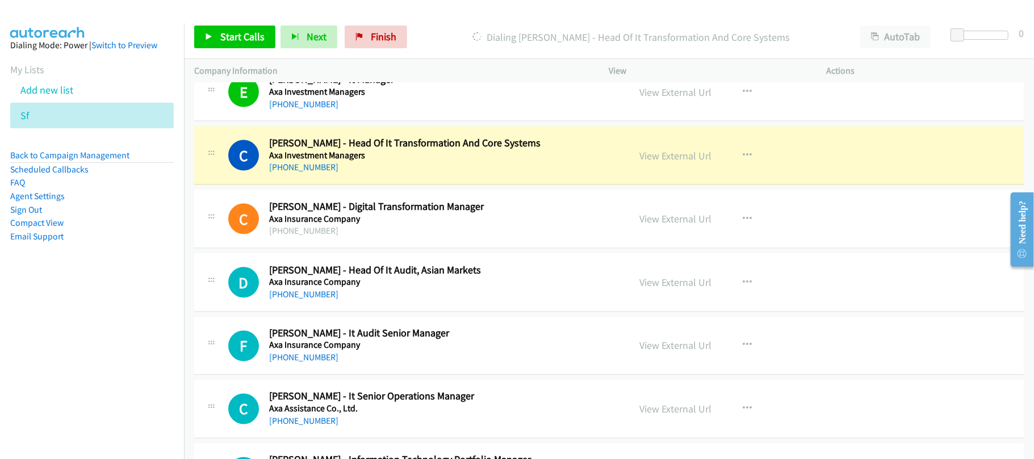
scroll to position [7571, 0]
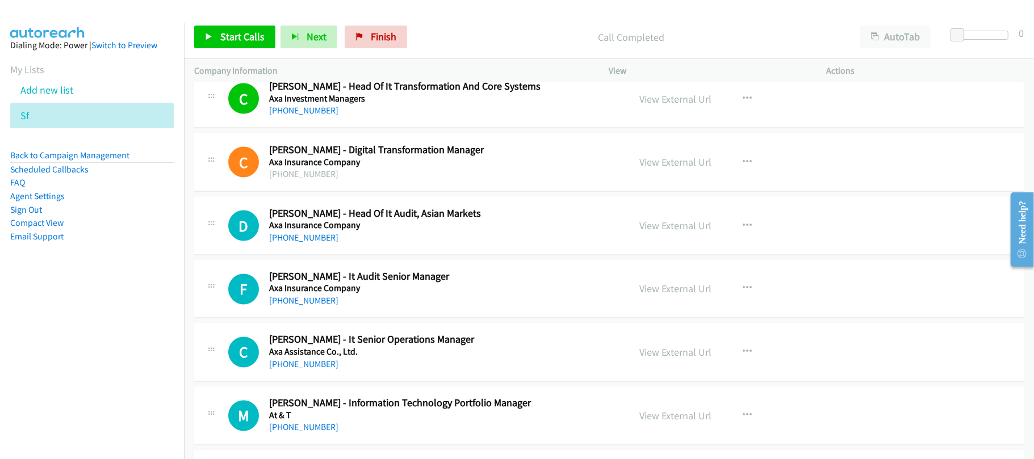
drag, startPoint x: 290, startPoint y: 254, endPoint x: 336, endPoint y: 255, distance: 46.6
click at [290, 243] on link "[PHONE_NUMBER]" at bounding box center [303, 237] width 69 height 11
click at [302, 295] on h5 "Axa Insurance Company" at bounding box center [441, 288] width 345 height 11
click at [300, 307] on link "[PHONE_NUMBER]" at bounding box center [303, 301] width 69 height 11
click at [306, 370] on link "[PHONE_NUMBER]" at bounding box center [303, 364] width 69 height 11
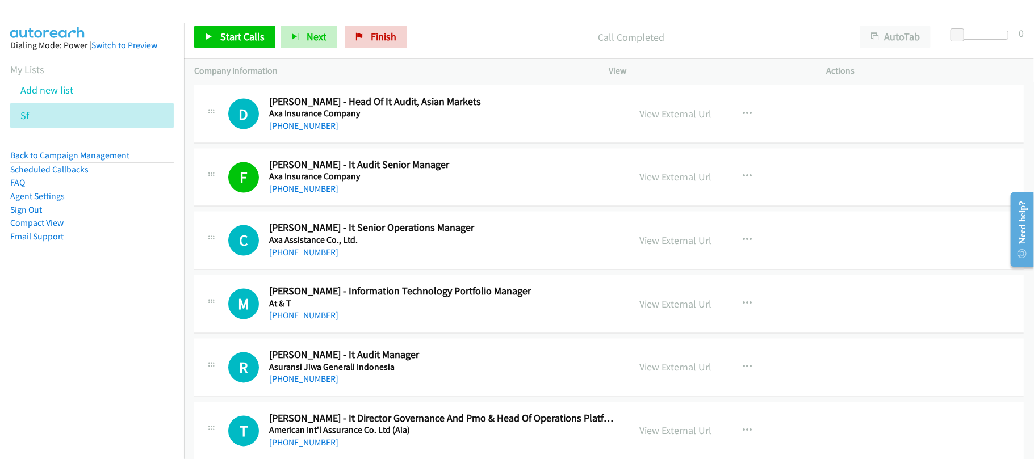
scroll to position [7723, 0]
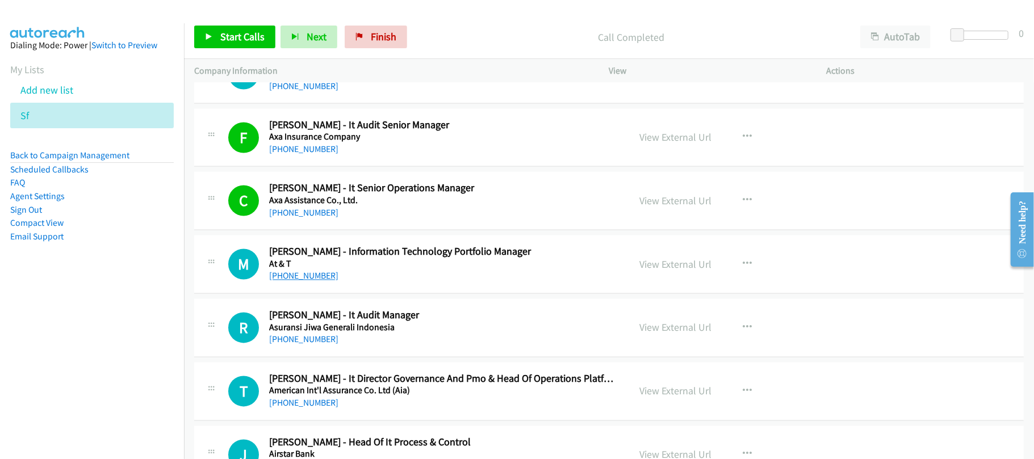
click at [298, 282] on link "[PHONE_NUMBER]" at bounding box center [303, 276] width 69 height 11
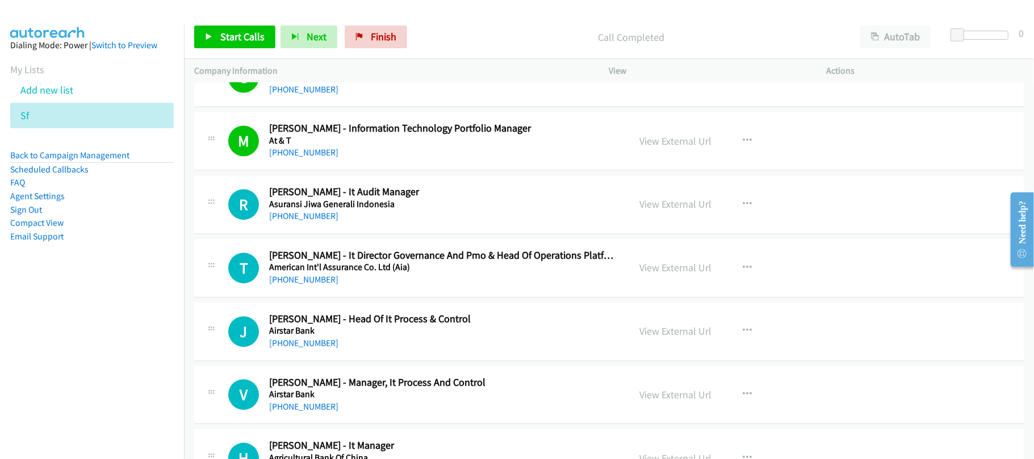
scroll to position [7874, 0]
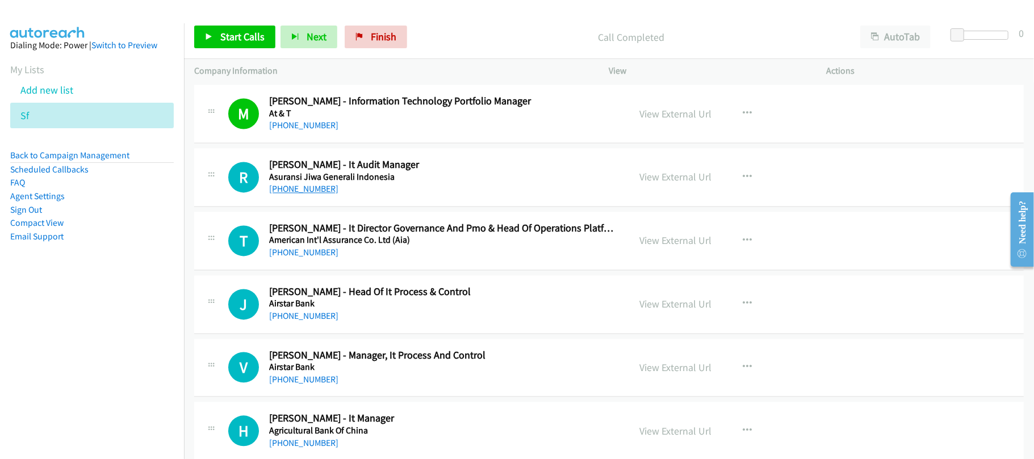
click at [287, 194] on link "[PHONE_NUMBER]" at bounding box center [303, 188] width 69 height 11
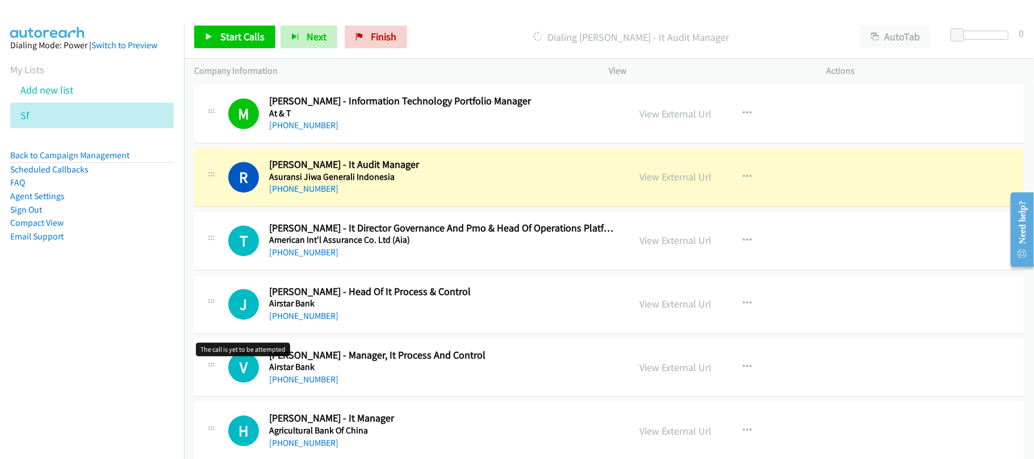
click at [253, 305] on div "J Callback Scheduled [PERSON_NAME] - Head Of It Process & Control Airstar Bank …" at bounding box center [609, 304] width 830 height 58
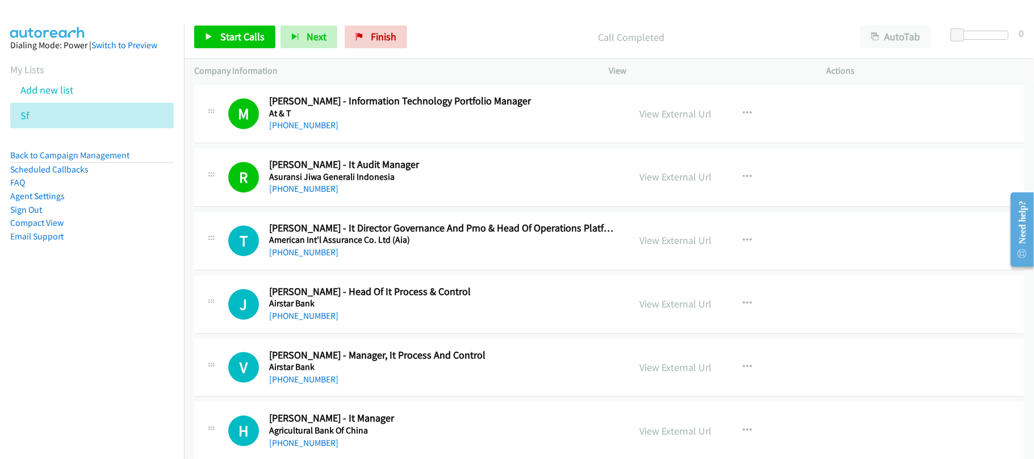
scroll to position [8039, 0]
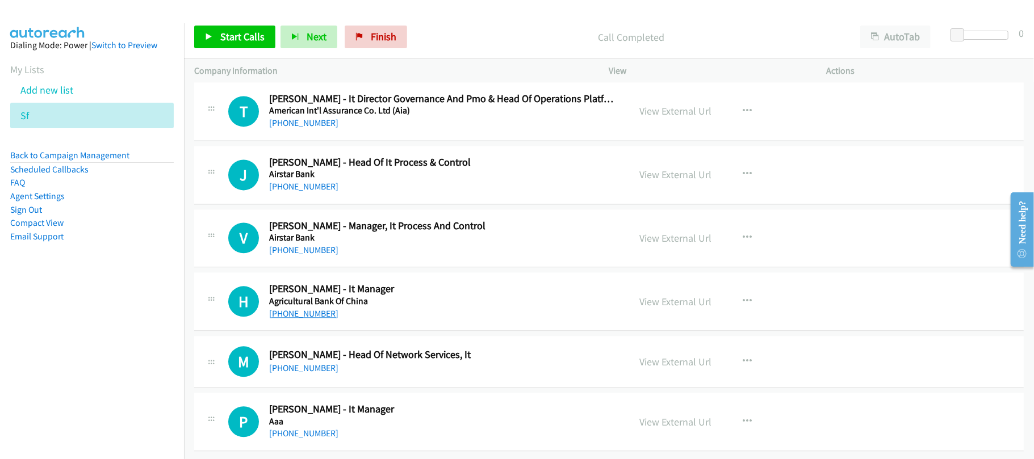
click at [279, 308] on link "[PHONE_NUMBER]" at bounding box center [303, 313] width 69 height 11
click at [346, 362] on div "[PHONE_NUMBER]" at bounding box center [441, 369] width 345 height 14
click at [267, 355] on div "M" at bounding box center [248, 361] width 41 height 31
click at [278, 363] on link "[PHONE_NUMBER]" at bounding box center [303, 368] width 69 height 11
drag, startPoint x: 302, startPoint y: 421, endPoint x: 330, endPoint y: 421, distance: 27.8
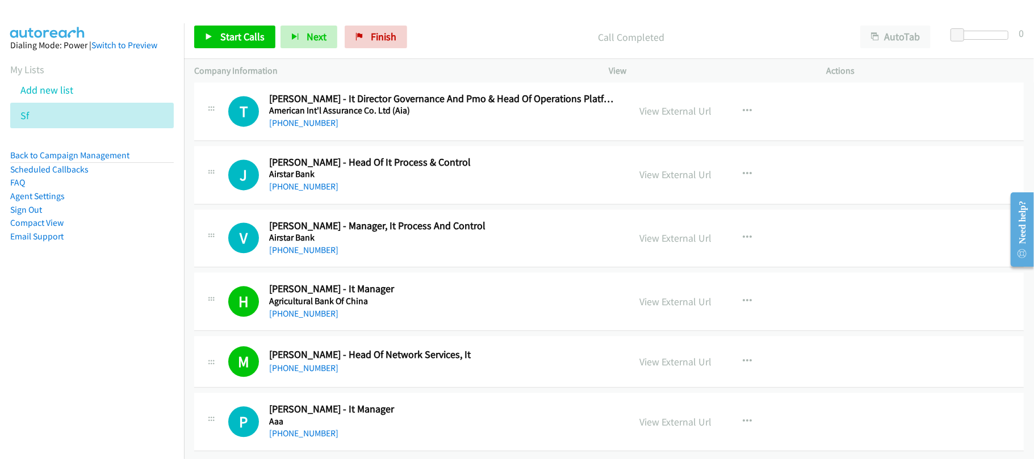
click at [302, 428] on link "[PHONE_NUMBER]" at bounding box center [303, 433] width 69 height 11
click at [319, 181] on link "[PHONE_NUMBER]" at bounding box center [303, 186] width 69 height 11
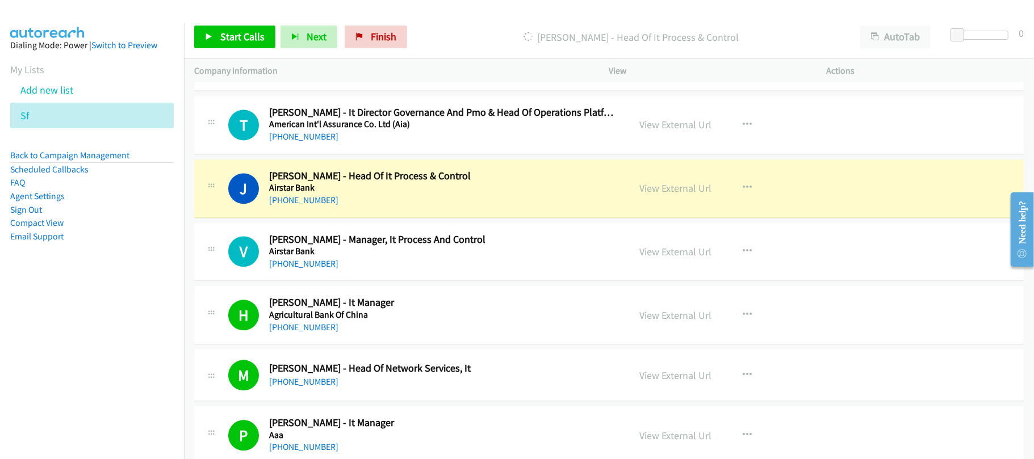
scroll to position [7964, 0]
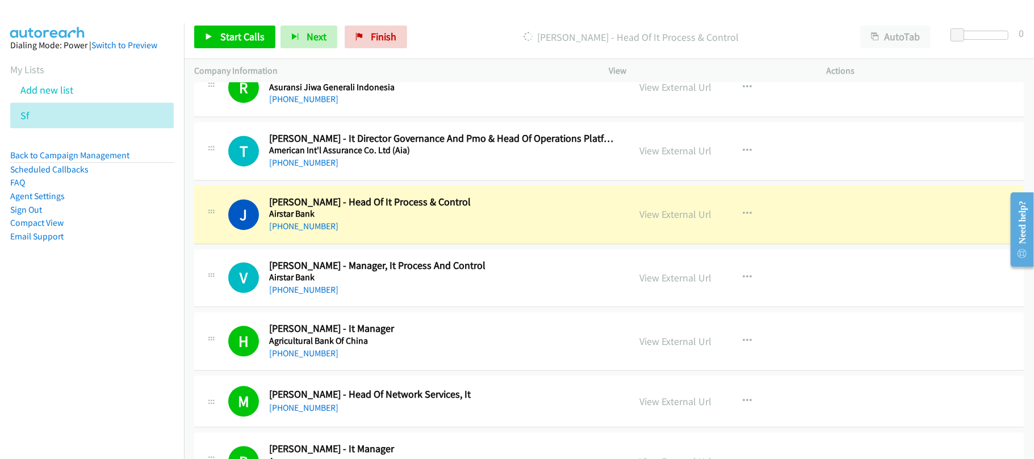
click at [394, 244] on div "J Callback Scheduled [PERSON_NAME] - Head Of It Process & Control Airstar Bank …" at bounding box center [609, 215] width 830 height 58
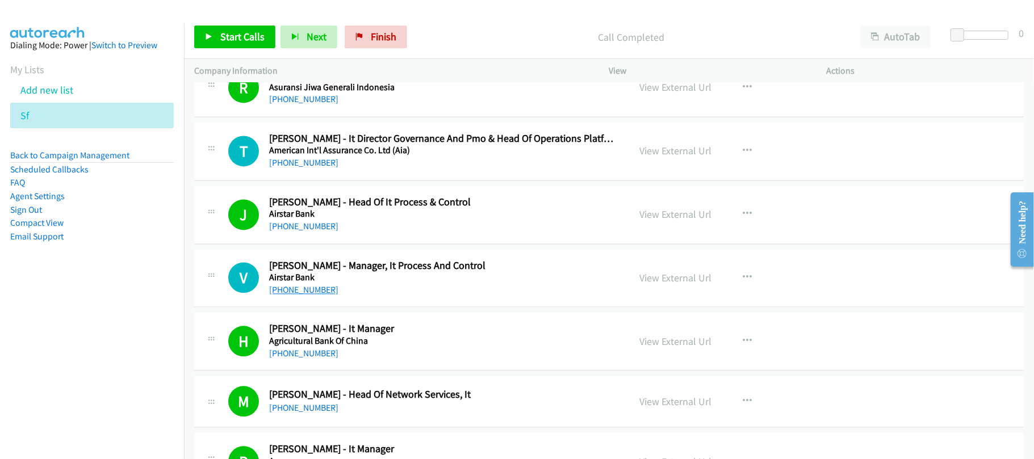
click at [307, 295] on link "[PHONE_NUMBER]" at bounding box center [303, 289] width 69 height 11
click at [310, 156] on h5 "American Int'l Assurance Co. Ltd (Aia)" at bounding box center [441, 150] width 345 height 11
click at [309, 168] on link "[PHONE_NUMBER]" at bounding box center [303, 162] width 69 height 11
click at [388, 26] on link "Finish" at bounding box center [376, 37] width 62 height 23
